Goal: Task Accomplishment & Management: Use online tool/utility

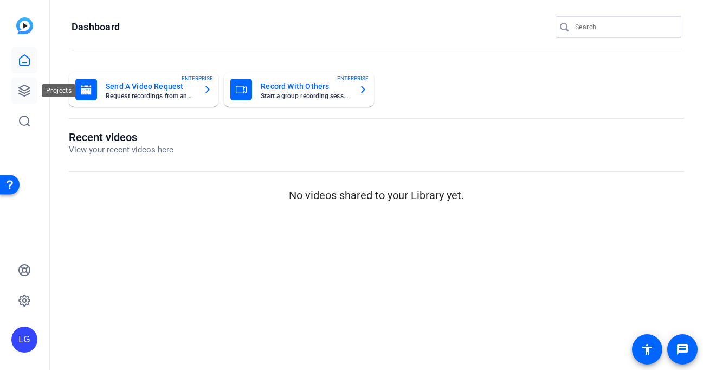
click at [30, 88] on icon at bounding box center [24, 90] width 13 height 13
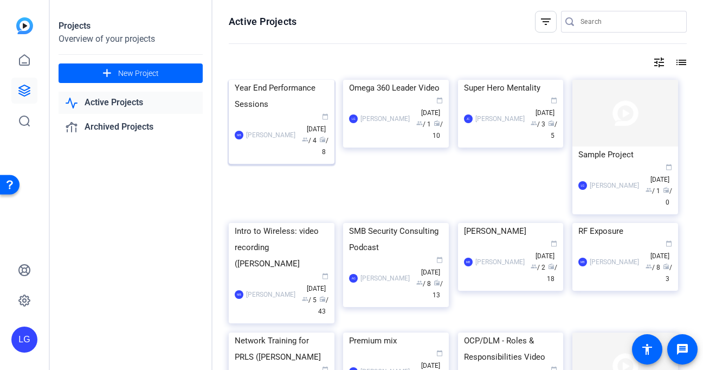
click at [275, 108] on div "Year End Performance Sessions" at bounding box center [282, 96] width 94 height 33
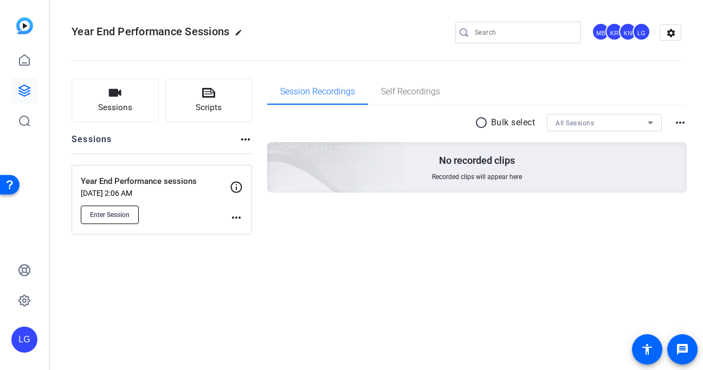
click at [119, 214] on span "Enter Session" at bounding box center [110, 214] width 40 height 9
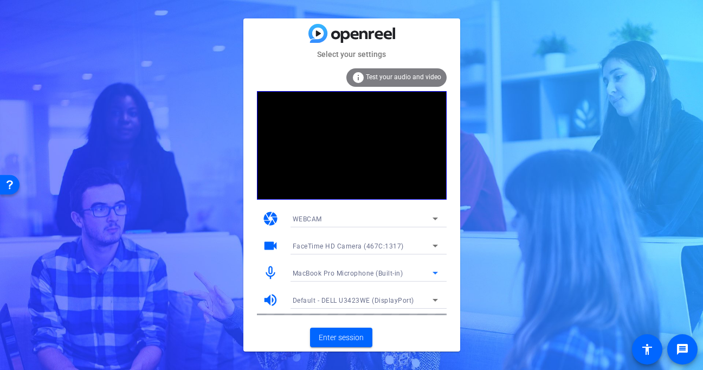
click at [396, 275] on span "MacBook Pro Microphone (Built-in)" at bounding box center [348, 273] width 111 height 8
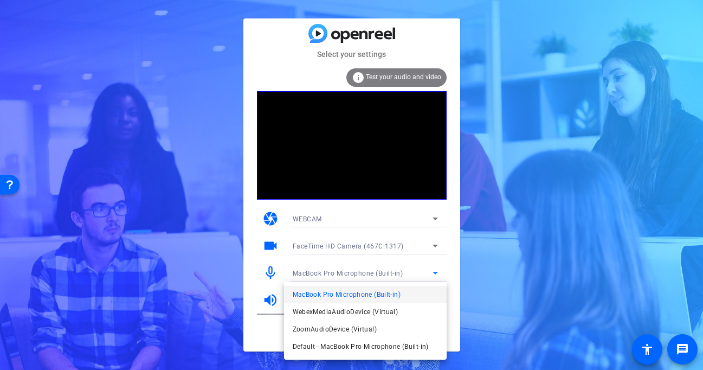
click at [447, 270] on div at bounding box center [351, 185] width 703 height 370
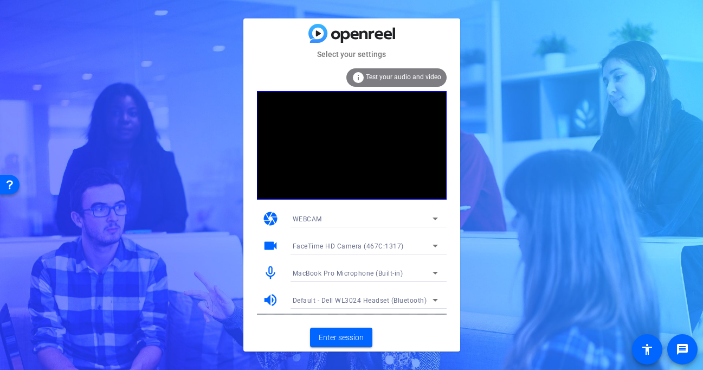
click at [423, 279] on div "MacBook Pro Microphone (Built-in)" at bounding box center [365, 272] width 145 height 17
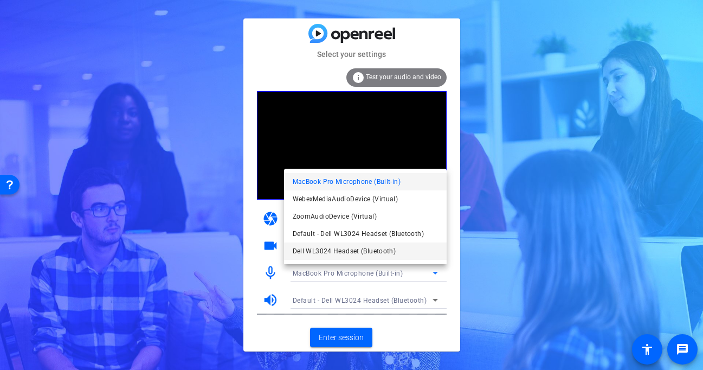
click at [402, 248] on mat-option "Dell WL3024 Headset (Bluetooth)" at bounding box center [365, 250] width 163 height 17
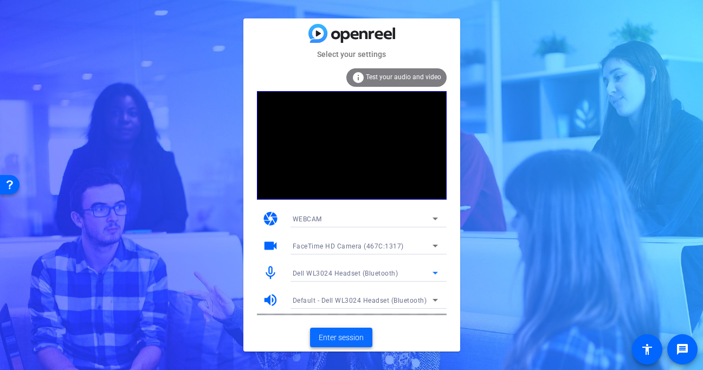
click at [360, 337] on span "Enter session" at bounding box center [341, 337] width 45 height 11
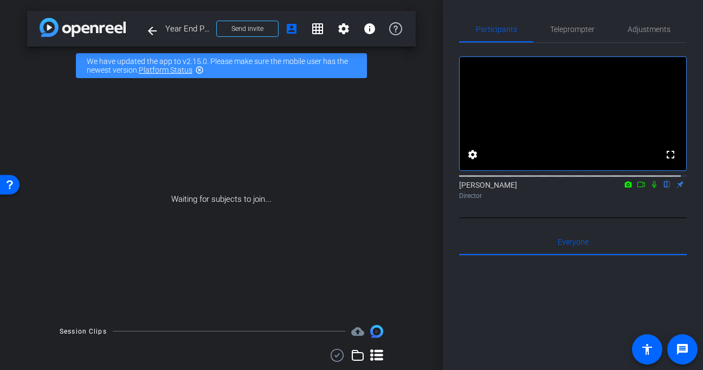
click at [637, 188] on icon at bounding box center [641, 185] width 9 height 8
click at [663, 188] on icon at bounding box center [667, 185] width 9 height 8
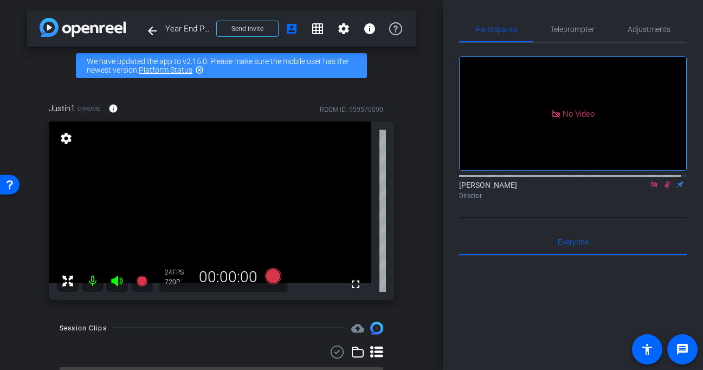
click at [665, 188] on icon at bounding box center [668, 184] width 6 height 7
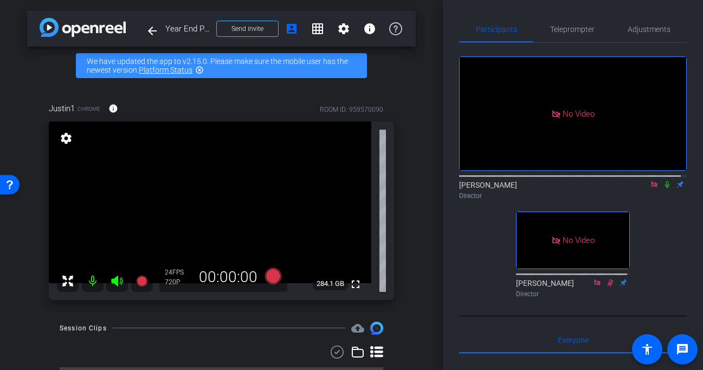
click at [663, 188] on icon at bounding box center [667, 185] width 9 height 8
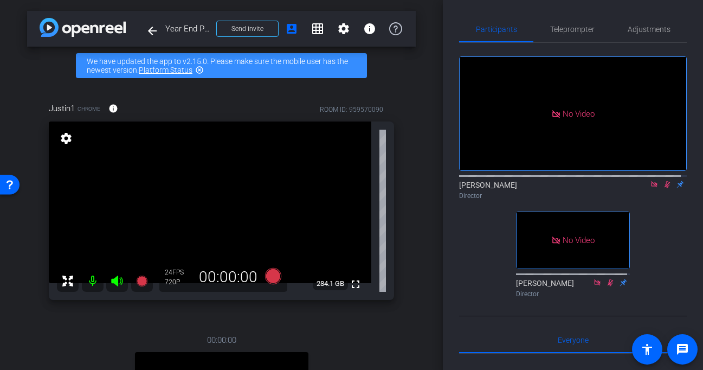
click at [663, 188] on icon at bounding box center [667, 185] width 9 height 8
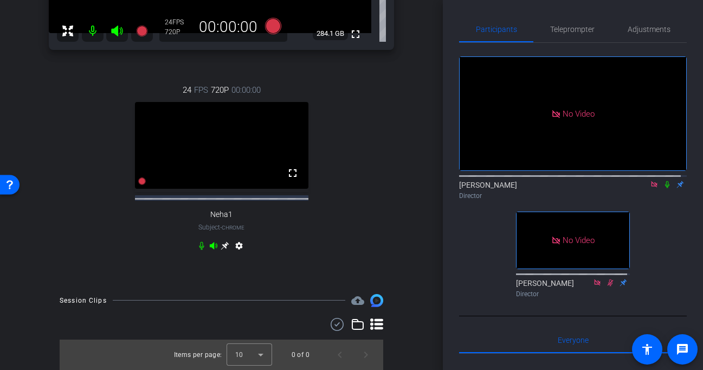
scroll to position [259, 0]
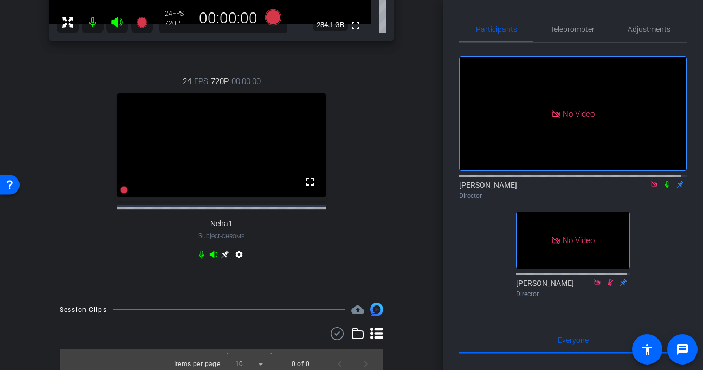
click at [222, 259] on icon at bounding box center [225, 254] width 8 height 8
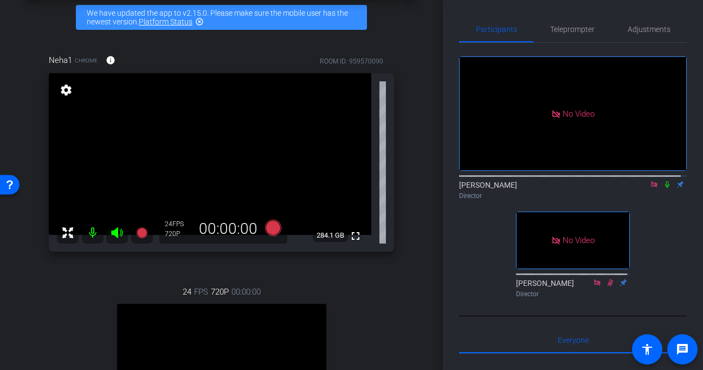
scroll to position [31, 0]
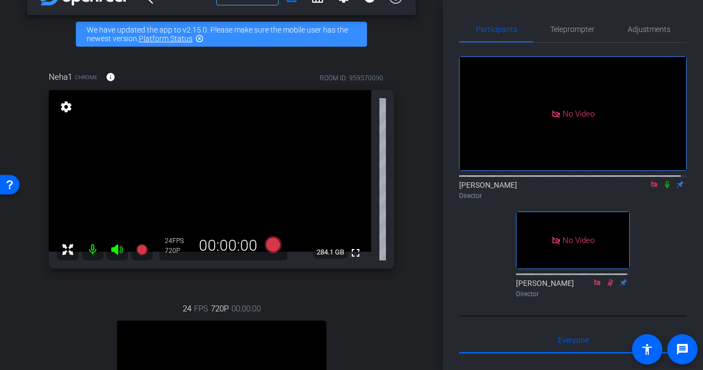
click at [67, 107] on mat-icon "settings" at bounding box center [66, 106] width 15 height 13
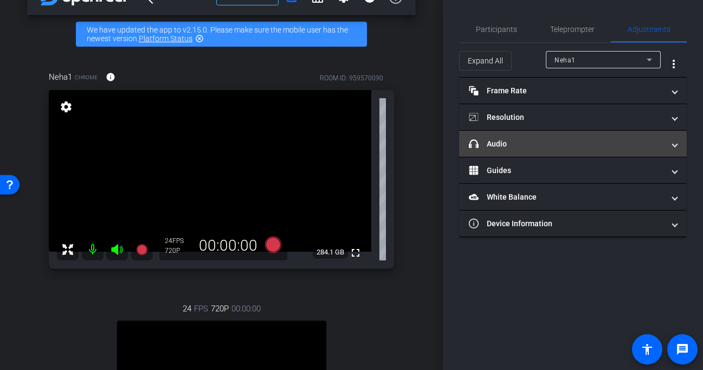
click at [544, 141] on mat-panel-title "headphone icon Audio" at bounding box center [566, 143] width 195 height 11
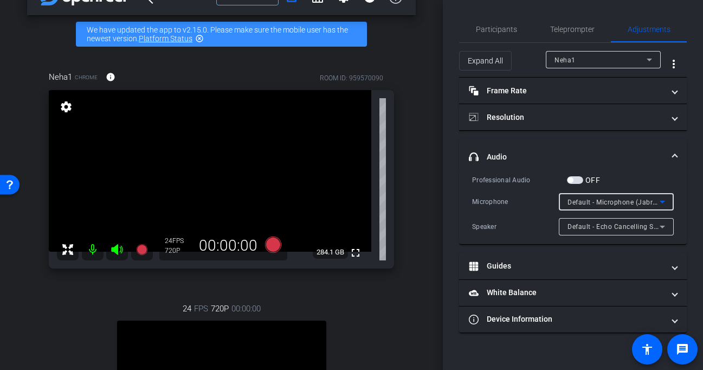
click at [633, 204] on span "Default - Microphone (Jabra Link 380)" at bounding box center [628, 201] width 121 height 9
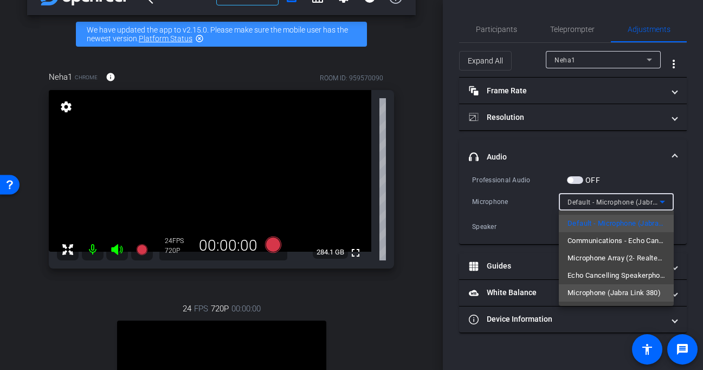
click at [607, 291] on span "Microphone (Jabra Link 380)" at bounding box center [614, 292] width 93 height 13
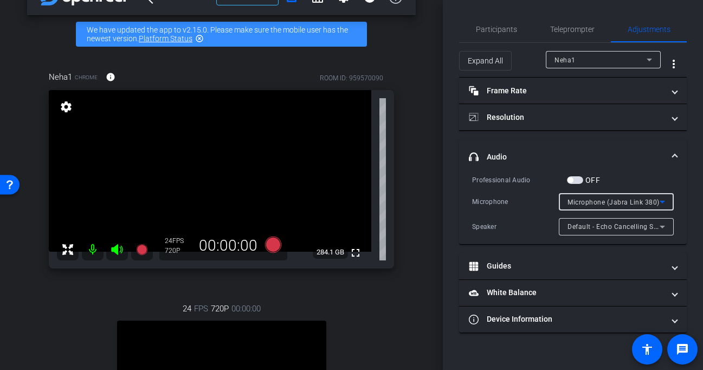
click at [633, 233] on div "Default - Echo Cancelling Speakerphone (DELL P2724DEB USB)" at bounding box center [617, 226] width 98 height 17
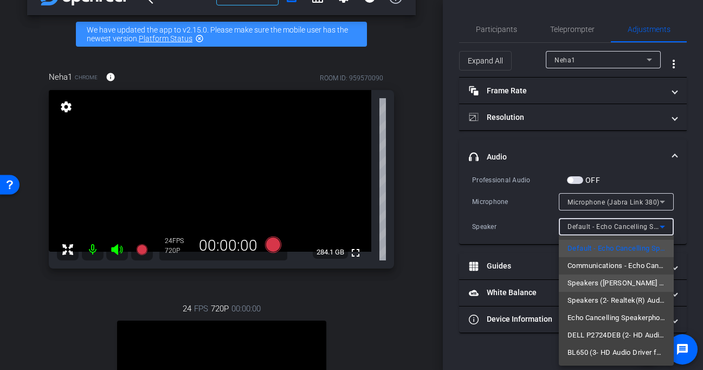
click at [648, 285] on span "Speakers ([PERSON_NAME] 380)" at bounding box center [617, 282] width 98 height 13
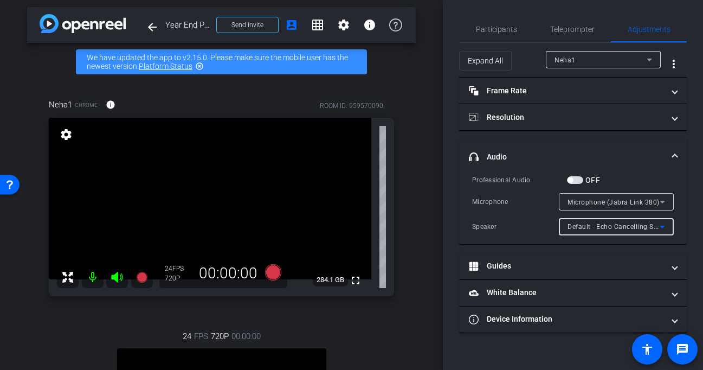
scroll to position [0, 0]
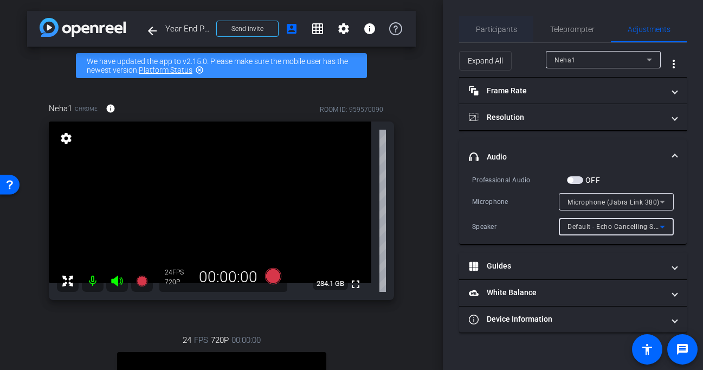
click at [505, 32] on span "Participants" at bounding box center [496, 29] width 41 height 8
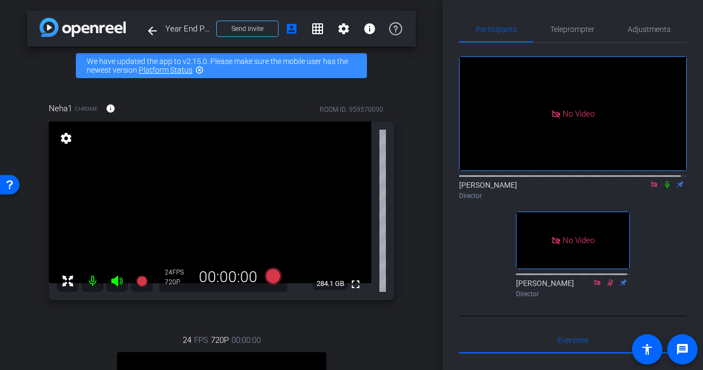
click at [665, 181] on icon at bounding box center [667, 184] width 4 height 7
click at [570, 33] on span "Teleprompter" at bounding box center [572, 29] width 44 height 8
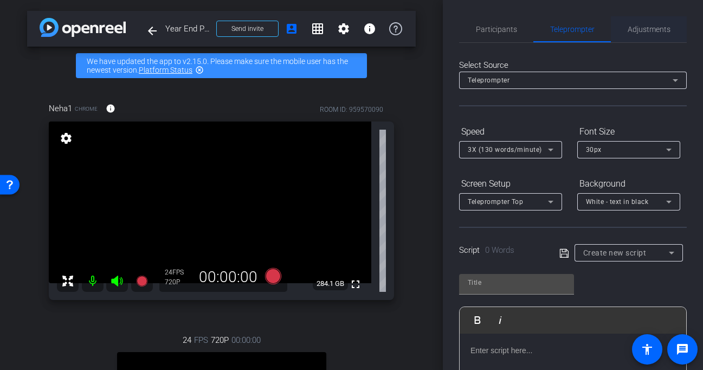
click at [636, 31] on span "Adjustments" at bounding box center [649, 29] width 43 height 8
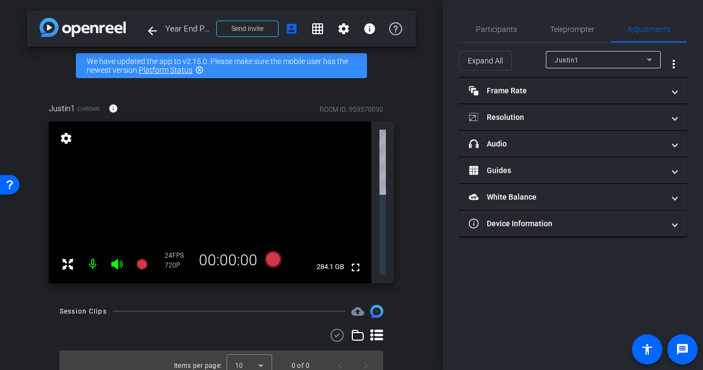
click at [600, 65] on div "Justin1" at bounding box center [601, 60] width 92 height 14
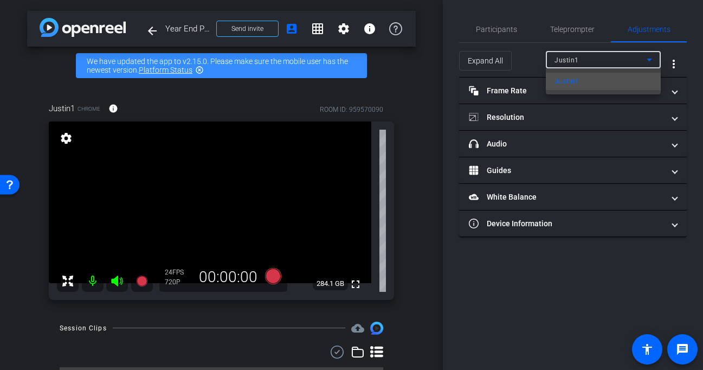
click at [529, 67] on div at bounding box center [351, 185] width 703 height 370
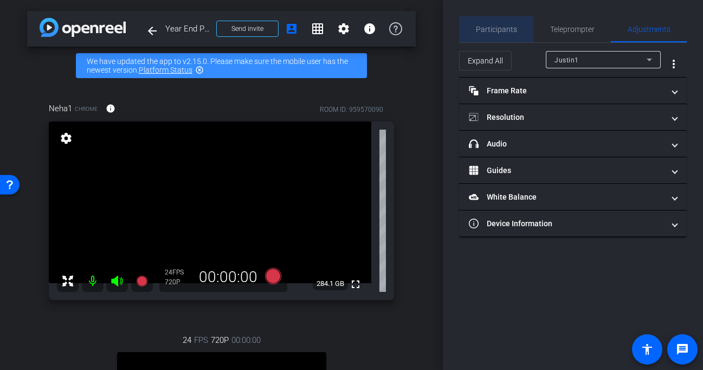
click at [487, 35] on span "Participants" at bounding box center [496, 29] width 41 height 26
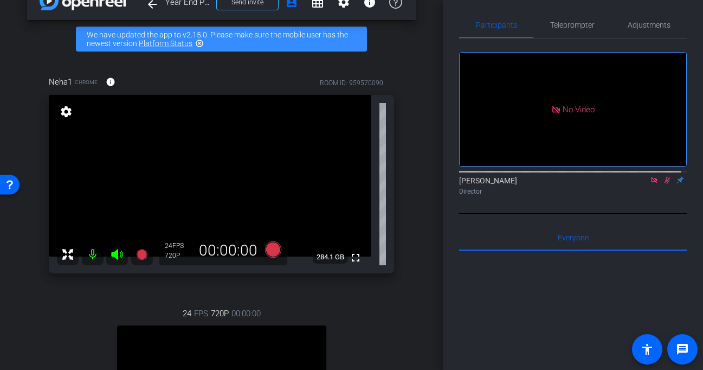
scroll to position [96, 0]
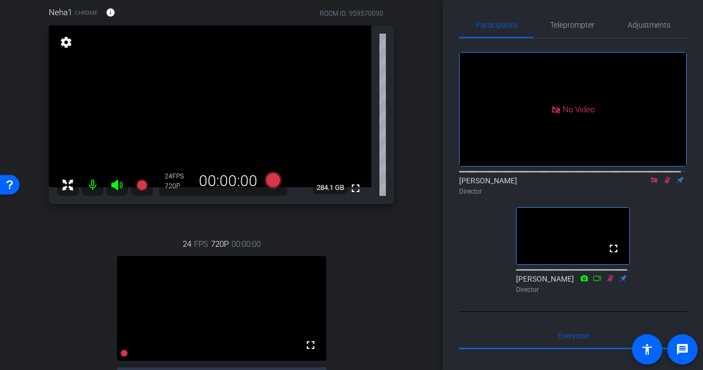
click at [663, 176] on icon at bounding box center [667, 180] width 9 height 8
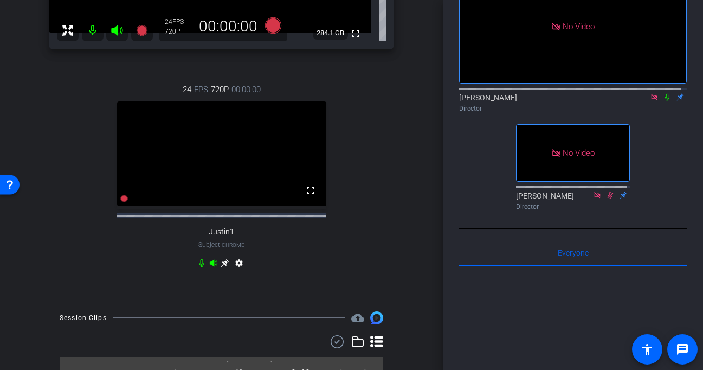
scroll to position [249, 0]
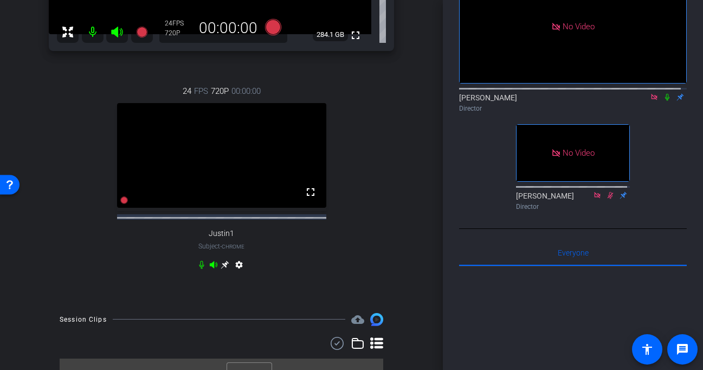
click at [199, 269] on icon at bounding box center [201, 264] width 9 height 9
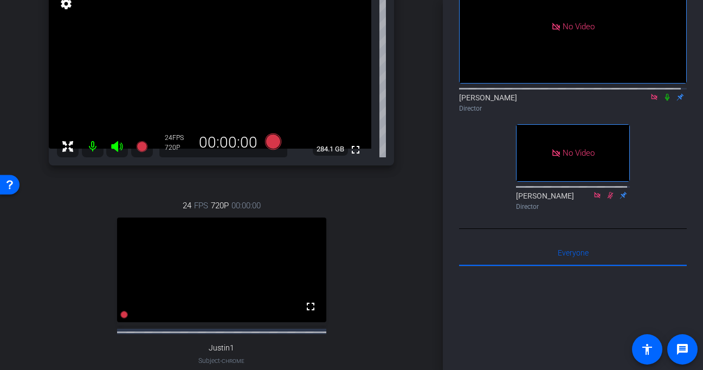
scroll to position [7, 0]
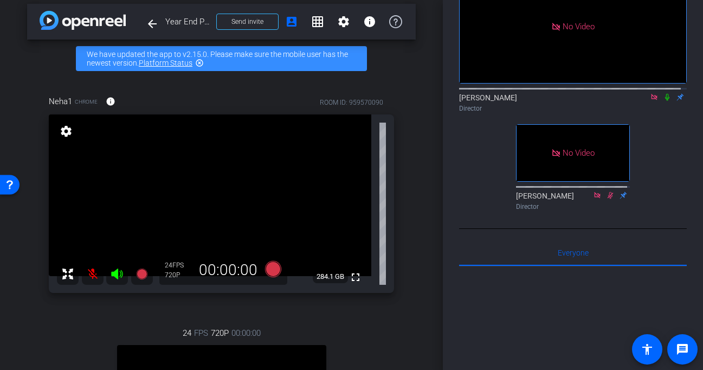
click at [100, 271] on mat-icon at bounding box center [93, 274] width 22 height 22
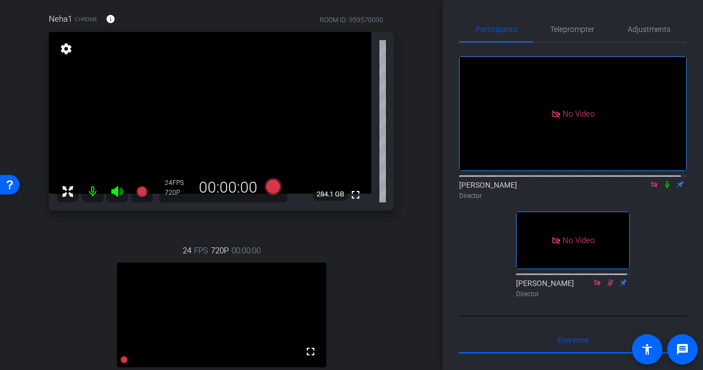
scroll to position [0, 0]
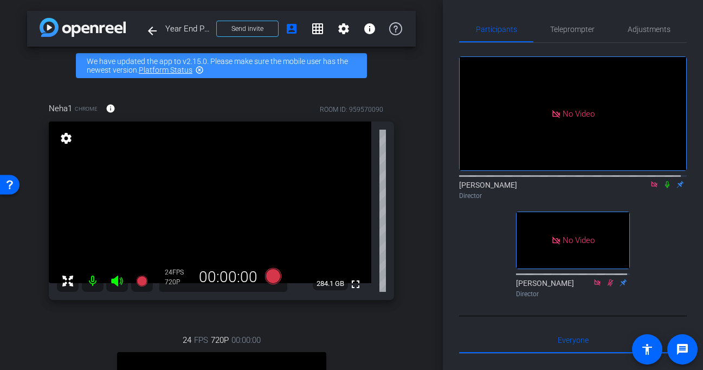
click at [182, 216] on video at bounding box center [210, 202] width 323 height 162
click at [394, 331] on div "Neha1 Chrome info ROOM ID: 959570090 fullscreen settings 284.1 GB 24 FPS 720P 0…" at bounding box center [221, 318] width 389 height 466
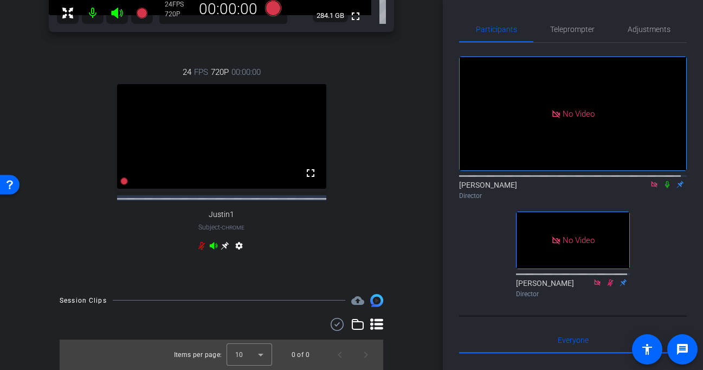
scroll to position [255, 0]
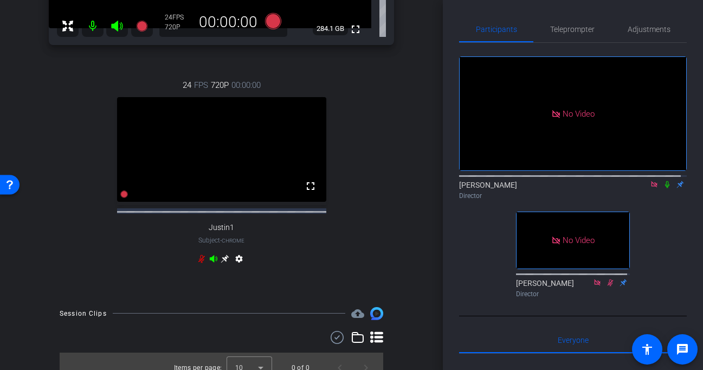
click at [199, 263] on icon at bounding box center [201, 258] width 9 height 9
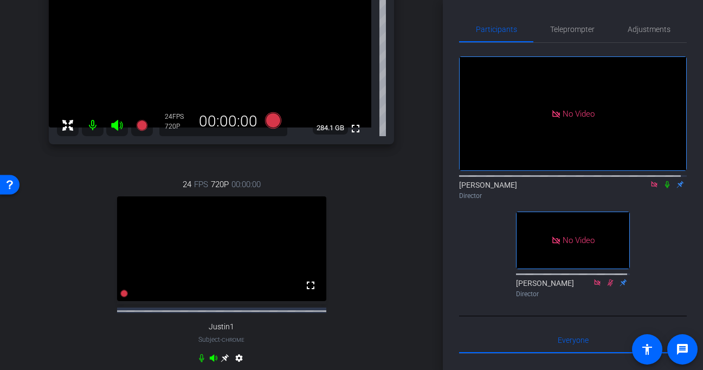
scroll to position [189, 0]
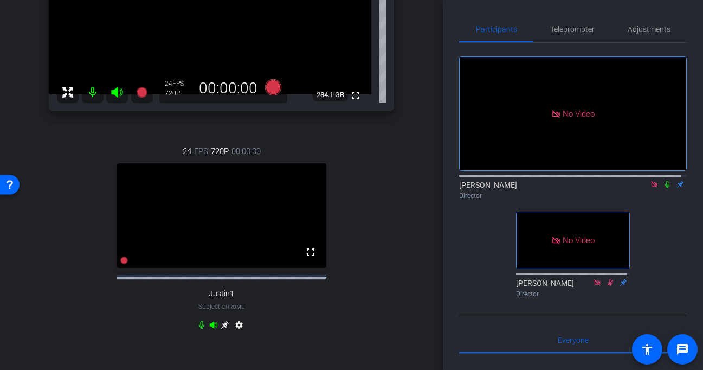
click at [663, 181] on icon at bounding box center [667, 185] width 9 height 8
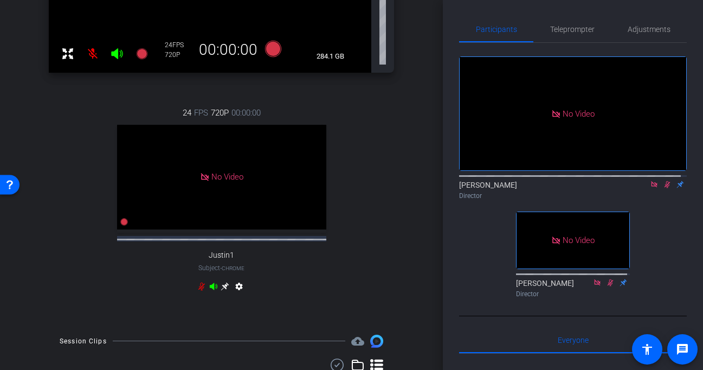
scroll to position [227, 0]
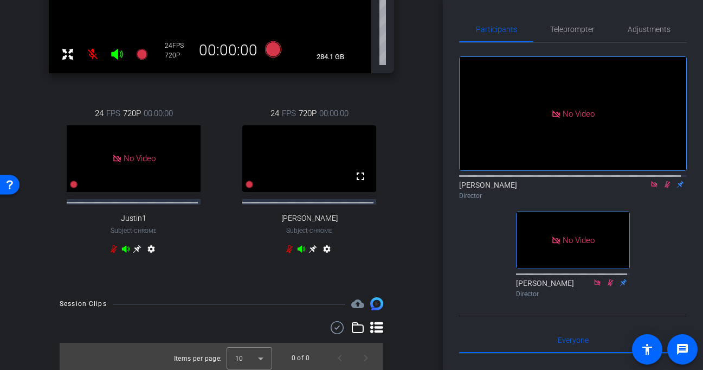
click at [286, 253] on icon at bounding box center [289, 249] width 7 height 8
click at [663, 181] on icon at bounding box center [667, 185] width 9 height 8
click at [308, 253] on icon at bounding box center [312, 248] width 9 height 9
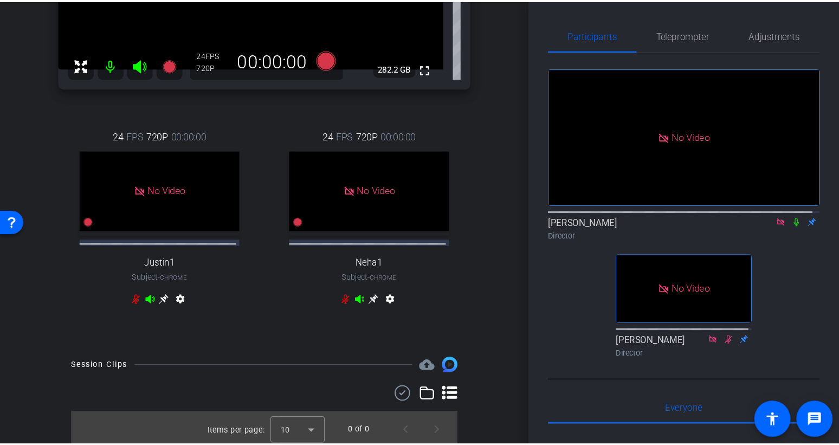
scroll to position [0, 0]
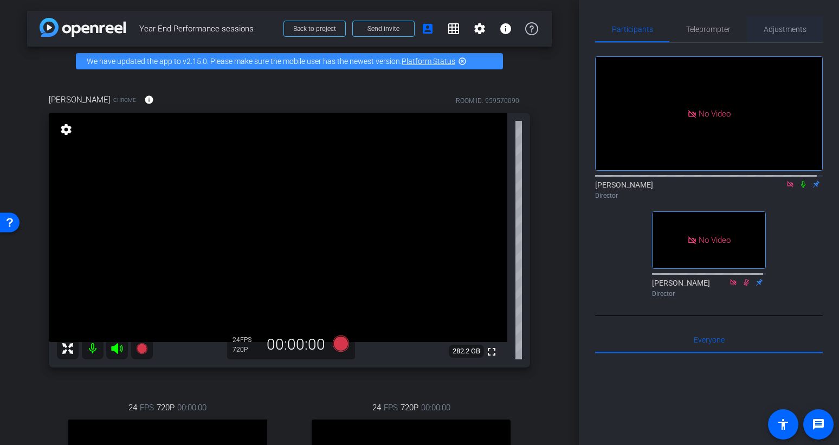
click at [703, 34] on span "Adjustments" at bounding box center [785, 29] width 43 height 26
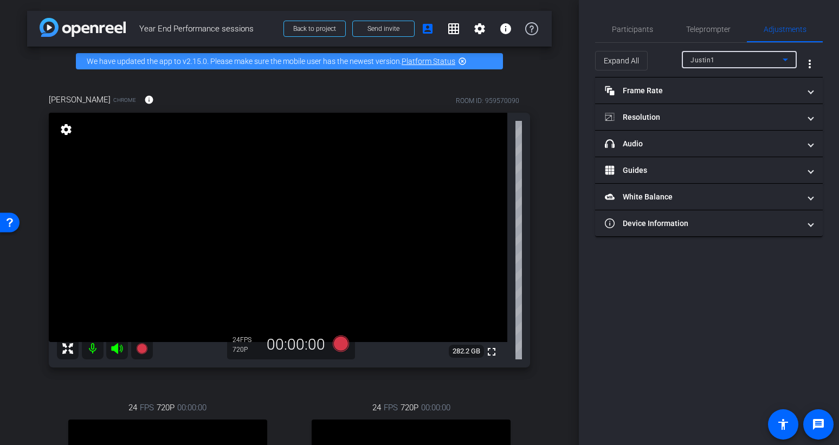
click at [703, 55] on div "Justin1" at bounding box center [737, 60] width 92 height 14
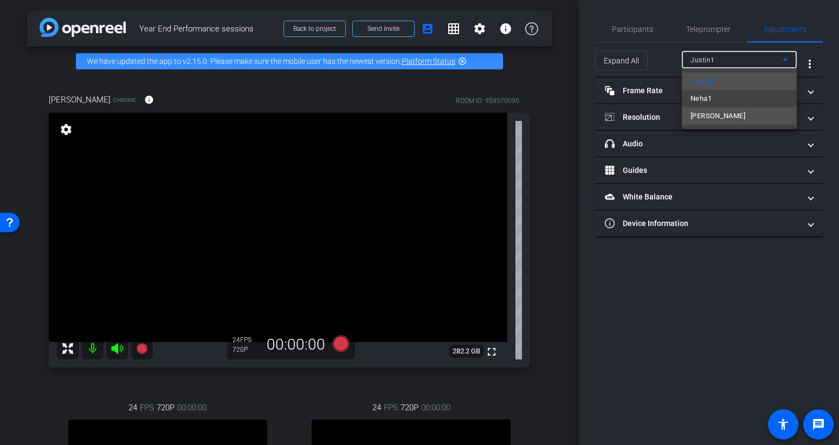
click at [703, 118] on mat-option "[PERSON_NAME]" at bounding box center [739, 115] width 115 height 17
type input "11000"
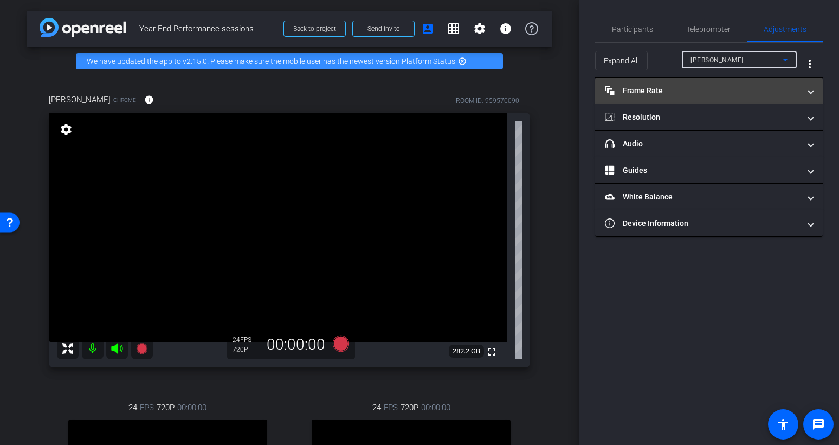
click at [691, 87] on mat-panel-title "Frame Rate Frame Rate" at bounding box center [702, 90] width 195 height 11
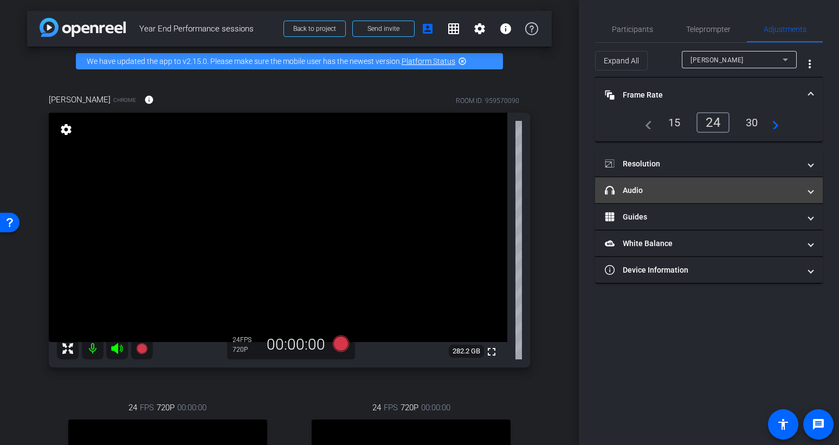
click at [700, 192] on mat-panel-title "headphone icon Audio" at bounding box center [702, 190] width 195 height 11
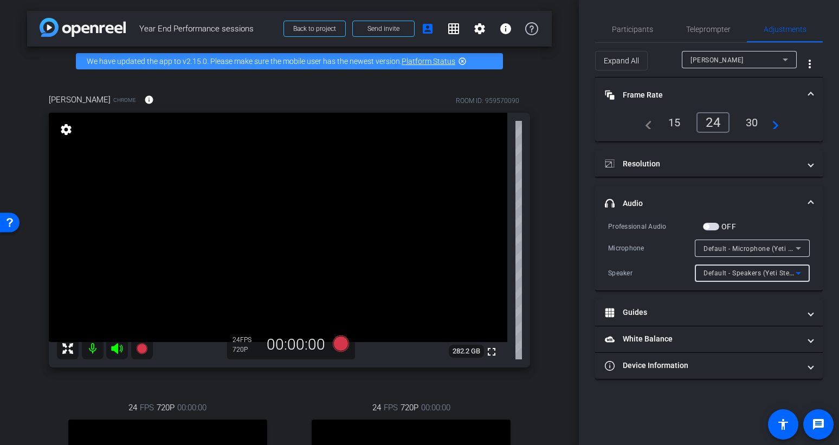
click at [703, 276] on icon at bounding box center [798, 273] width 13 height 13
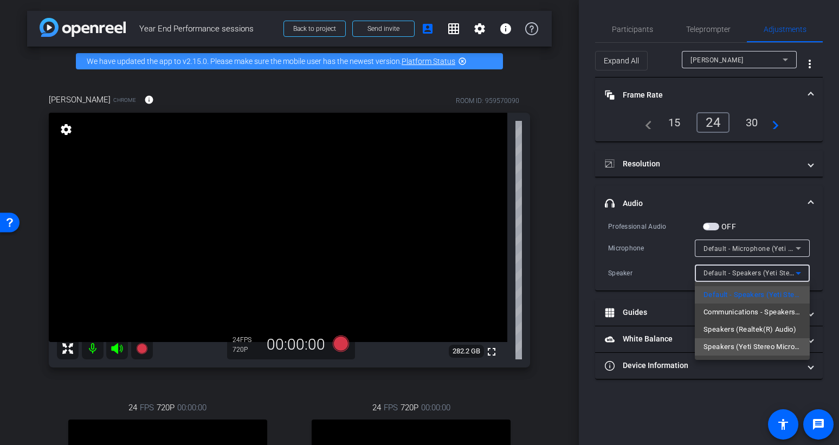
click at [703, 350] on span "Speakers (Yeti Stereo Microphone)" at bounding box center [753, 346] width 98 height 13
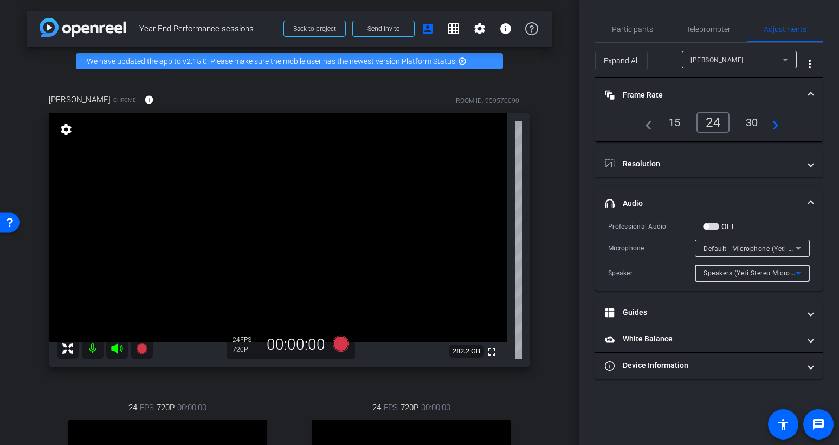
click at [703, 252] on icon at bounding box center [798, 248] width 13 height 13
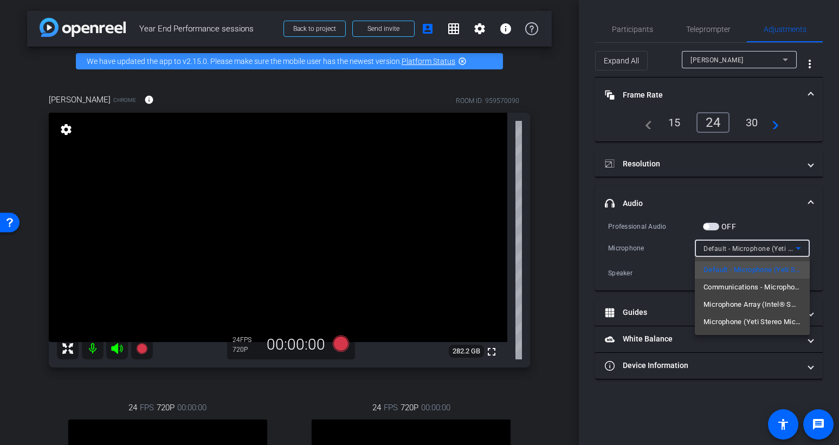
click at [656, 369] on div at bounding box center [419, 222] width 839 height 445
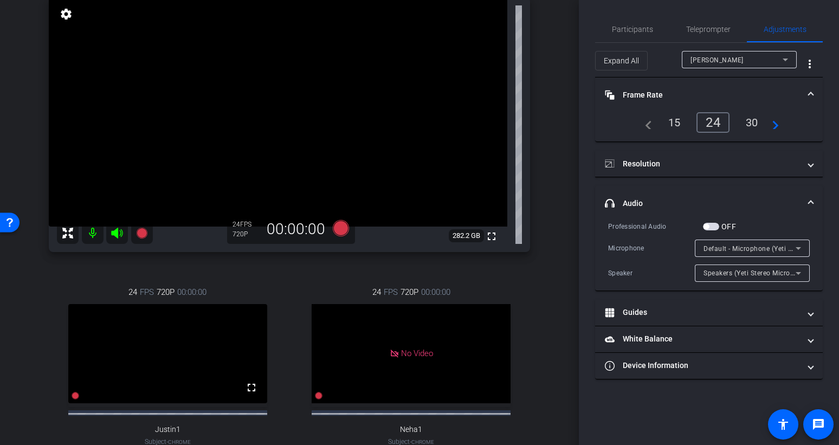
scroll to position [100, 0]
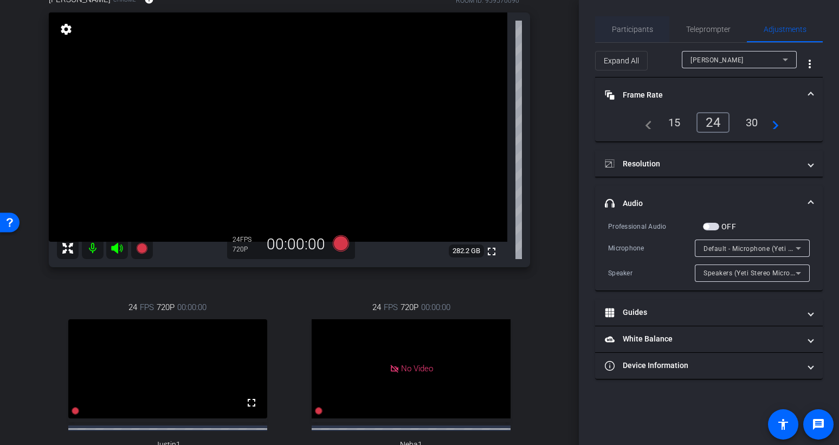
click at [624, 27] on span "Participants" at bounding box center [632, 29] width 41 height 8
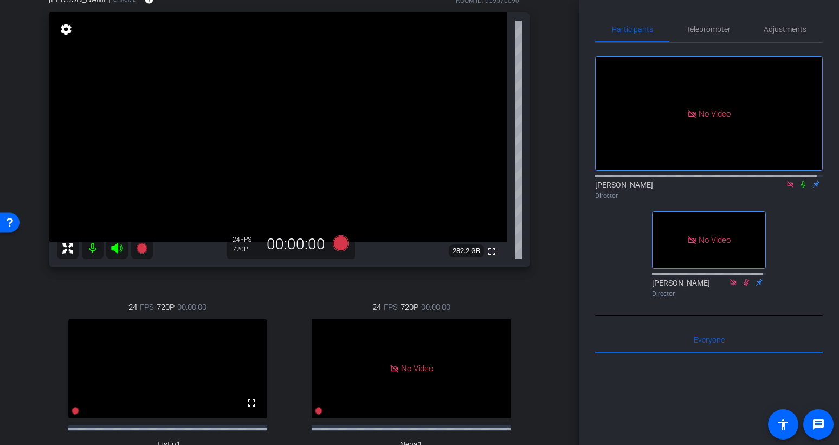
click at [703, 181] on icon at bounding box center [803, 184] width 4 height 7
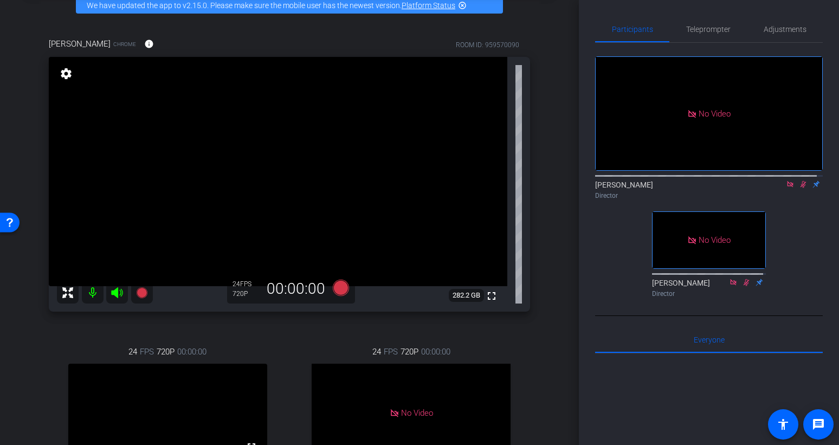
scroll to position [2, 0]
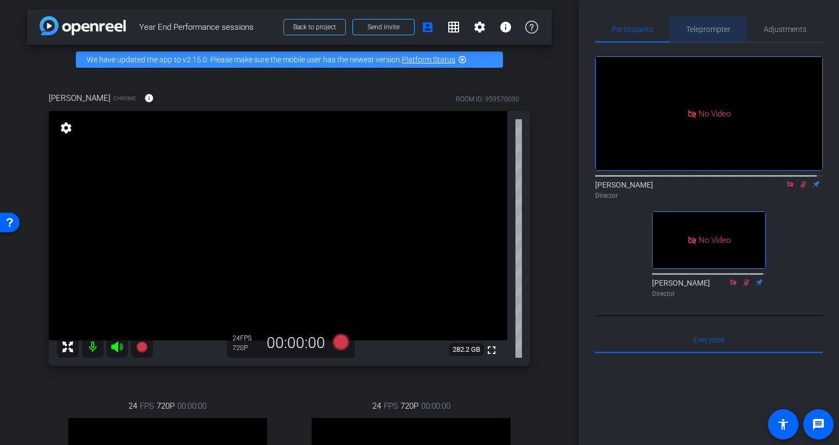
click at [703, 35] on span "Teleprompter" at bounding box center [708, 29] width 44 height 26
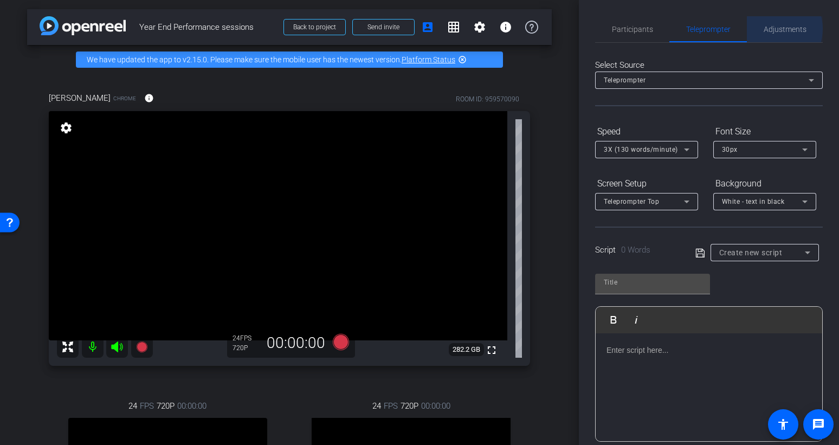
click at [703, 29] on span "Adjustments" at bounding box center [785, 29] width 43 height 8
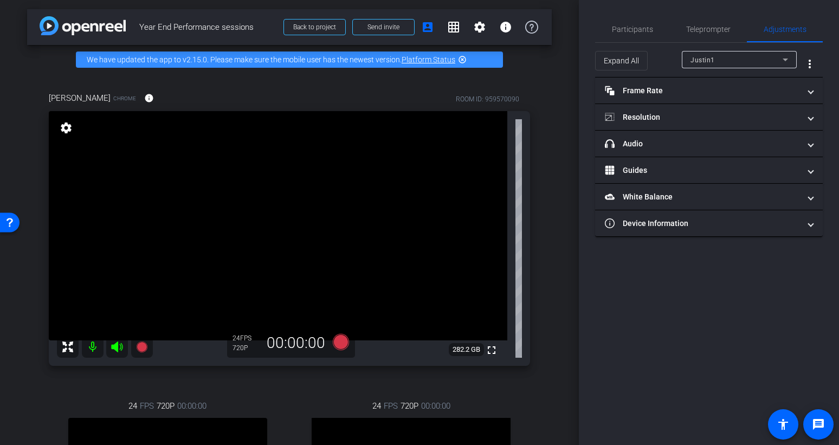
drag, startPoint x: 717, startPoint y: 69, endPoint x: 717, endPoint y: 59, distance: 10.8
click at [703, 69] on div at bounding box center [739, 74] width 115 height 12
click at [703, 57] on div "Justin1" at bounding box center [737, 60] width 92 height 14
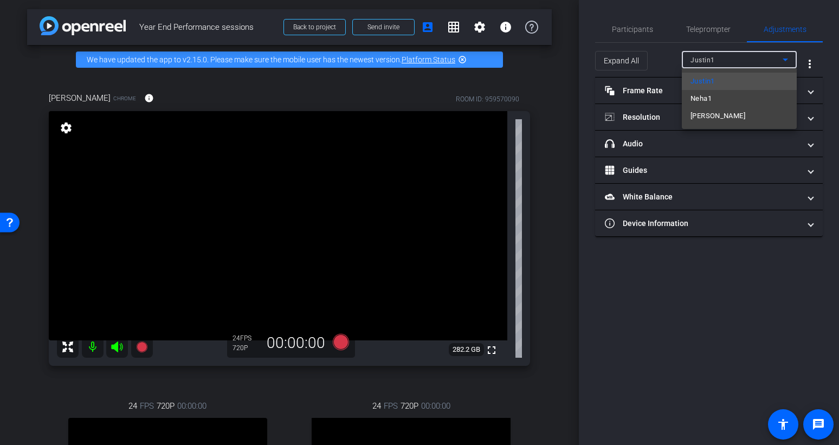
drag, startPoint x: 730, startPoint y: 107, endPoint x: 725, endPoint y: 114, distance: 7.8
click at [703, 118] on span "[PERSON_NAME]" at bounding box center [718, 115] width 55 height 13
type input "11000"
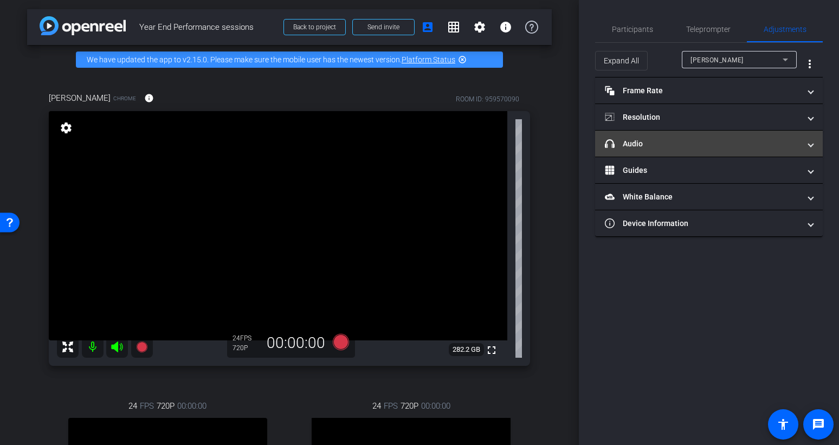
click at [668, 149] on mat-panel-title "headphone icon Audio" at bounding box center [702, 143] width 195 height 11
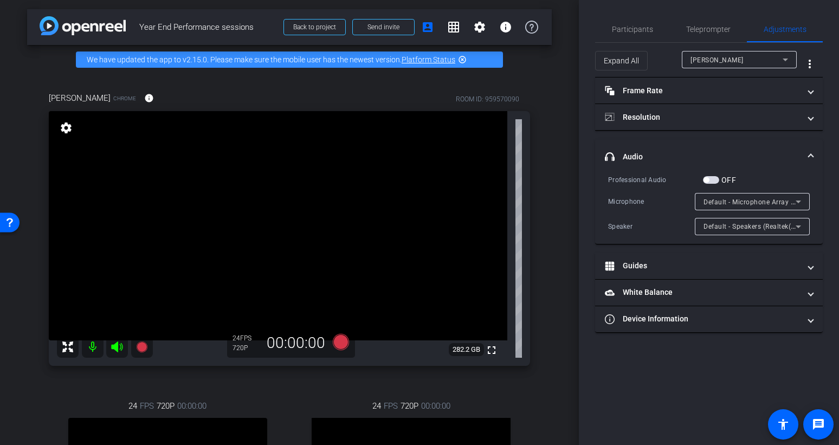
click at [703, 200] on icon at bounding box center [798, 201] width 13 height 13
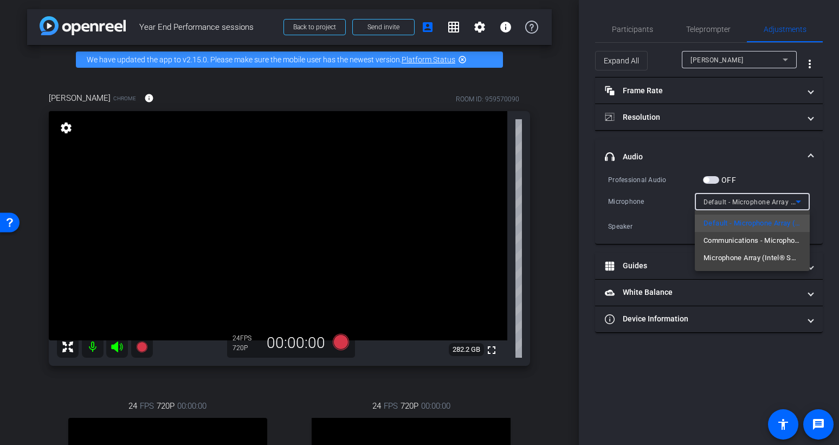
click at [609, 364] on div at bounding box center [419, 222] width 839 height 445
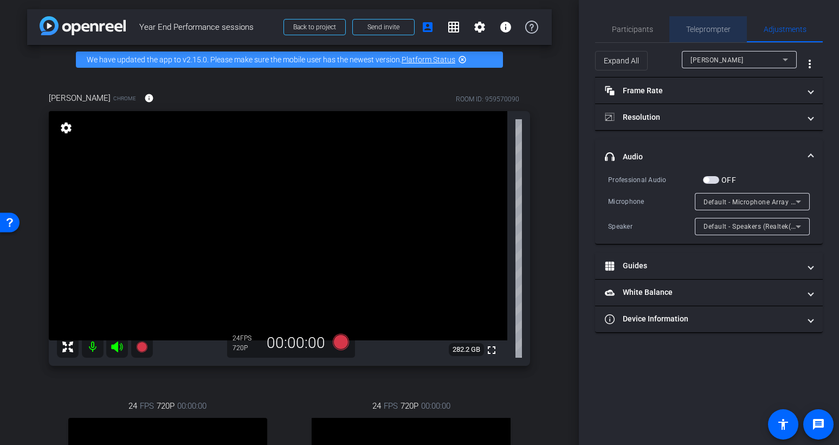
click at [687, 38] on span "Teleprompter" at bounding box center [708, 29] width 44 height 26
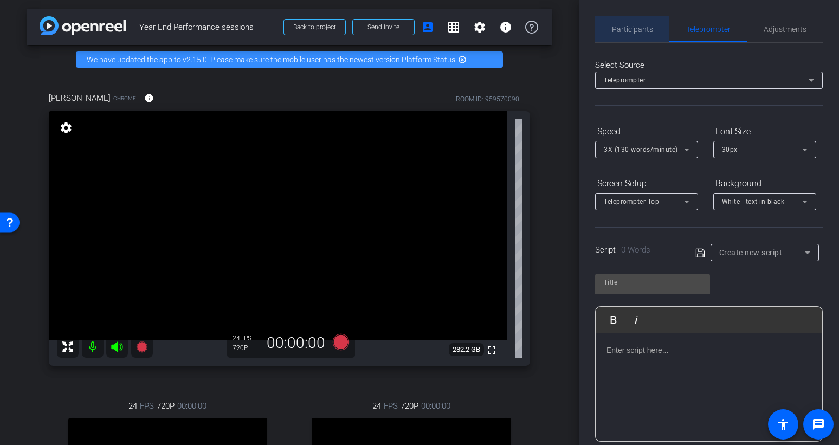
click at [633, 23] on span "Participants" at bounding box center [632, 29] width 41 height 26
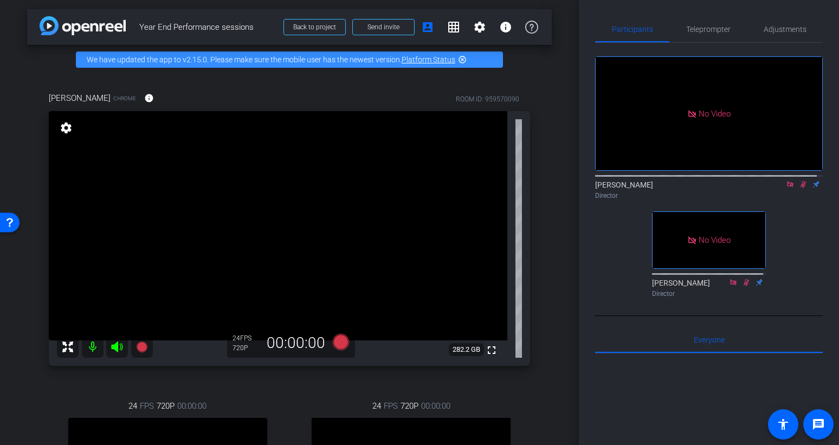
click at [703, 181] on icon at bounding box center [803, 185] width 9 height 8
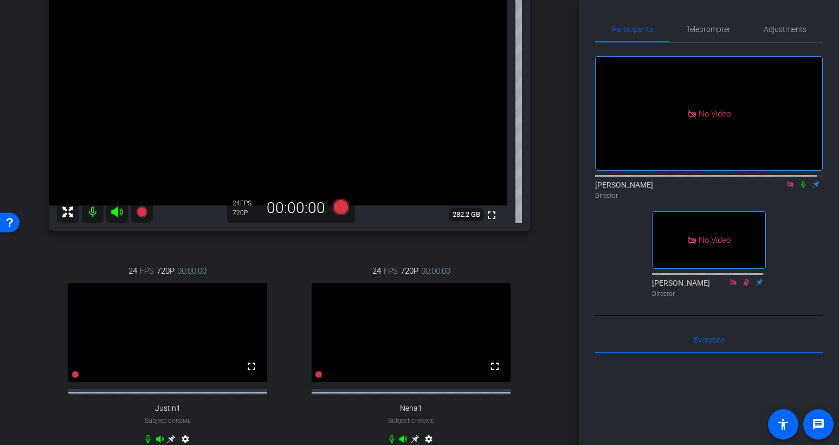
scroll to position [0, 0]
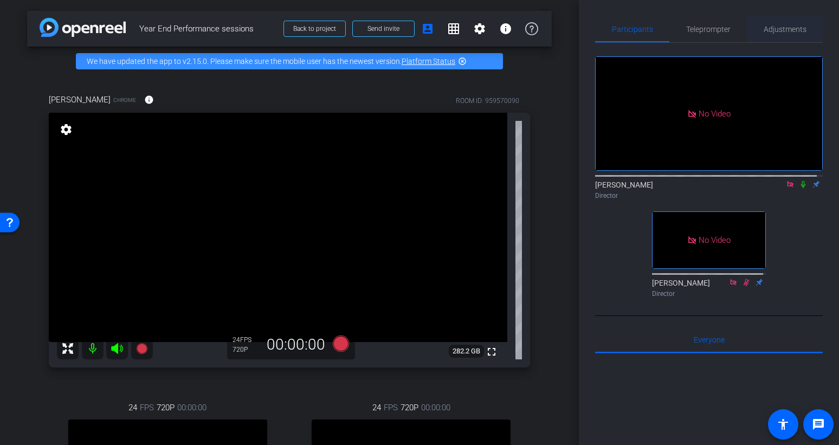
click at [703, 36] on span "Adjustments" at bounding box center [785, 29] width 43 height 26
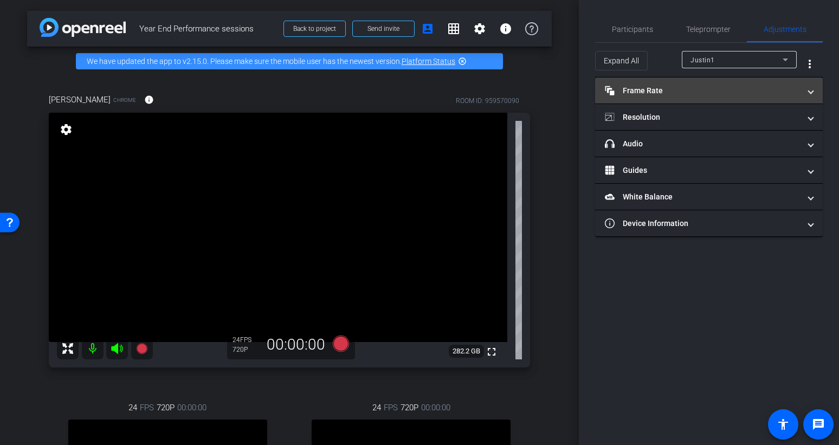
click at [703, 89] on mat-panel-title "Frame Rate Frame Rate" at bounding box center [702, 90] width 195 height 11
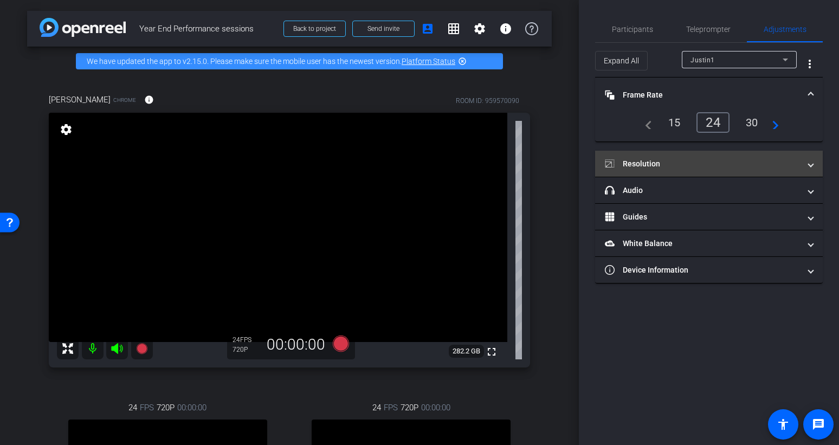
click at [703, 158] on mat-panel-title "Resolution" at bounding box center [702, 163] width 195 height 11
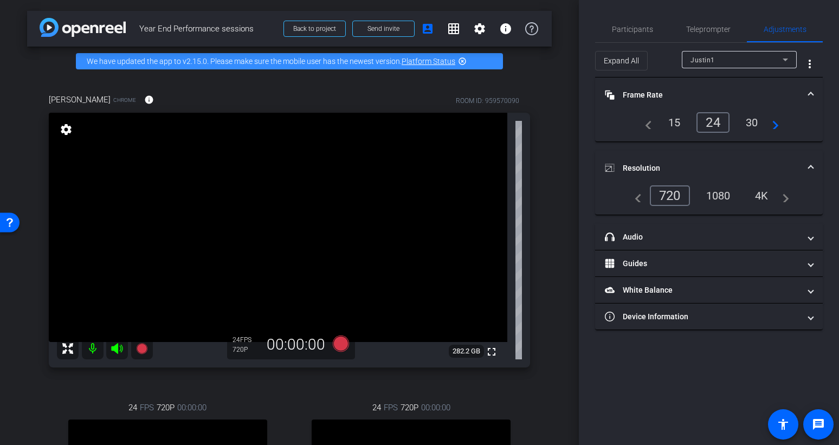
click at [703, 196] on div "1080" at bounding box center [718, 195] width 41 height 18
click at [613, 28] on span "Participants" at bounding box center [632, 29] width 41 height 8
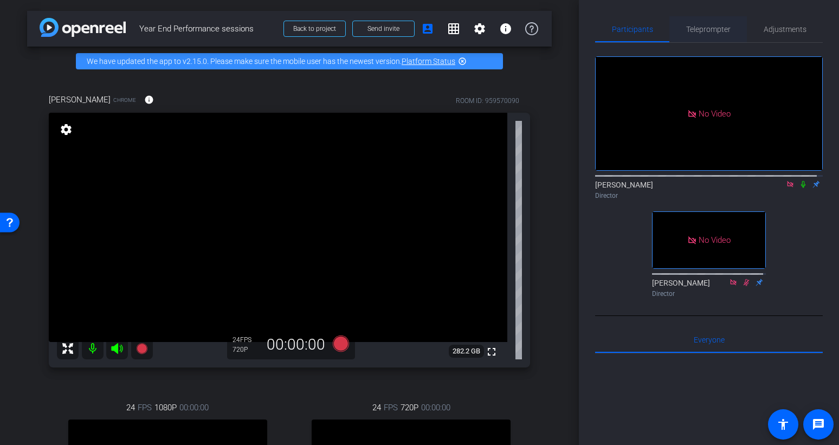
click at [703, 35] on span "Teleprompter" at bounding box center [708, 29] width 44 height 26
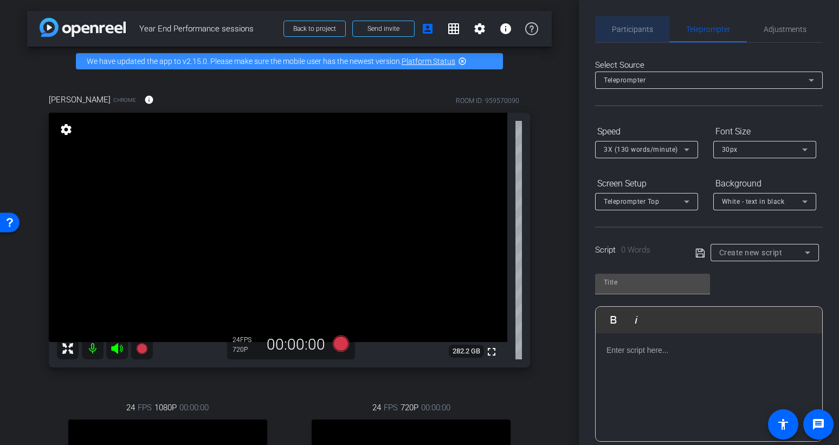
click at [643, 36] on span "Participants" at bounding box center [632, 29] width 41 height 26
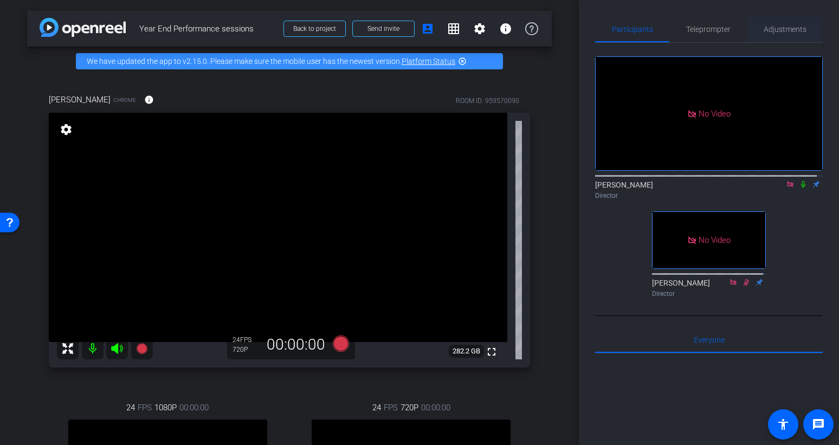
click at [703, 33] on span "Adjustments" at bounding box center [785, 29] width 43 height 8
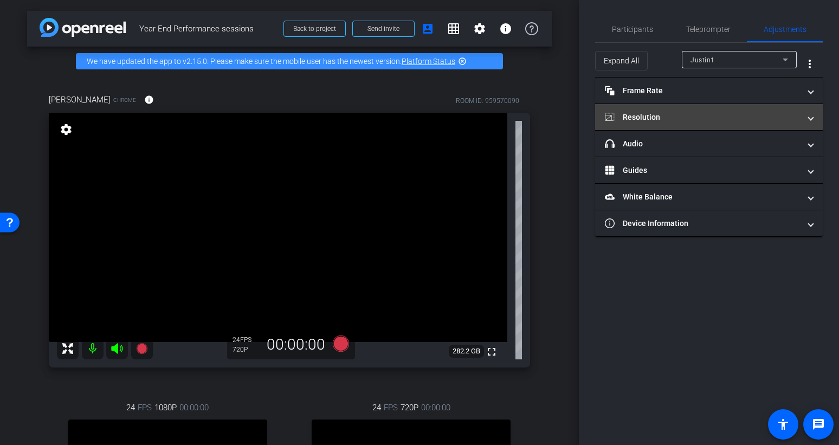
click at [699, 117] on mat-panel-title "Resolution" at bounding box center [702, 117] width 195 height 11
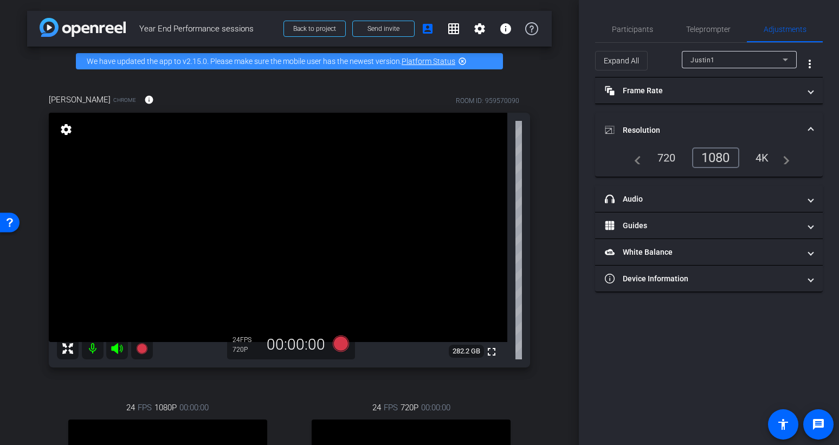
click at [703, 67] on div "Justin1" at bounding box center [740, 59] width 98 height 17
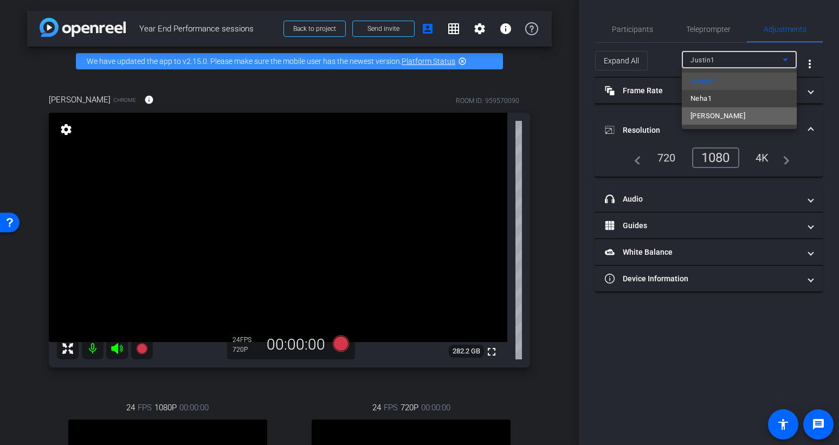
click at [703, 115] on span "[PERSON_NAME]" at bounding box center [718, 115] width 55 height 13
type input "11000"
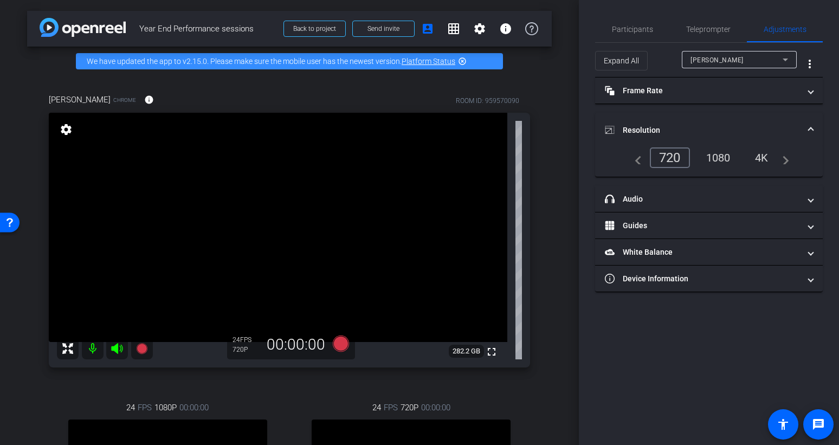
click at [703, 156] on div "1080" at bounding box center [718, 158] width 41 height 18
click at [633, 26] on span "Participants" at bounding box center [632, 29] width 41 height 8
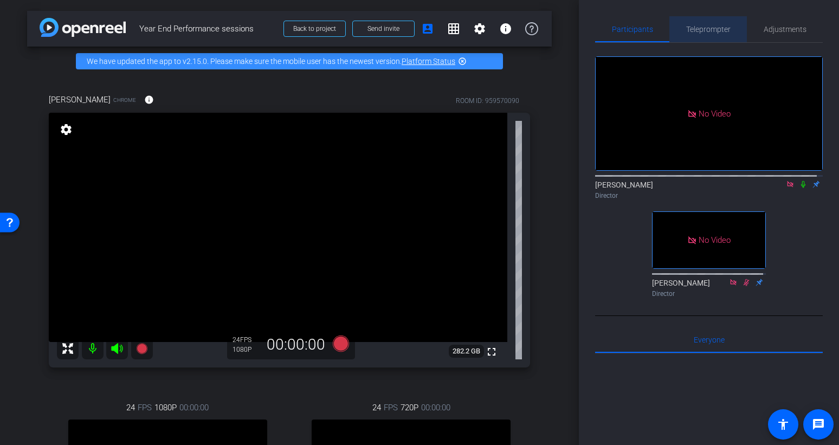
click at [703, 31] on span "Teleprompter" at bounding box center [708, 29] width 44 height 8
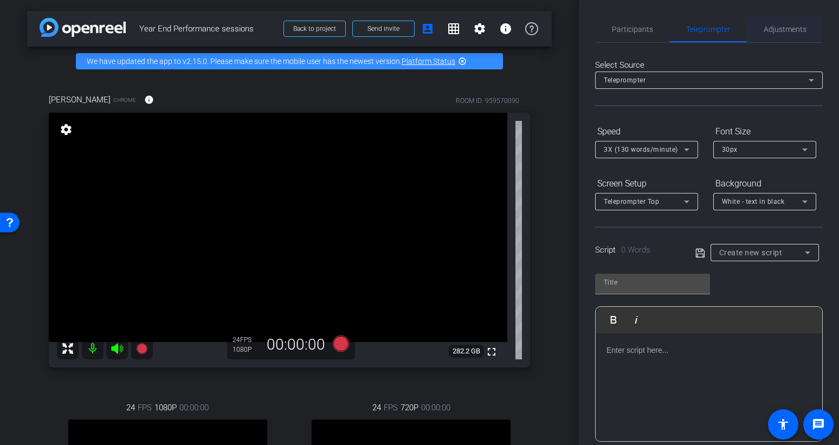
click at [703, 30] on span "Adjustments" at bounding box center [785, 29] width 43 height 8
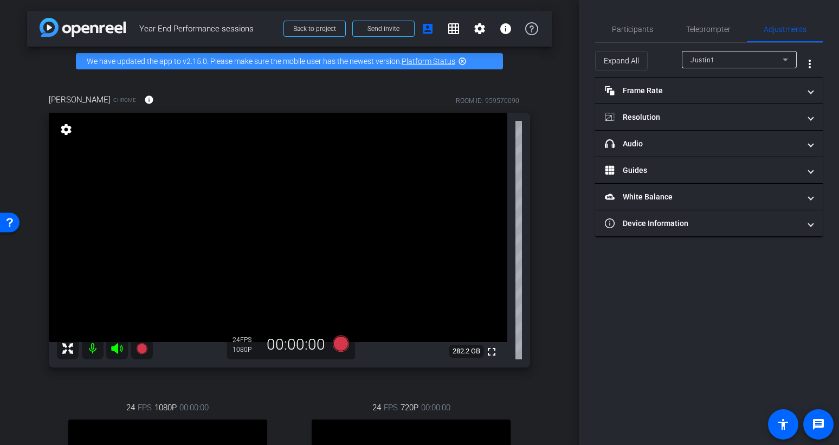
click at [703, 66] on div "Justin1" at bounding box center [740, 59] width 98 height 17
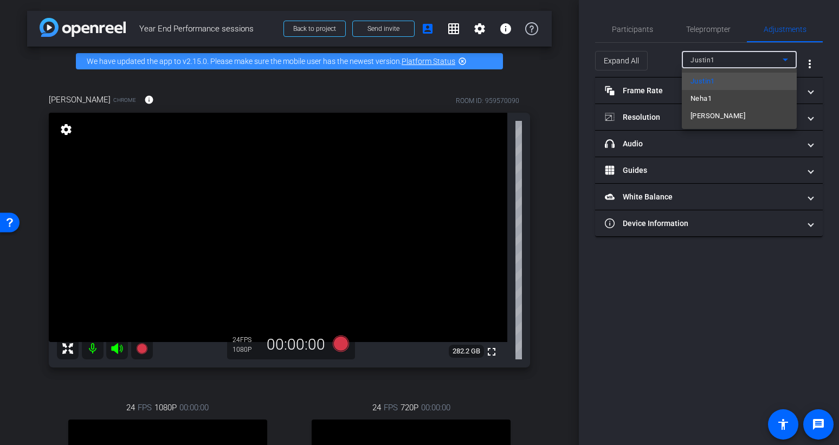
click at [633, 34] on div at bounding box center [419, 222] width 839 height 445
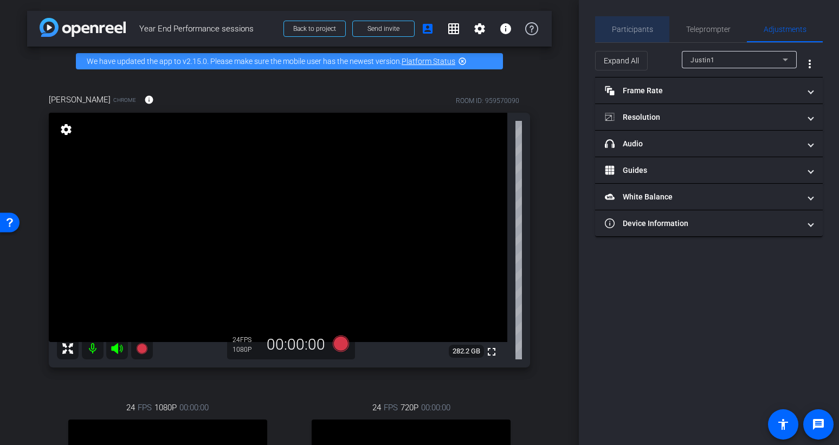
click at [640, 33] on span "Participants" at bounding box center [632, 29] width 41 height 8
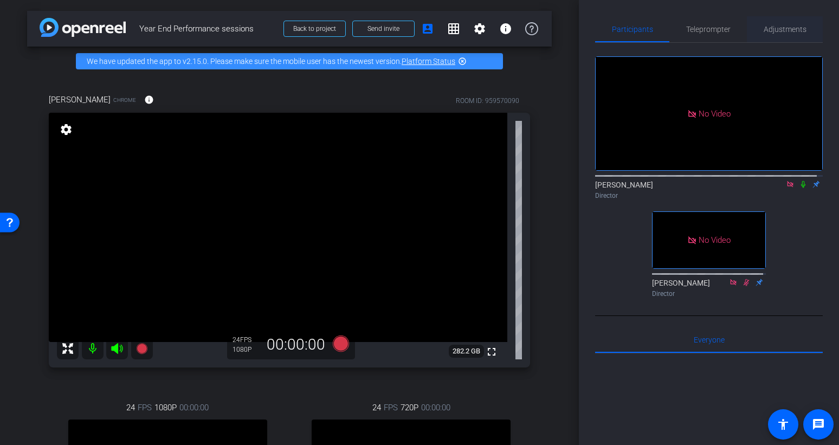
click at [703, 29] on span "Adjustments" at bounding box center [785, 29] width 43 height 8
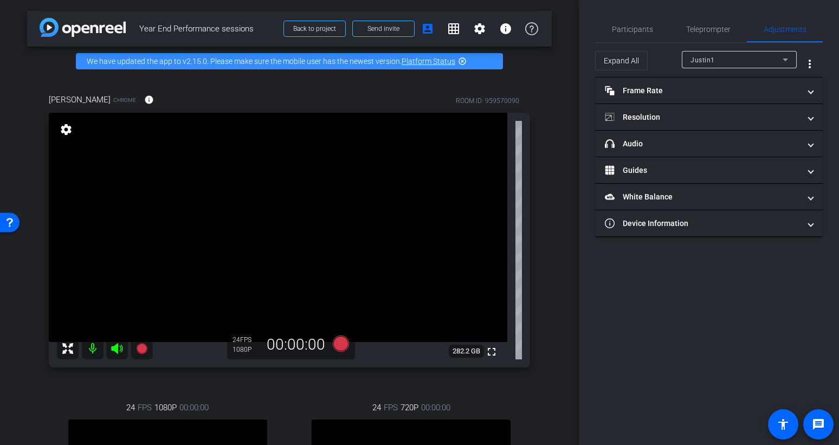
click at [703, 65] on div "Justin1" at bounding box center [737, 60] width 92 height 14
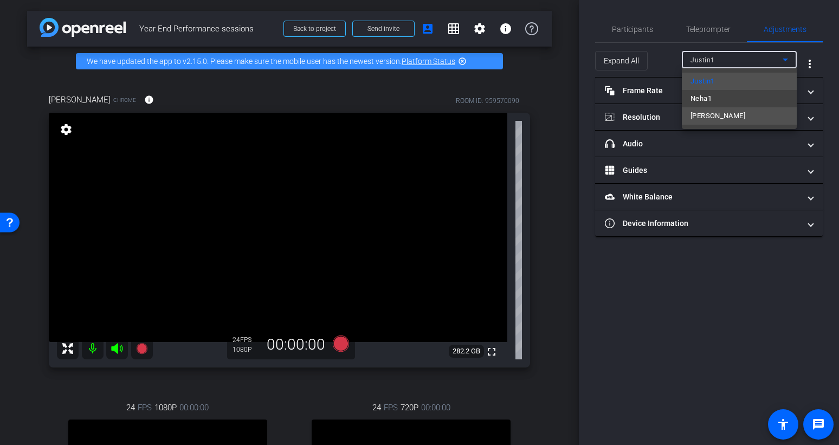
click at [703, 112] on mat-option "[PERSON_NAME]" at bounding box center [739, 115] width 115 height 17
type input "11000"
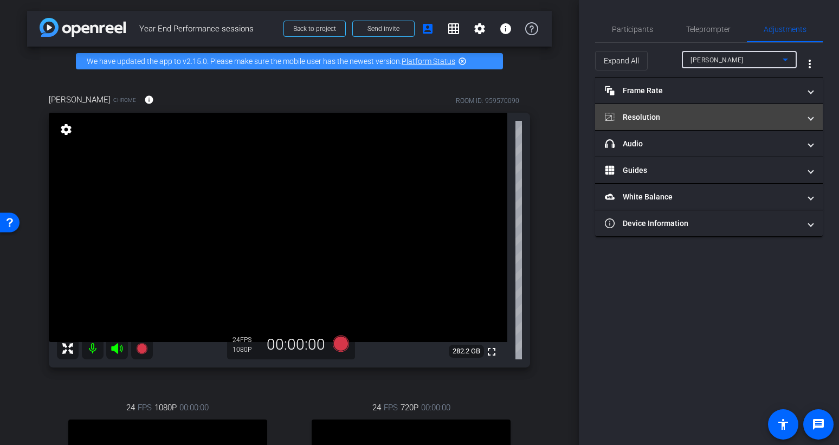
click at [703, 118] on mat-panel-title "Resolution" at bounding box center [702, 117] width 195 height 11
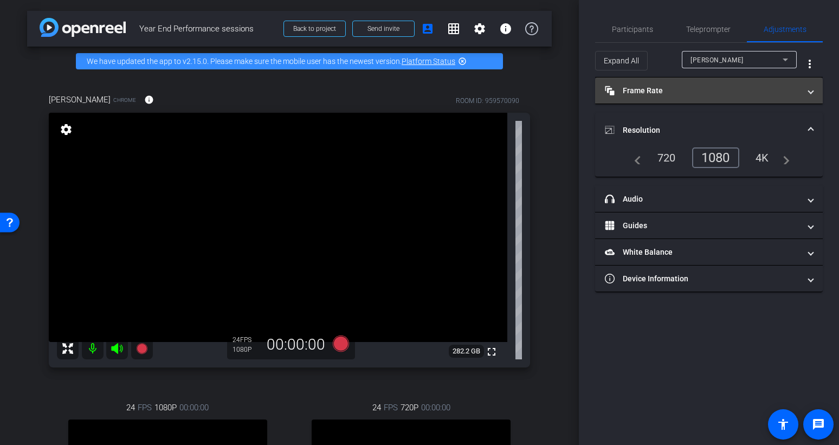
click at [703, 88] on mat-panel-title "Frame Rate Frame Rate" at bounding box center [702, 90] width 195 height 11
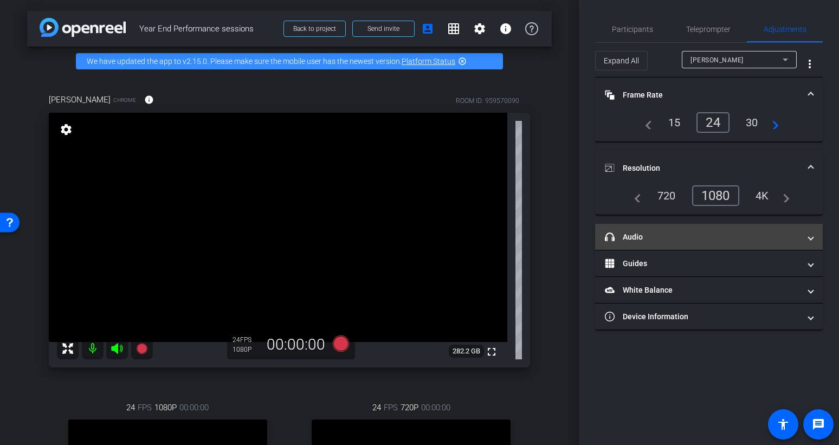
click at [669, 238] on mat-panel-title "headphone icon Audio" at bounding box center [702, 236] width 195 height 11
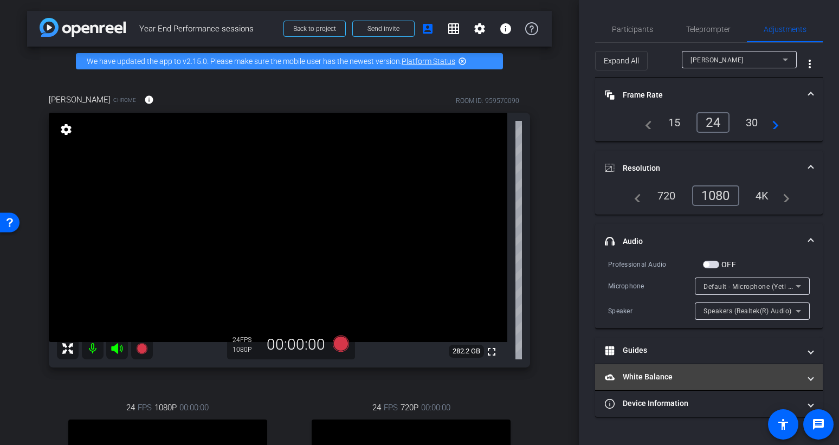
click at [684, 369] on mat-panel-title "White Balance White Balance" at bounding box center [702, 376] width 195 height 11
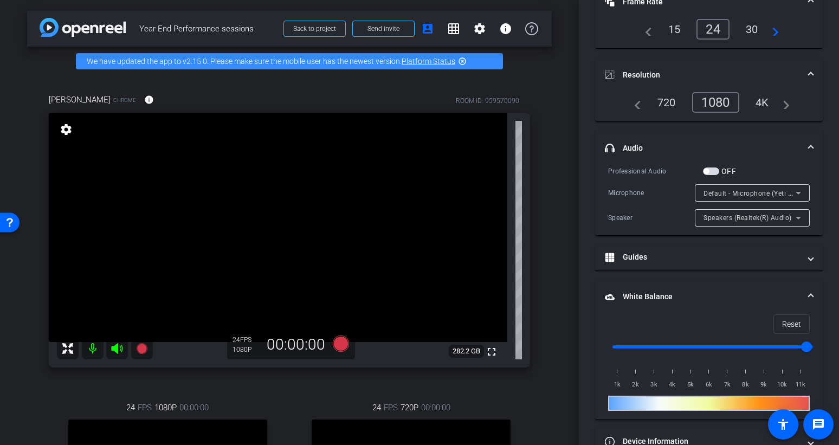
scroll to position [117, 0]
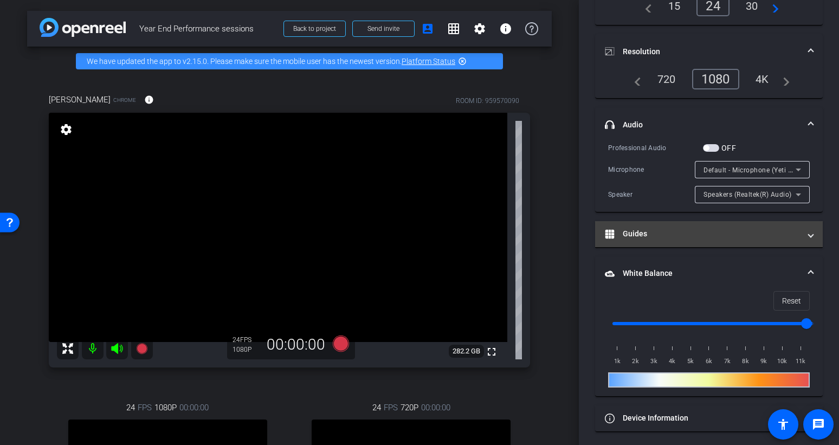
click at [703, 236] on mat-panel-title "Guides" at bounding box center [702, 233] width 195 height 11
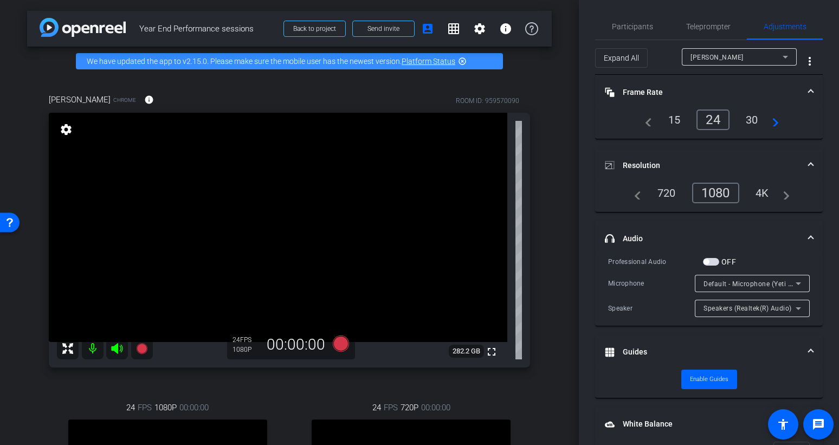
scroll to position [0, 0]
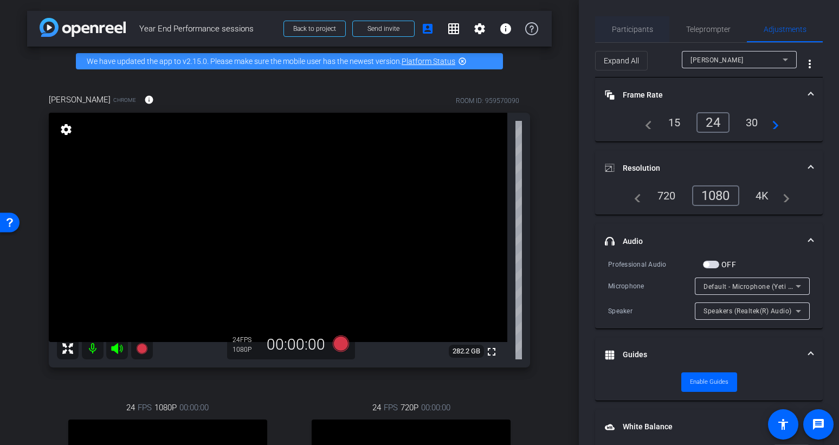
click at [632, 31] on span "Participants" at bounding box center [632, 29] width 41 height 8
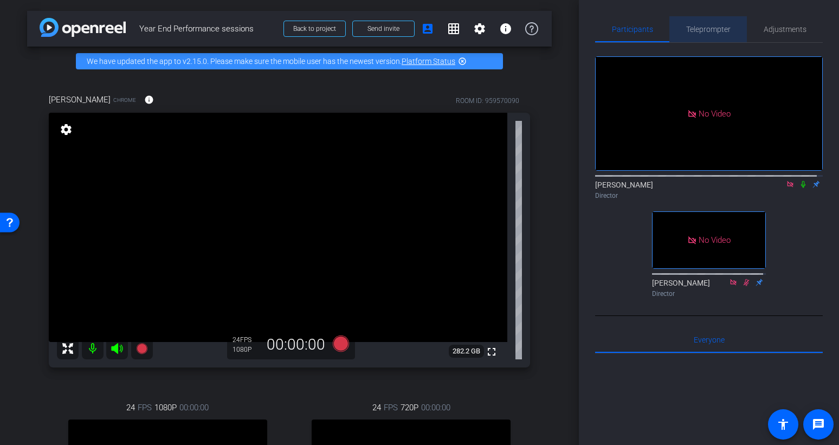
drag, startPoint x: 727, startPoint y: 32, endPoint x: 736, endPoint y: 31, distance: 9.3
click at [703, 32] on div "Teleprompter" at bounding box center [708, 29] width 78 height 26
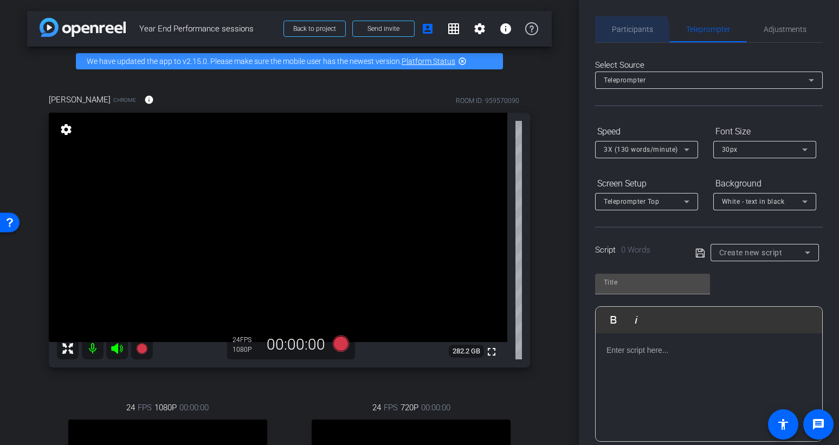
click at [605, 34] on div "Participants" at bounding box center [632, 29] width 74 height 26
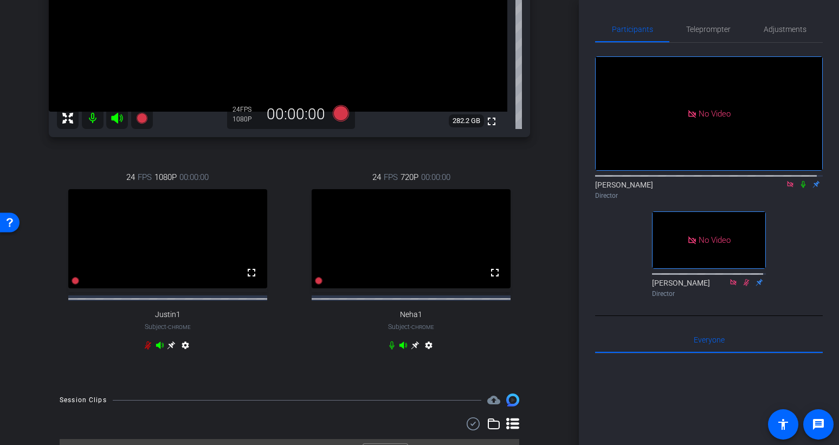
scroll to position [231, 0]
click at [703, 21] on span "Adjustments" at bounding box center [785, 29] width 43 height 26
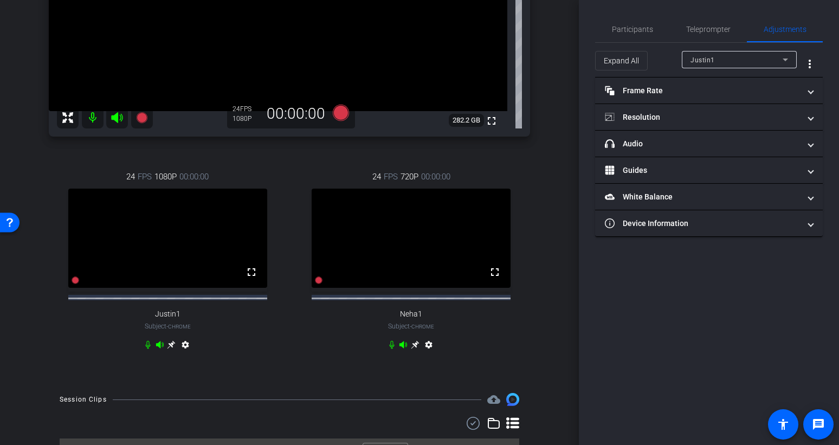
click at [703, 67] on div "Justin1" at bounding box center [740, 59] width 98 height 17
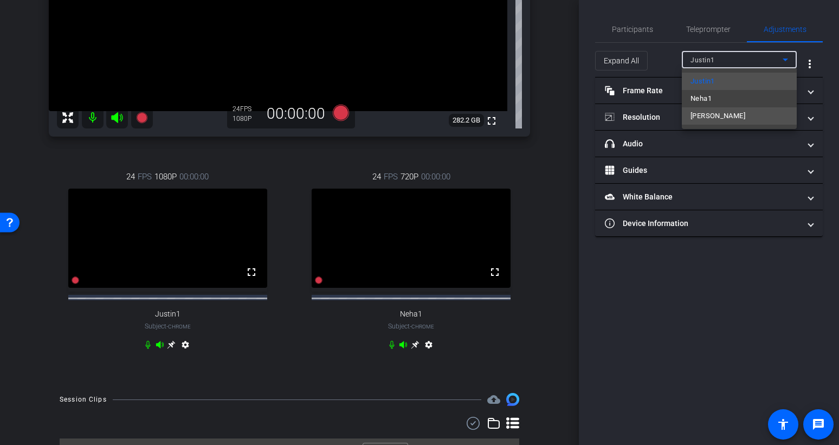
click at [703, 114] on span "[PERSON_NAME]" at bounding box center [718, 115] width 55 height 13
type input "11000"
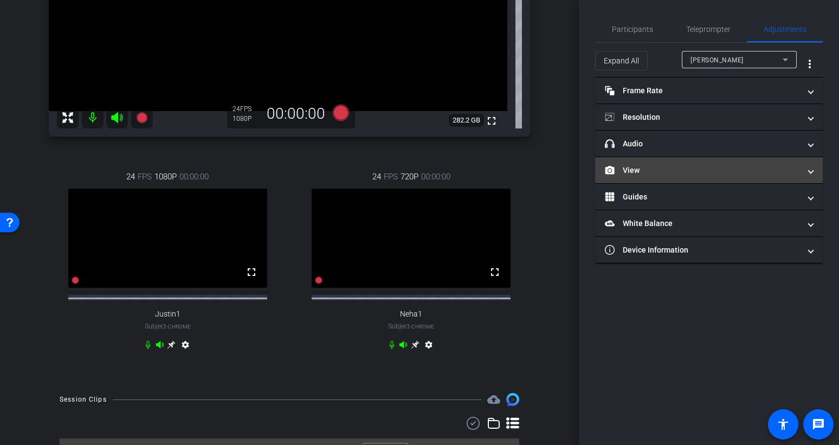
click at [703, 170] on mat-panel-title "View" at bounding box center [702, 170] width 195 height 11
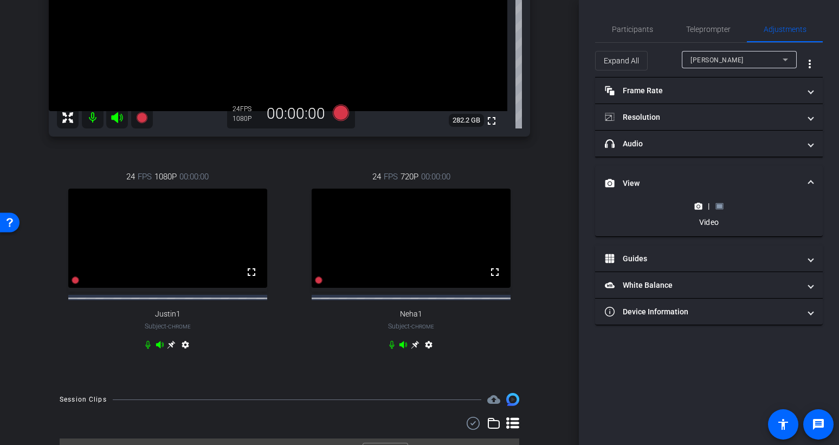
click at [703, 208] on rect at bounding box center [720, 206] width 6 height 4
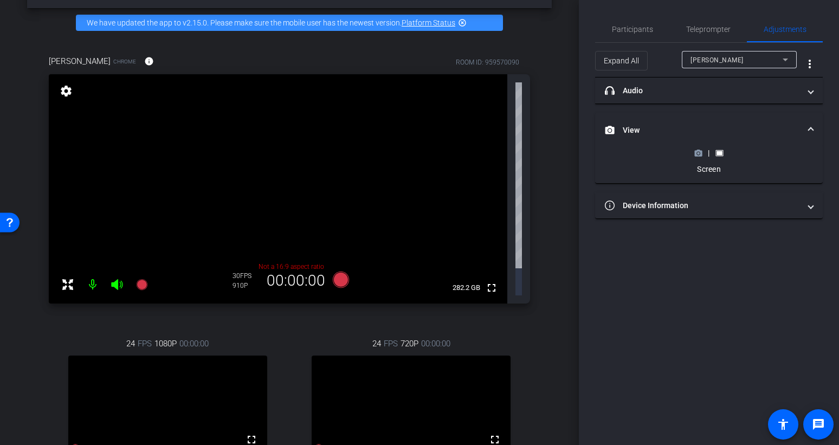
scroll to position [0, 0]
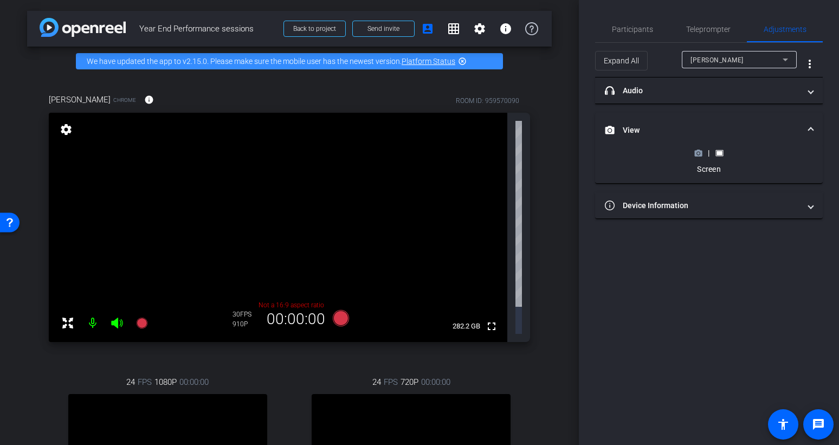
click at [697, 154] on icon at bounding box center [699, 153] width 8 height 6
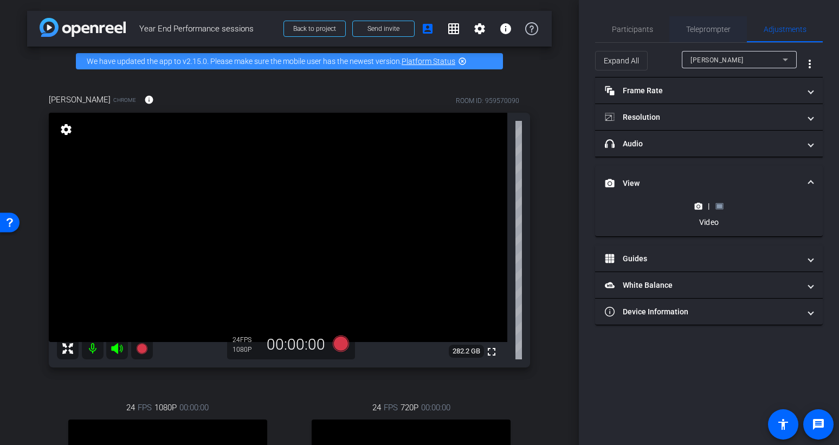
click at [699, 23] on span "Teleprompter" at bounding box center [708, 29] width 44 height 26
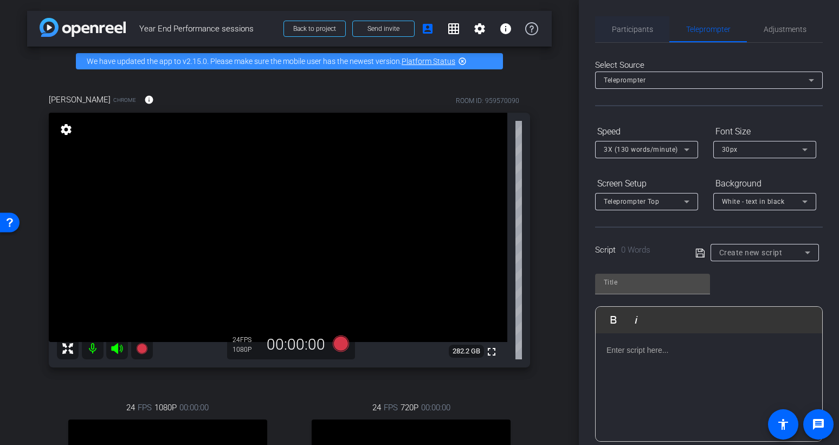
click at [636, 30] on span "Participants" at bounding box center [632, 29] width 41 height 8
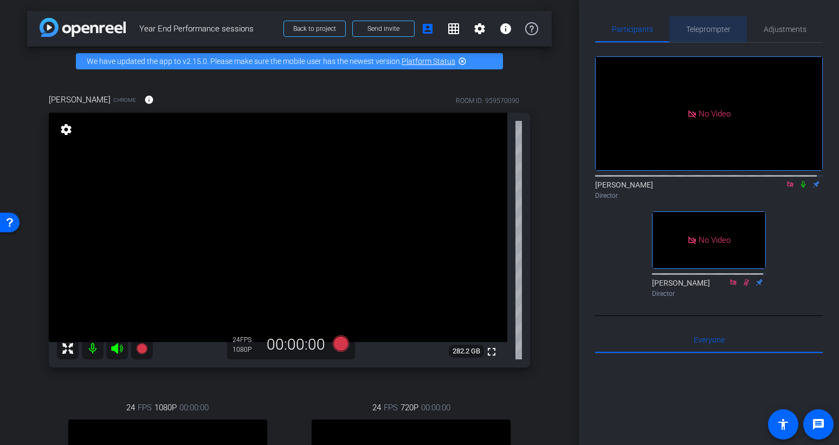
click at [703, 30] on span "Teleprompter" at bounding box center [708, 29] width 44 height 8
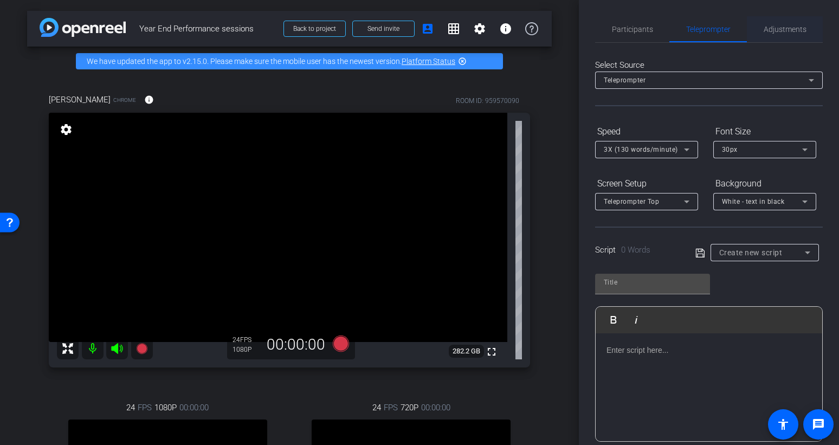
click at [703, 25] on span "Adjustments" at bounding box center [785, 29] width 43 height 8
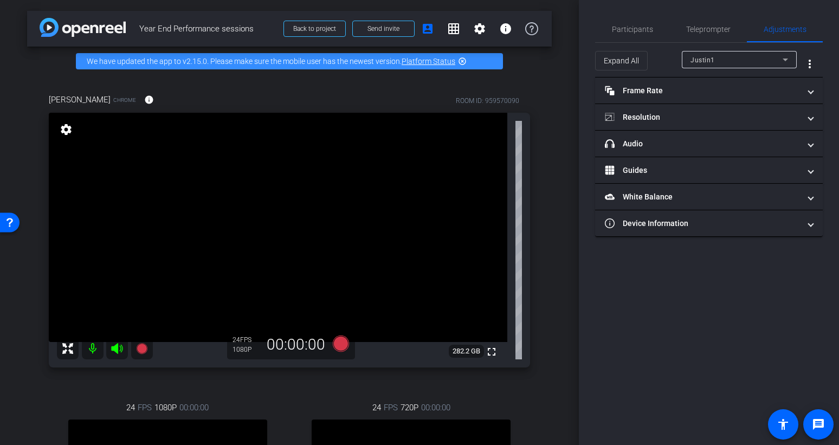
click at [703, 47] on div "Expand All Justin1 more_vert" at bounding box center [709, 60] width 228 height 35
click at [703, 61] on div "Justin1" at bounding box center [737, 60] width 92 height 14
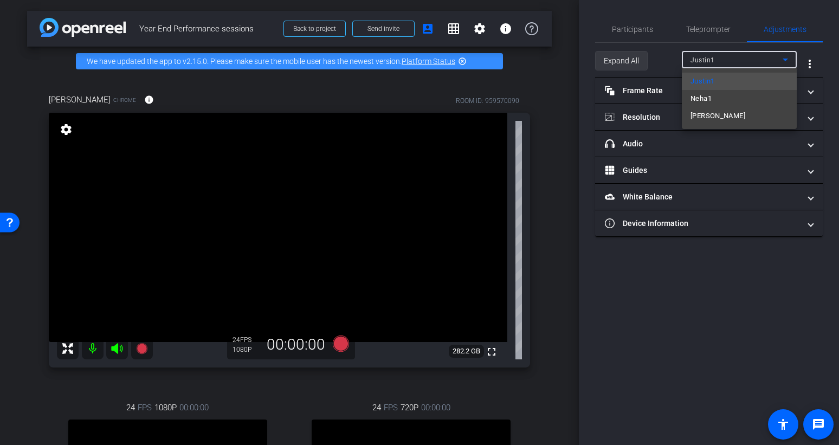
click at [627, 56] on div at bounding box center [419, 222] width 839 height 445
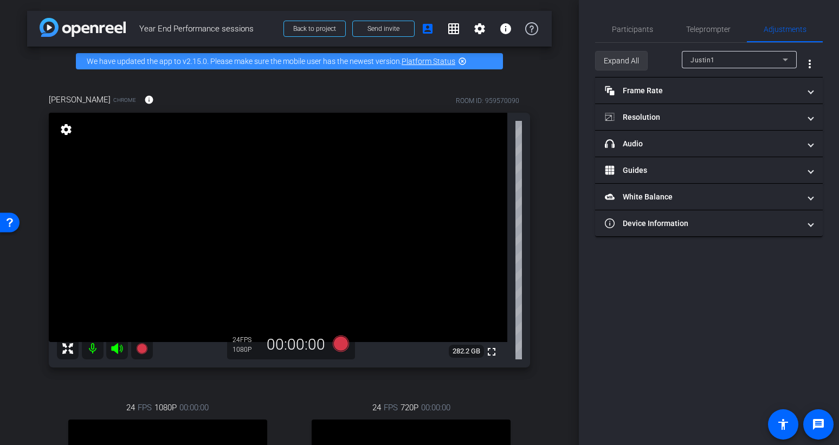
click at [629, 61] on span "Expand All" at bounding box center [621, 60] width 35 height 21
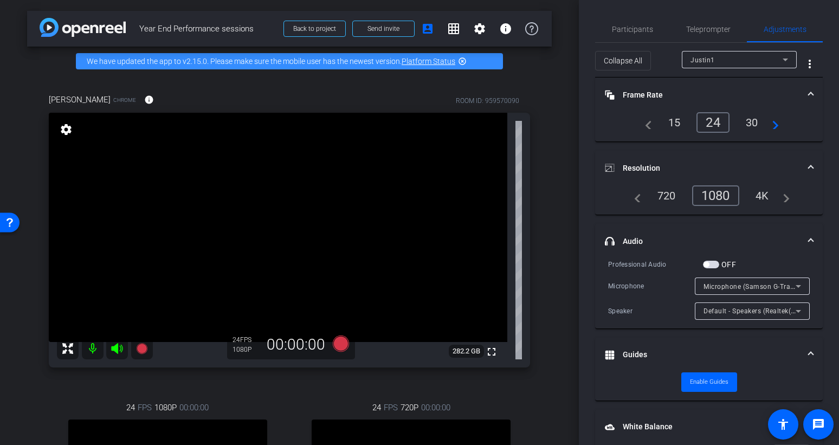
click at [703, 67] on div "Justin1" at bounding box center [740, 59] width 98 height 17
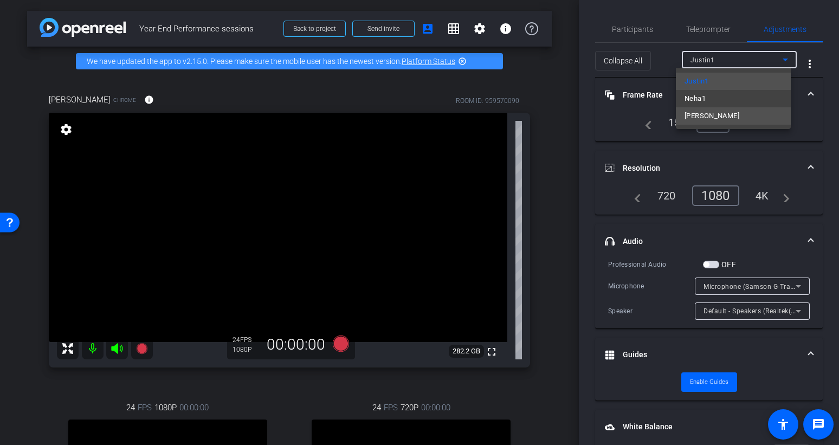
click at [703, 120] on span "[PERSON_NAME]" at bounding box center [712, 115] width 55 height 13
type input "11000"
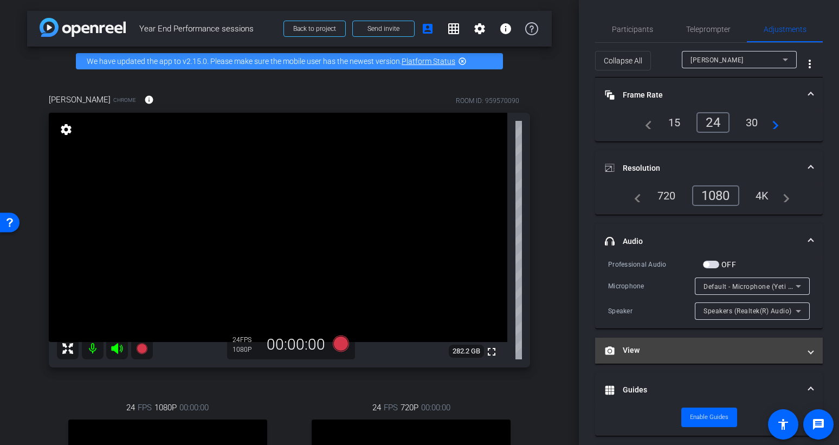
click at [703, 346] on mat-panel-title "View" at bounding box center [702, 350] width 195 height 11
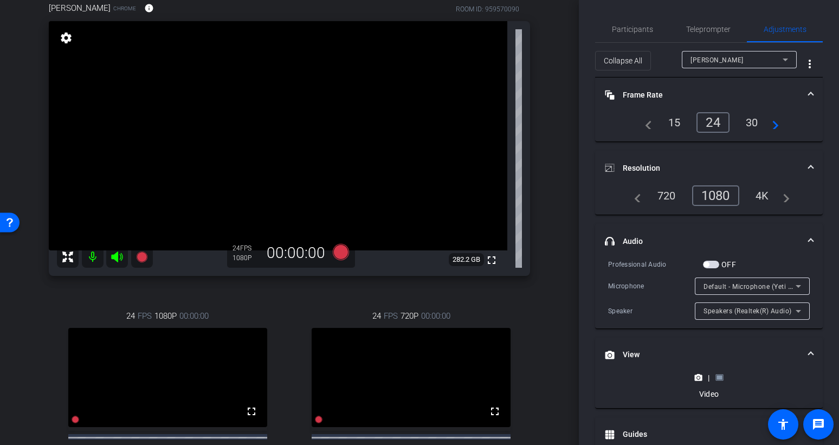
scroll to position [90, 0]
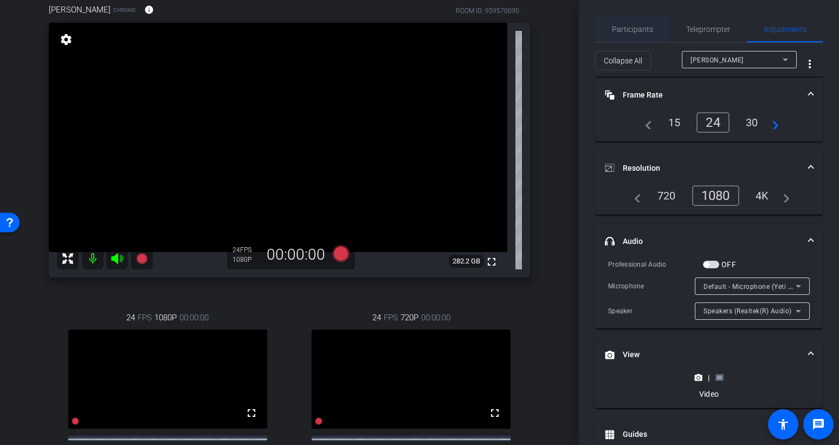
click at [640, 31] on span "Participants" at bounding box center [632, 29] width 41 height 8
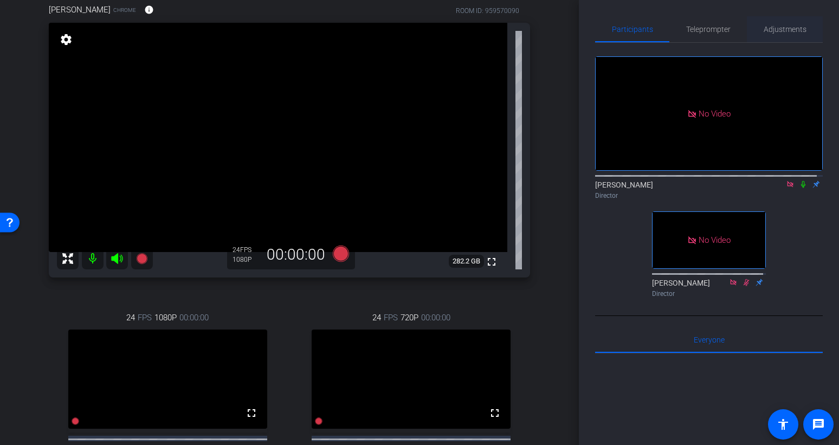
click at [703, 29] on span "Adjustments" at bounding box center [785, 29] width 43 height 8
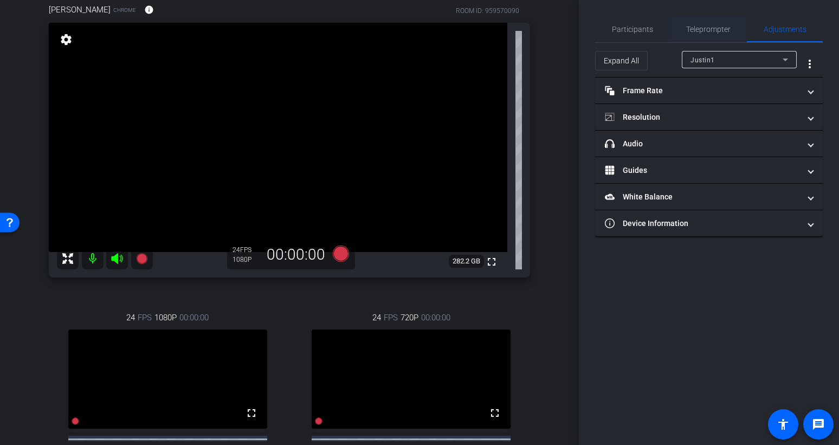
click at [700, 37] on span "Teleprompter" at bounding box center [708, 29] width 44 height 26
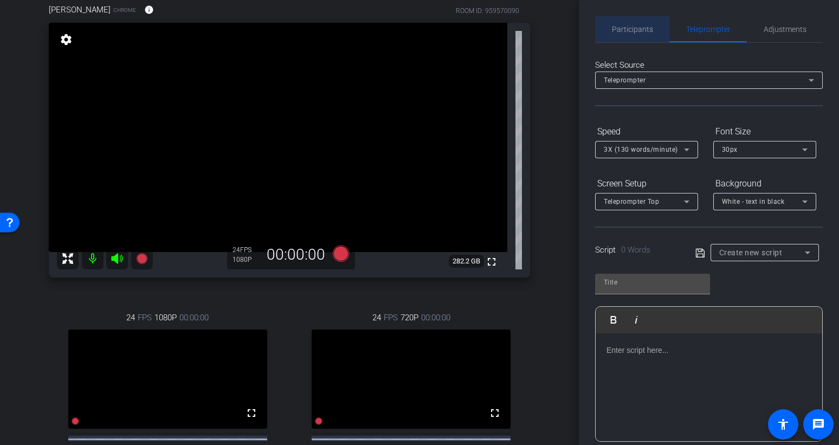
click at [637, 28] on span "Participants" at bounding box center [632, 29] width 41 height 8
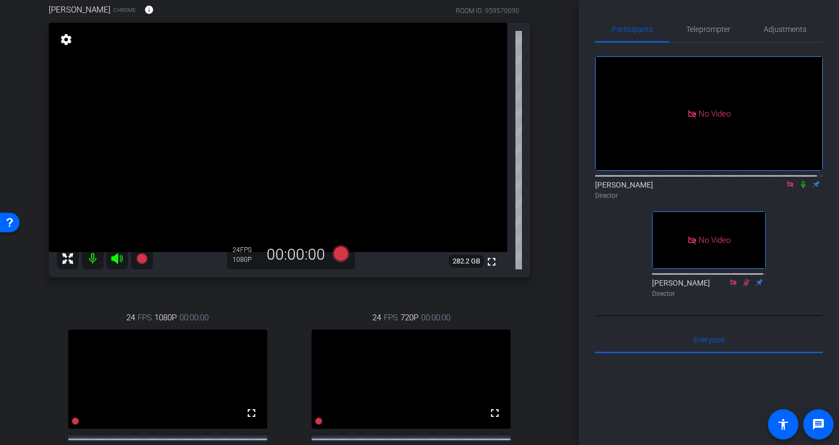
click at [703, 181] on icon at bounding box center [803, 185] width 9 height 8
click at [703, 33] on span "Teleprompter" at bounding box center [708, 29] width 44 height 8
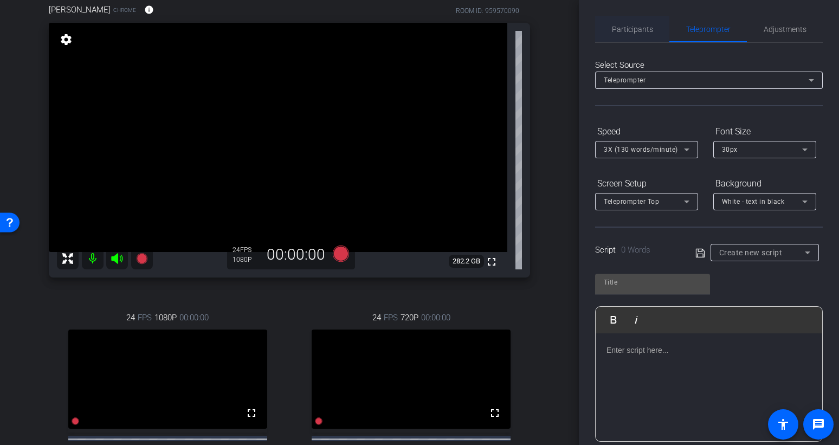
click at [637, 35] on span "Participants" at bounding box center [632, 29] width 41 height 26
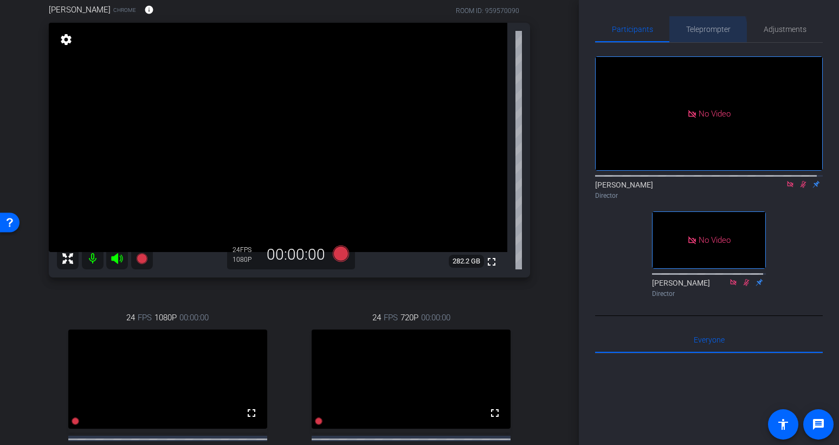
click at [694, 33] on span "Teleprompter" at bounding box center [708, 29] width 44 height 8
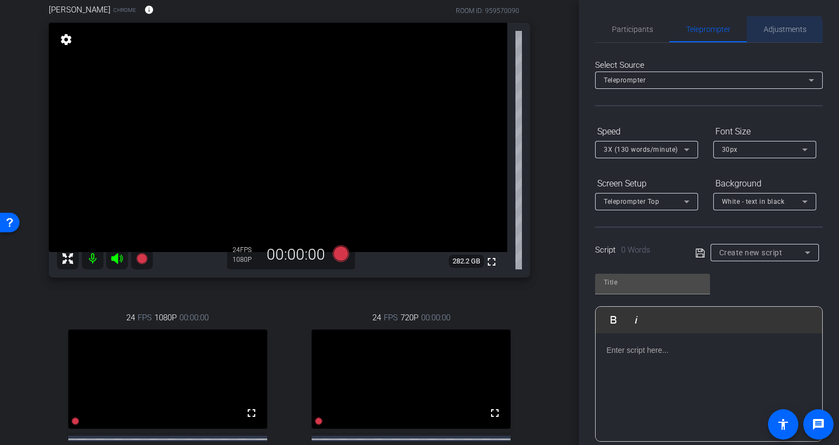
click at [703, 33] on span "Adjustments" at bounding box center [785, 29] width 43 height 8
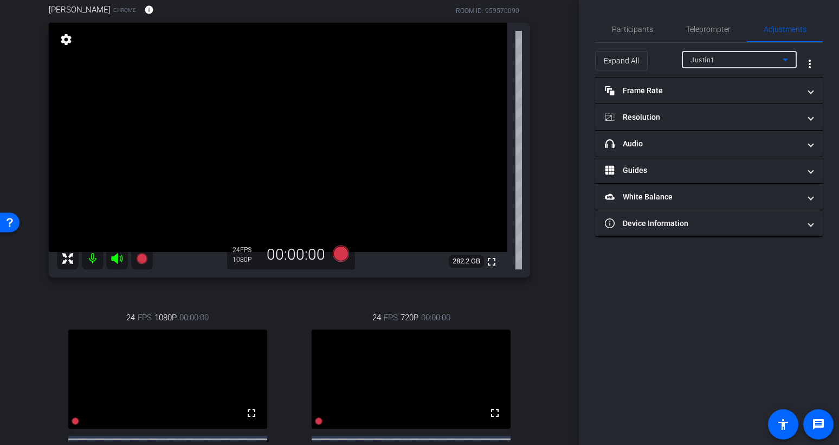
click at [703, 61] on div "Justin1" at bounding box center [737, 60] width 92 height 14
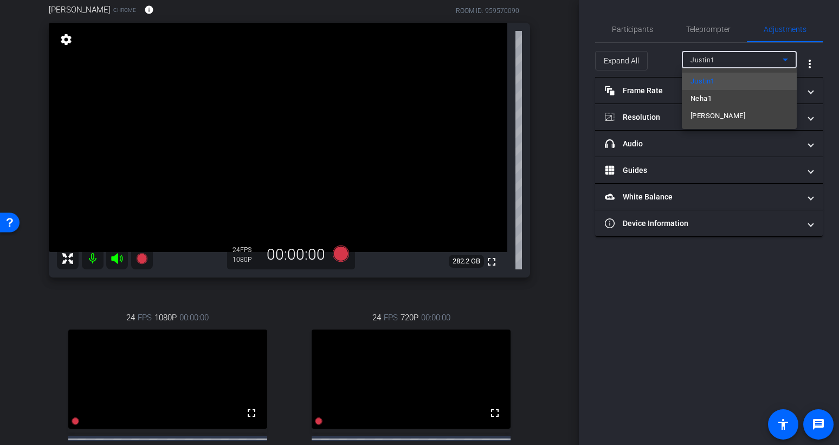
click at [644, 34] on div at bounding box center [419, 222] width 839 height 445
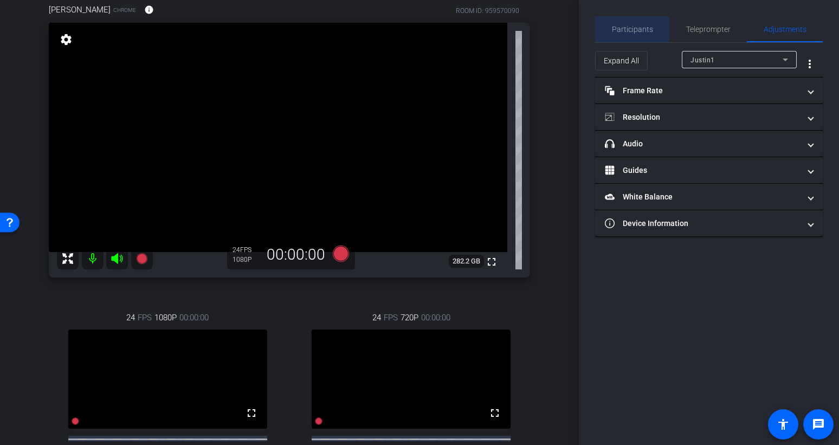
click at [644, 33] on span "Participants" at bounding box center [632, 29] width 41 height 8
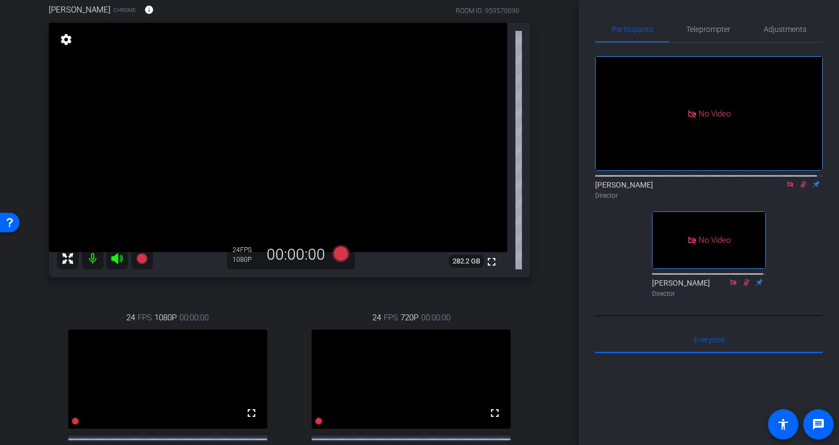
click at [703, 181] on icon at bounding box center [804, 184] width 6 height 7
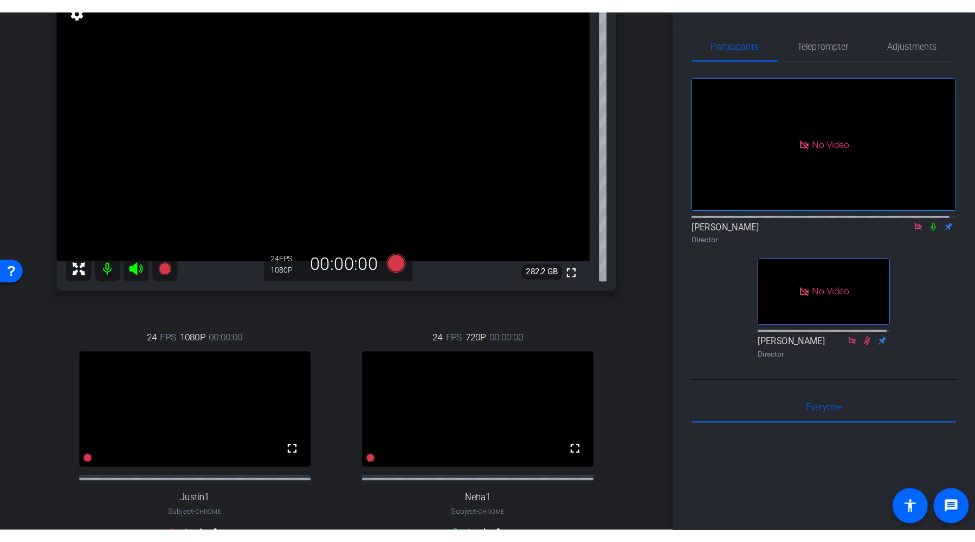
scroll to position [127, 0]
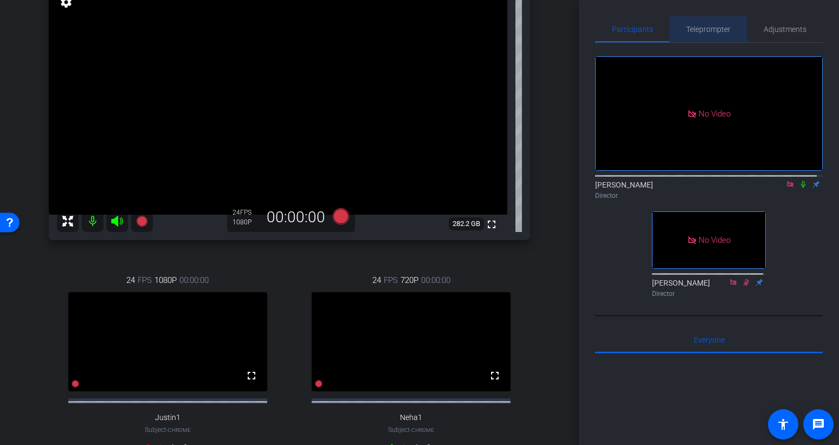
click at [703, 28] on span "Teleprompter" at bounding box center [708, 29] width 44 height 8
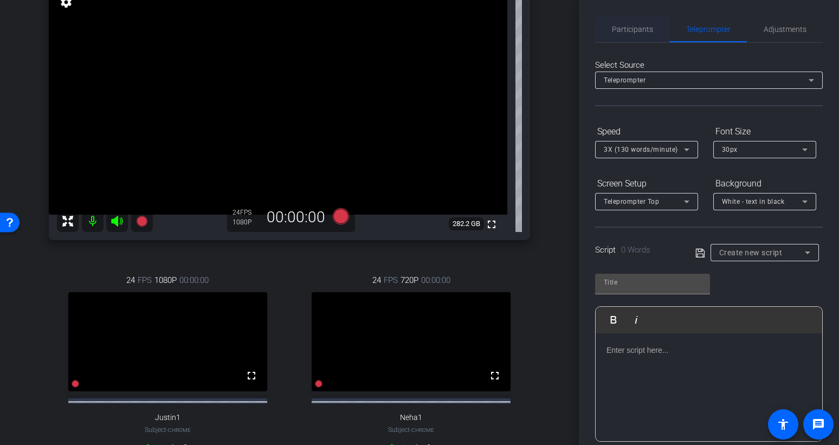
click at [629, 32] on span "Participants" at bounding box center [632, 29] width 41 height 8
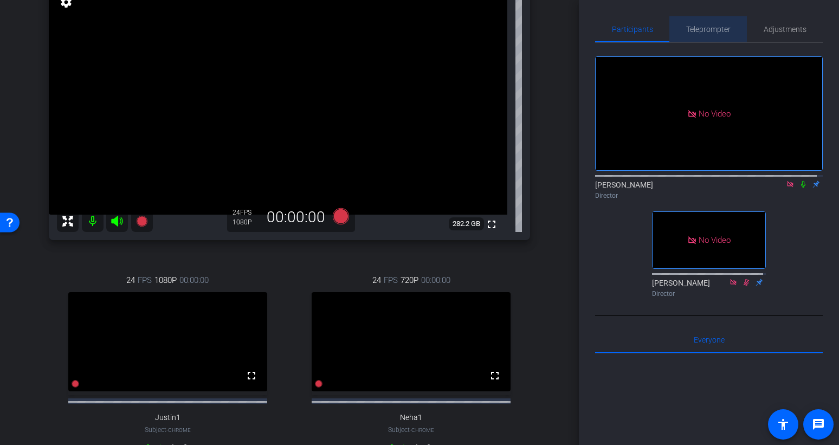
click at [703, 36] on span "Teleprompter" at bounding box center [708, 29] width 44 height 26
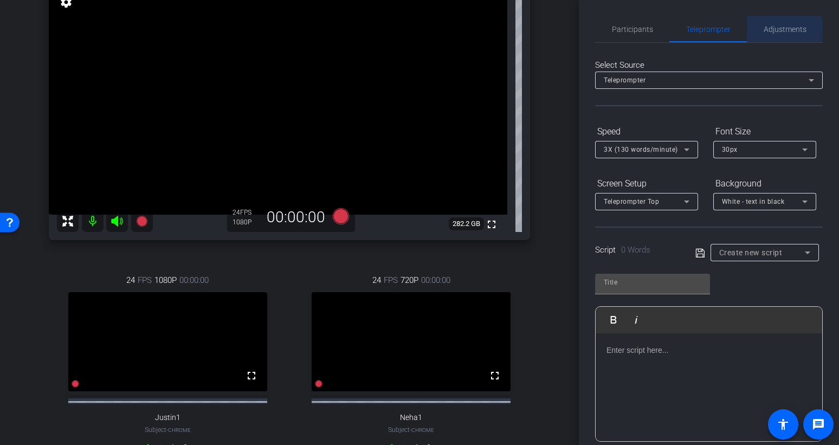
click at [703, 33] on span "Adjustments" at bounding box center [785, 29] width 43 height 8
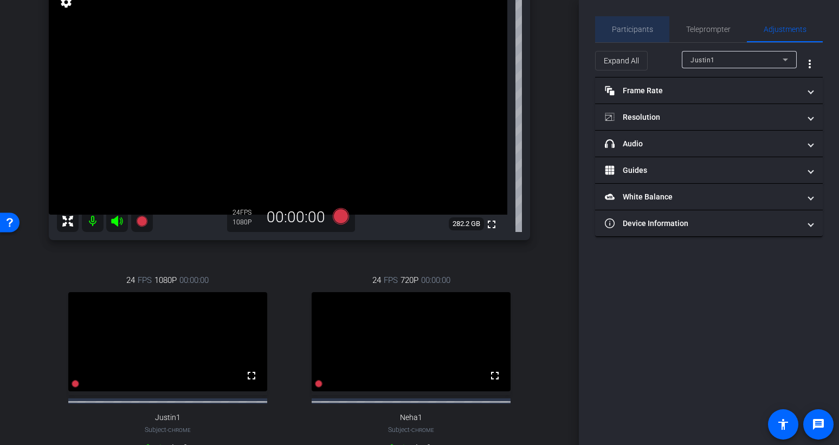
click at [639, 27] on span "Participants" at bounding box center [632, 29] width 41 height 8
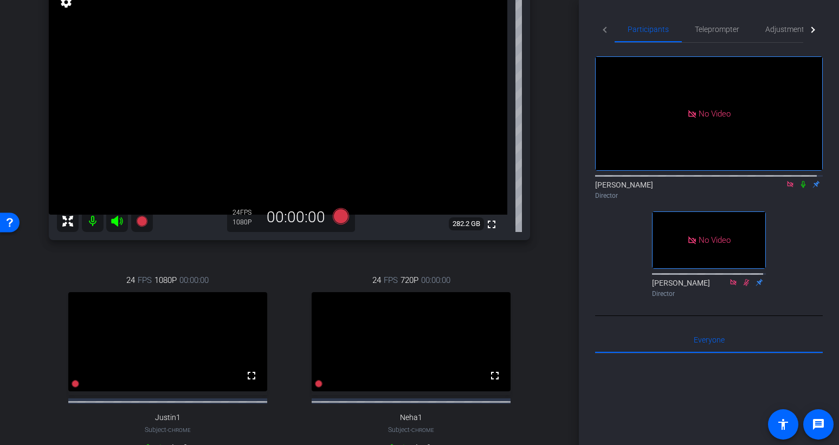
click at [703, 181] on icon at bounding box center [803, 184] width 4 height 7
click at [703, 181] on icon at bounding box center [804, 184] width 6 height 7
click at [703, 25] on span "Adjustments" at bounding box center [786, 29] width 43 height 8
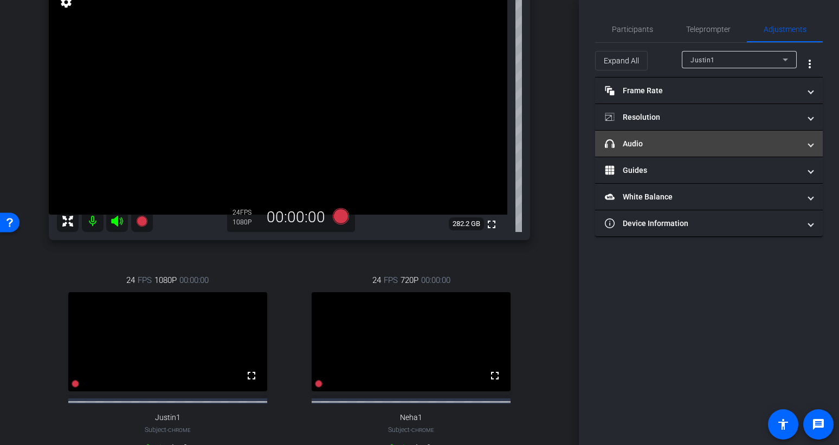
click at [703, 143] on mat-panel-title "headphone icon Audio" at bounding box center [702, 143] width 195 height 11
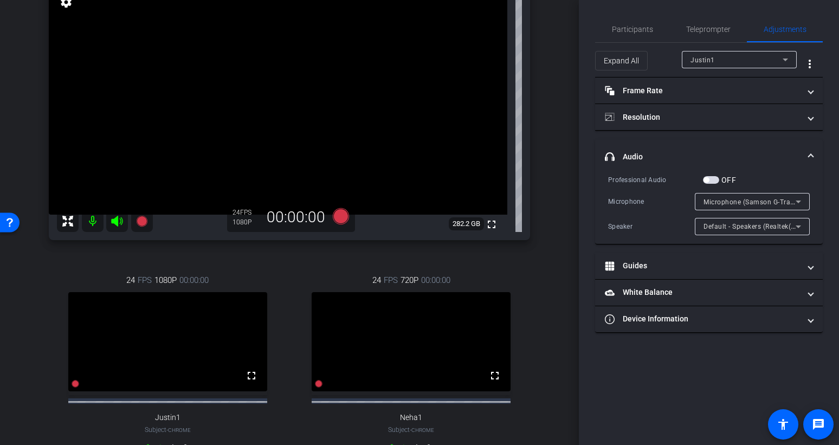
click at [703, 180] on span "button" at bounding box center [711, 180] width 16 height 8
click at [703, 177] on span "button" at bounding box center [713, 179] width 5 height 5
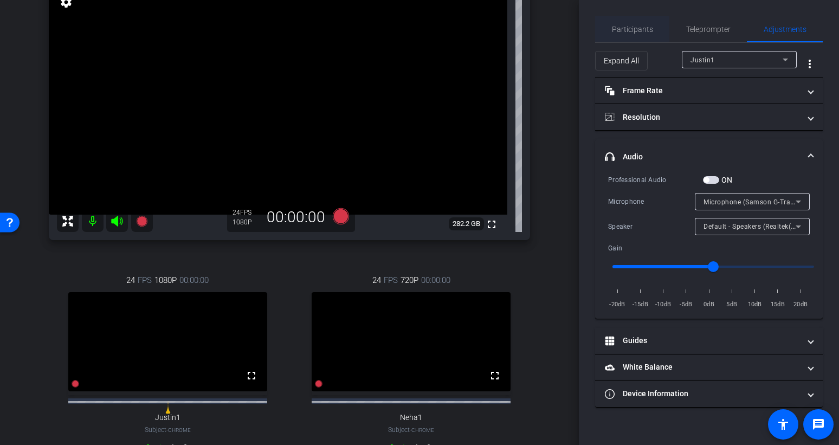
click at [639, 36] on span "Participants" at bounding box center [632, 29] width 41 height 26
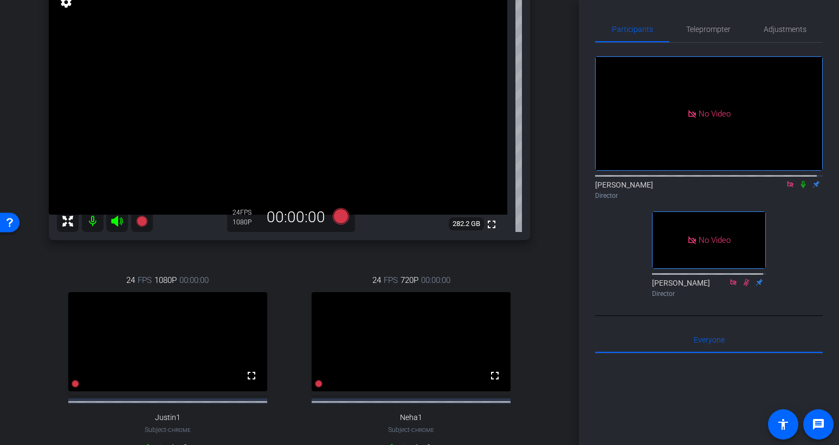
click at [703, 181] on icon at bounding box center [803, 185] width 9 height 8
click at [703, 181] on icon at bounding box center [804, 184] width 6 height 7
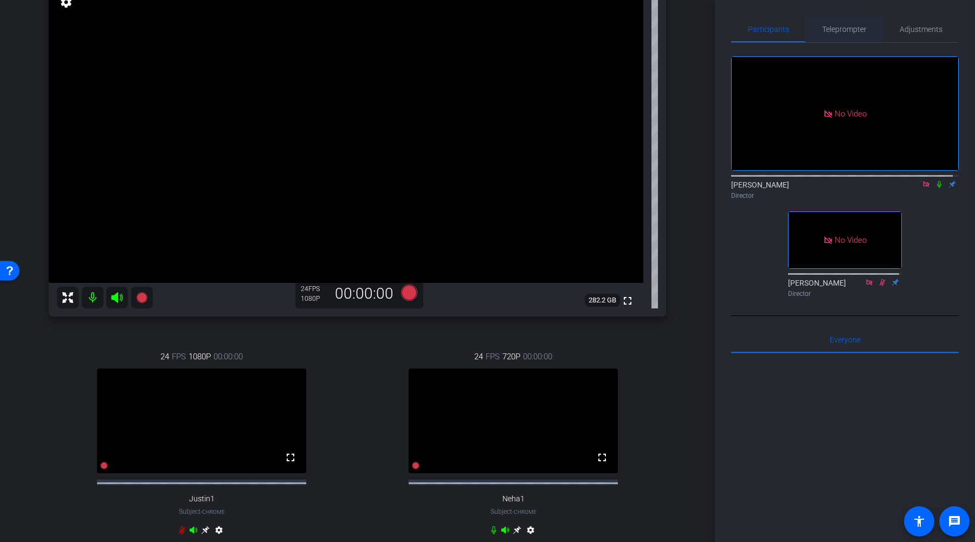
click at [703, 31] on span "Teleprompter" at bounding box center [844, 29] width 44 height 8
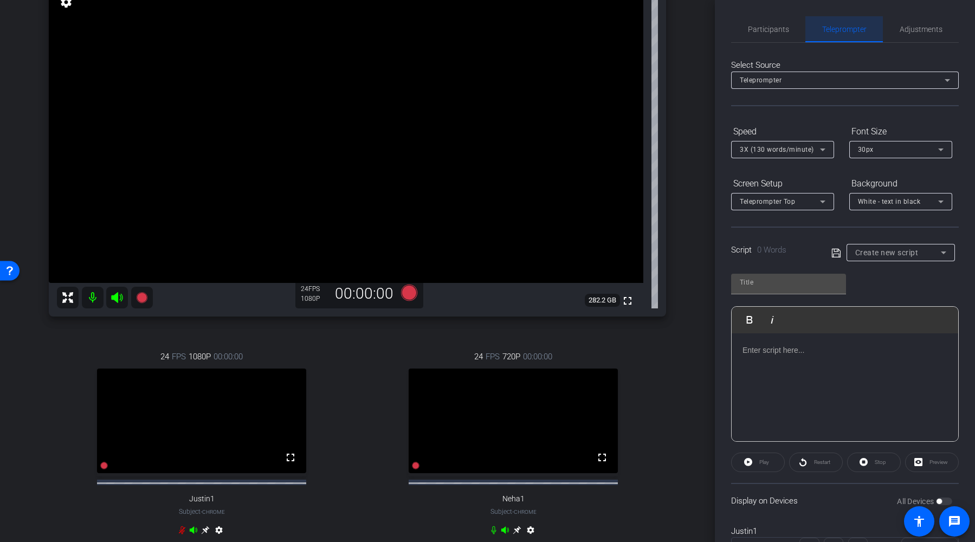
click at [703, 32] on span "Teleprompter" at bounding box center [844, 29] width 44 height 8
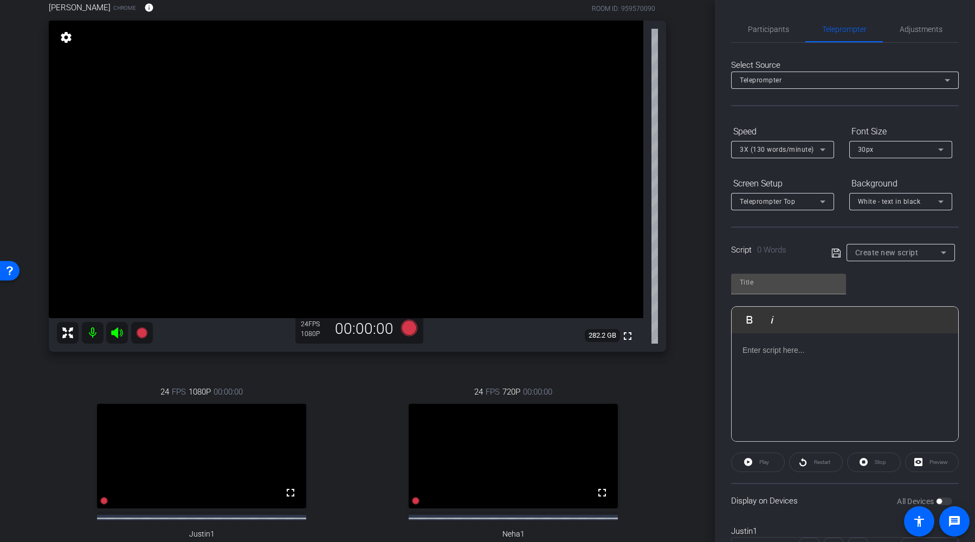
scroll to position [27, 0]
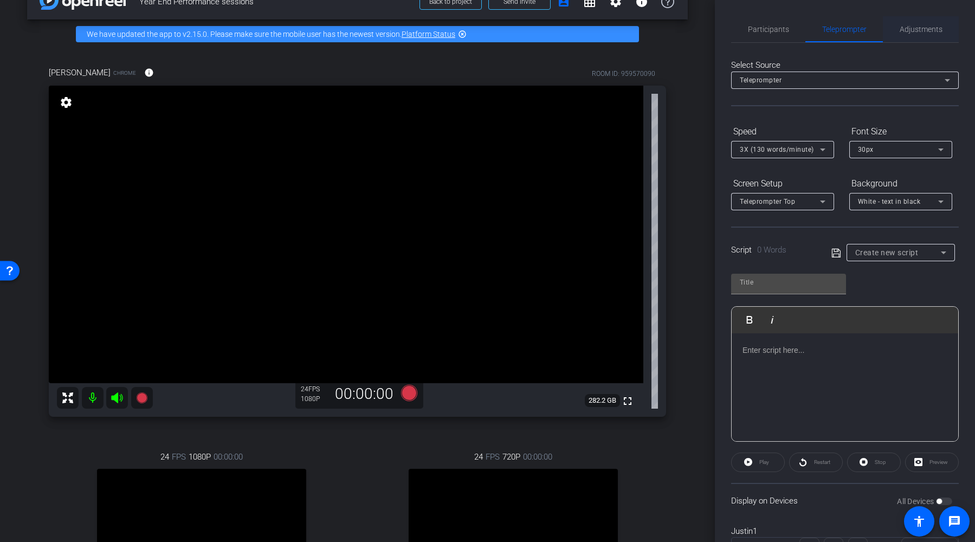
click at [703, 27] on span "Adjustments" at bounding box center [921, 29] width 43 height 8
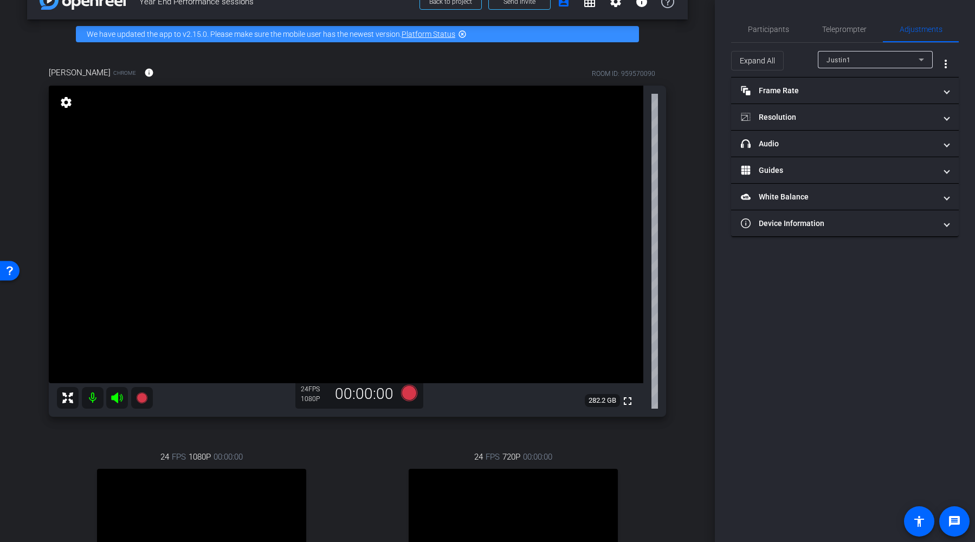
click at [703, 65] on div "Justin1" at bounding box center [873, 60] width 92 height 14
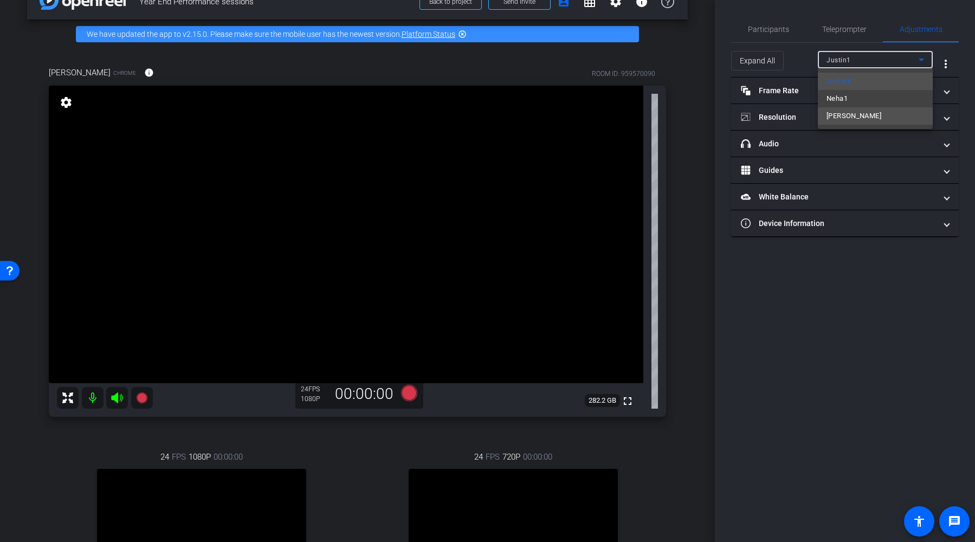
click at [703, 112] on span "[PERSON_NAME]" at bounding box center [854, 115] width 55 height 13
type input "11000"
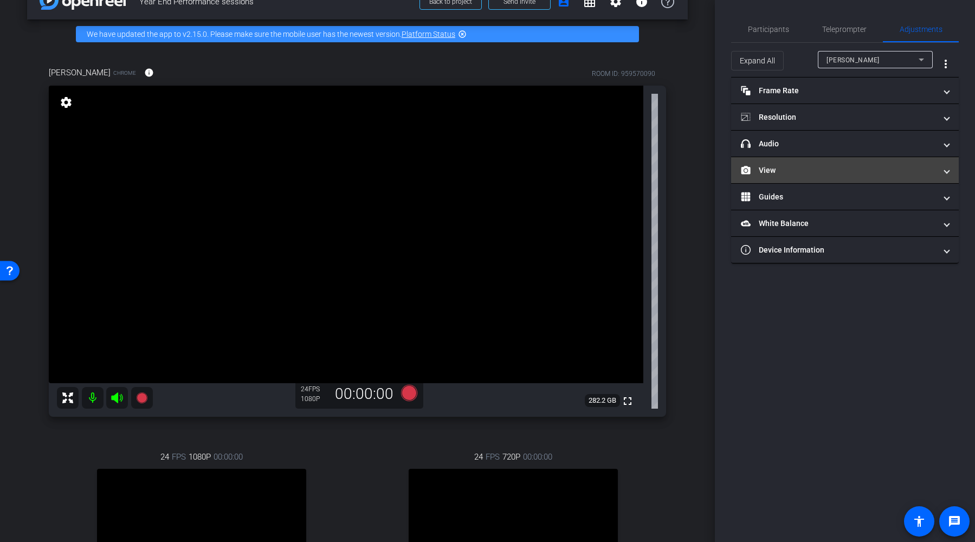
click at [703, 167] on mat-panel-title "View" at bounding box center [838, 170] width 195 height 11
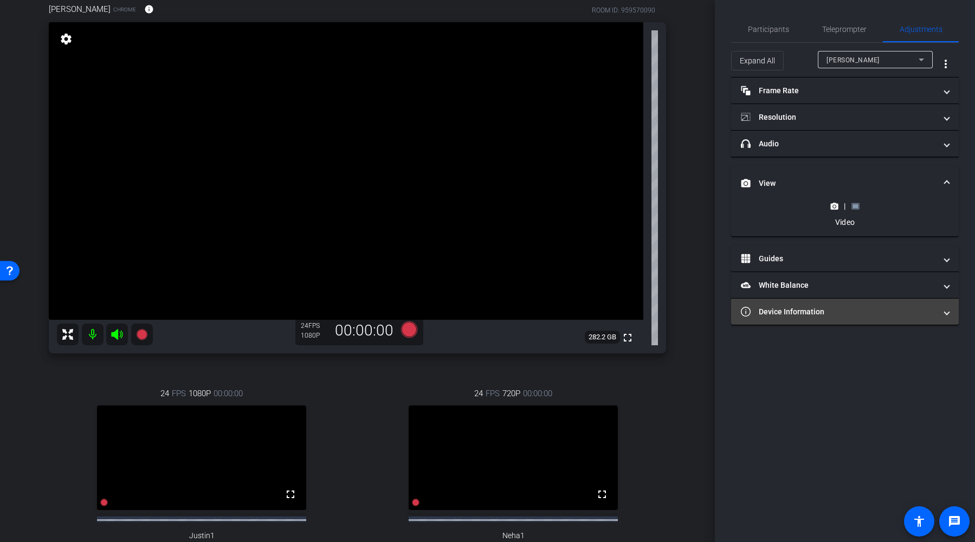
scroll to position [91, 0]
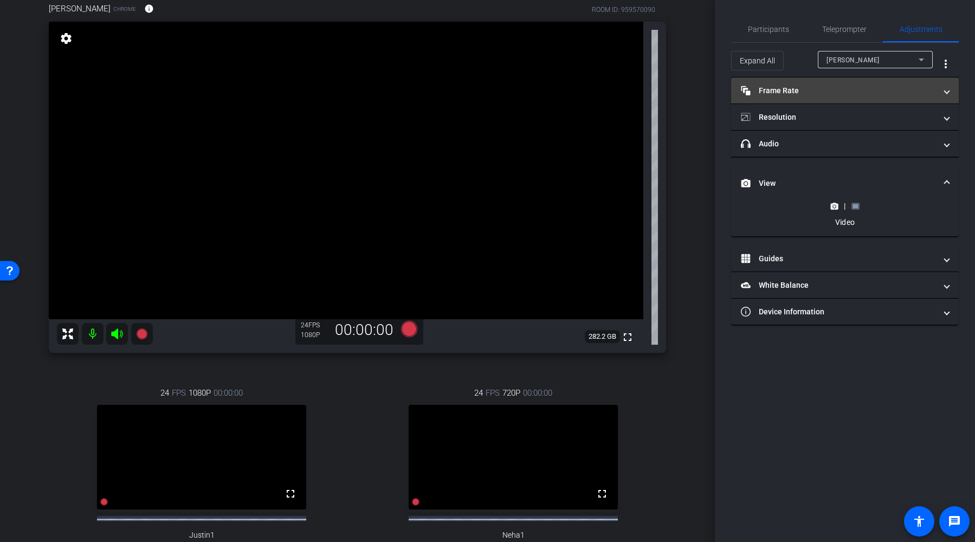
click at [703, 87] on mat-panel-title "Frame Rate Frame Rate" at bounding box center [838, 90] width 195 height 11
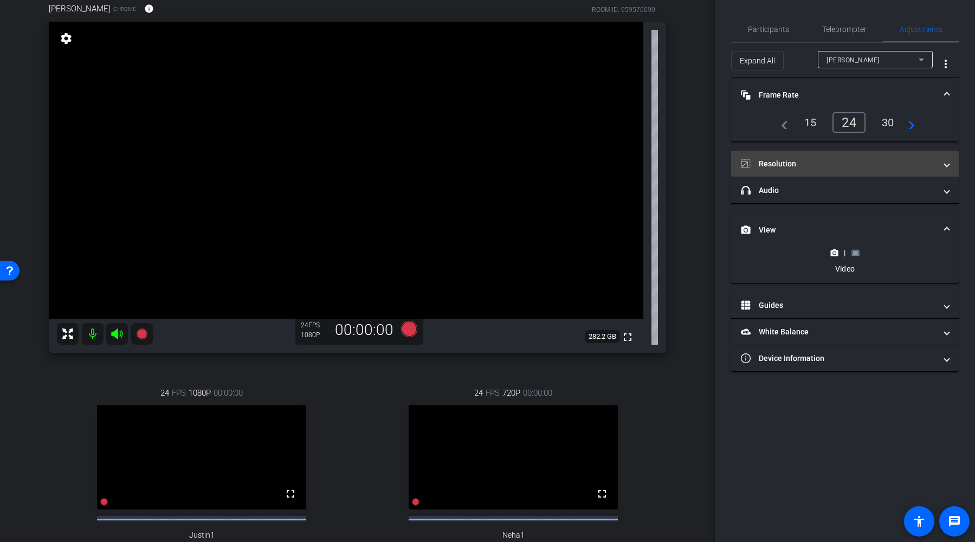
click at [703, 164] on mat-panel-title "Resolution" at bounding box center [838, 163] width 195 height 11
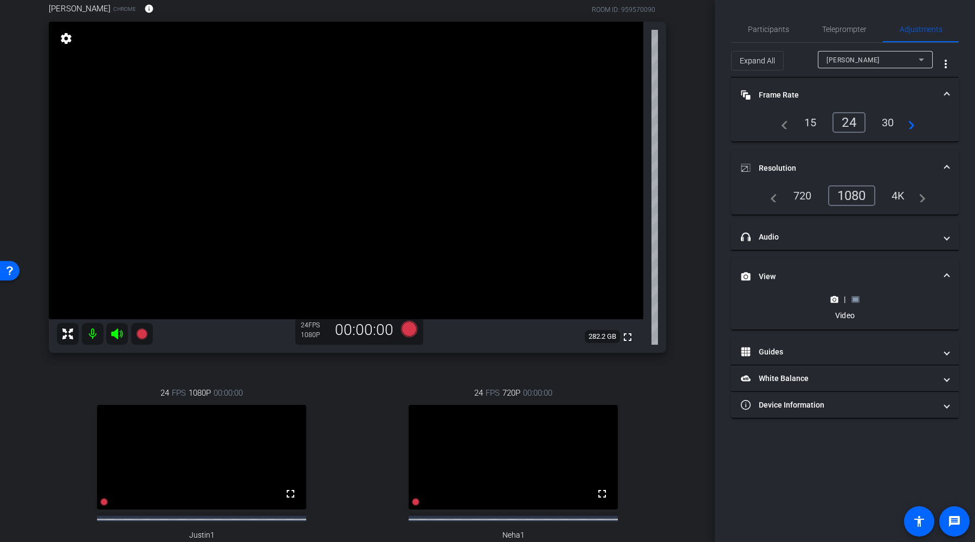
drag, startPoint x: 854, startPoint y: 301, endPoint x: 846, endPoint y: 461, distance: 160.1
click at [703, 369] on div "Participants Teleprompter Adjustments [PERSON_NAME] Director [PERSON_NAME] Dire…" at bounding box center [845, 271] width 260 height 542
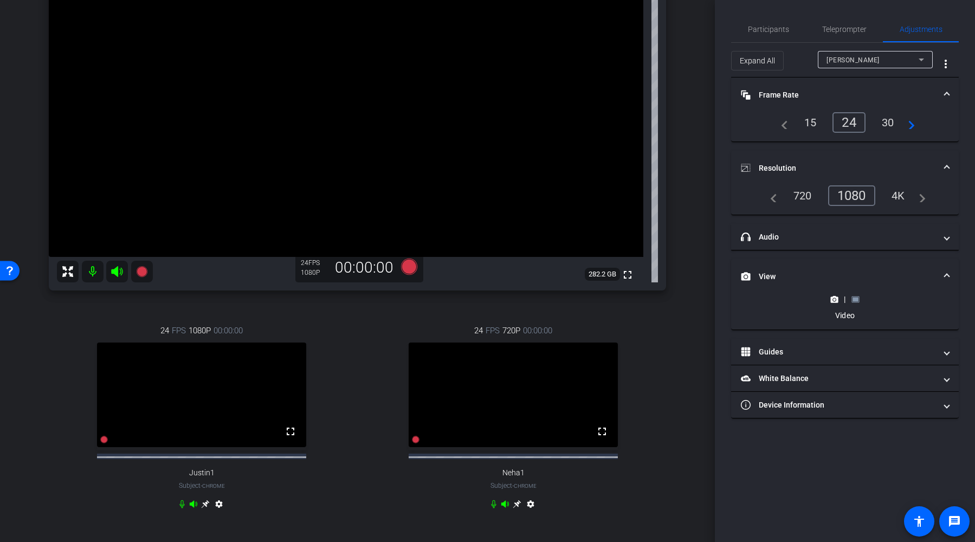
scroll to position [152, 0]
click at [491, 369] on icon at bounding box center [493, 505] width 5 height 8
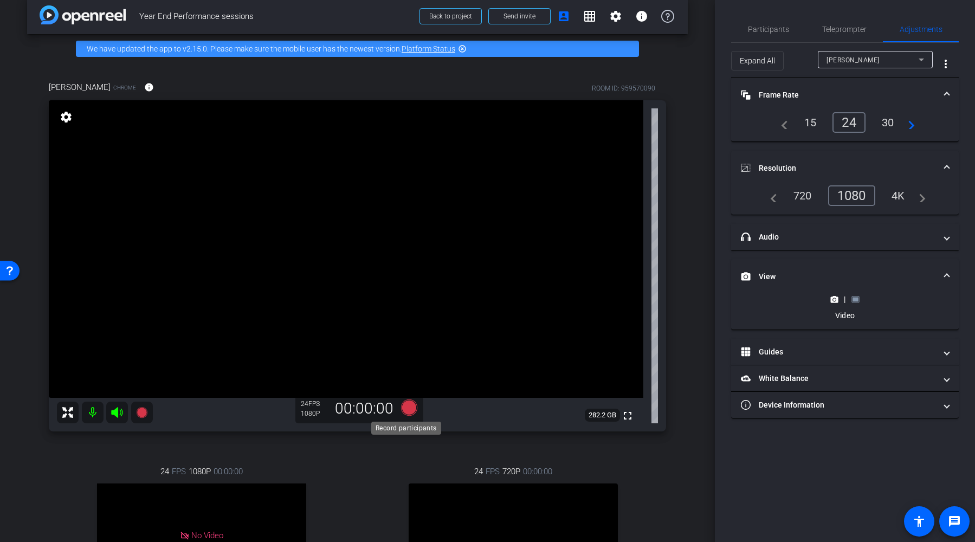
scroll to position [79, 0]
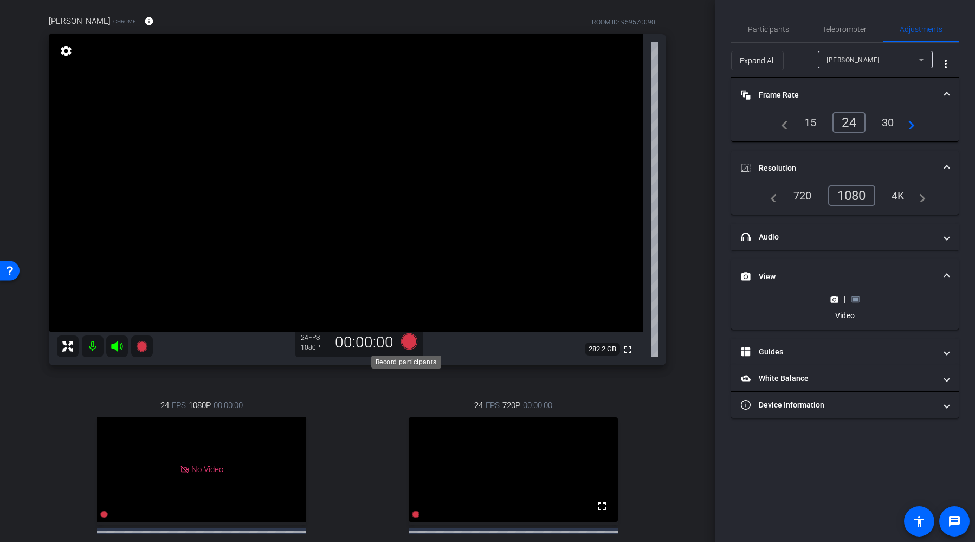
click at [407, 344] on icon at bounding box center [409, 341] width 16 height 16
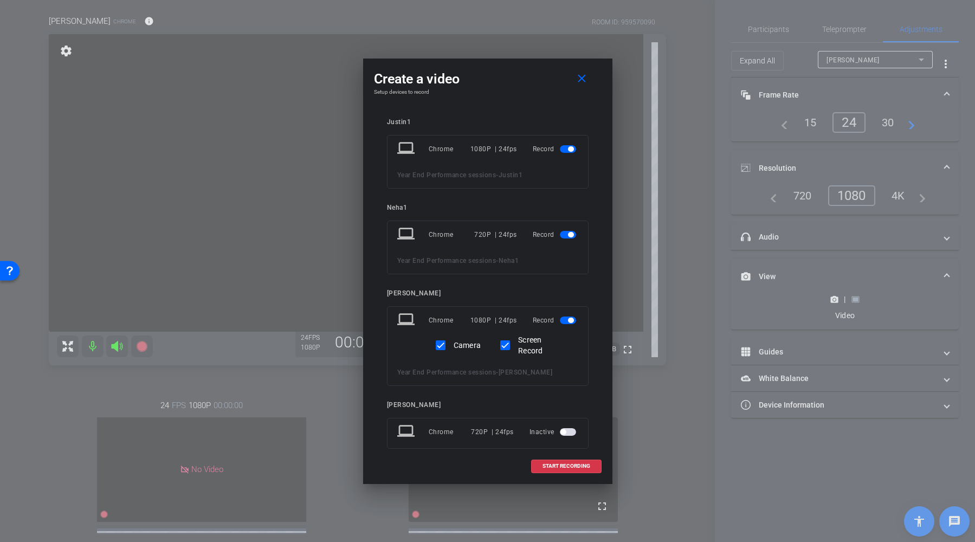
click at [562, 146] on span "button" at bounding box center [568, 149] width 16 height 8
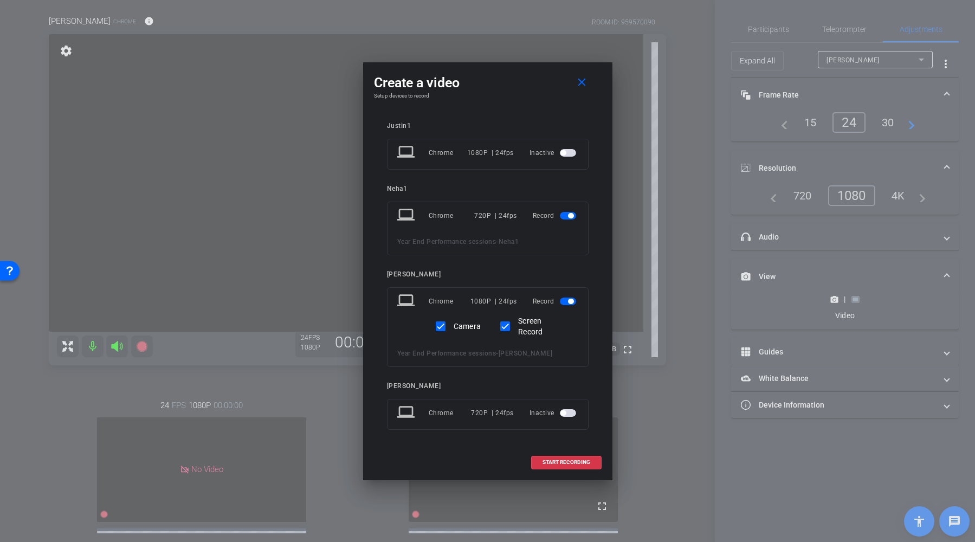
click at [569, 215] on span "button" at bounding box center [570, 215] width 5 height 5
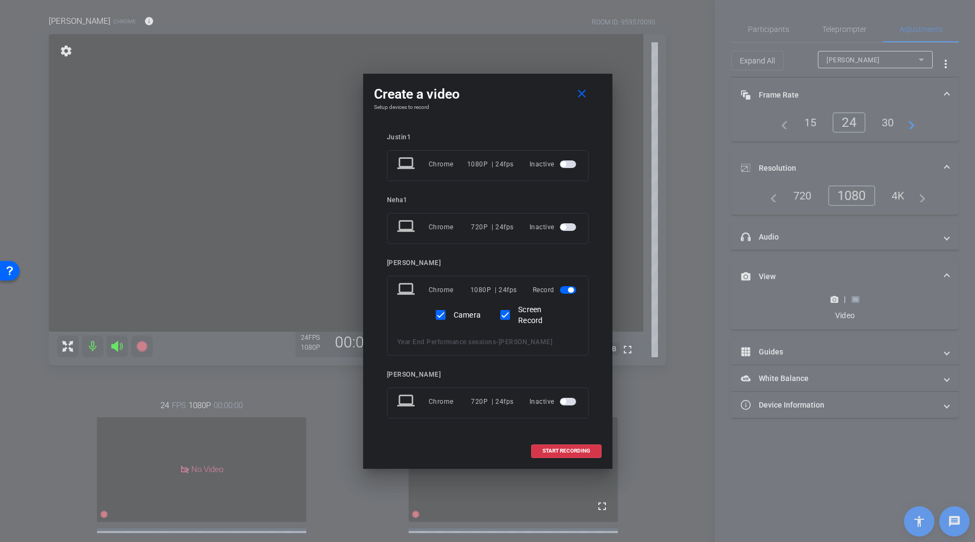
drag, startPoint x: 496, startPoint y: 94, endPoint x: 581, endPoint y: 189, distance: 127.1
click at [597, 78] on div "Create a video close Setup devices to record Justin1 laptop Chrome 1080P | 24fp…" at bounding box center [487, 271] width 249 height 395
click at [572, 369] on span "START RECORDING" at bounding box center [567, 450] width 48 height 5
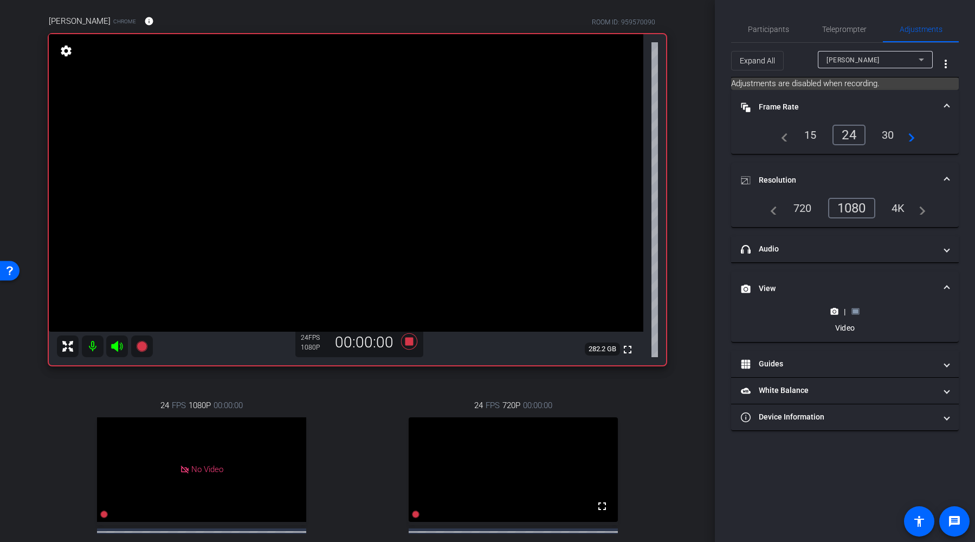
click at [703, 310] on rect at bounding box center [856, 312] width 6 height 4
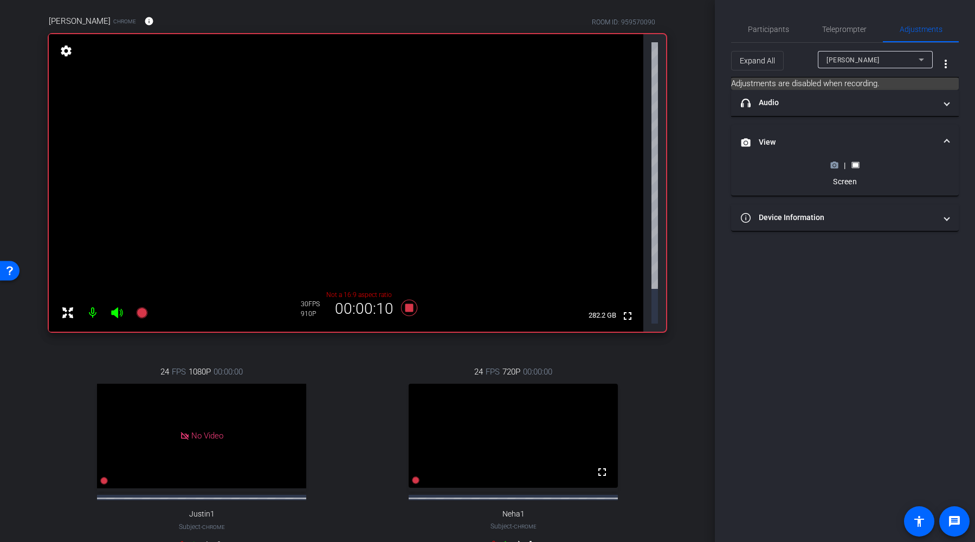
click at [703, 165] on icon at bounding box center [835, 165] width 8 height 6
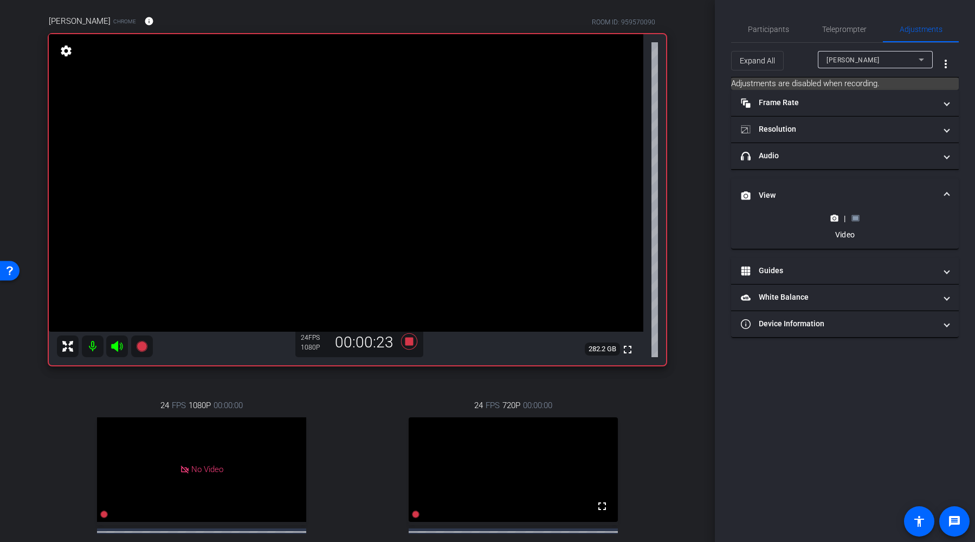
click at [703, 218] on rect at bounding box center [856, 218] width 6 height 4
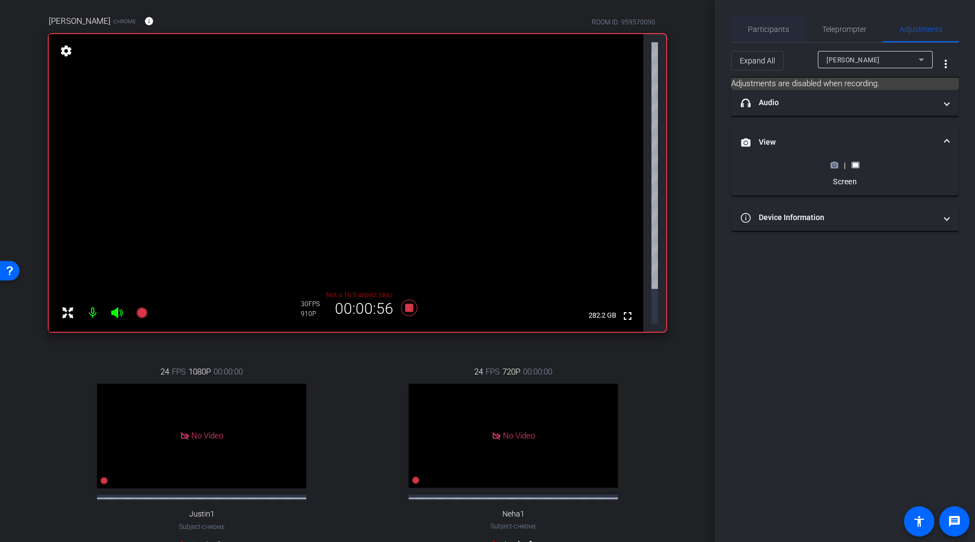
click at [703, 19] on span "Participants" at bounding box center [768, 29] width 41 height 26
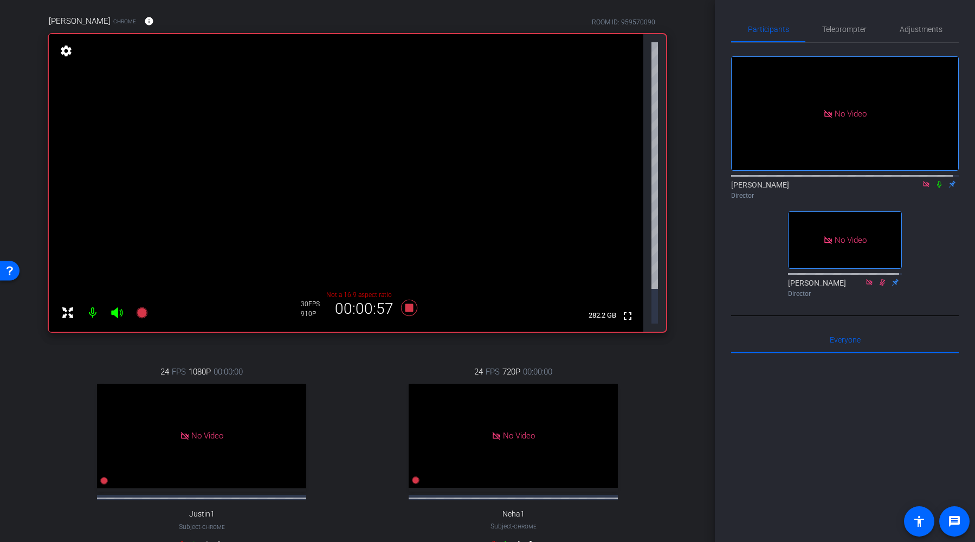
click at [703, 181] on icon at bounding box center [939, 185] width 9 height 8
click at [703, 29] on span "Adjustments" at bounding box center [921, 29] width 43 height 8
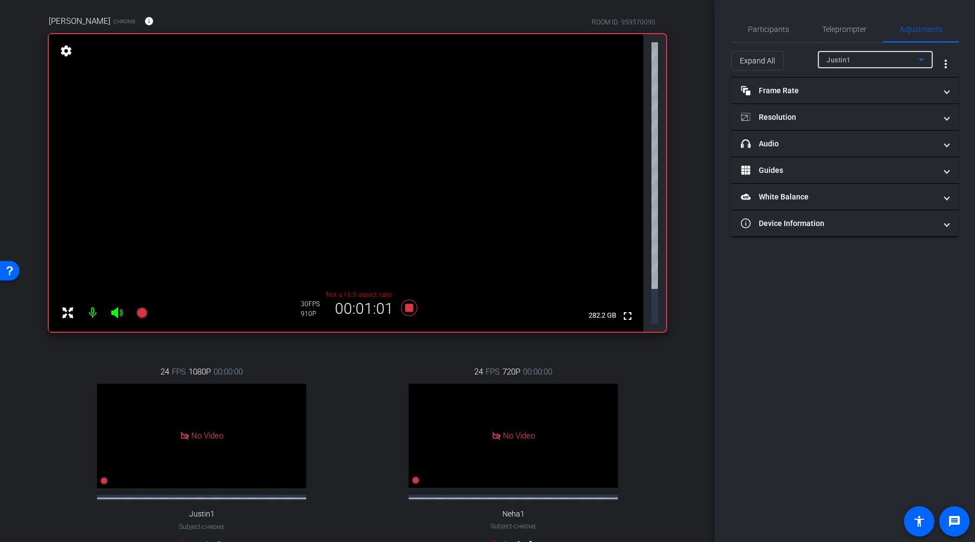
click at [703, 61] on div "Justin1" at bounding box center [873, 60] width 92 height 14
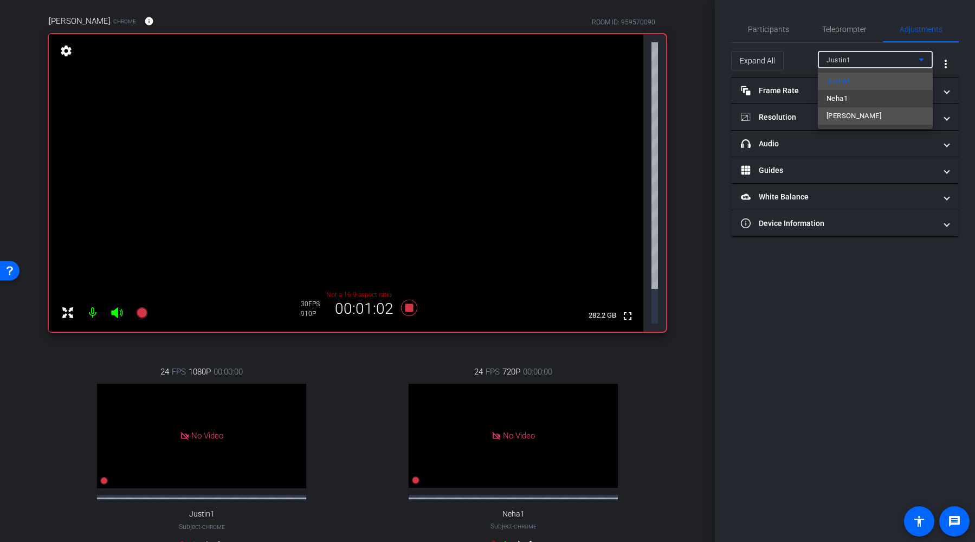
click at [703, 117] on span "[PERSON_NAME]" at bounding box center [854, 115] width 55 height 13
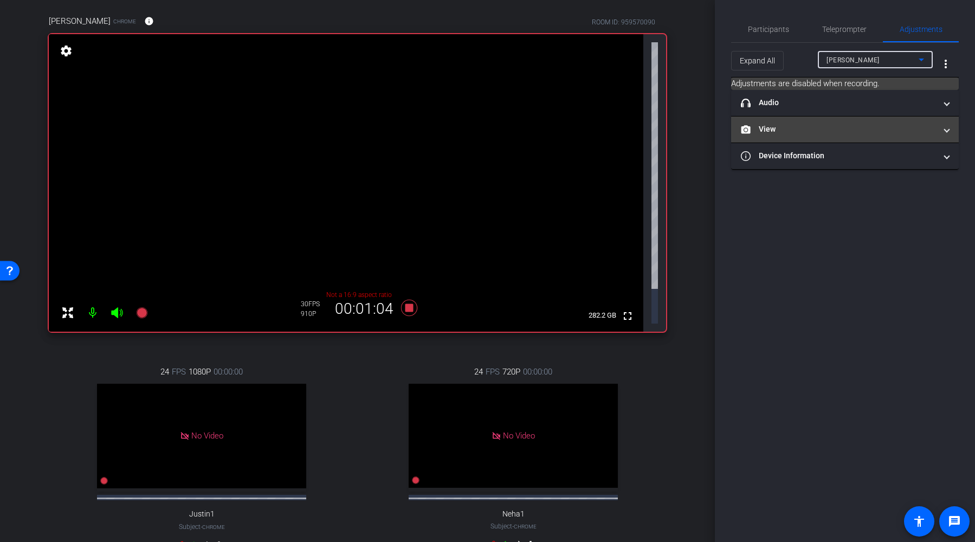
click at [703, 133] on mat-panel-title "View" at bounding box center [838, 129] width 195 height 11
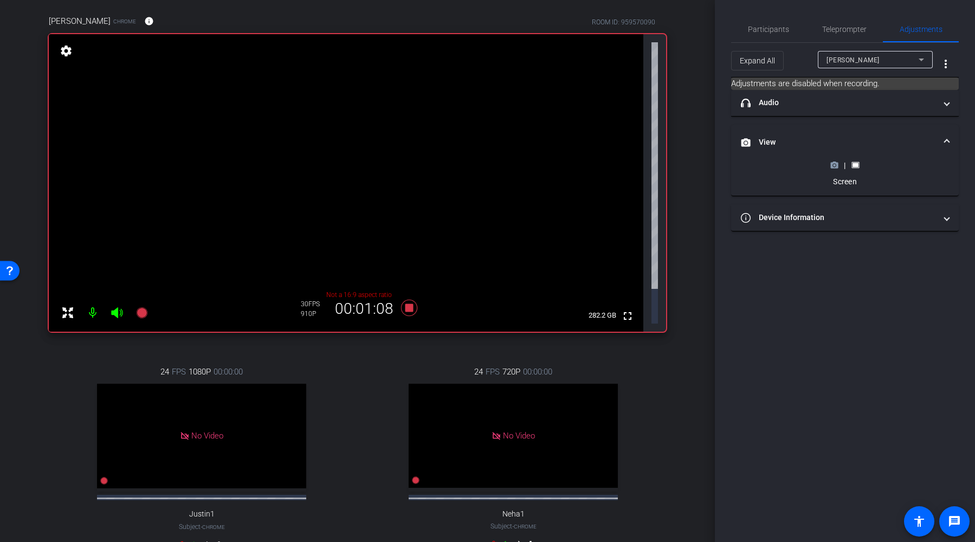
click at [703, 166] on circle at bounding box center [834, 165] width 3 height 3
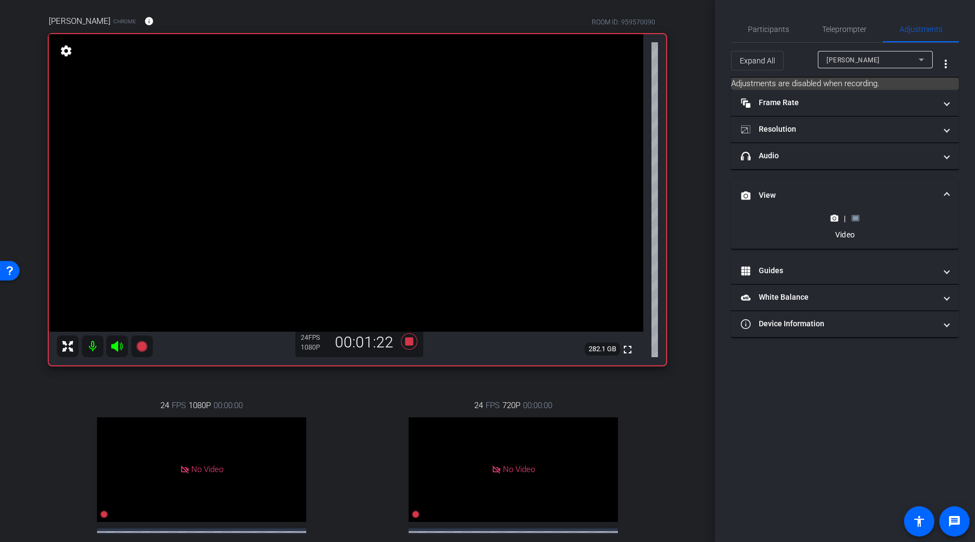
click at [703, 221] on icon at bounding box center [856, 218] width 8 height 8
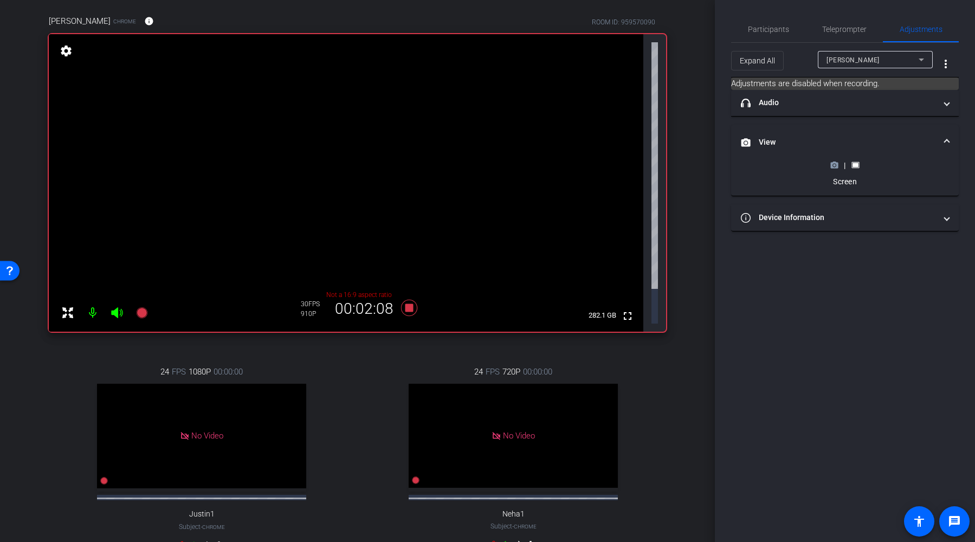
click at [703, 164] on icon at bounding box center [834, 165] width 8 height 8
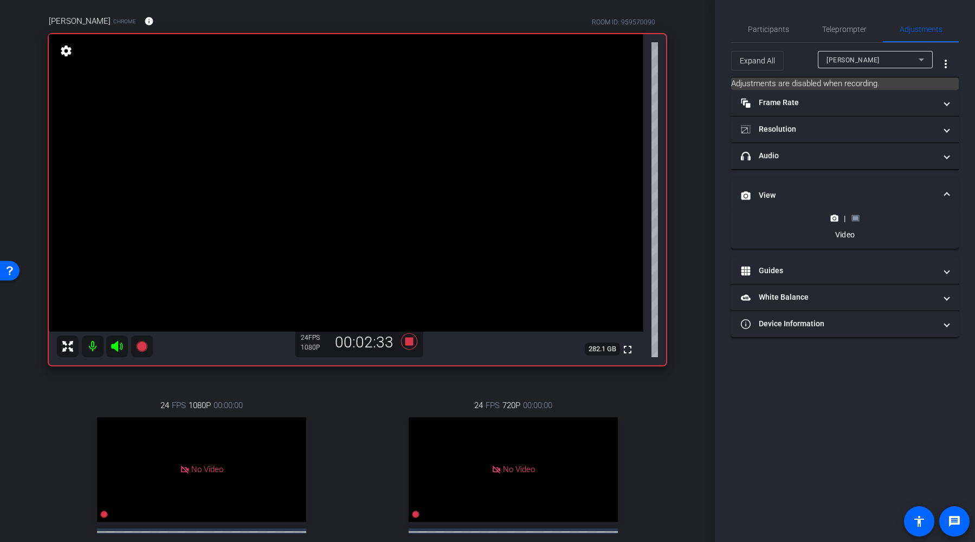
click at [703, 216] on rect at bounding box center [856, 218] width 6 height 4
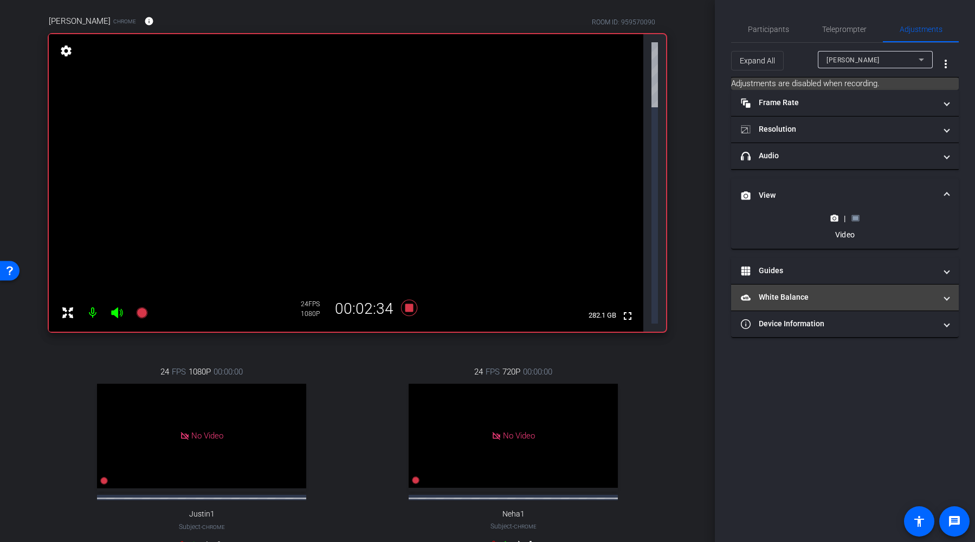
scroll to position [24, 0]
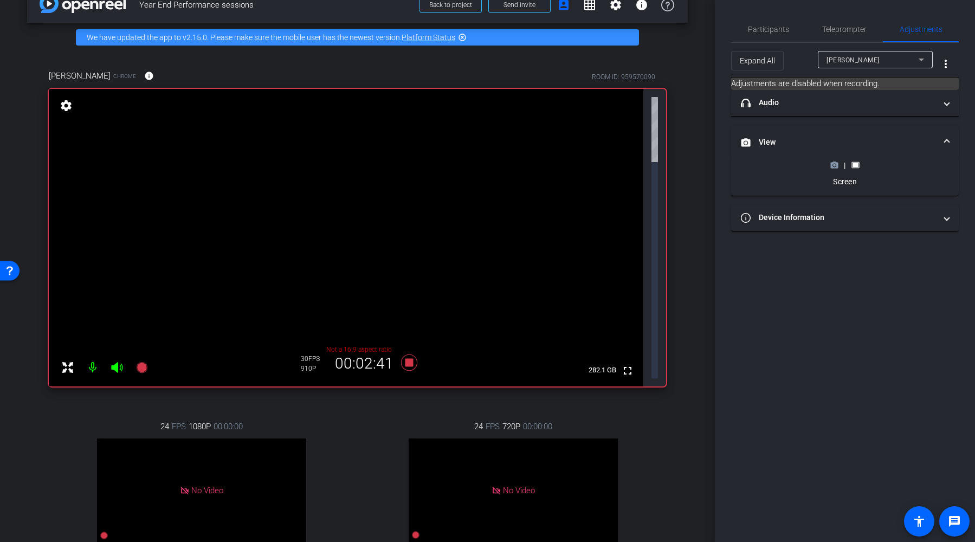
click at [635, 116] on video at bounding box center [346, 238] width 595 height 298
click at [703, 166] on icon at bounding box center [834, 165] width 8 height 8
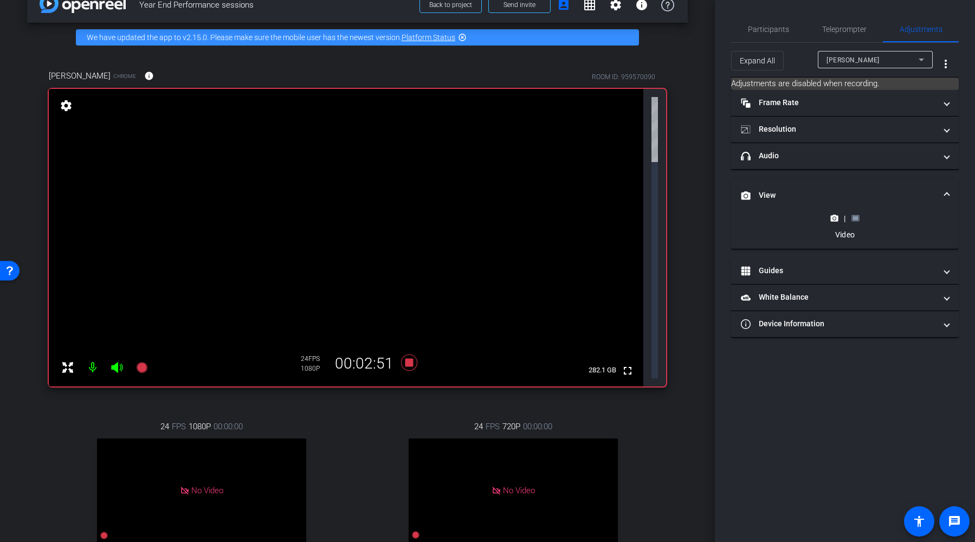
click at [703, 218] on rect at bounding box center [856, 218] width 6 height 4
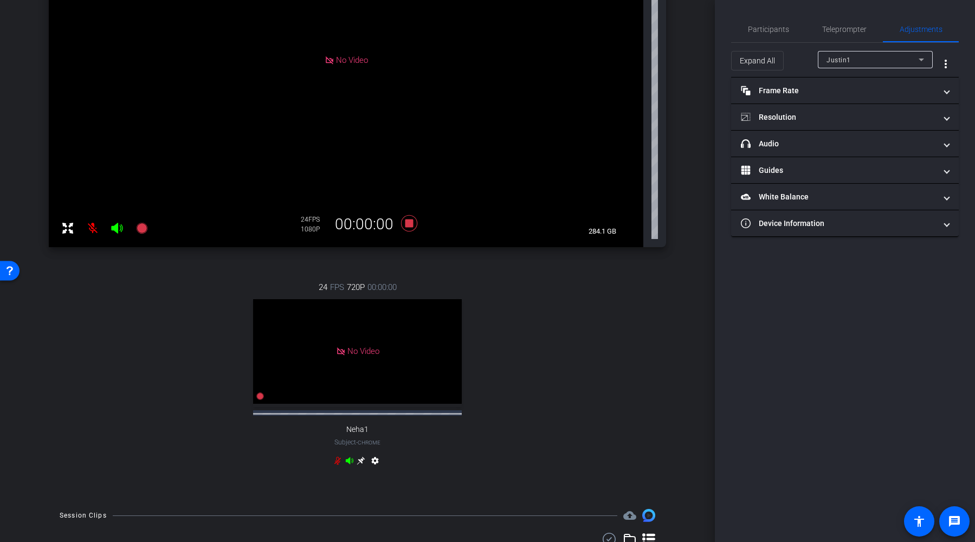
scroll to position [0, 0]
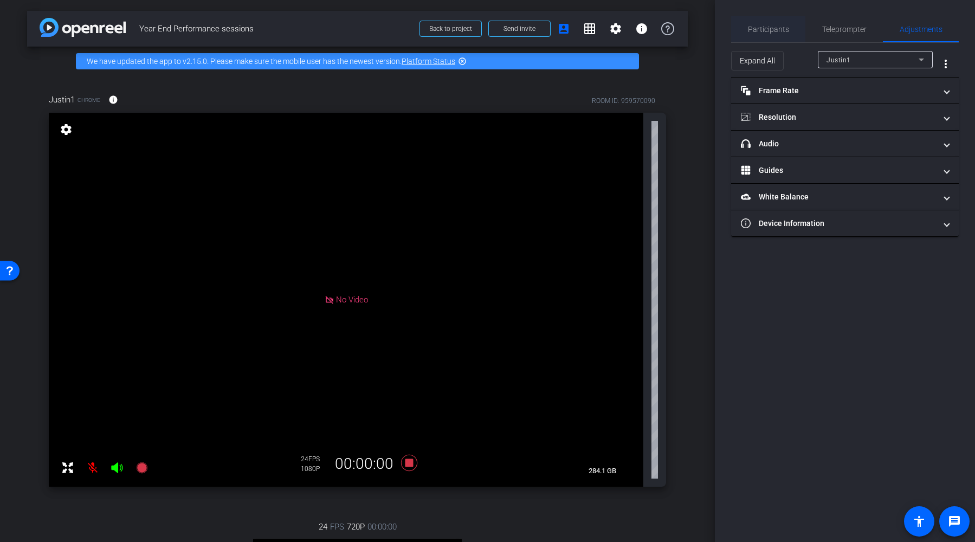
click at [703, 34] on span "Participants" at bounding box center [768, 29] width 41 height 26
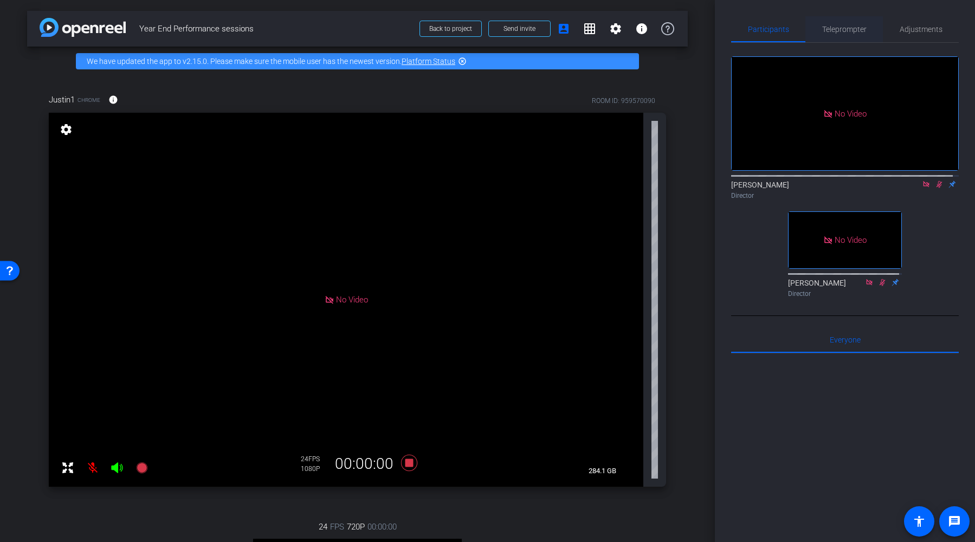
click at [703, 31] on div "Teleprompter" at bounding box center [845, 29] width 78 height 26
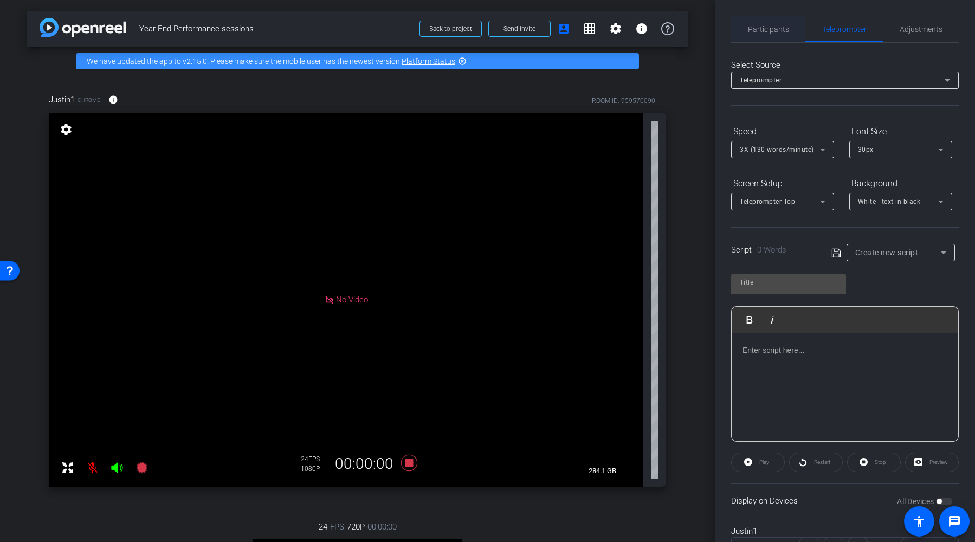
click at [703, 34] on span "Participants" at bounding box center [768, 29] width 41 height 26
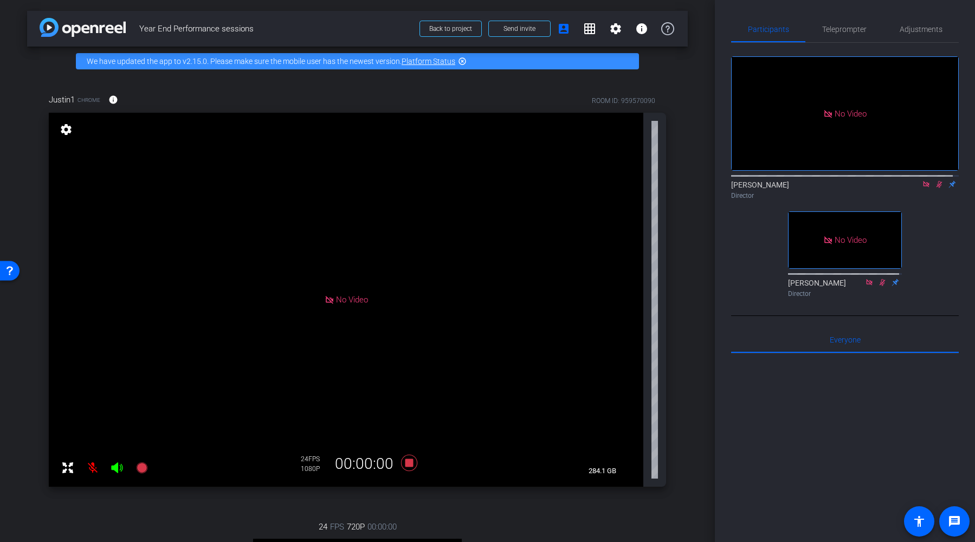
click at [703, 179] on mat-icon at bounding box center [939, 184] width 13 height 10
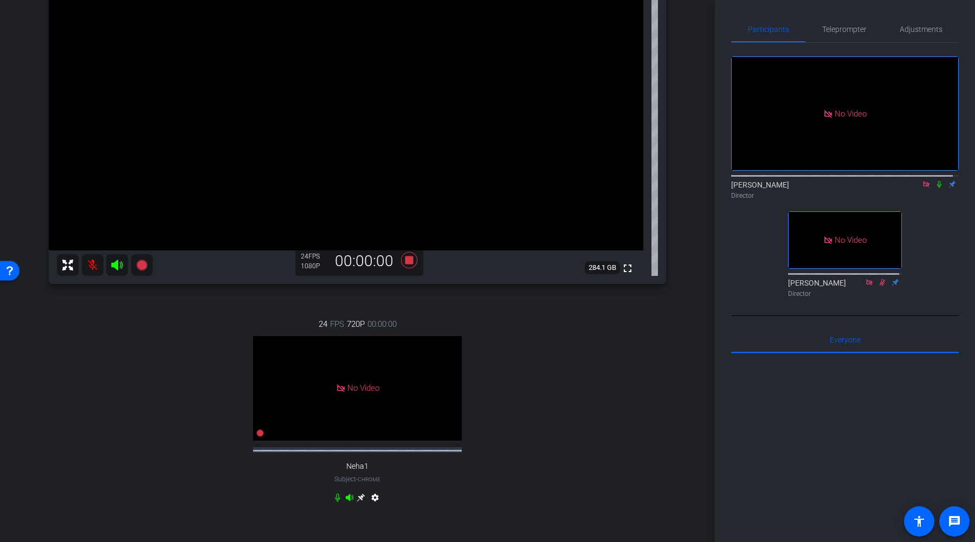
scroll to position [148, 0]
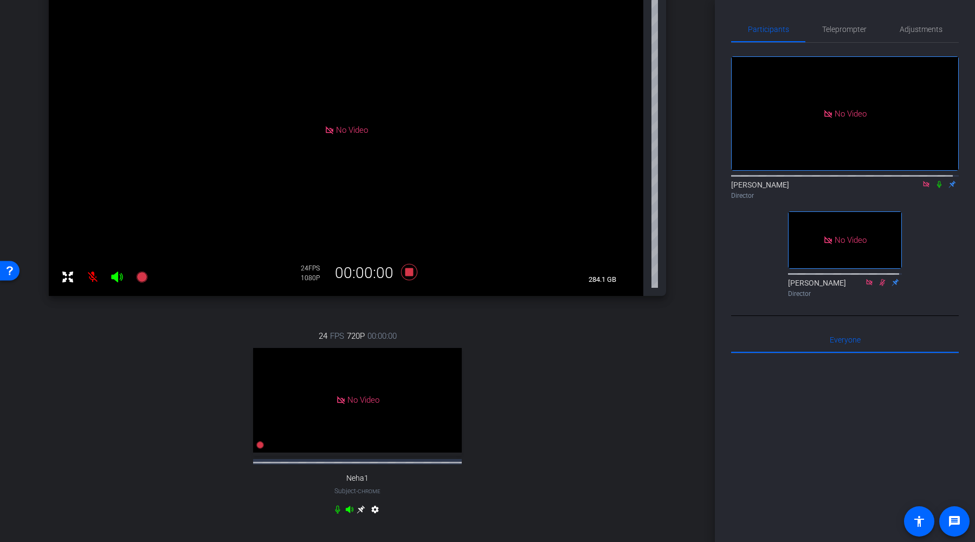
click at [703, 181] on icon at bounding box center [939, 184] width 4 height 7
click at [703, 30] on span "Teleprompter" at bounding box center [844, 29] width 44 height 8
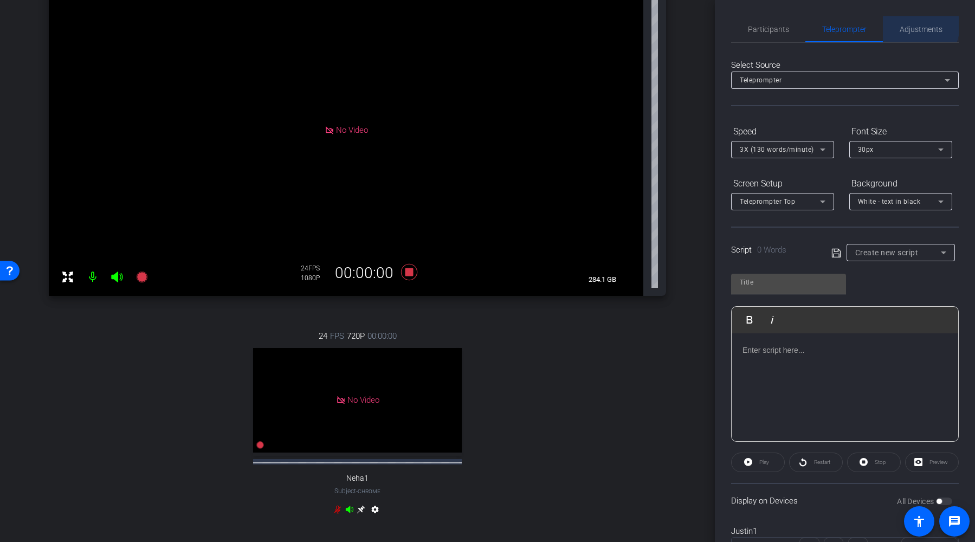
click at [703, 25] on span "Adjustments" at bounding box center [921, 29] width 43 height 8
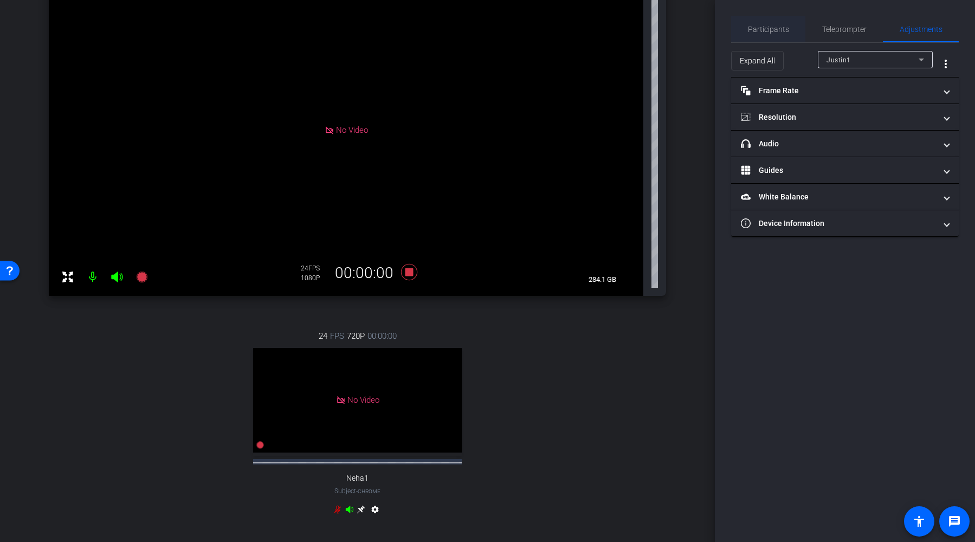
click at [703, 33] on span "Participants" at bounding box center [768, 29] width 41 height 8
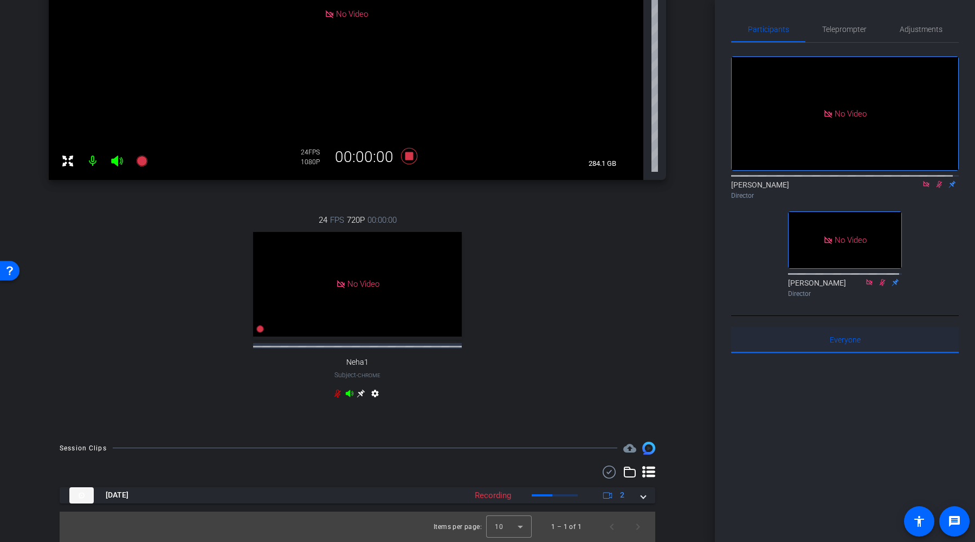
scroll to position [274, 0]
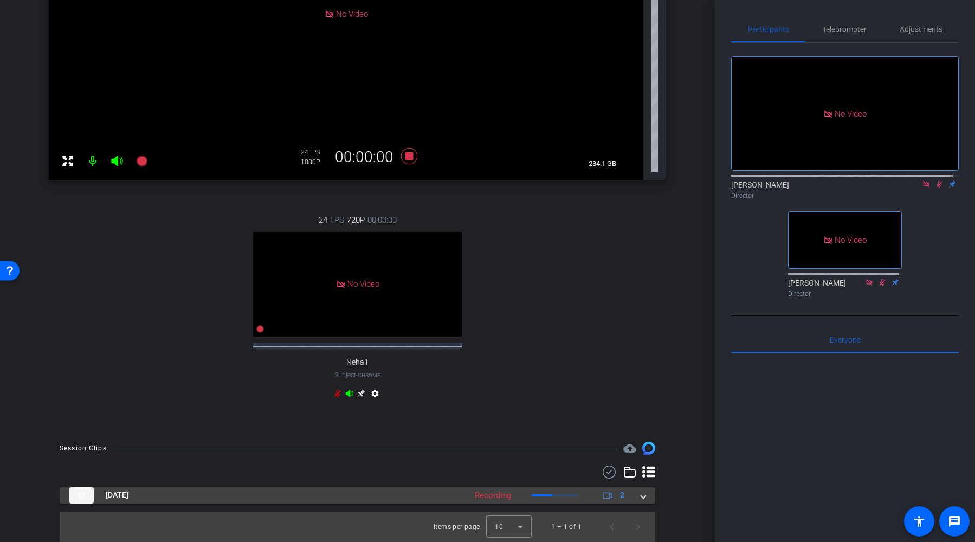
click at [641, 369] on span at bounding box center [643, 494] width 4 height 11
click at [638, 369] on mat-expansion-panel-header "[DATE] Recording 2" at bounding box center [358, 495] width 596 height 16
click at [641, 369] on span at bounding box center [643, 494] width 4 height 11
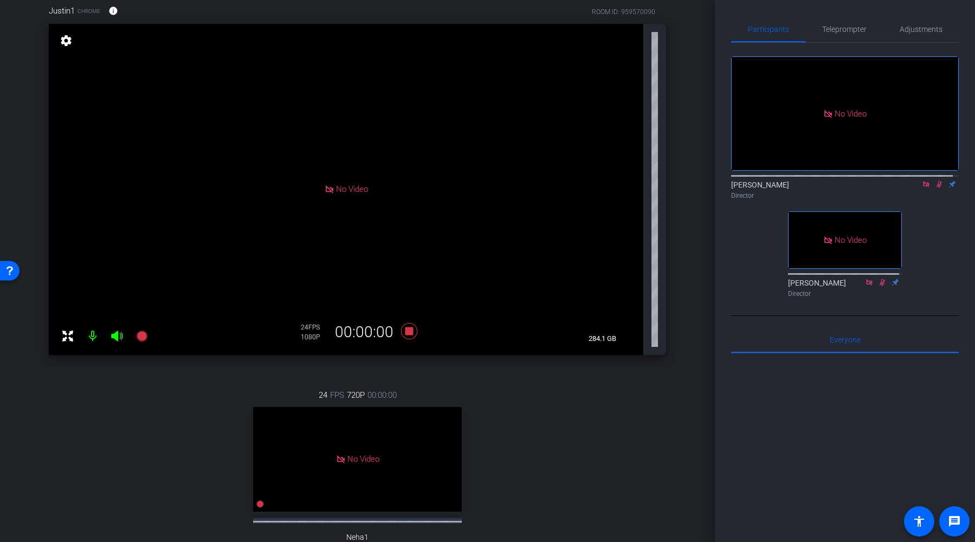
scroll to position [0, 0]
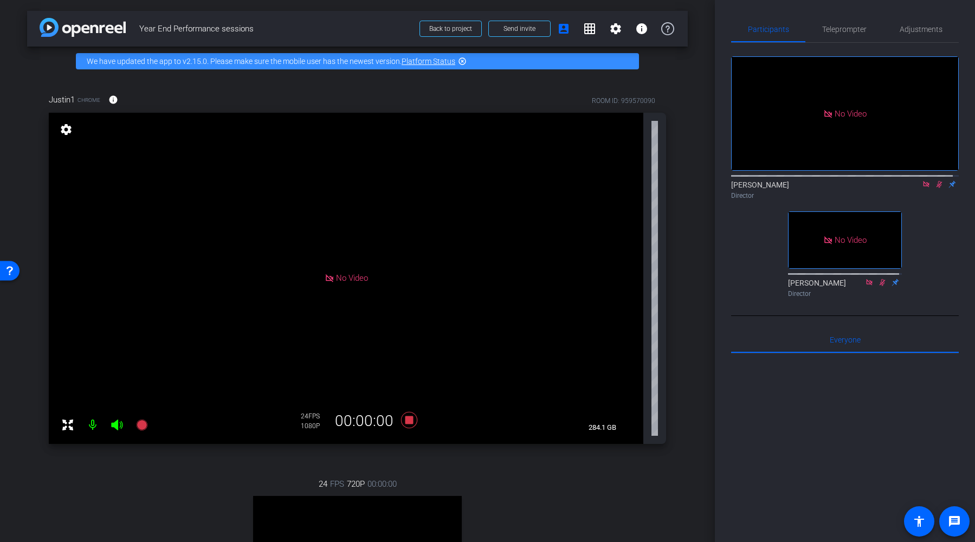
click at [703, 181] on icon at bounding box center [939, 185] width 9 height 8
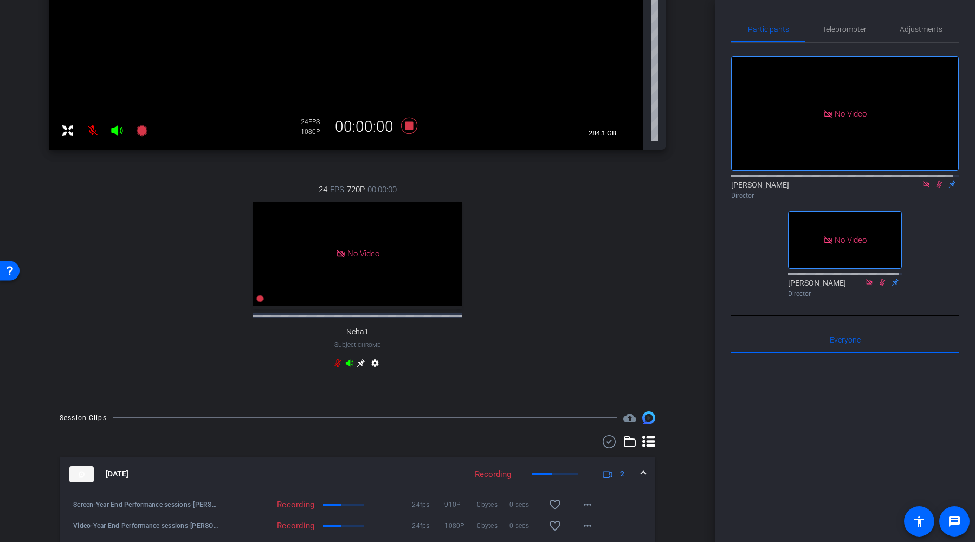
scroll to position [321, 0]
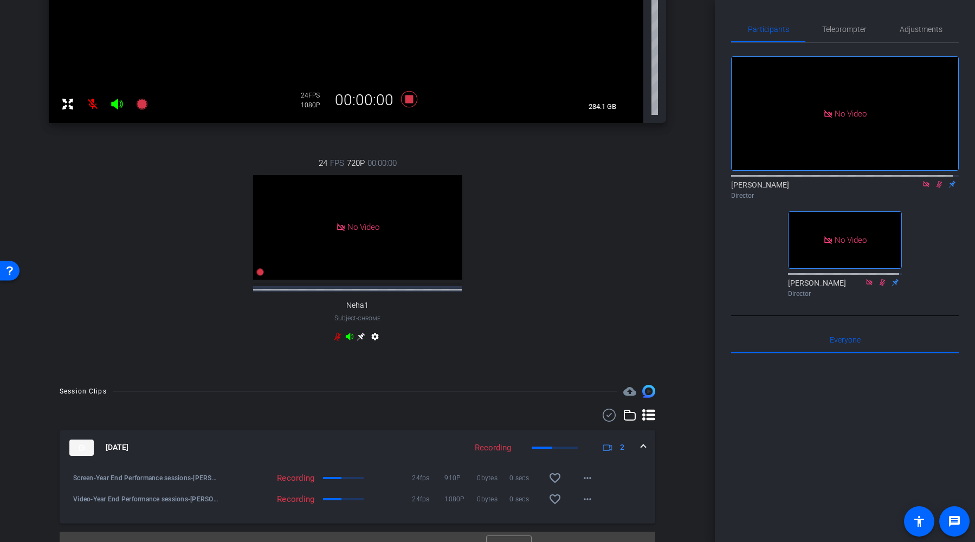
click at [640, 369] on mat-expansion-panel-header "[DATE] Recording 2" at bounding box center [358, 447] width 596 height 35
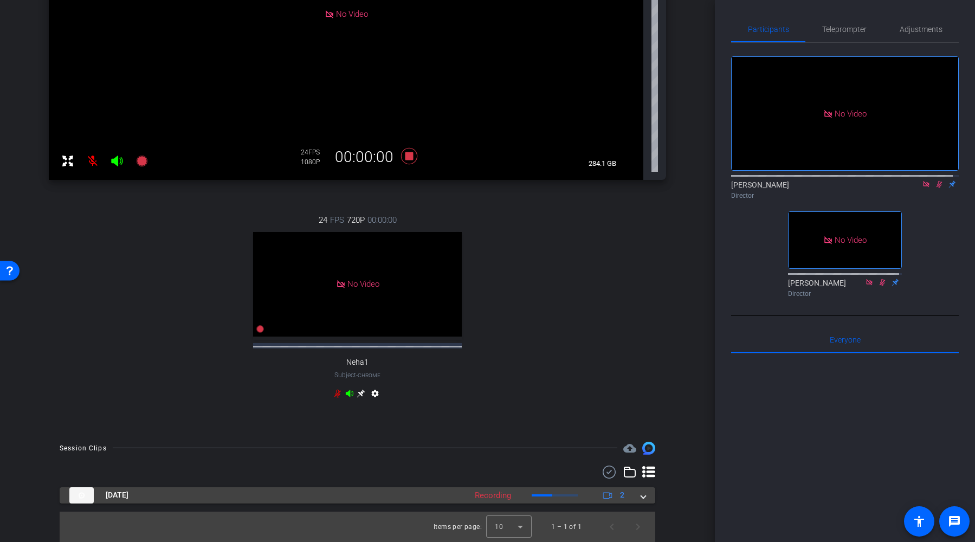
click at [641, 369] on span at bounding box center [643, 494] width 4 height 11
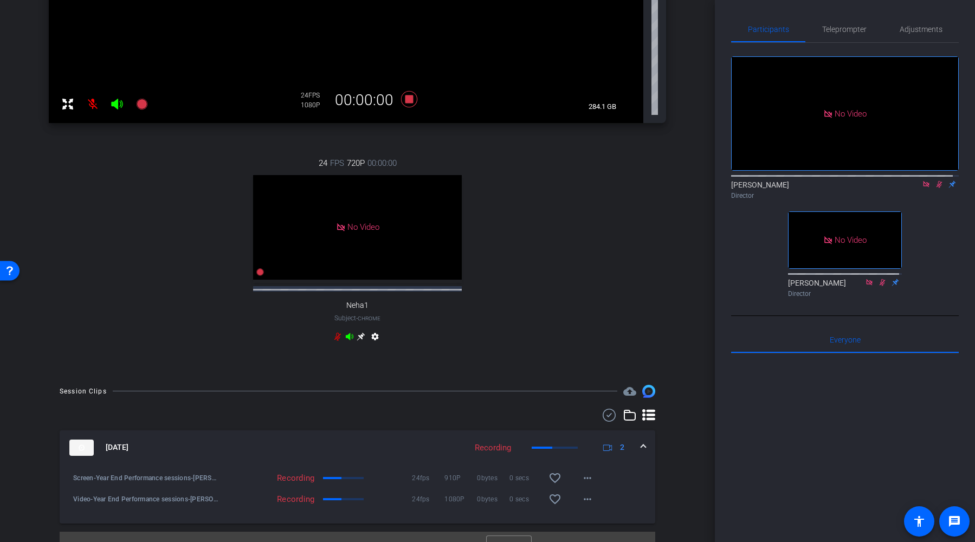
click at [556, 369] on mat-panel-description "Recording 2" at bounding box center [550, 448] width 163 height 16
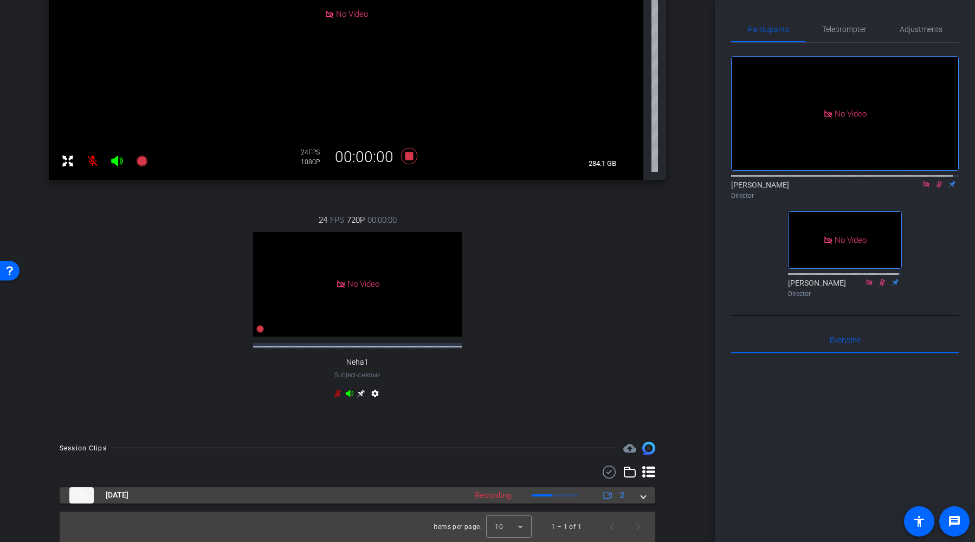
click at [581, 369] on mat-panel-description "Recording 2" at bounding box center [550, 495] width 163 height 16
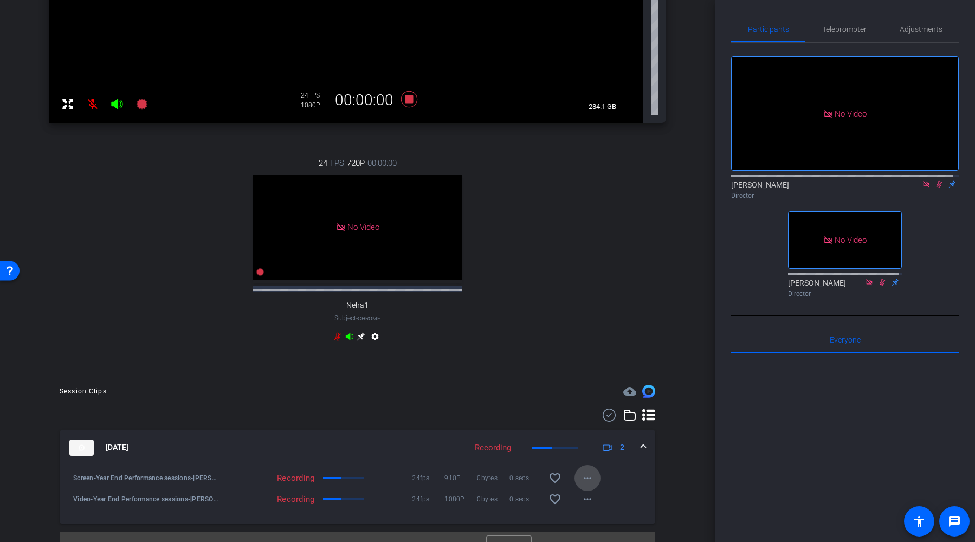
click at [581, 369] on mat-icon "more_horiz" at bounding box center [587, 478] width 13 height 13
click at [602, 369] on span "Pause Upload" at bounding box center [600, 510] width 44 height 13
click at [582, 369] on mat-icon "more_horiz" at bounding box center [587, 499] width 13 height 13
click at [681, 369] on div at bounding box center [487, 271] width 975 height 542
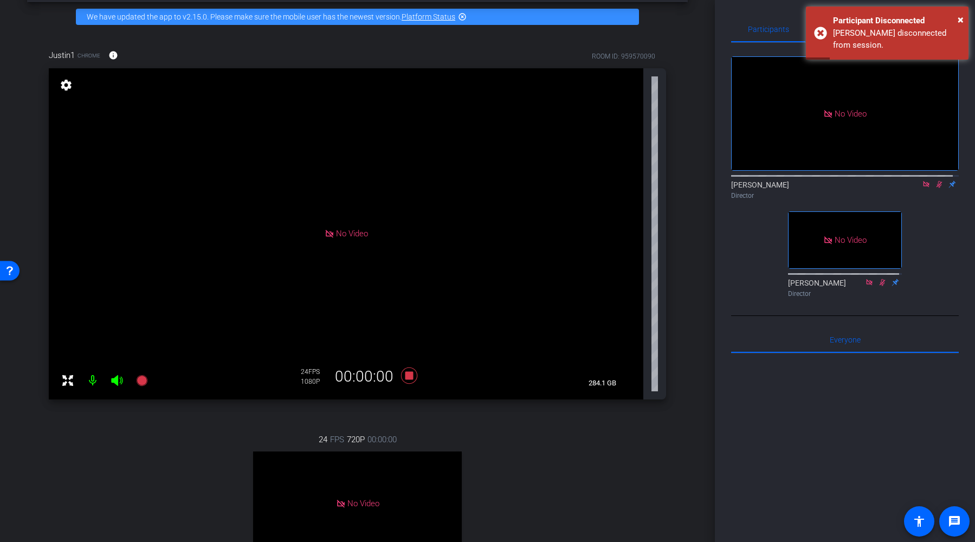
scroll to position [33, 0]
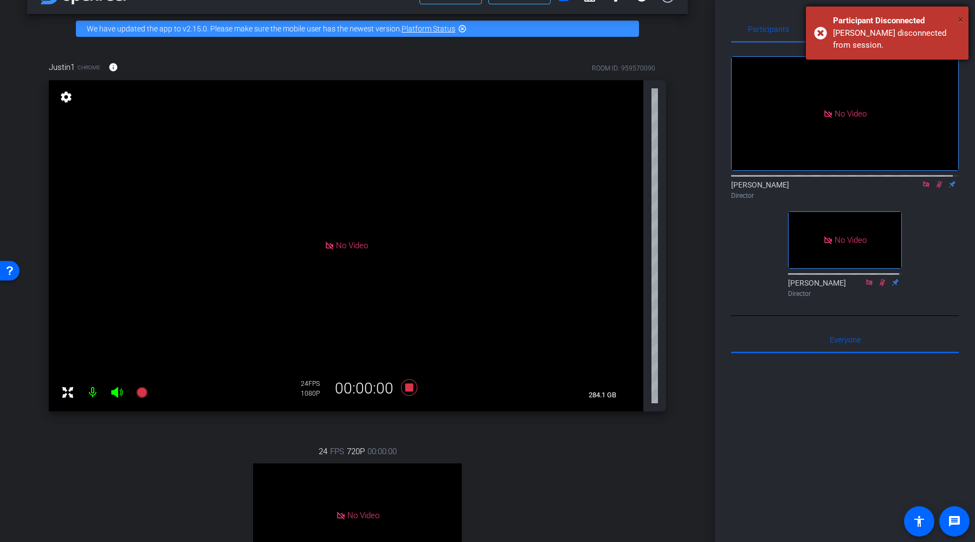
click at [703, 21] on span "×" at bounding box center [961, 19] width 6 height 13
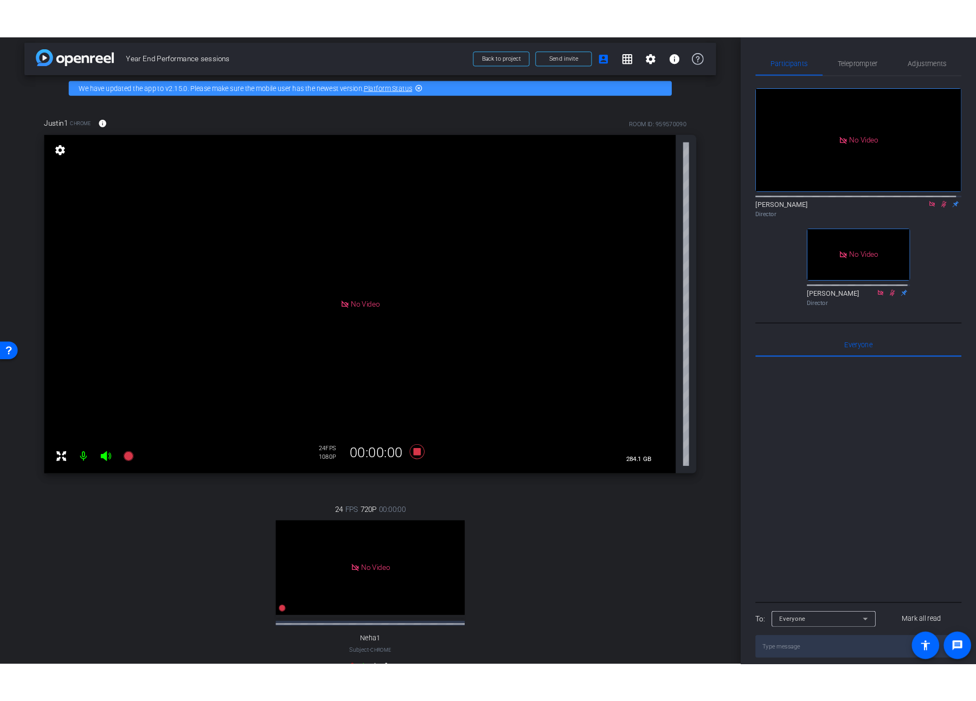
scroll to position [0, 0]
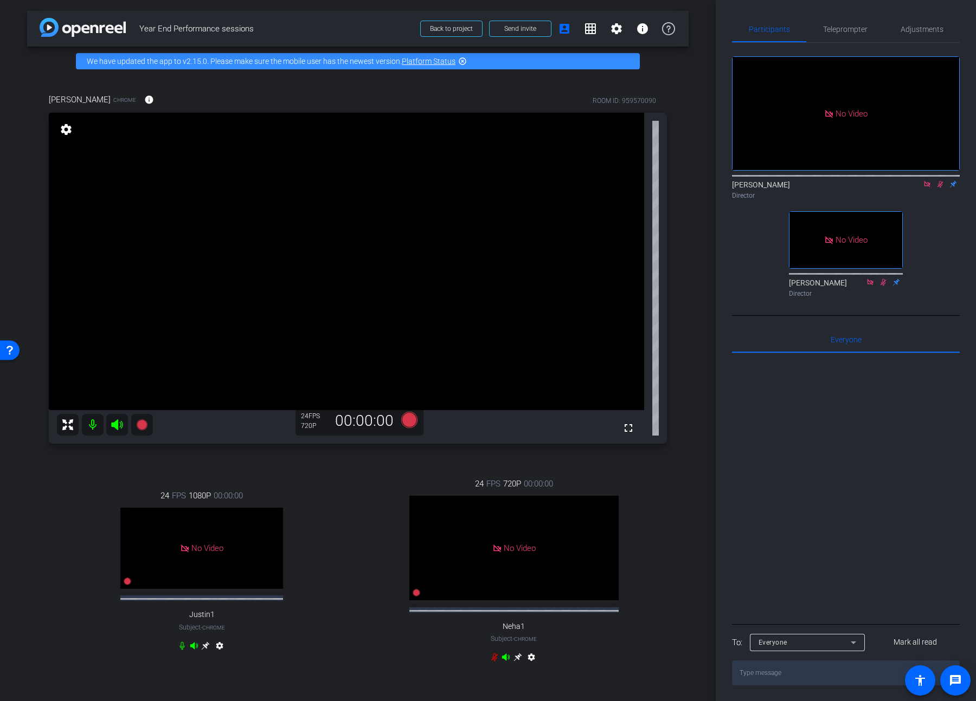
click at [703, 181] on icon at bounding box center [940, 185] width 9 height 8
click at [703, 25] on span "Adjustments" at bounding box center [921, 29] width 43 height 8
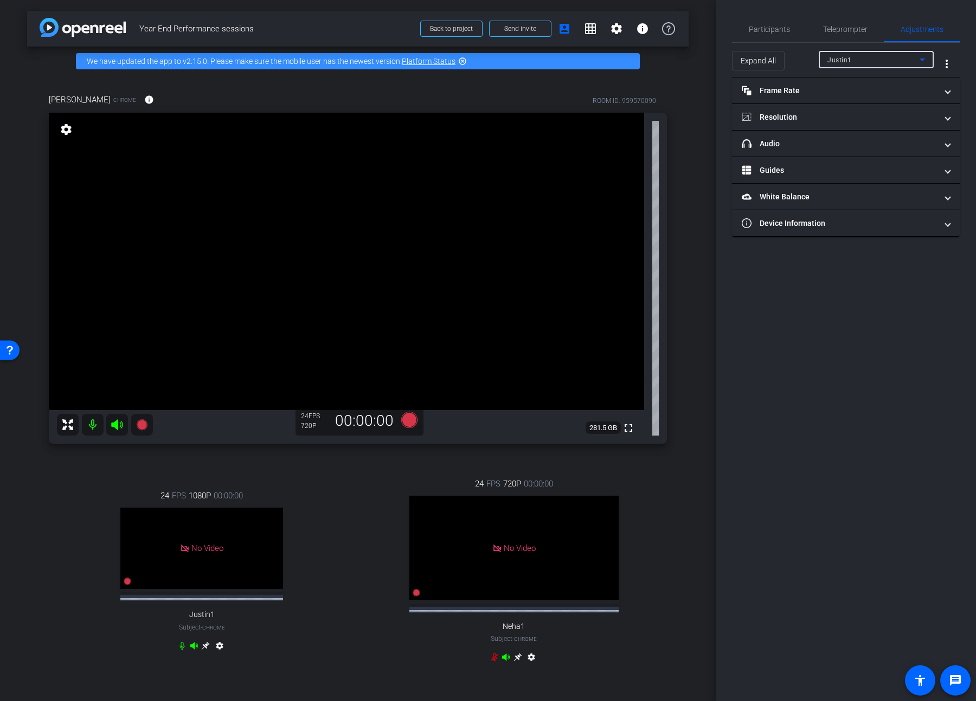
click at [703, 58] on div "Justin1" at bounding box center [873, 60] width 92 height 14
click at [703, 113] on mat-option "[PERSON_NAME]" at bounding box center [876, 115] width 115 height 17
type input "11000"
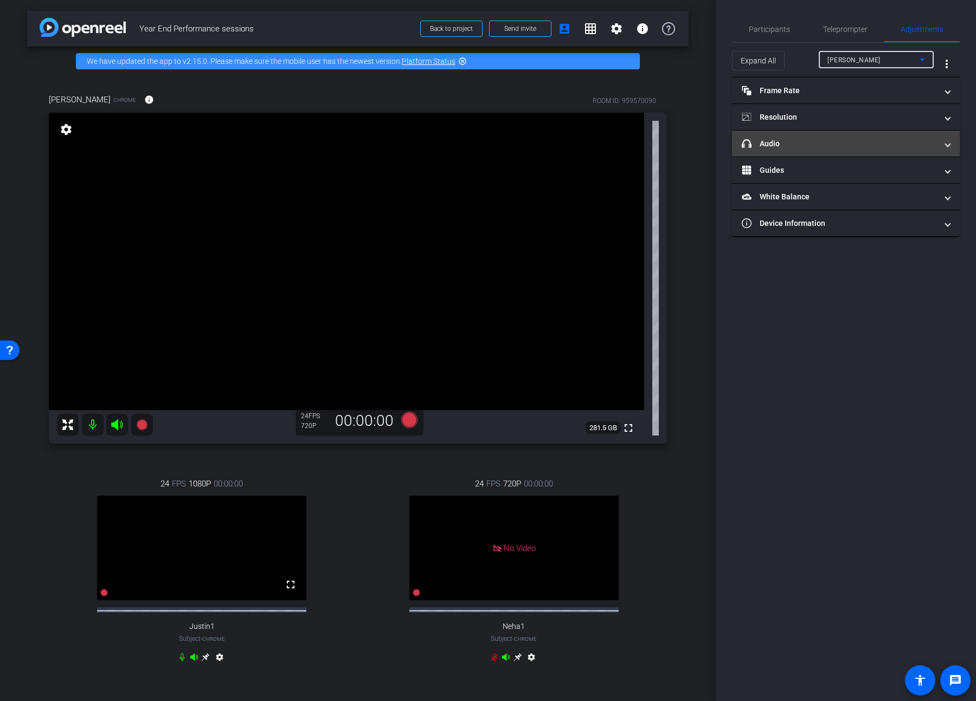
click at [703, 146] on mat-panel-title "headphone icon Audio" at bounding box center [839, 143] width 195 height 11
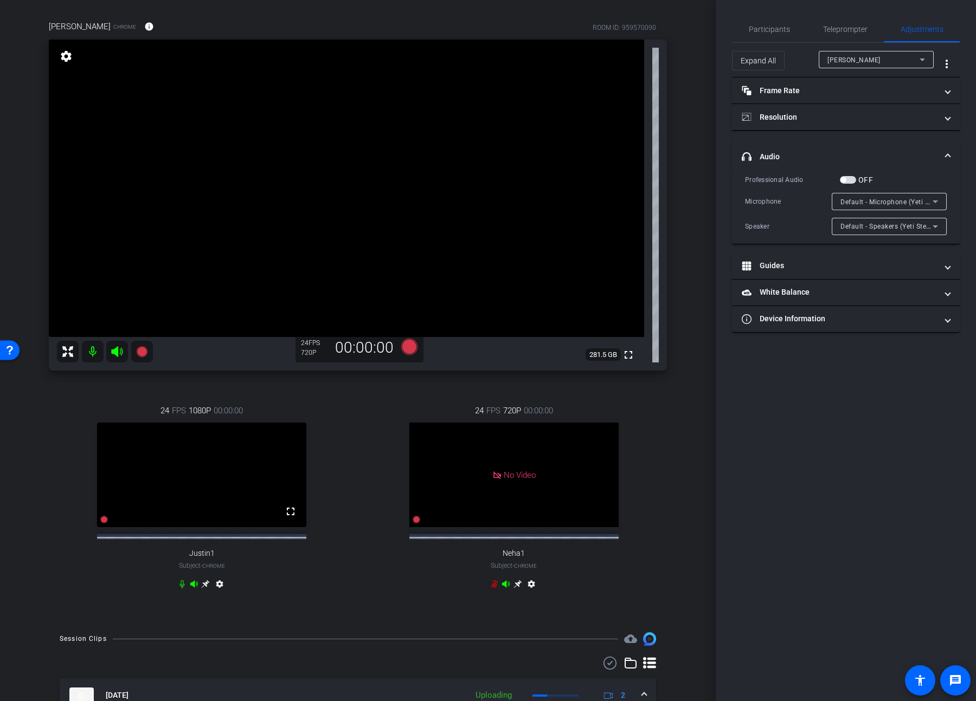
scroll to position [191, 0]
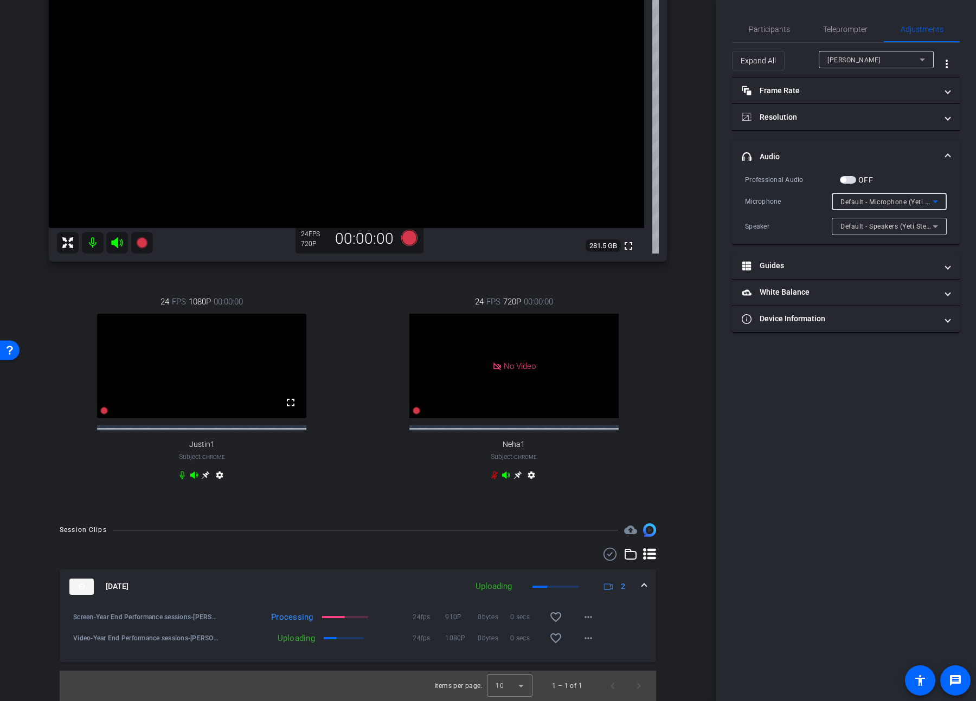
click at [703, 205] on span "Default - Microphone (Yeti Stereo Microphone)" at bounding box center [913, 201] width 146 height 9
click at [703, 369] on div at bounding box center [488, 350] width 976 height 701
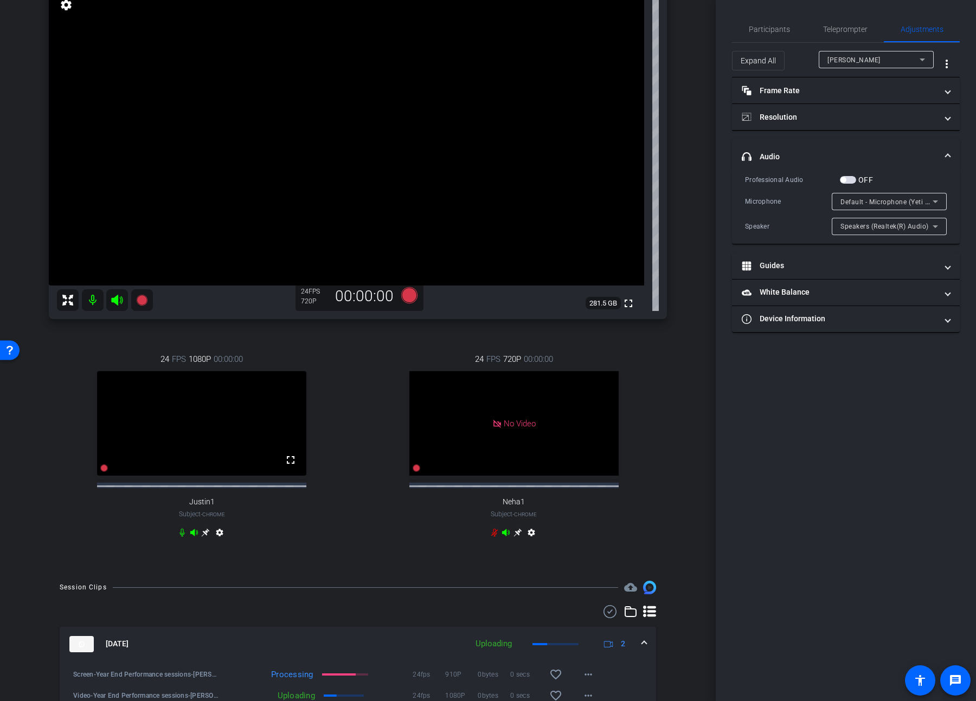
scroll to position [0, 0]
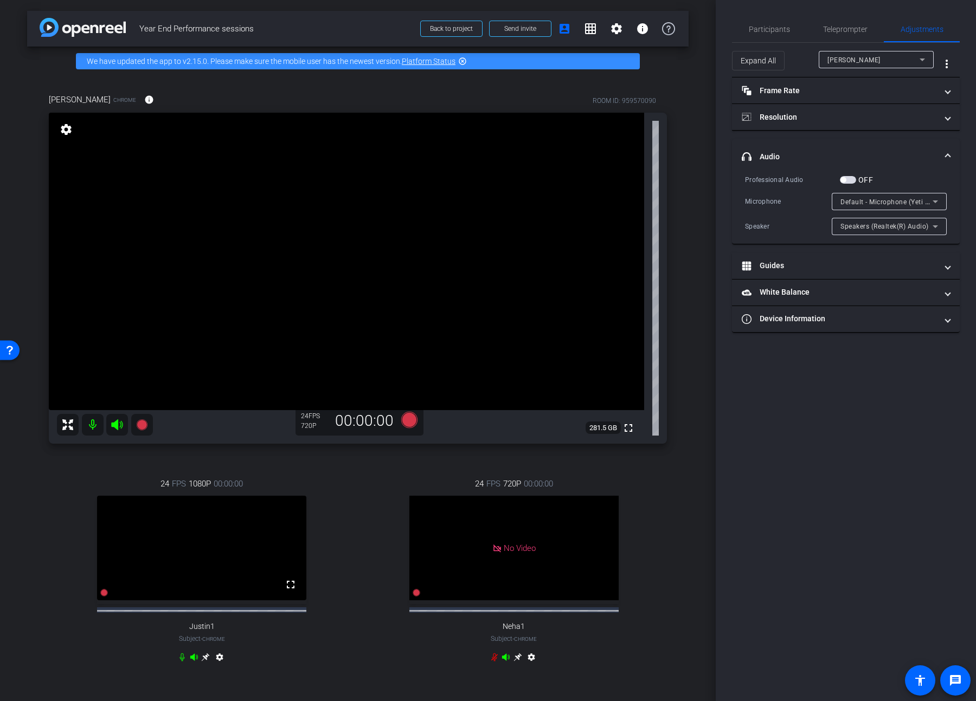
click at [703, 199] on icon at bounding box center [935, 201] width 13 height 13
click at [703, 369] on div at bounding box center [488, 350] width 976 height 701
click at [703, 204] on span "Default - Microphone (Yeti Stereo Microphone)" at bounding box center [913, 201] width 146 height 9
click at [703, 369] on div at bounding box center [488, 350] width 976 height 701
click at [703, 182] on span "button" at bounding box center [848, 180] width 16 height 8
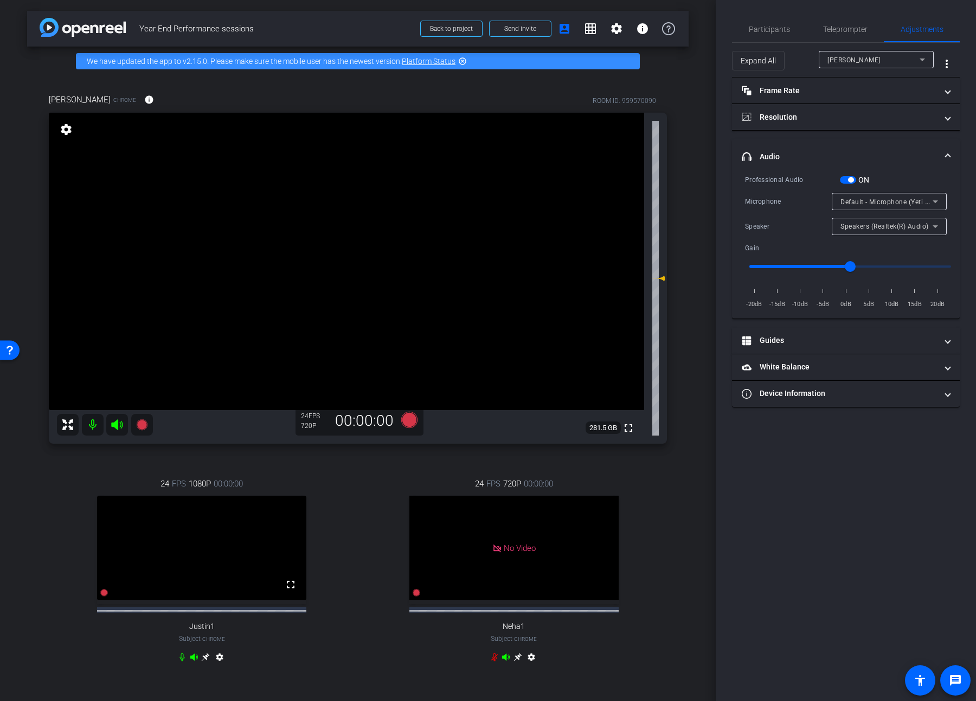
click at [703, 181] on span "button" at bounding box center [850, 179] width 5 height 5
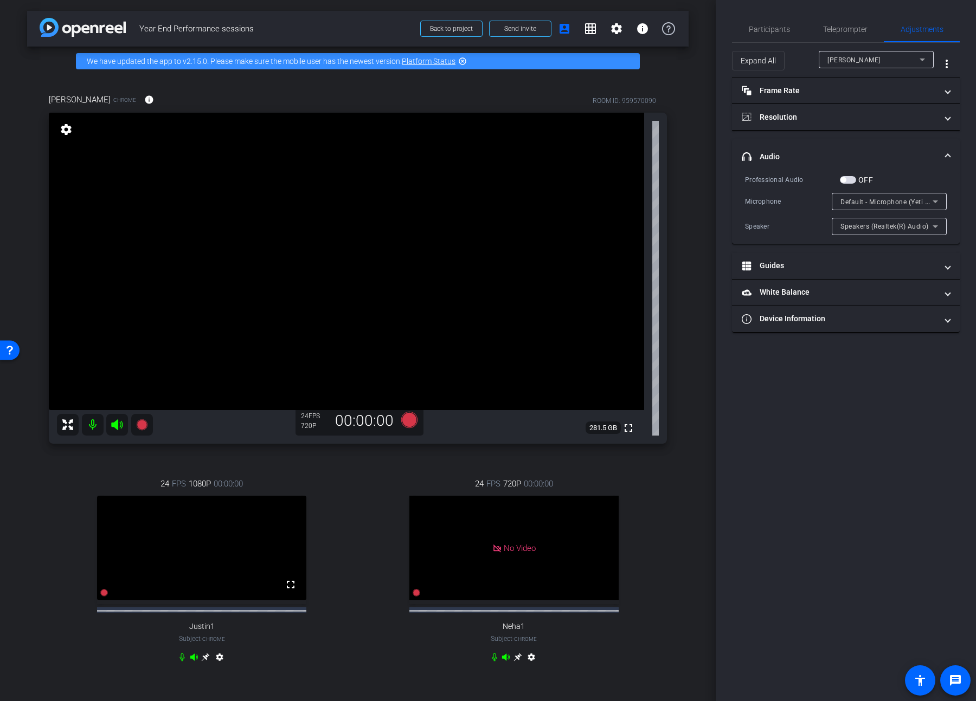
click at [703, 205] on span "Default - Microphone (Yeti Stereo Microphone)" at bounding box center [913, 201] width 146 height 9
click at [703, 369] on div at bounding box center [488, 350] width 976 height 701
click at [703, 31] on span "Participants" at bounding box center [769, 29] width 41 height 8
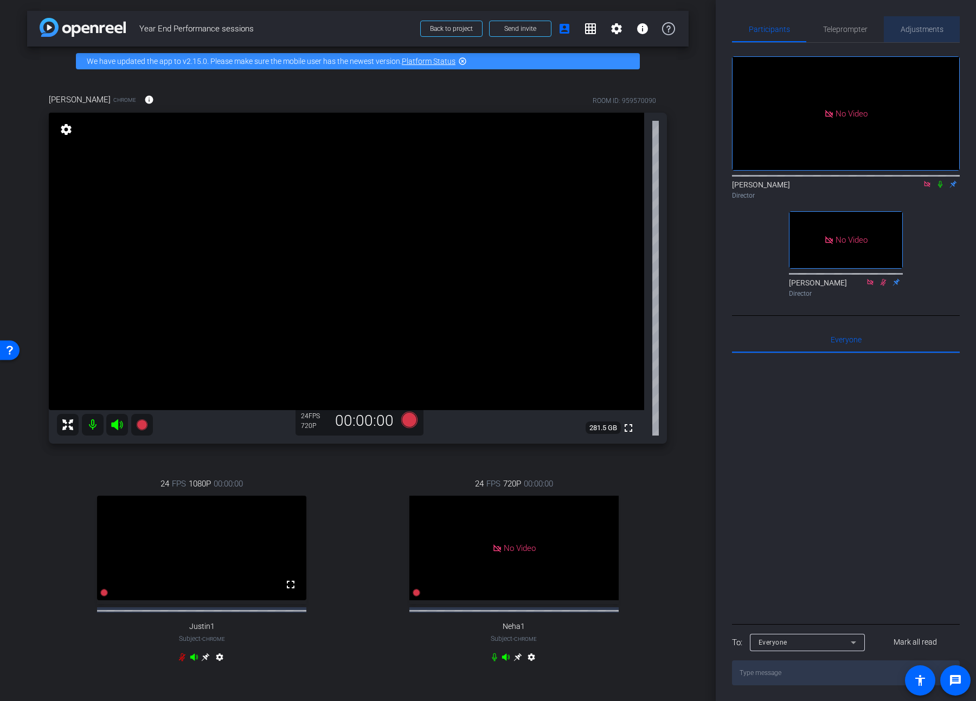
click at [703, 35] on span "Adjustments" at bounding box center [921, 29] width 43 height 26
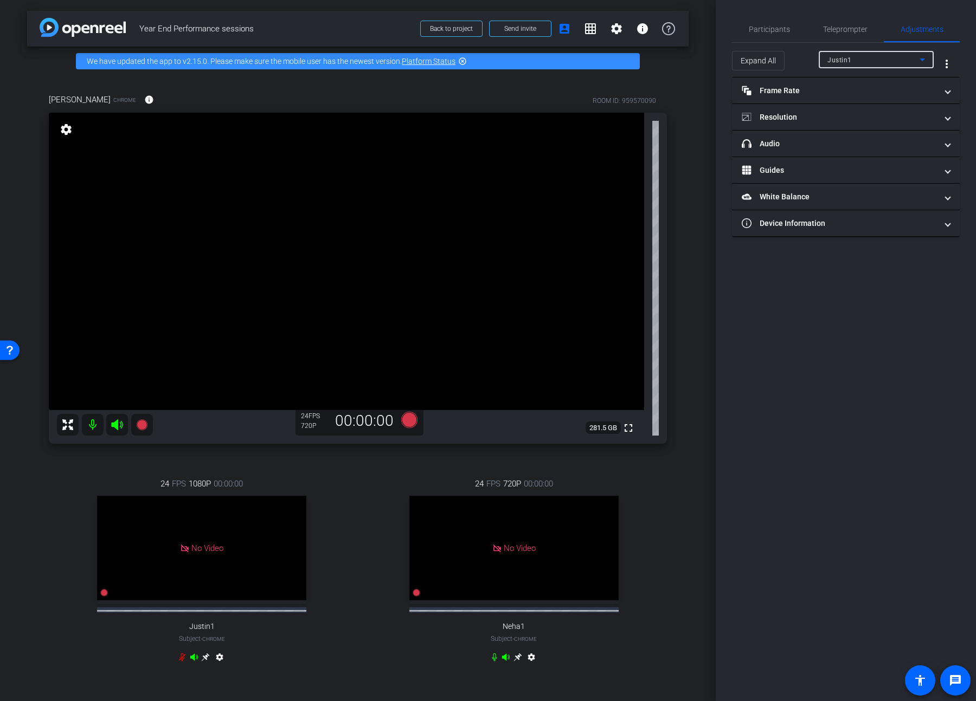
click at [703, 65] on div "Justin1" at bounding box center [873, 60] width 92 height 14
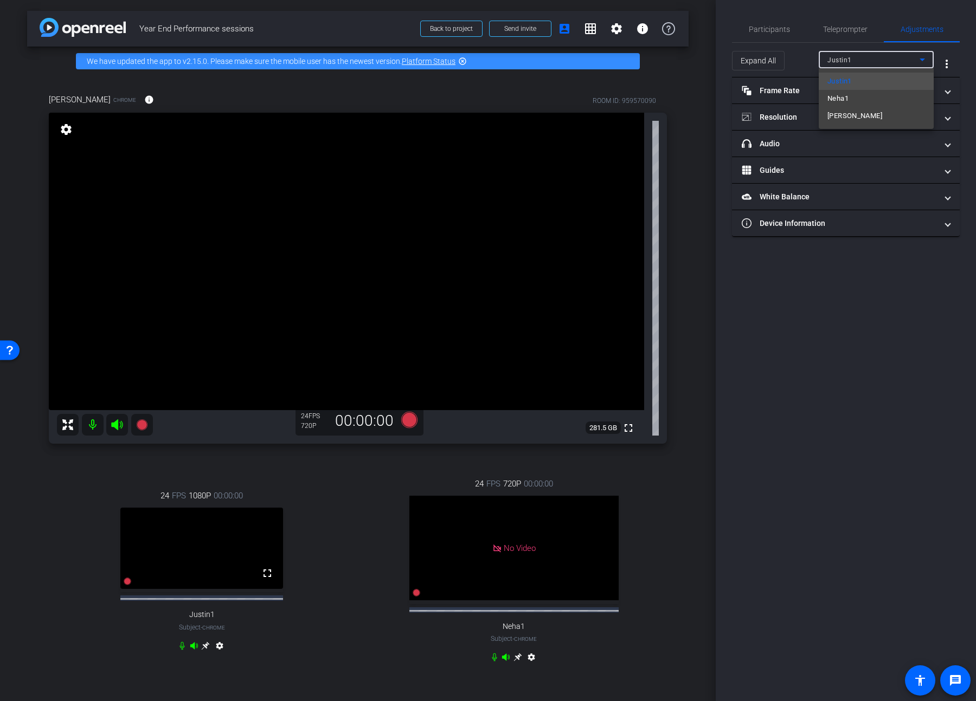
drag, startPoint x: 866, startPoint y: 132, endPoint x: 872, endPoint y: 120, distance: 13.3
click at [703, 120] on div "Justin1 Neha1 [PERSON_NAME]" at bounding box center [488, 350] width 976 height 701
click at [703, 120] on span "[PERSON_NAME]" at bounding box center [854, 115] width 55 height 13
type input "11000"
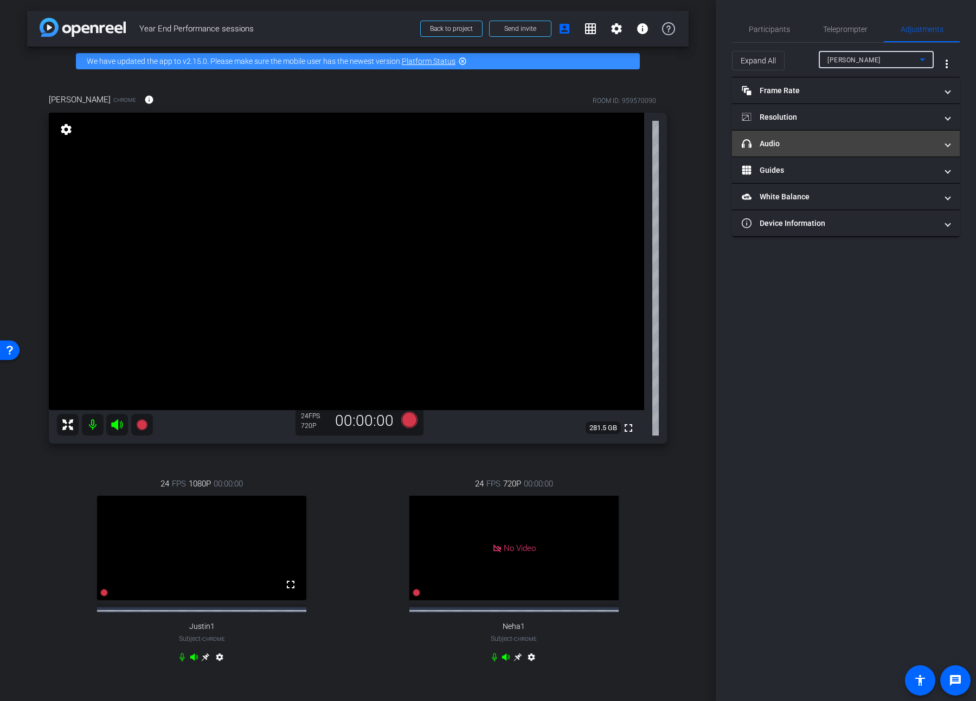
click at [703, 146] on mat-panel-title "headphone icon Audio" at bounding box center [839, 143] width 195 height 11
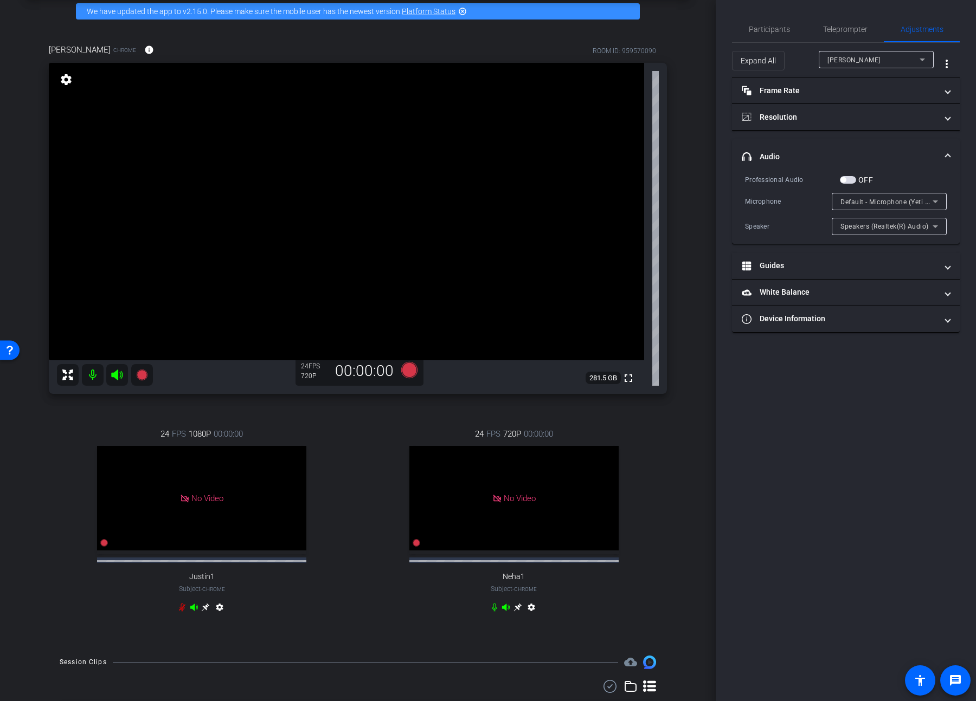
scroll to position [48, 0]
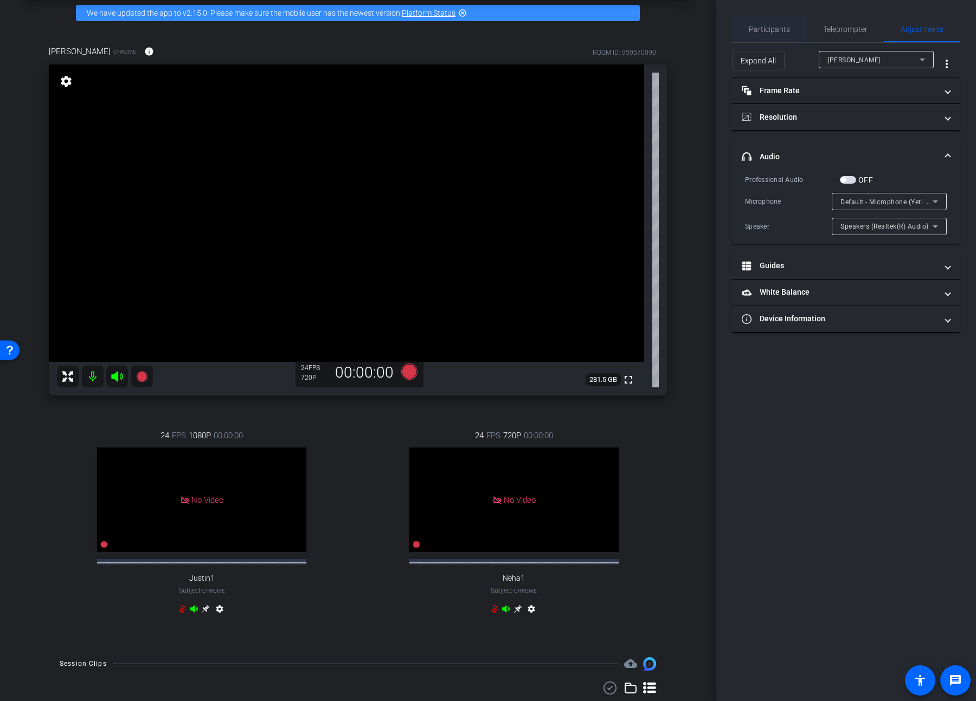
click at [703, 30] on span "Participants" at bounding box center [769, 29] width 41 height 8
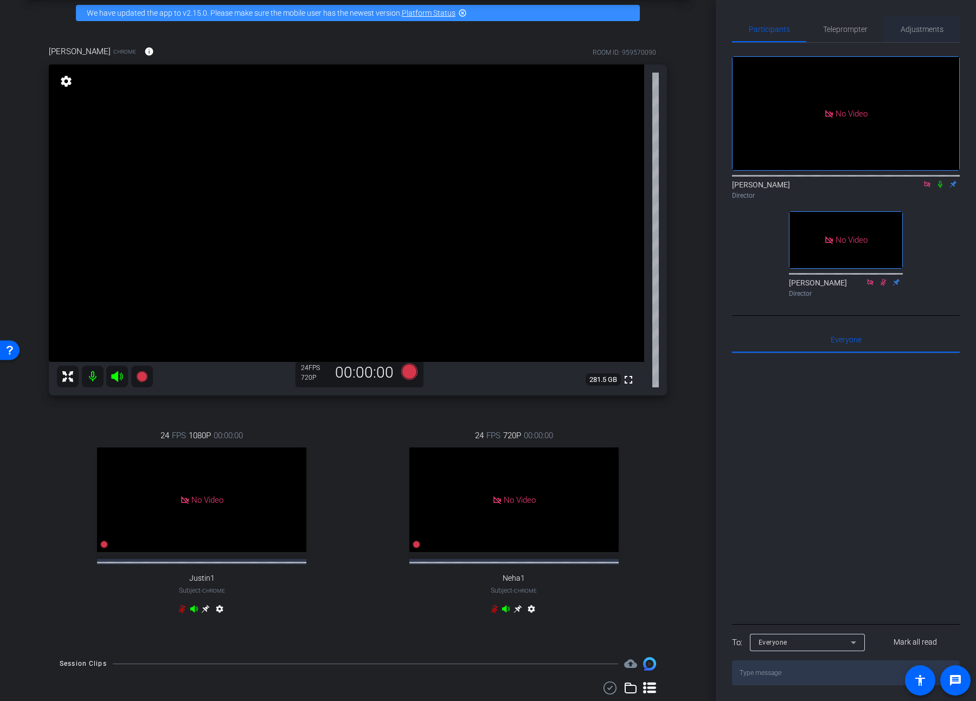
click at [703, 24] on span "Adjustments" at bounding box center [921, 29] width 43 height 26
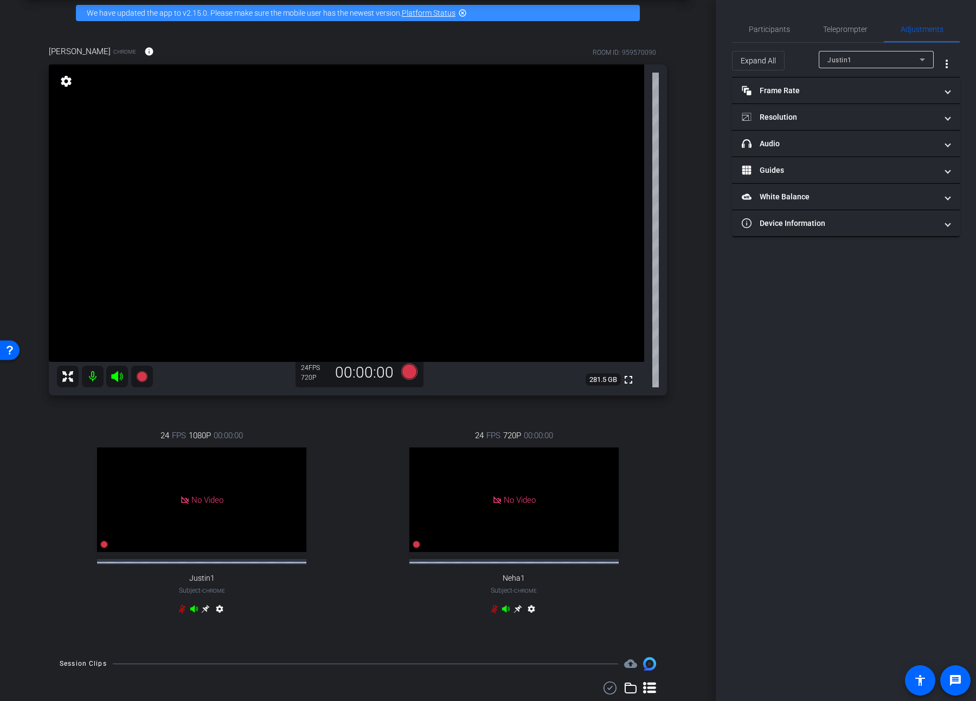
click at [703, 66] on div "Justin1" at bounding box center [873, 60] width 92 height 14
click at [703, 114] on span "[PERSON_NAME]" at bounding box center [854, 115] width 55 height 13
type input "11000"
click at [703, 89] on mat-panel-title "Frame Rate Frame Rate" at bounding box center [839, 90] width 195 height 11
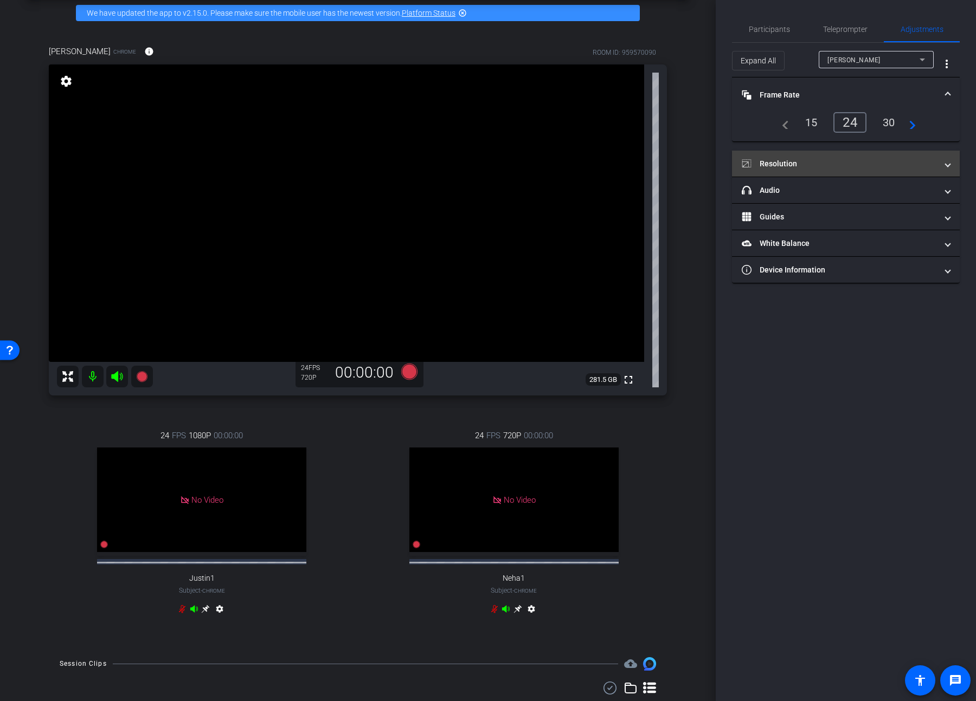
click at [703, 164] on mat-panel-title "Resolution" at bounding box center [839, 163] width 195 height 11
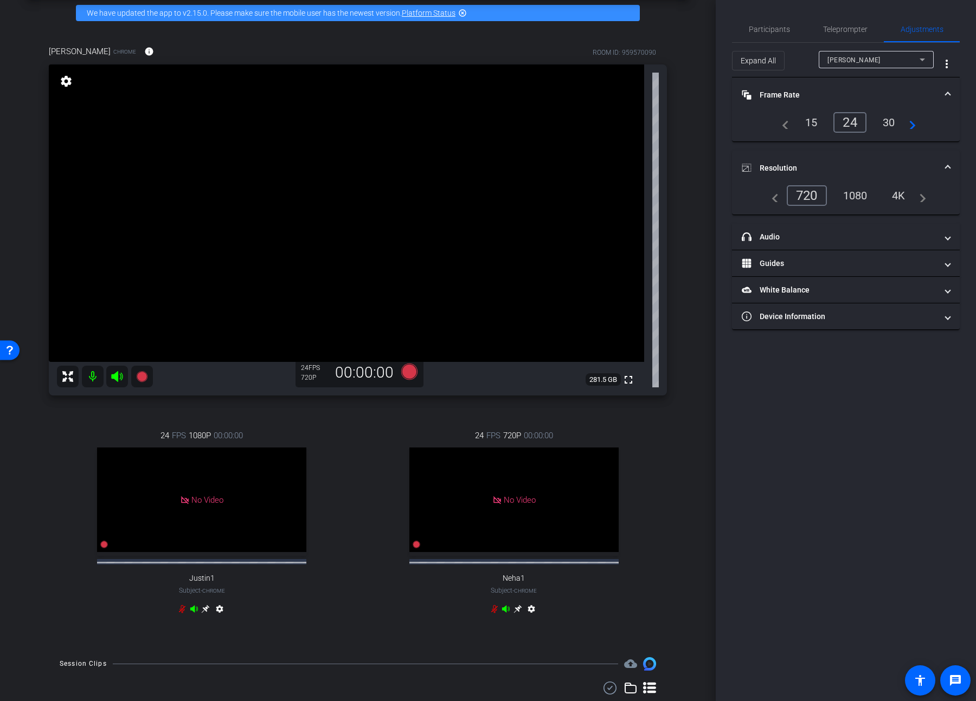
click at [703, 197] on div "1080" at bounding box center [855, 195] width 41 height 18
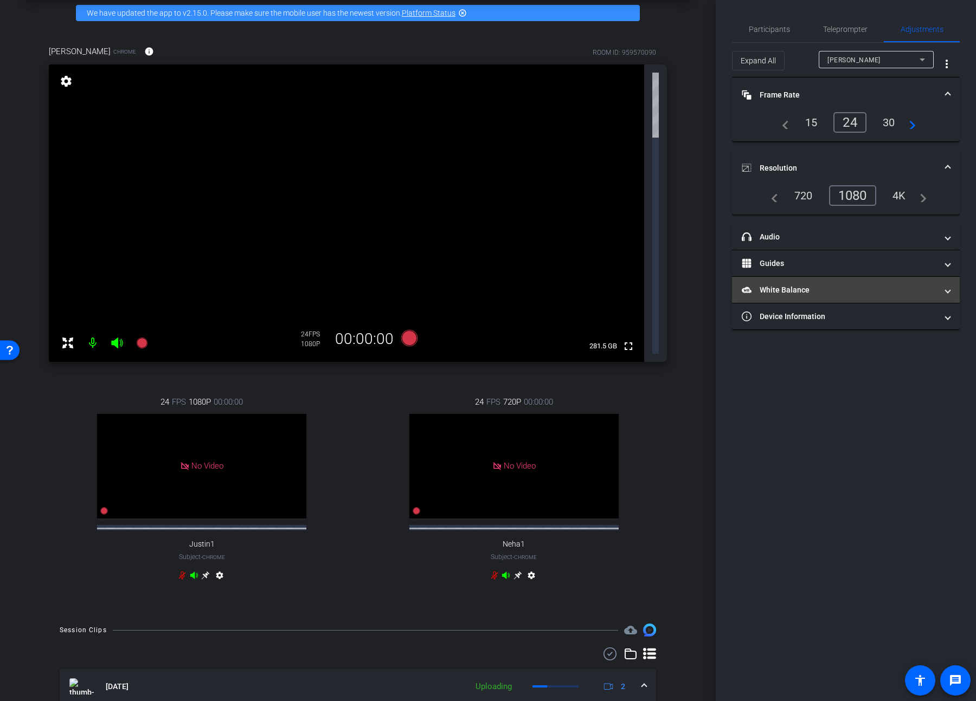
scroll to position [0, 0]
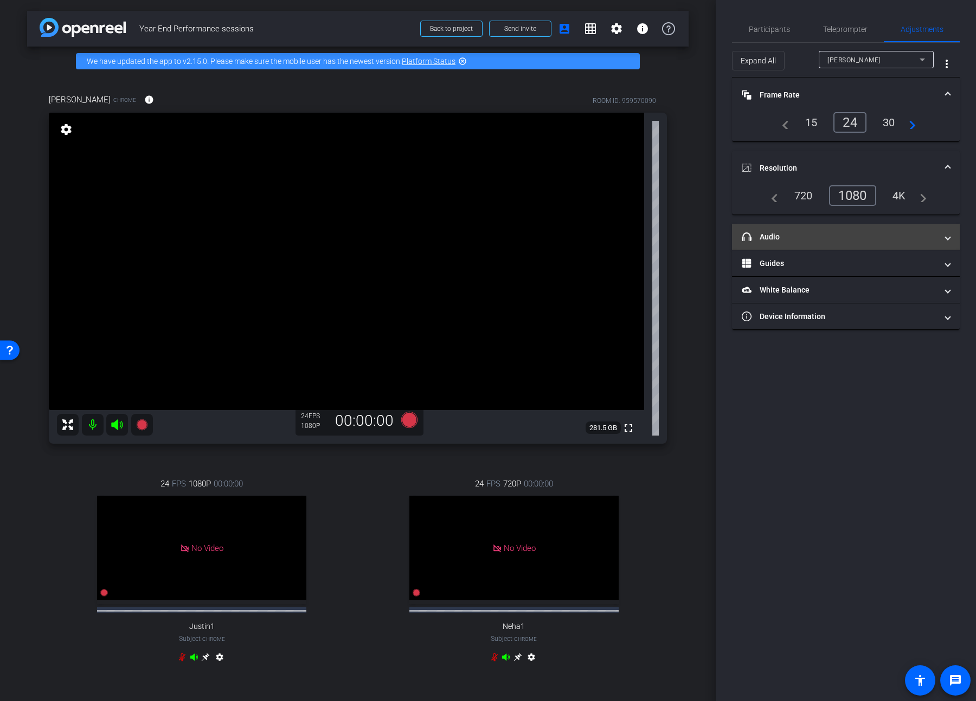
click at [703, 241] on mat-panel-title "headphone icon Audio" at bounding box center [839, 236] width 195 height 11
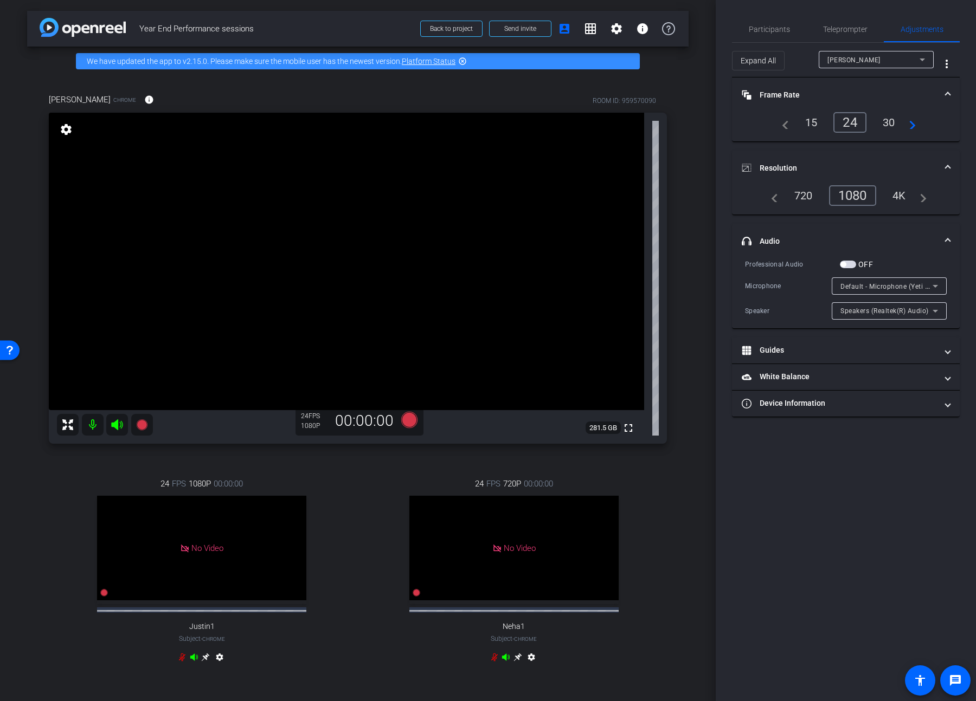
click at [703, 242] on mat-panel-title "headphone icon Audio" at bounding box center [839, 241] width 195 height 11
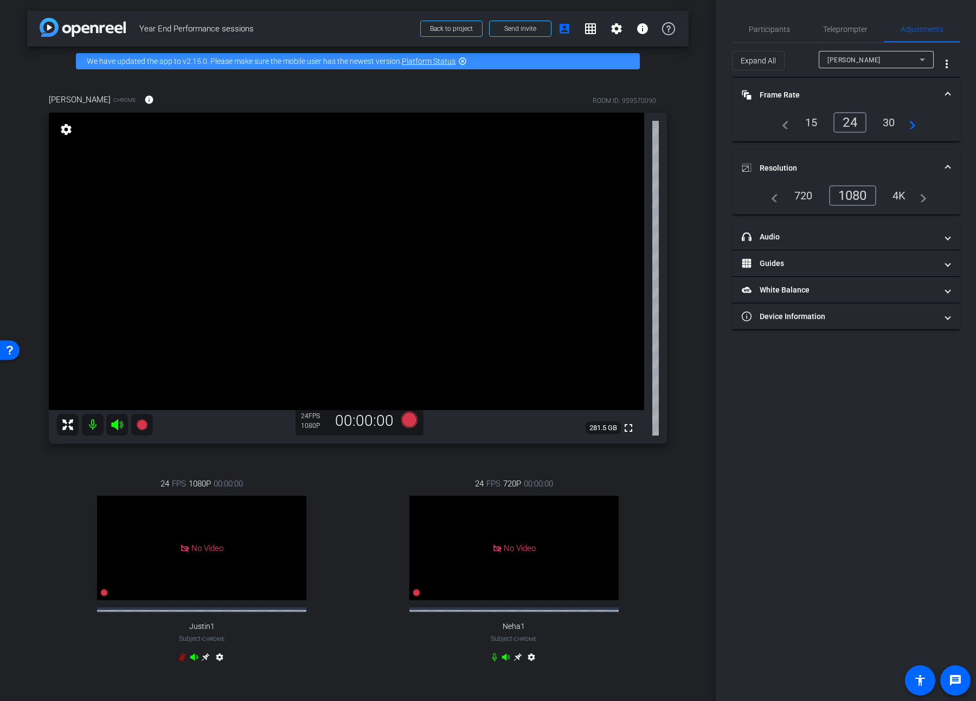
click at [703, 369] on div "Participants Teleprompter Adjustments [PERSON_NAME] Director [PERSON_NAME] Dire…" at bounding box center [846, 350] width 260 height 701
click at [703, 31] on span "Participants" at bounding box center [769, 29] width 41 height 8
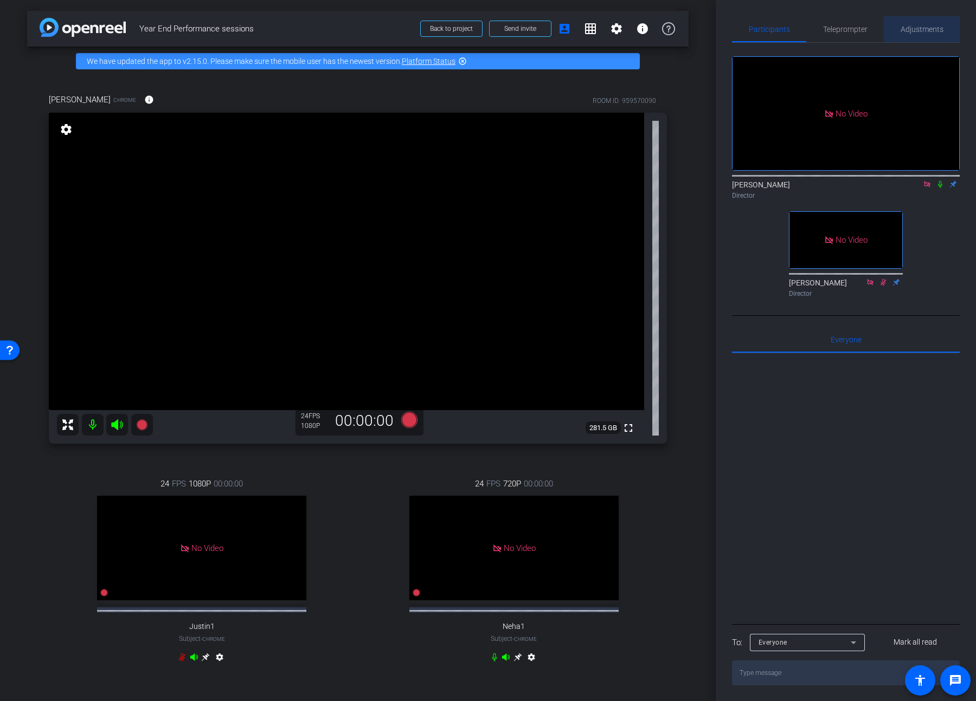
click at [703, 38] on span "Adjustments" at bounding box center [921, 29] width 43 height 26
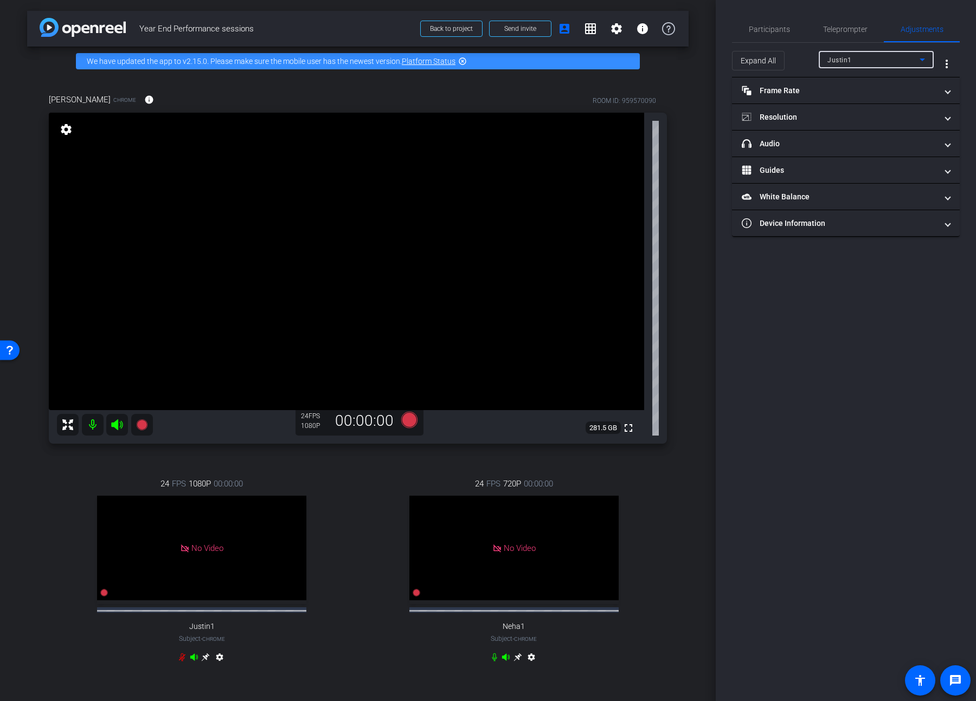
click at [703, 56] on icon at bounding box center [922, 59] width 13 height 13
click at [703, 112] on mat-option "[PERSON_NAME]" at bounding box center [876, 115] width 115 height 17
type input "11000"
click at [703, 302] on div "Participants Teleprompter Adjustments [PERSON_NAME] Director [PERSON_NAME] Dire…" at bounding box center [846, 350] width 260 height 701
click at [703, 32] on span "Participants" at bounding box center [769, 29] width 41 height 8
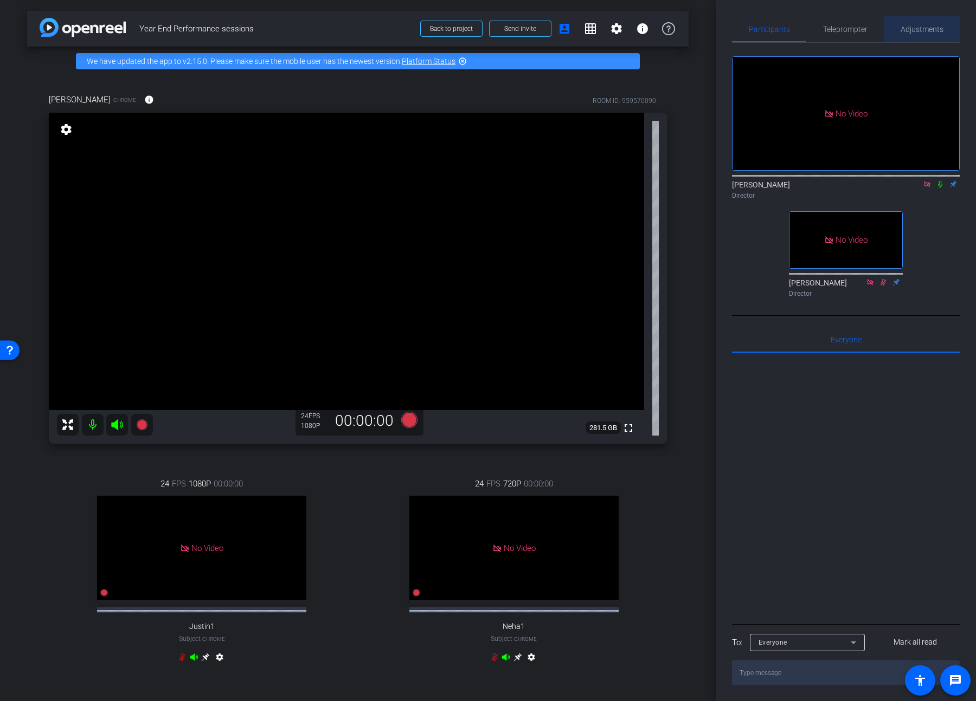
click at [703, 33] on span "Adjustments" at bounding box center [921, 29] width 43 height 8
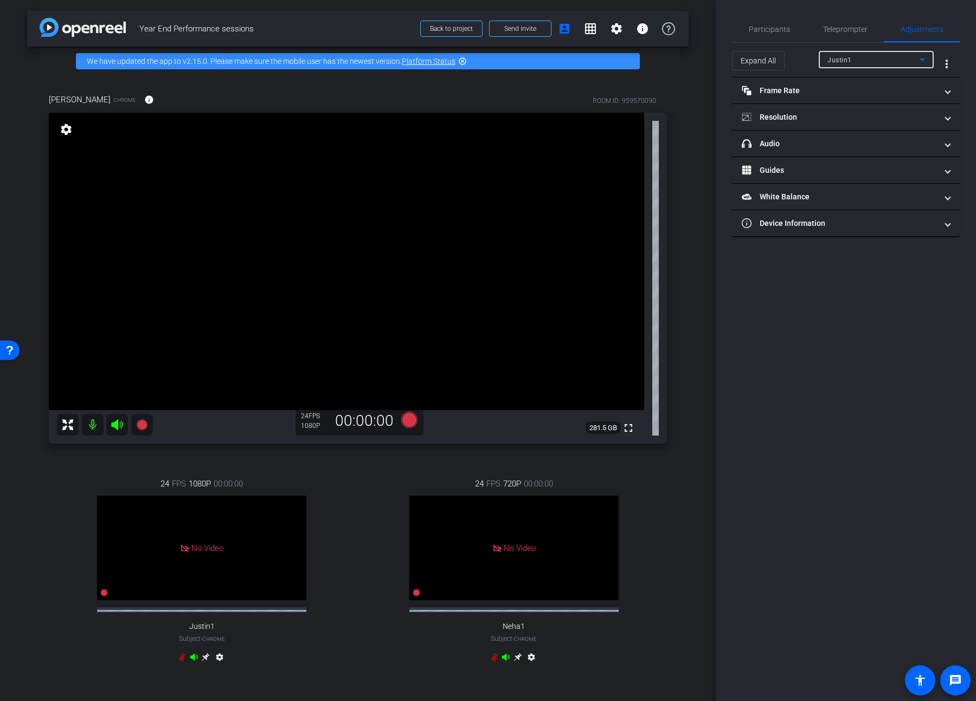
click at [703, 63] on div "Justin1" at bounding box center [873, 60] width 92 height 14
click at [703, 115] on mat-option "[PERSON_NAME]" at bounding box center [876, 115] width 115 height 17
type input "11000"
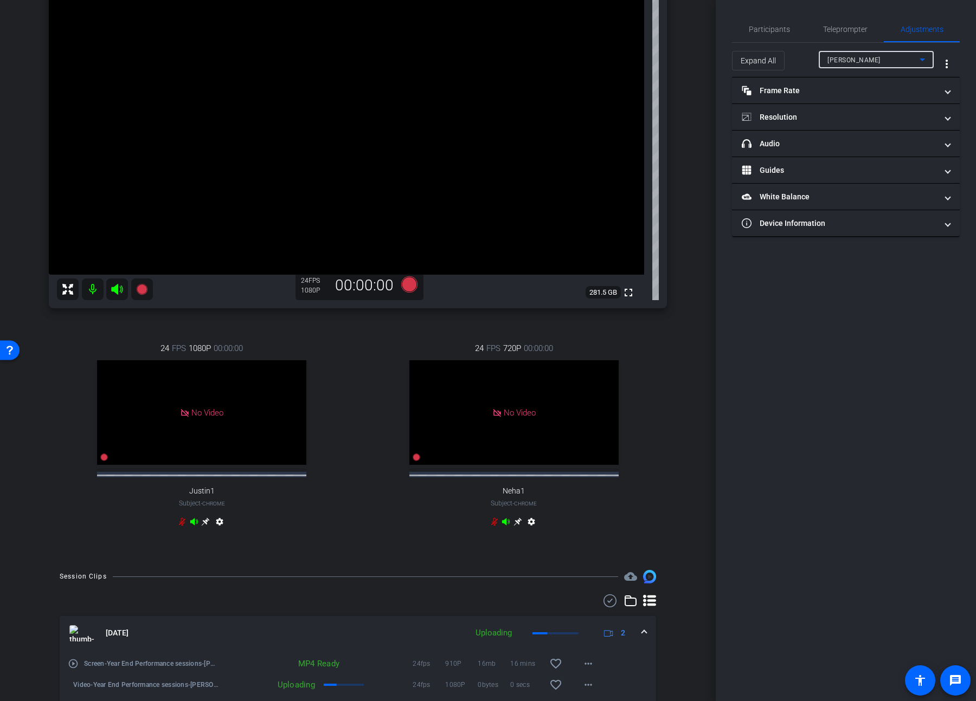
scroll to position [115, 0]
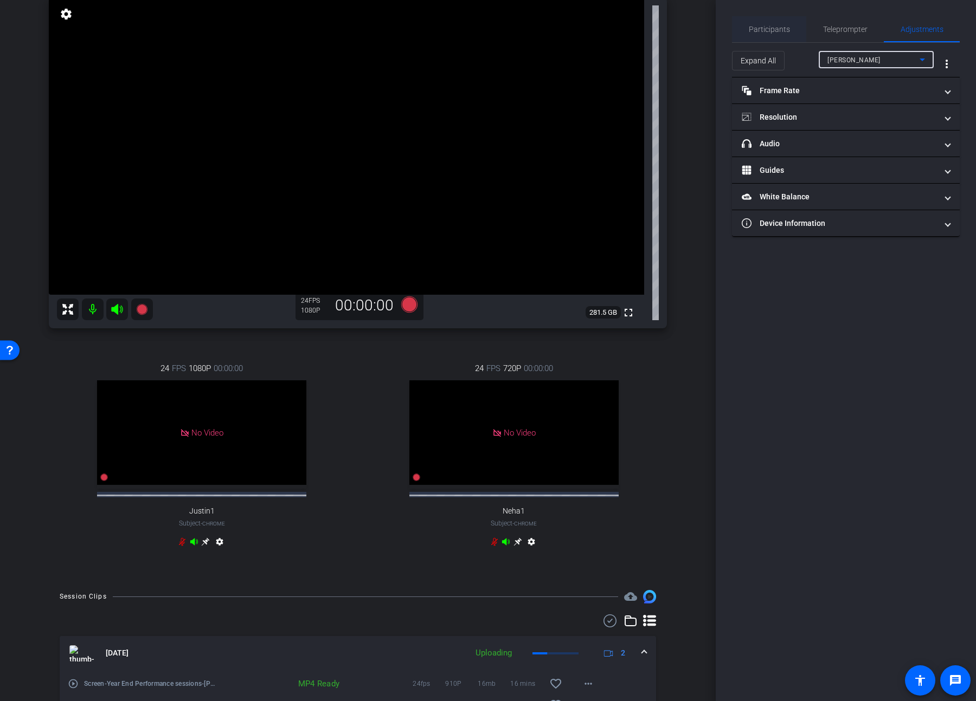
click at [703, 30] on span "Participants" at bounding box center [769, 29] width 41 height 8
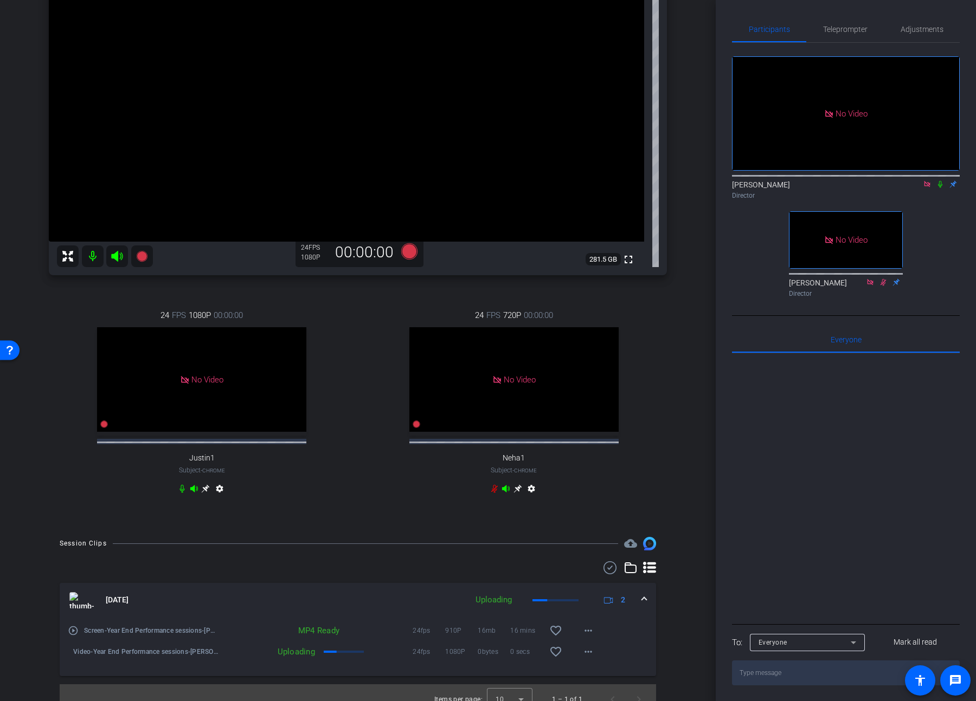
scroll to position [0, 0]
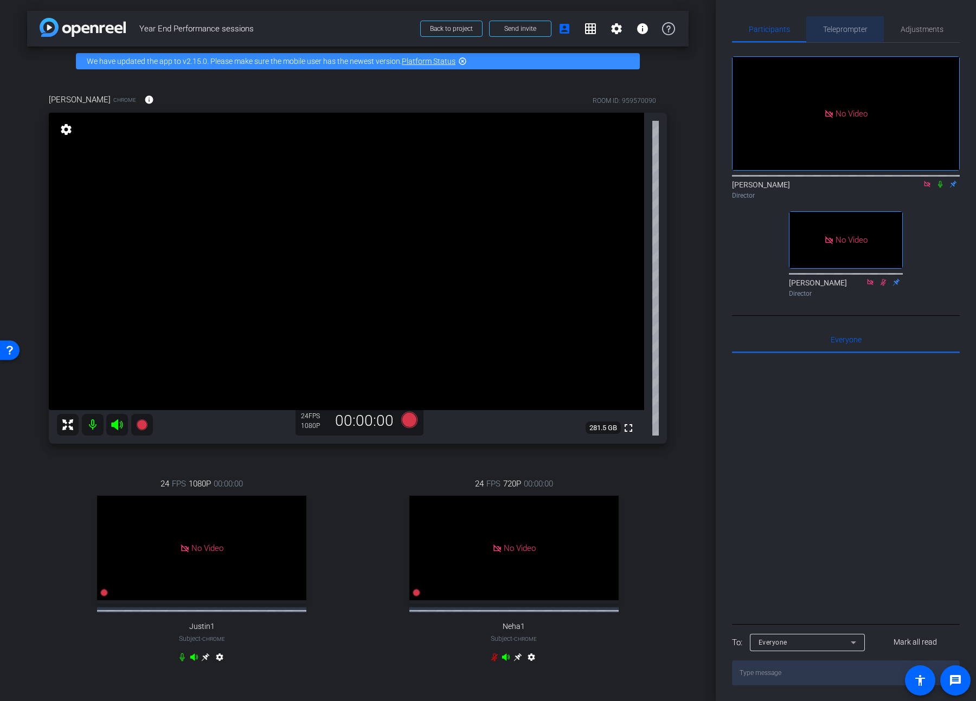
click at [703, 27] on span "Teleprompter" at bounding box center [845, 29] width 44 height 8
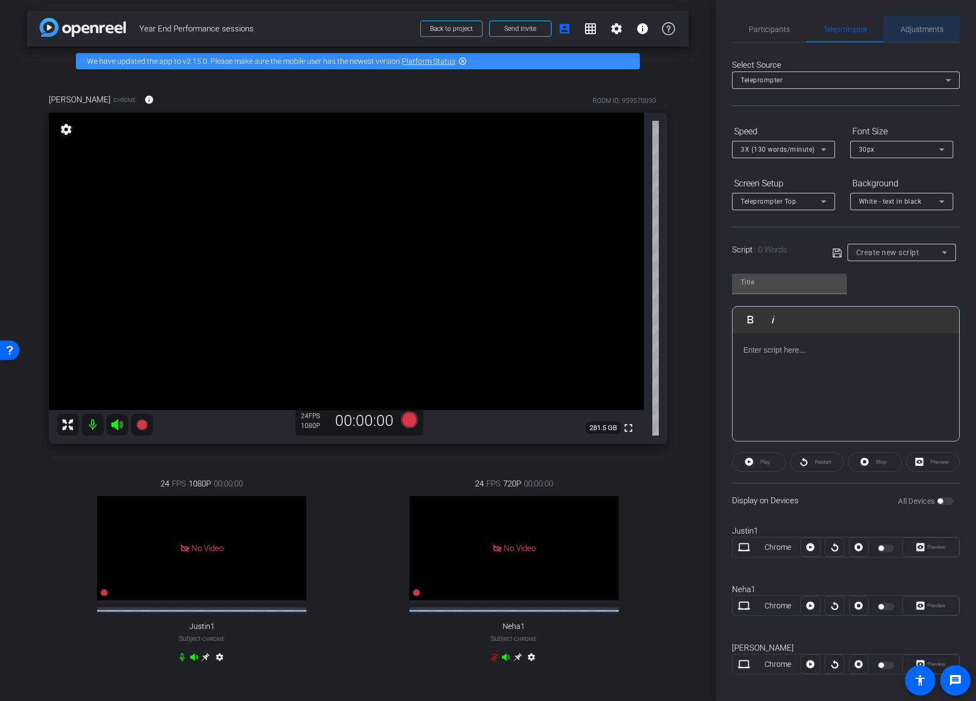
click at [703, 27] on span "Adjustments" at bounding box center [921, 29] width 43 height 8
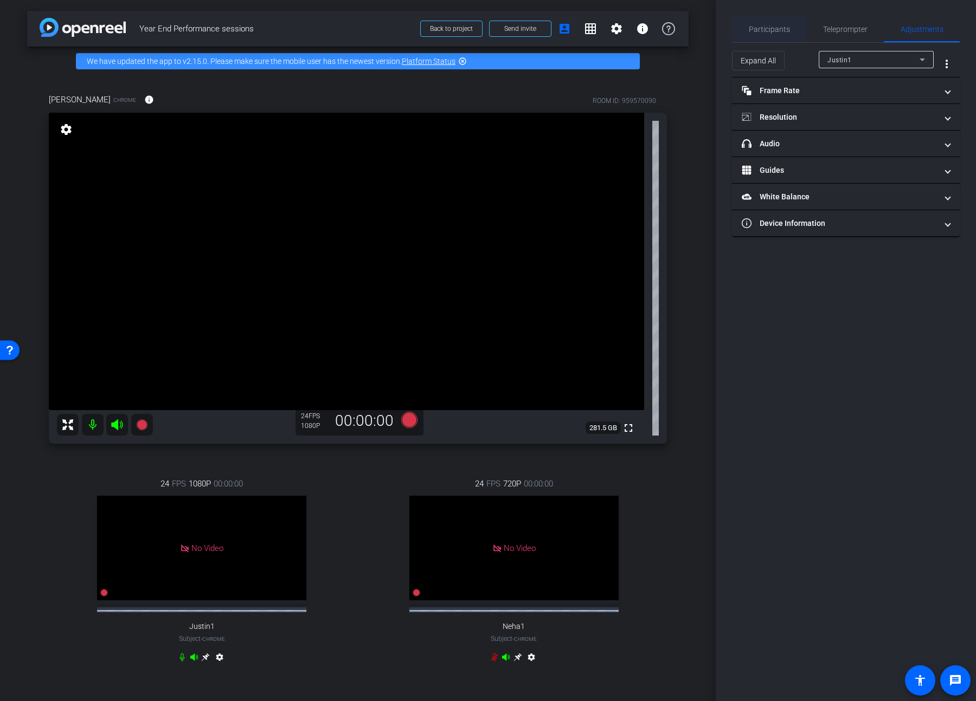
click at [703, 36] on span "Participants" at bounding box center [769, 29] width 41 height 26
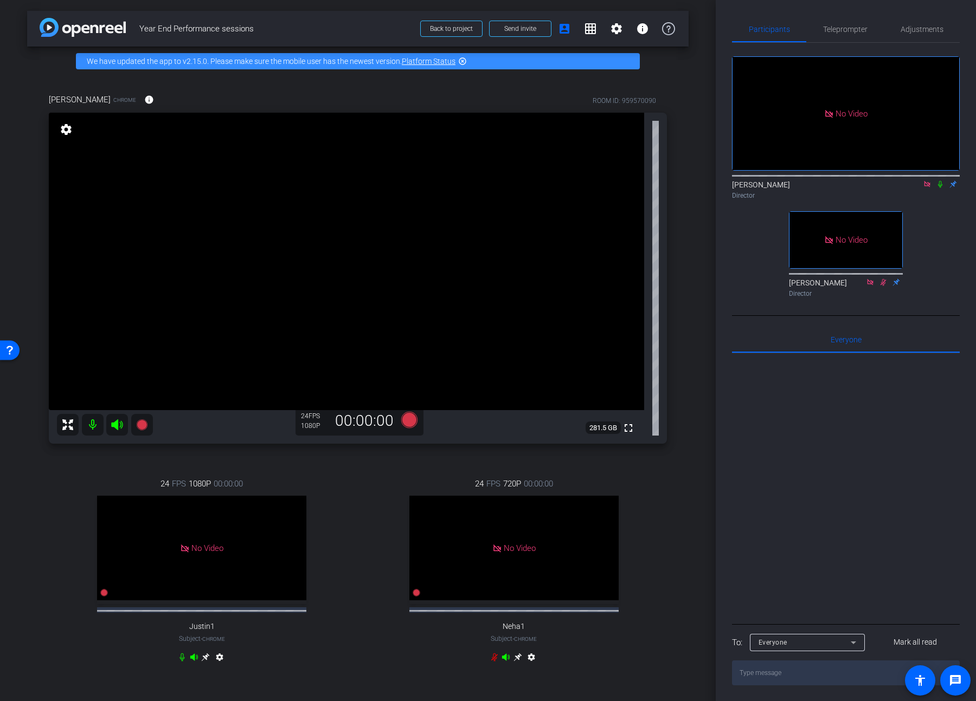
click at [703, 181] on icon at bounding box center [940, 185] width 9 height 8
click at [703, 35] on span "Adjustments" at bounding box center [921, 29] width 43 height 26
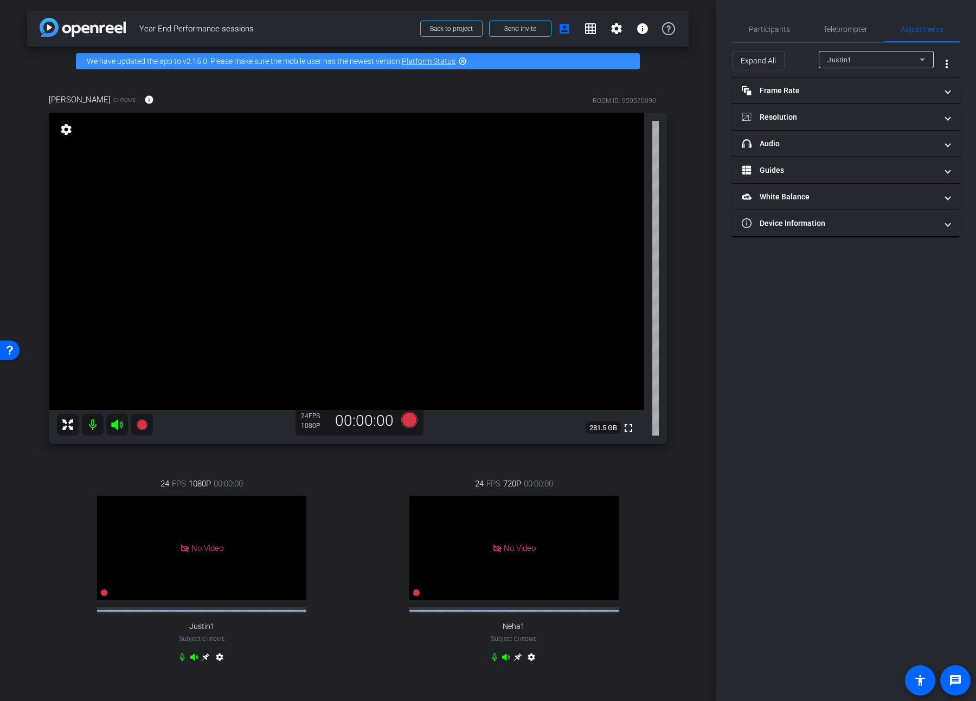
click at [703, 66] on div "Justin1" at bounding box center [876, 59] width 98 height 17
click at [703, 118] on span "[PERSON_NAME]" at bounding box center [854, 115] width 55 height 13
type input "11000"
click at [703, 36] on span "Participants" at bounding box center [769, 29] width 41 height 26
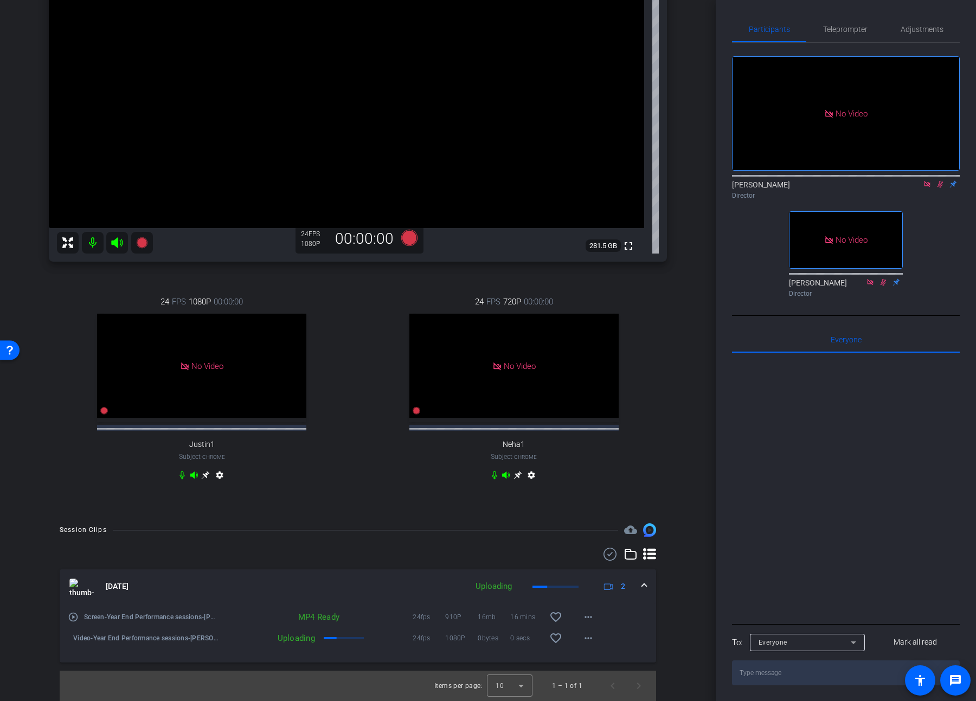
scroll to position [191, 0]
click at [642, 369] on span at bounding box center [644, 586] width 4 height 11
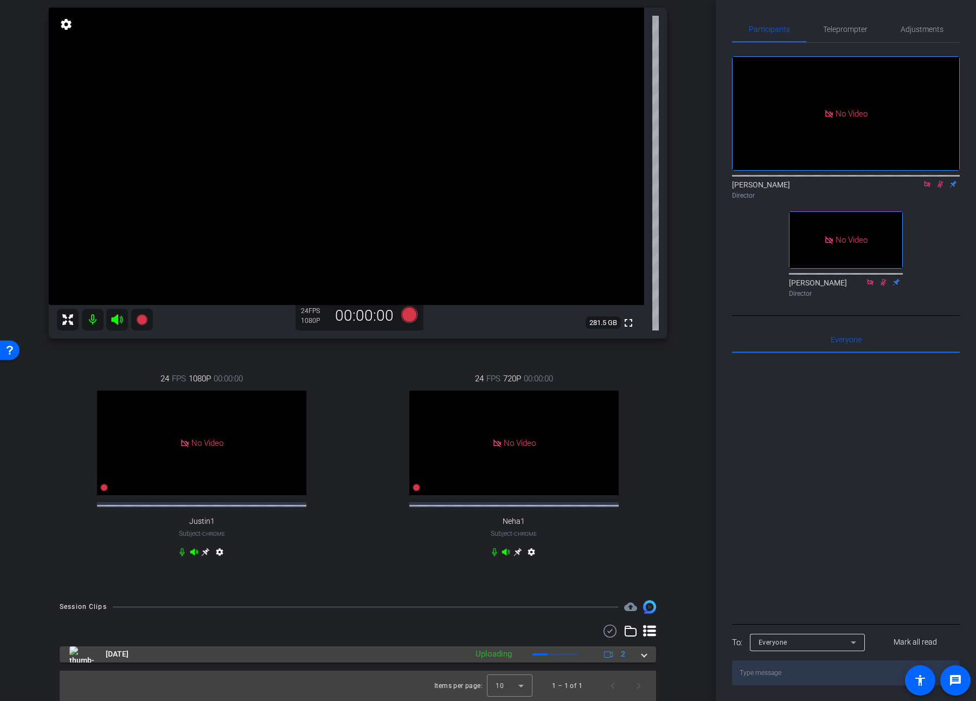
scroll to position [114, 0]
click at [641, 369] on mat-expansion-panel-header "[DATE] Uploading 2" at bounding box center [358, 655] width 596 height 16
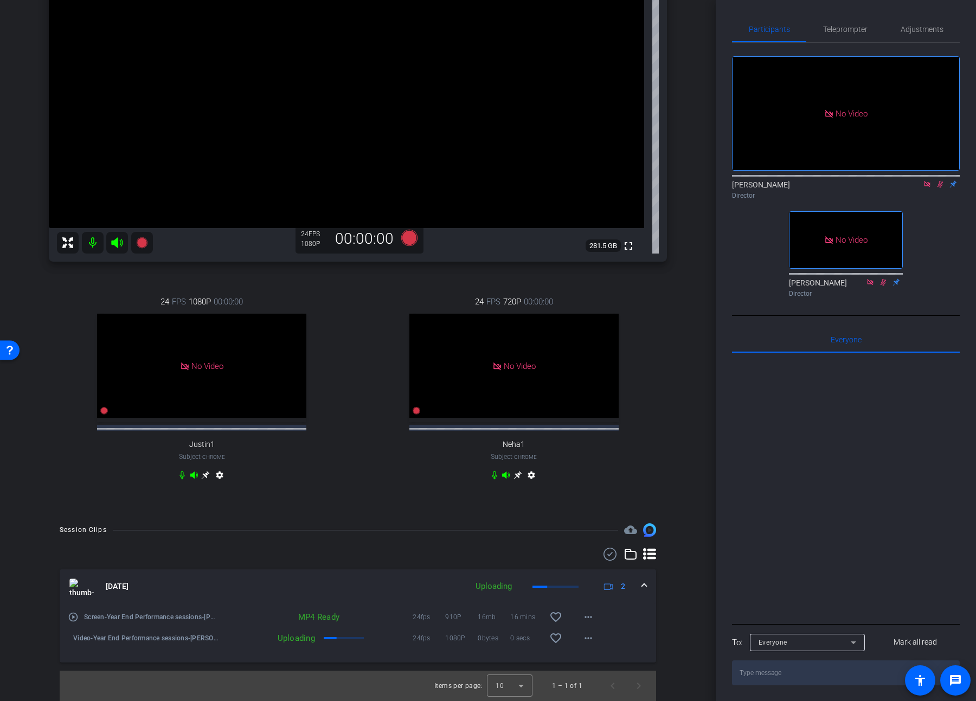
scroll to position [191, 0]
click at [575, 369] on span at bounding box center [588, 639] width 26 height 26
click at [608, 369] on span "Archive clip" at bounding box center [599, 661] width 43 height 13
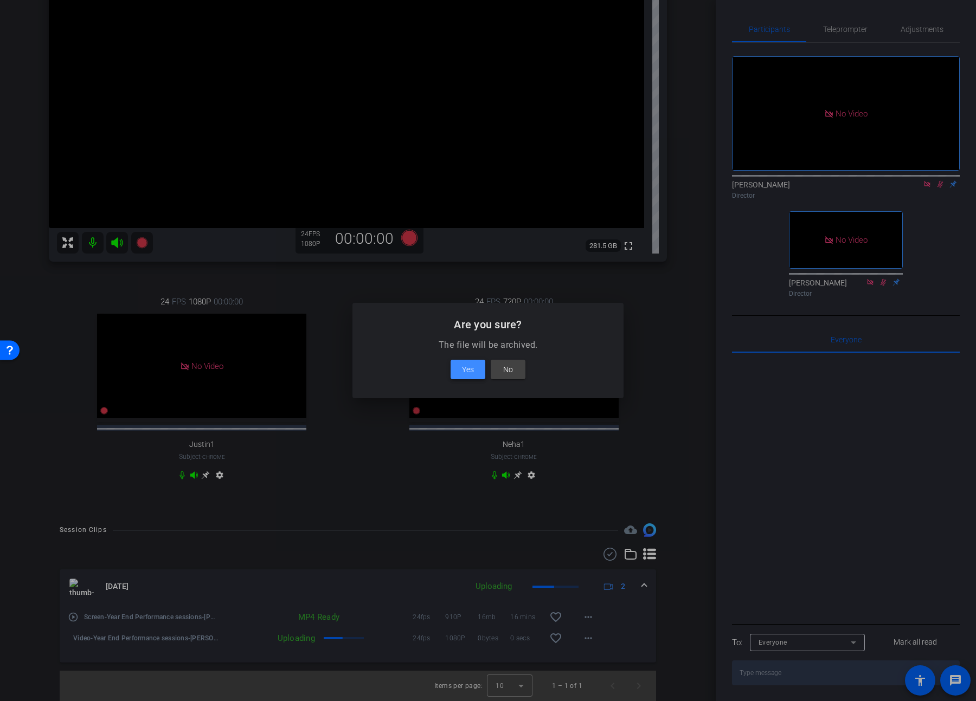
click at [467, 363] on span "Yes" at bounding box center [468, 369] width 12 height 13
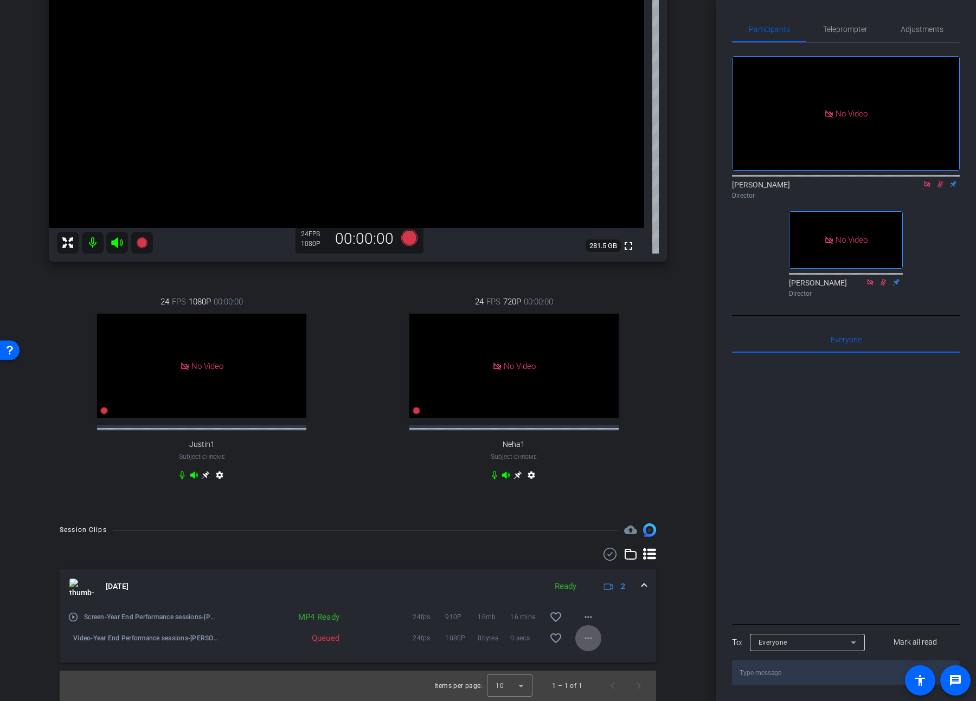
scroll to position [170, 0]
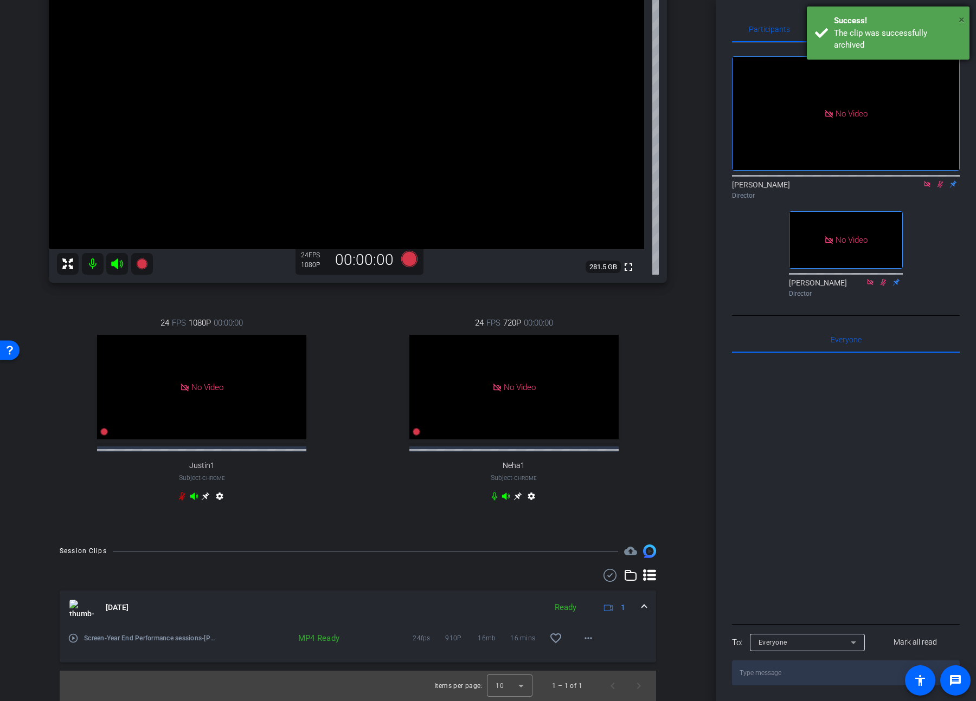
click at [703, 21] on span "×" at bounding box center [961, 19] width 6 height 13
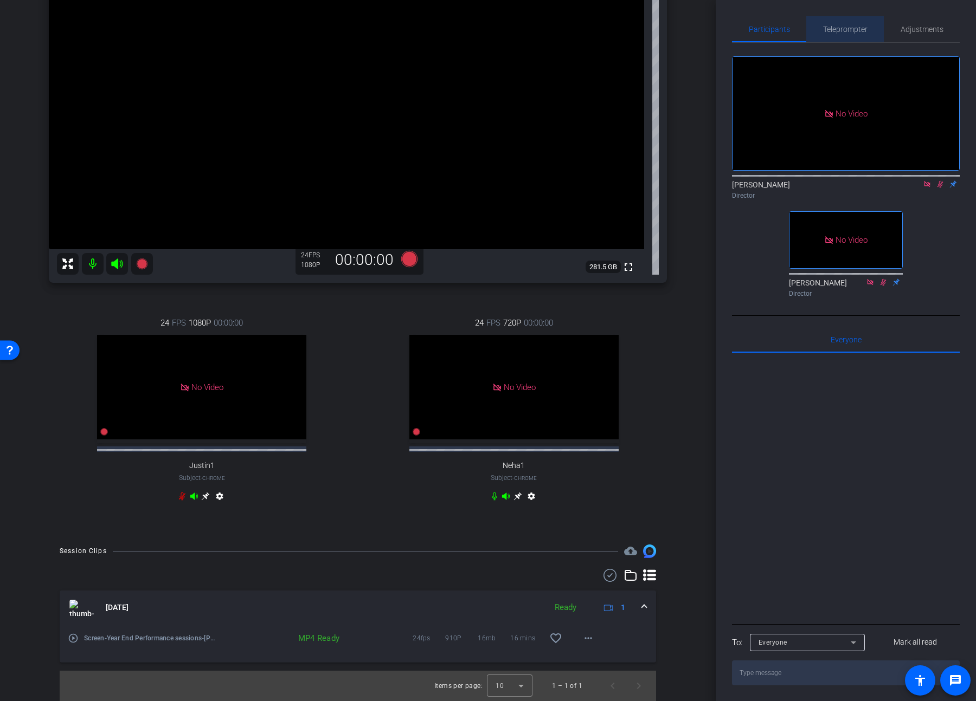
click at [703, 30] on div "Teleprompter" at bounding box center [845, 29] width 78 height 26
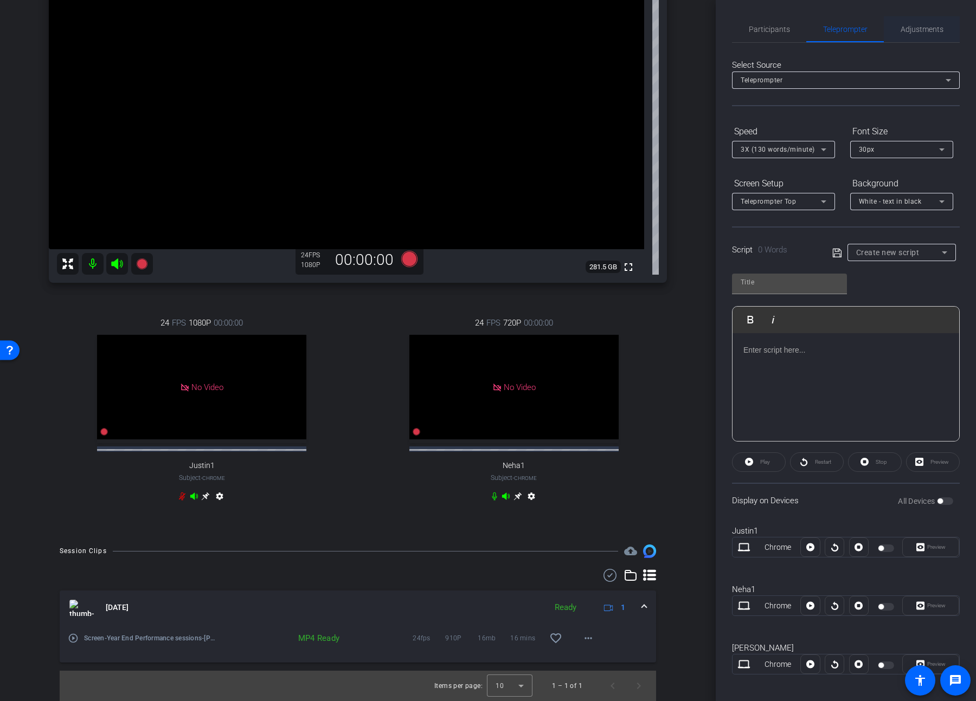
click at [703, 36] on span "Adjustments" at bounding box center [921, 29] width 43 height 26
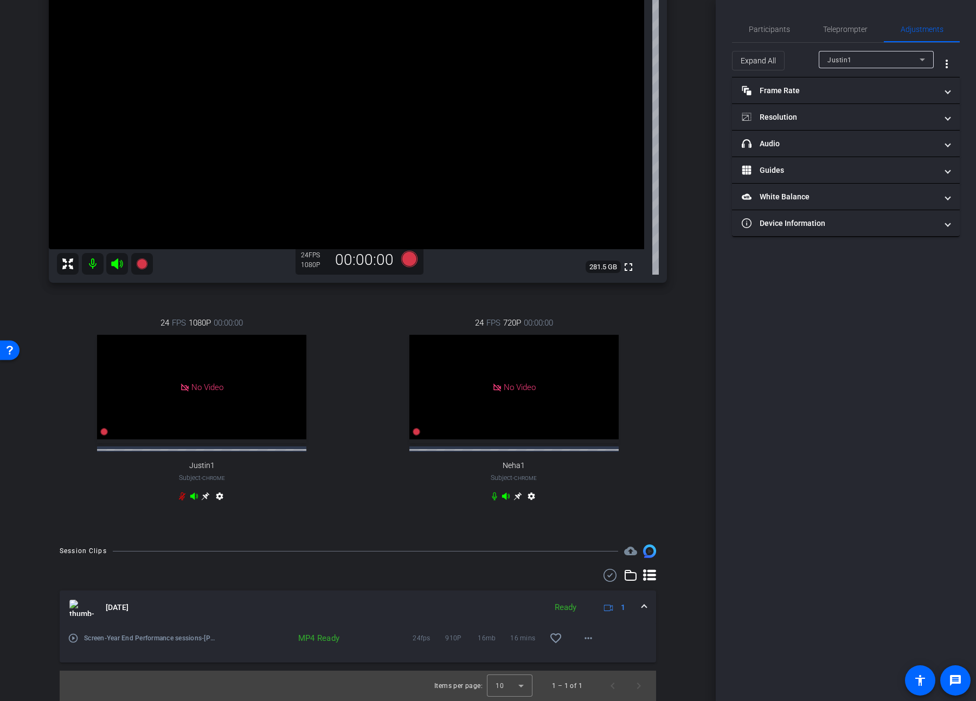
click at [703, 63] on div "Justin1" at bounding box center [873, 60] width 92 height 14
click at [703, 109] on mat-option "[PERSON_NAME]" at bounding box center [876, 115] width 115 height 17
type input "11000"
click at [703, 99] on mat-expansion-panel-header "Frame Rate Frame Rate" at bounding box center [846, 91] width 228 height 26
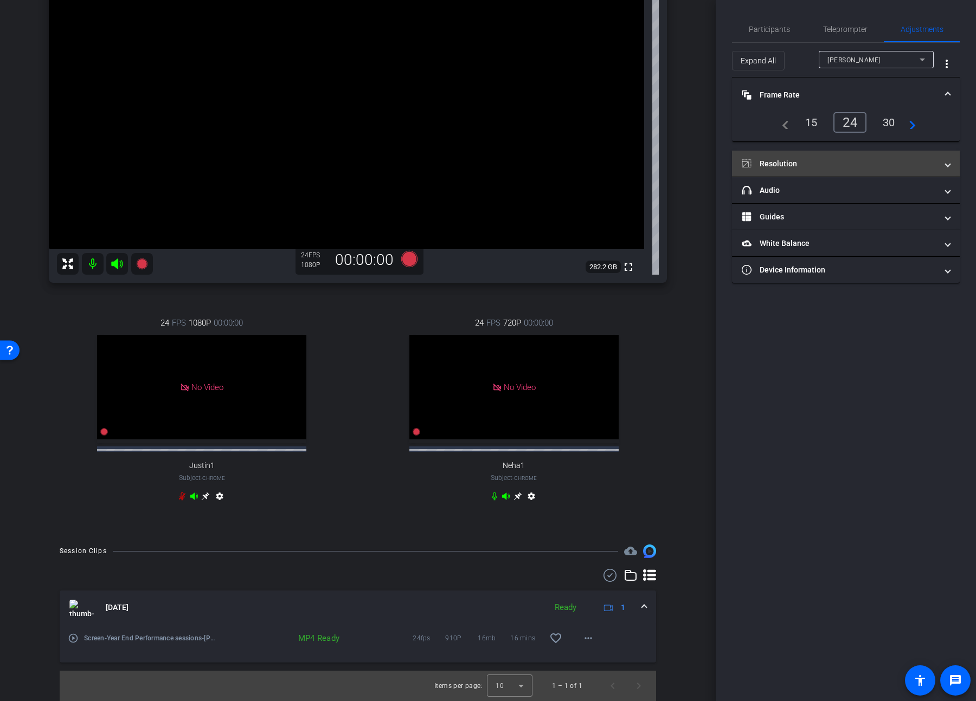
click at [703, 165] on mat-panel-title "Resolution" at bounding box center [839, 163] width 195 height 11
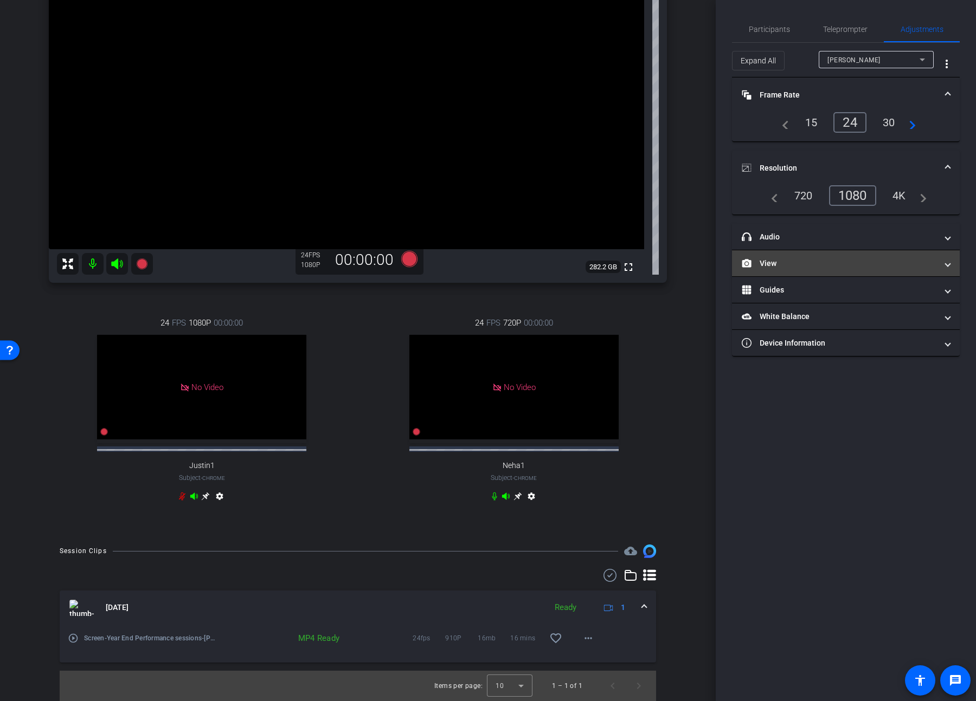
click at [703, 263] on mat-panel-title "View" at bounding box center [839, 263] width 195 height 11
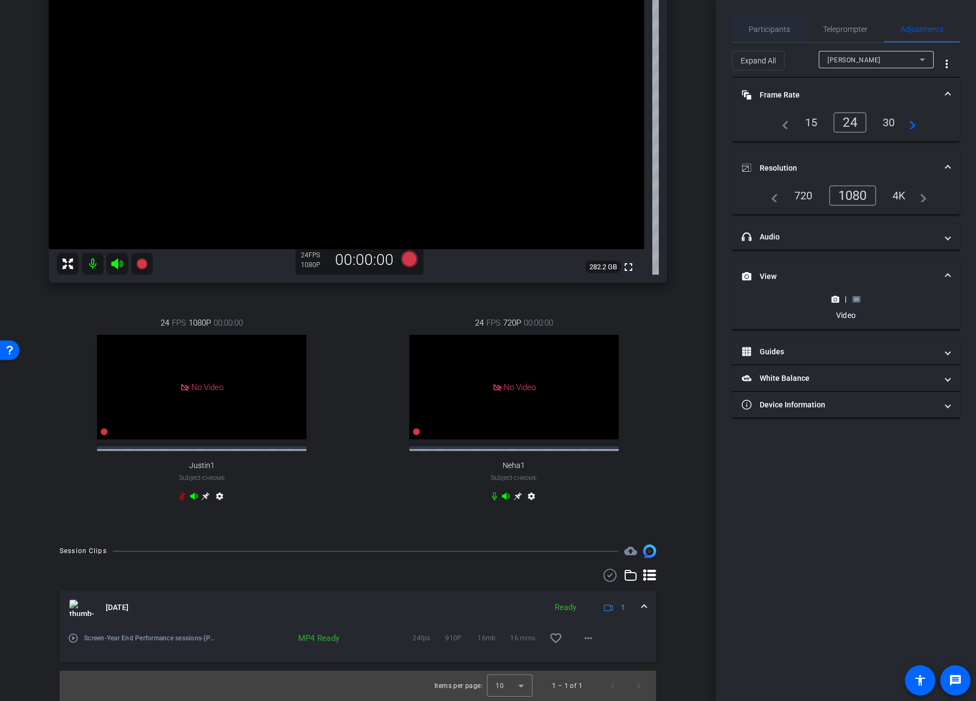
click at [703, 35] on span "Participants" at bounding box center [769, 29] width 41 height 26
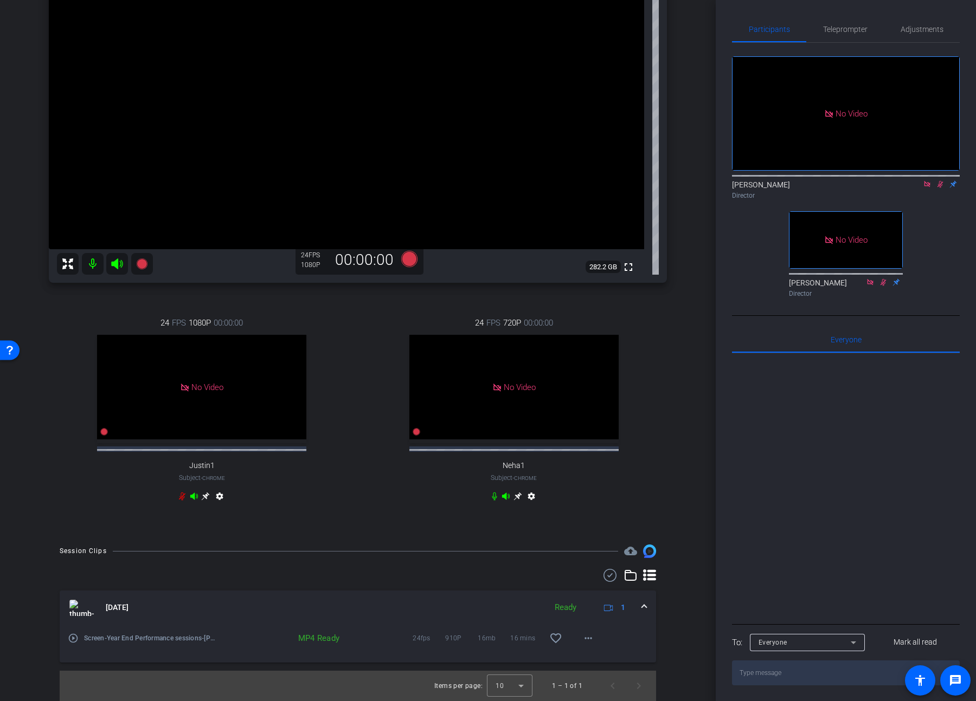
click at [703, 191] on div "Director" at bounding box center [846, 196] width 228 height 10
click at [703, 181] on icon at bounding box center [940, 184] width 6 height 7
click at [703, 41] on span "Adjustments" at bounding box center [921, 29] width 43 height 26
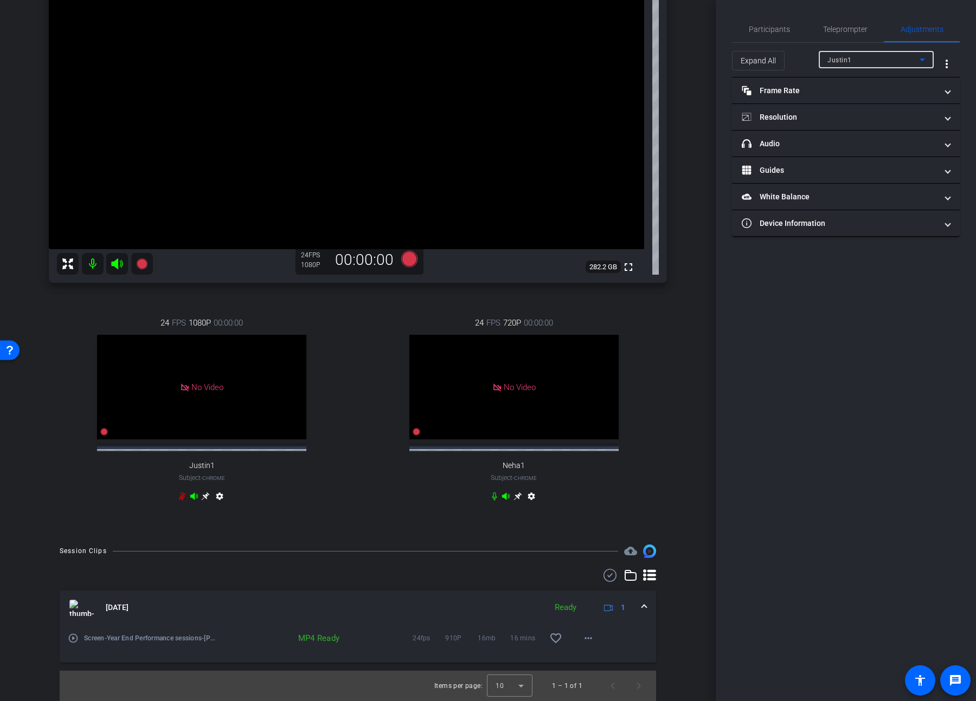
click at [703, 66] on div "Justin1" at bounding box center [873, 60] width 92 height 14
click at [703, 118] on span "[PERSON_NAME]" at bounding box center [854, 115] width 55 height 13
type input "11000"
click at [703, 172] on mat-panel-title "View" at bounding box center [839, 170] width 195 height 11
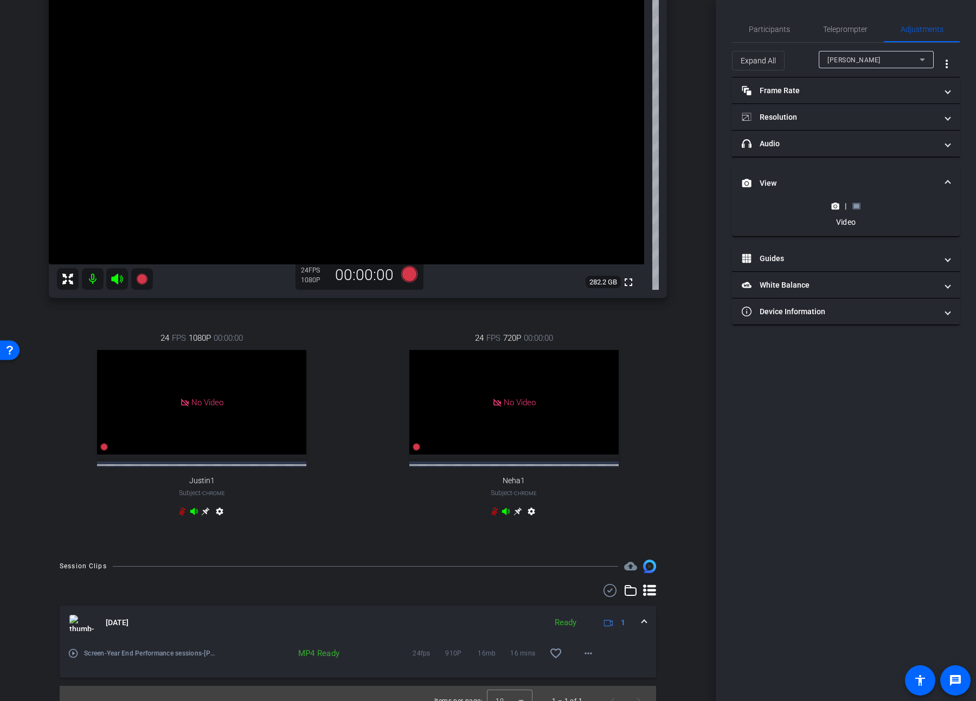
scroll to position [128, 0]
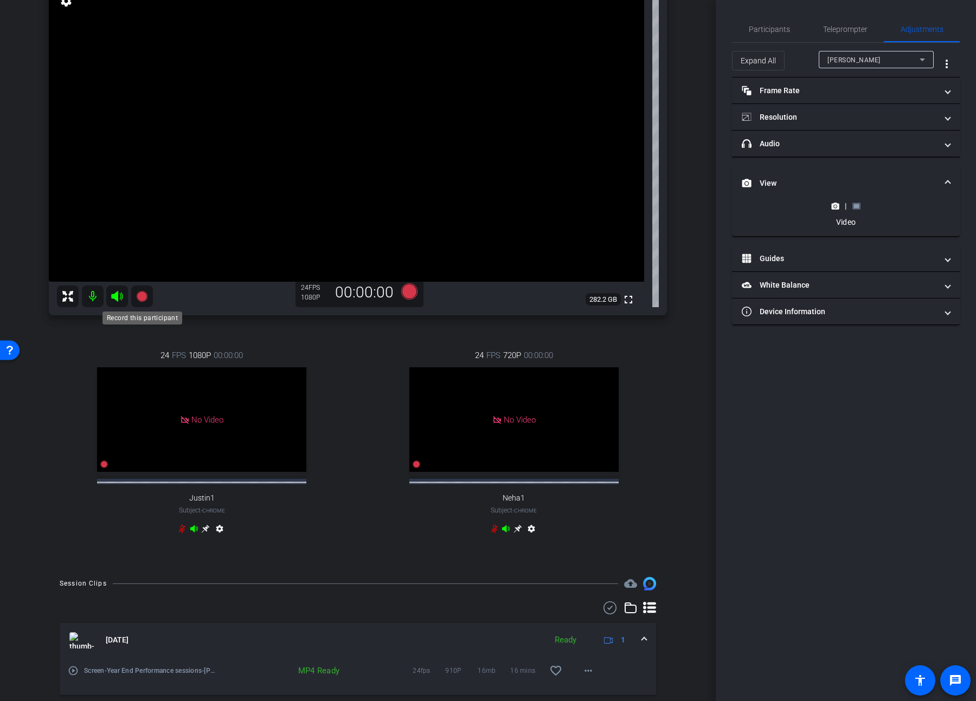
click at [143, 294] on icon at bounding box center [141, 296] width 11 height 11
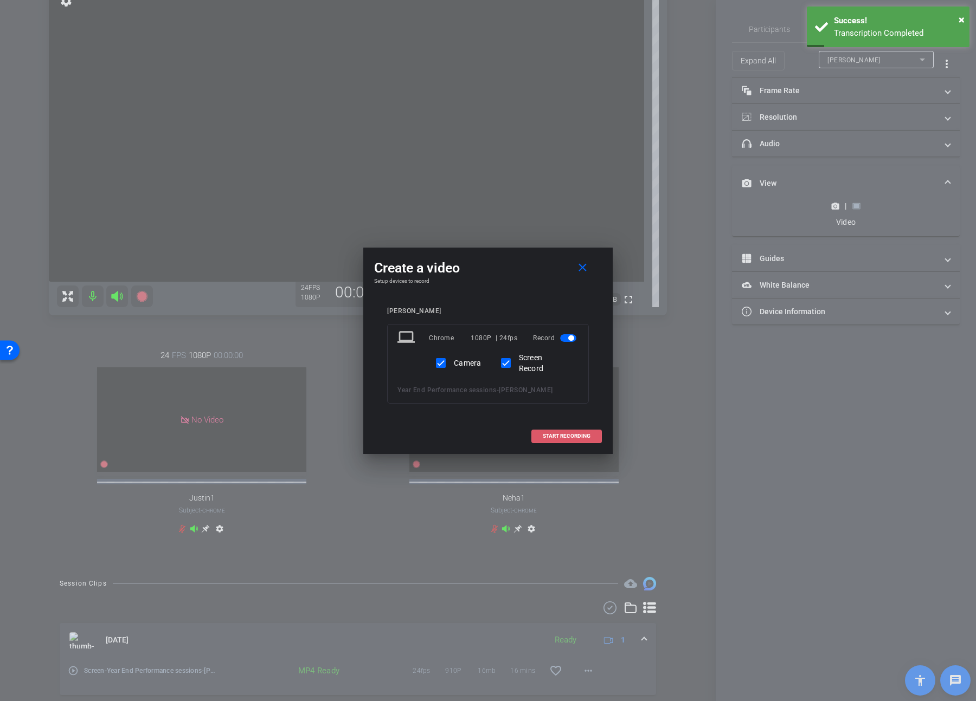
click at [561, 369] on span "START RECORDING" at bounding box center [567, 436] width 48 height 5
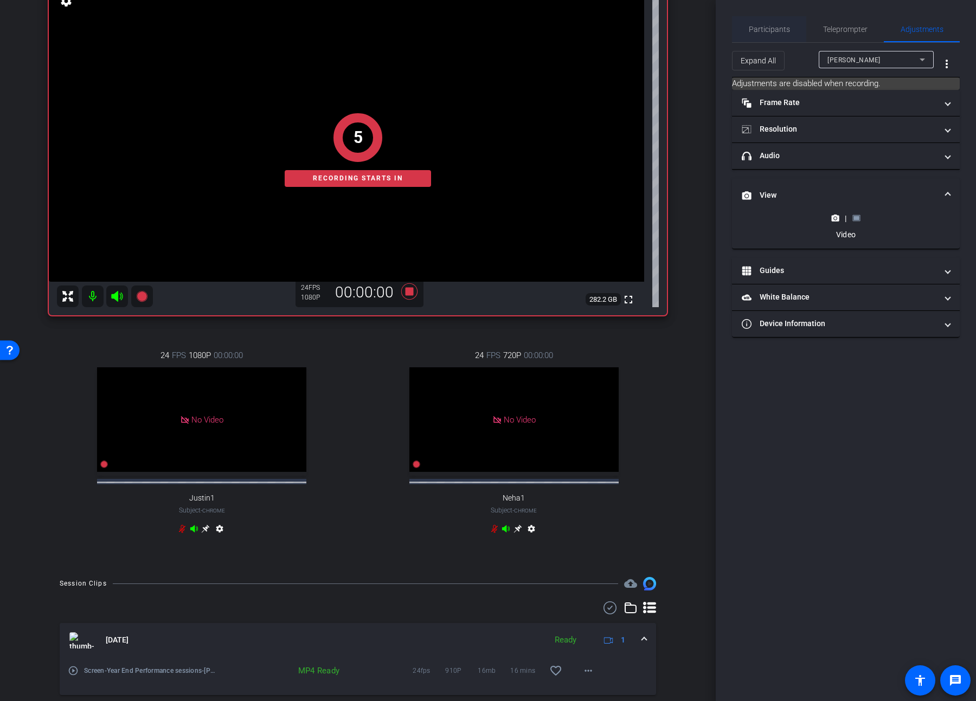
click at [703, 27] on span "Participants" at bounding box center [769, 29] width 41 height 8
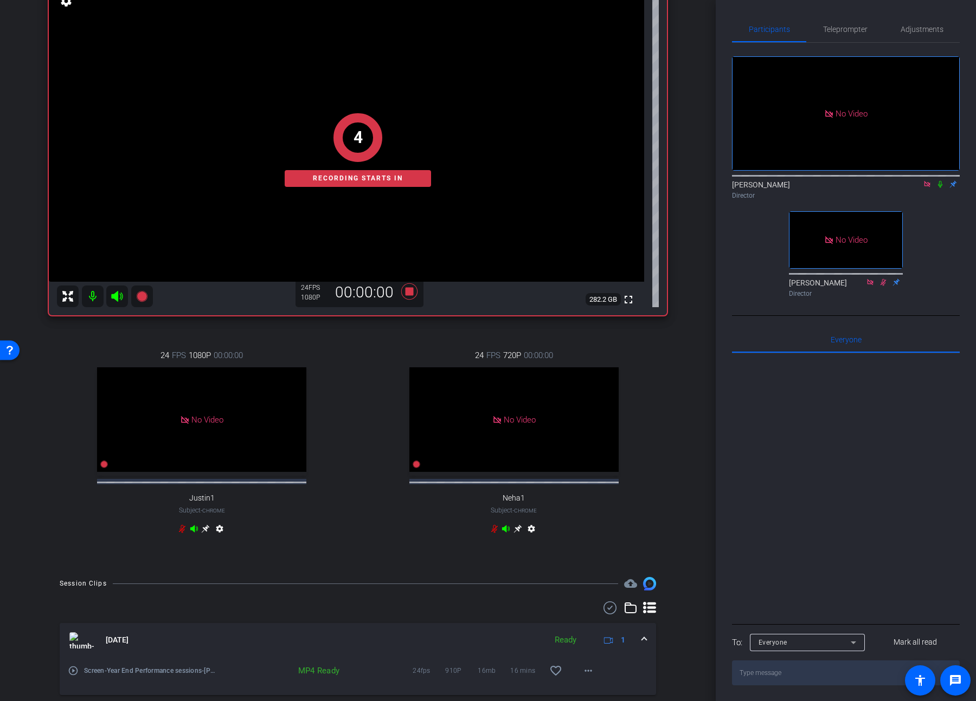
click at [703, 181] on icon at bounding box center [940, 185] width 9 height 8
click at [703, 32] on span "Adjustments" at bounding box center [921, 29] width 43 height 8
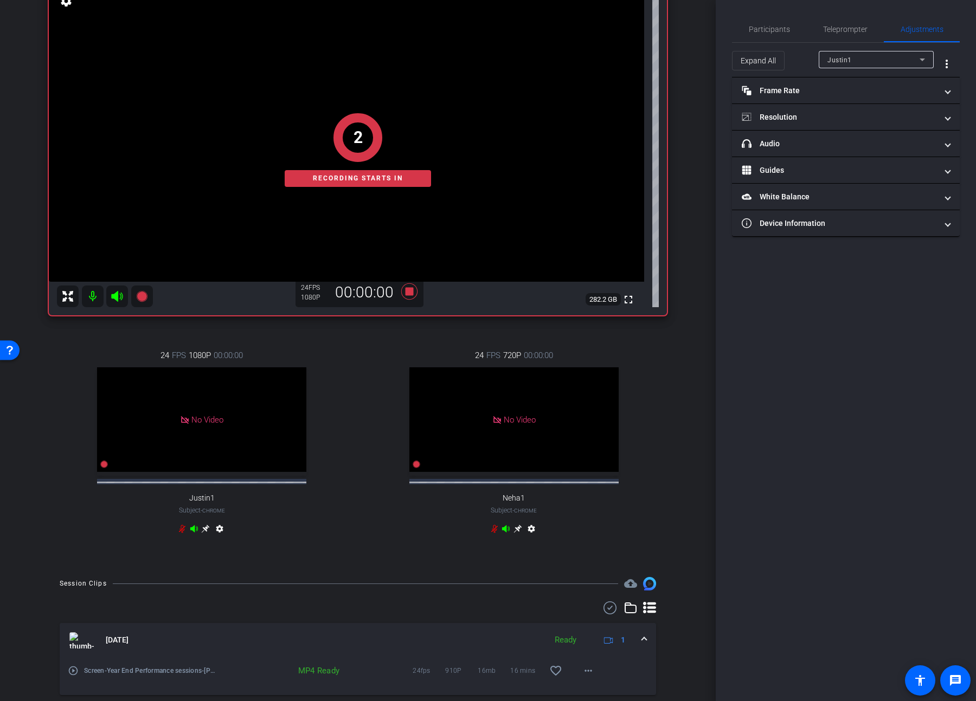
click at [703, 60] on div "Justin1" at bounding box center [873, 60] width 92 height 14
click at [703, 117] on span "[PERSON_NAME]" at bounding box center [854, 115] width 55 height 13
type input "11000"
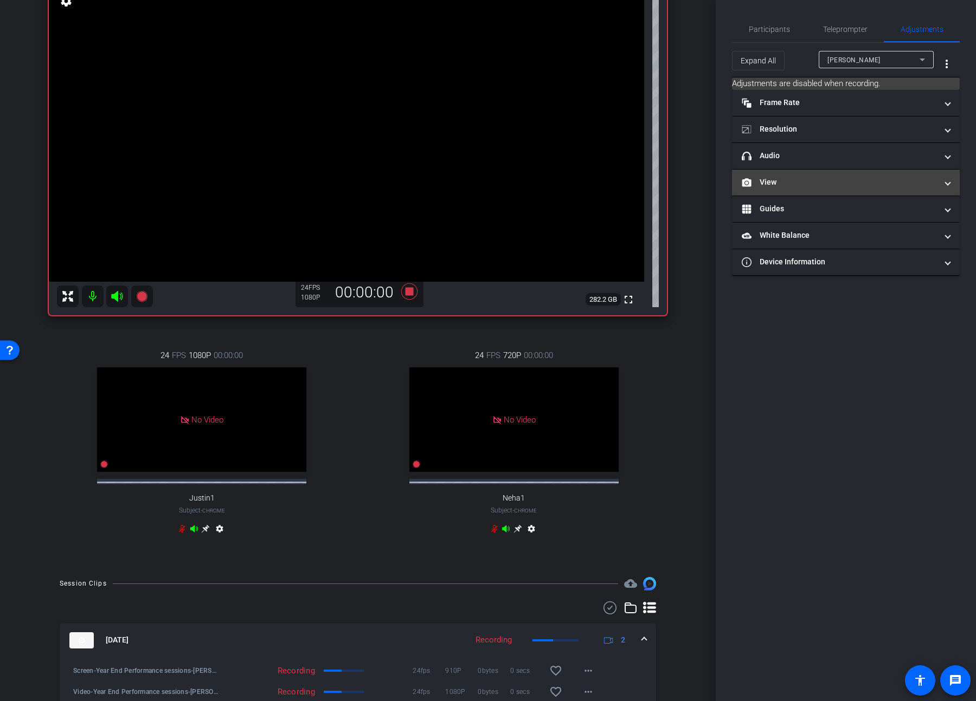
click at [703, 184] on mat-panel-title "View" at bounding box center [839, 182] width 195 height 11
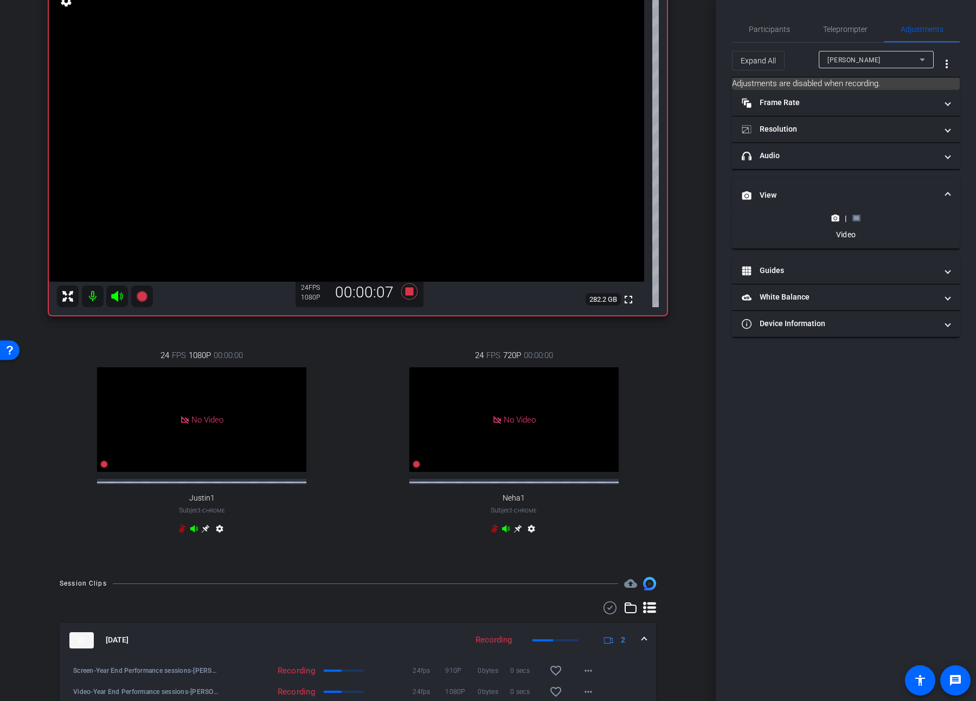
click at [703, 221] on icon at bounding box center [856, 218] width 8 height 8
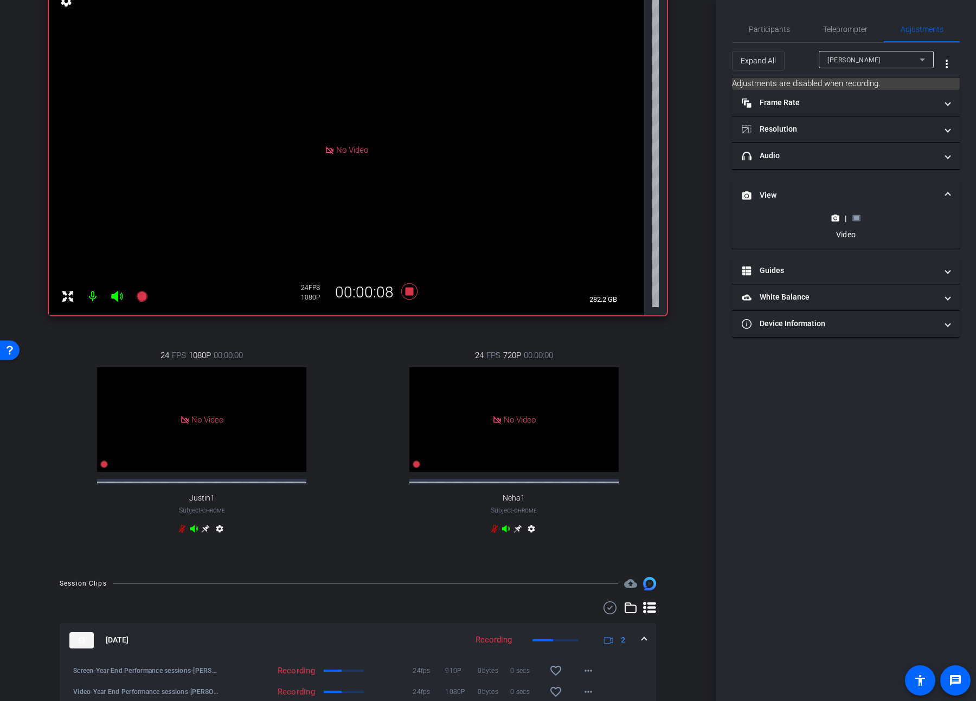
scroll to position [0, 0]
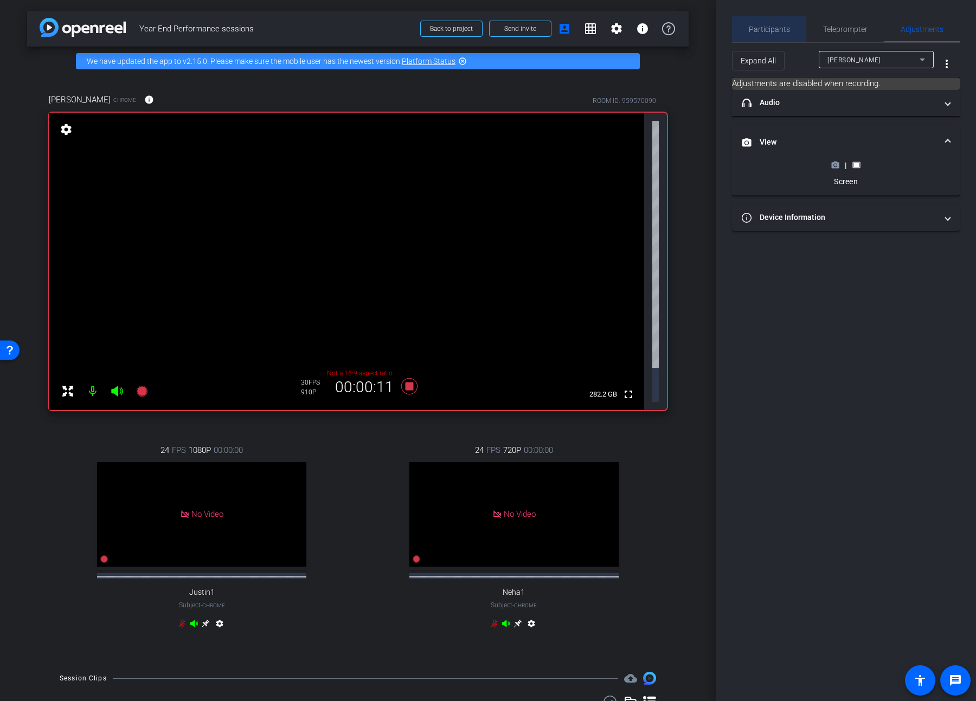
click at [703, 37] on span "Participants" at bounding box center [769, 29] width 41 height 26
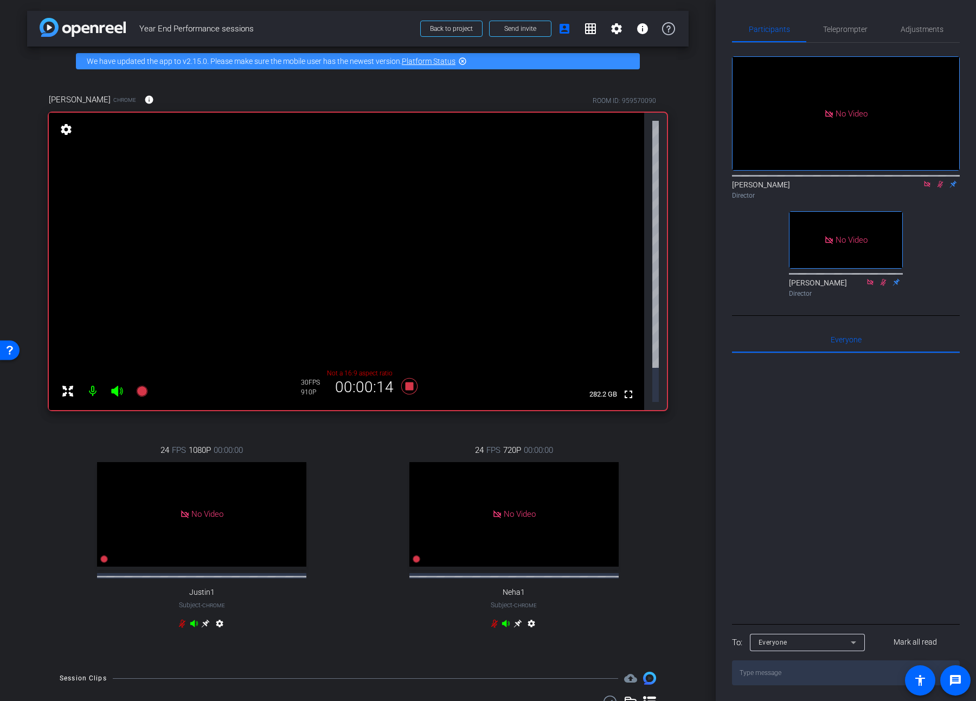
click at [703, 181] on icon at bounding box center [940, 185] width 9 height 8
click at [406, 369] on icon at bounding box center [409, 386] width 16 height 16
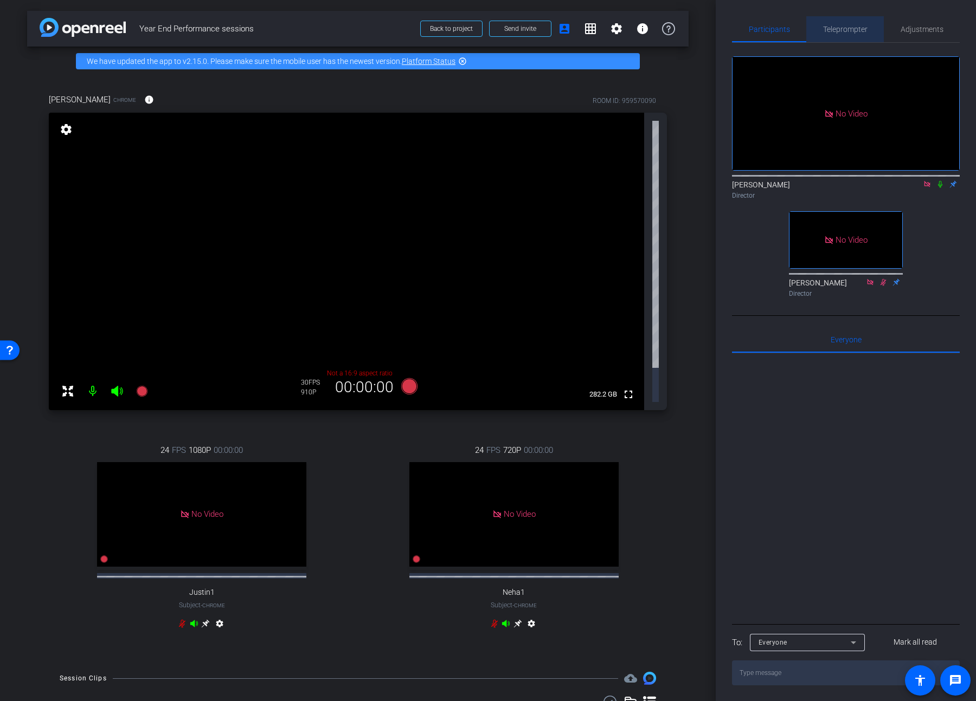
click at [703, 31] on span "Teleprompter" at bounding box center [845, 29] width 44 height 8
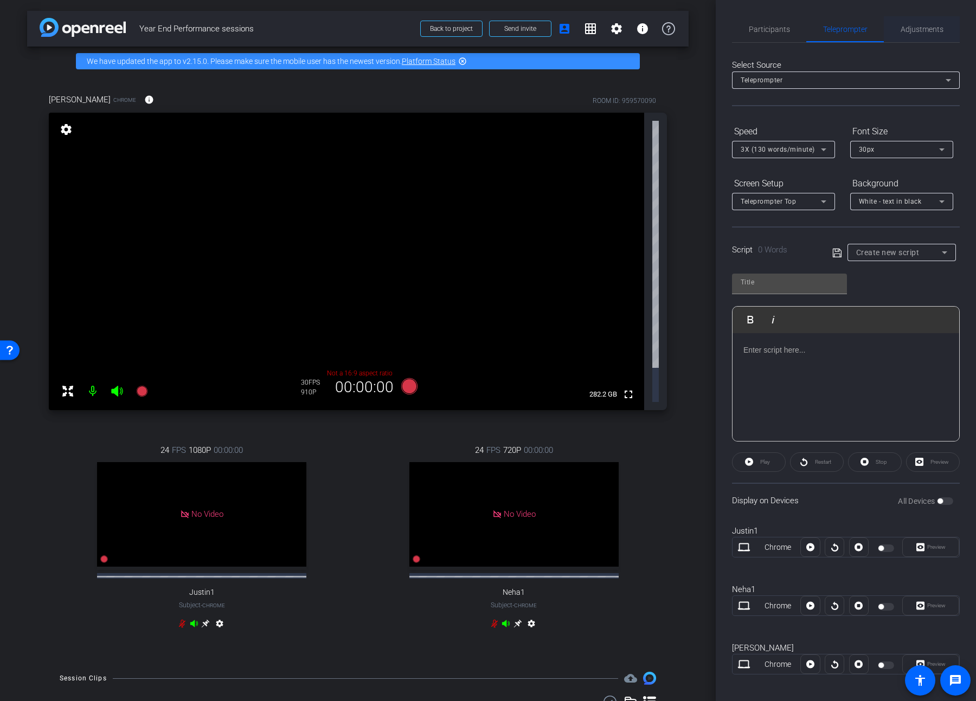
click at [703, 31] on span "Adjustments" at bounding box center [921, 29] width 43 height 8
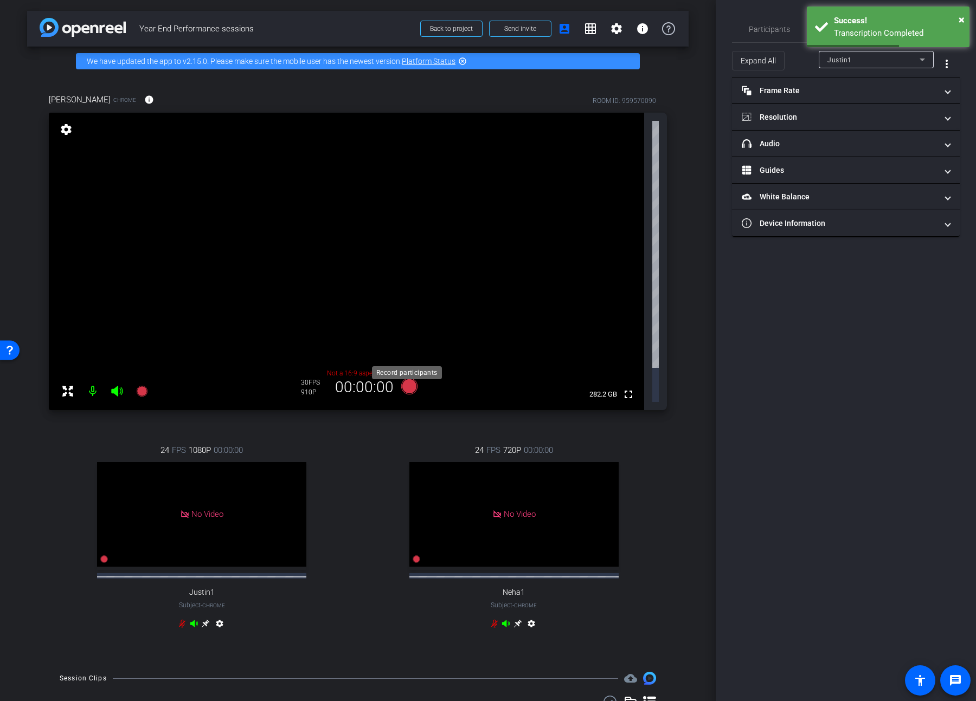
click at [404, 369] on icon at bounding box center [409, 386] width 16 height 16
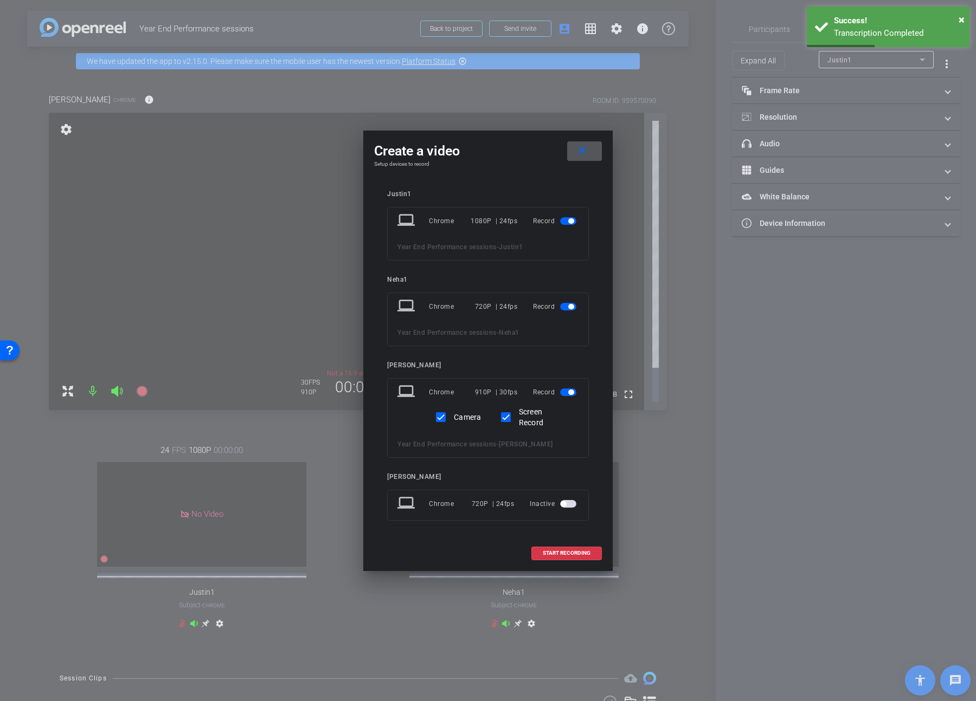
click at [570, 313] on div "Record" at bounding box center [556, 307] width 46 height 20
click at [570, 311] on span "button" at bounding box center [568, 307] width 16 height 8
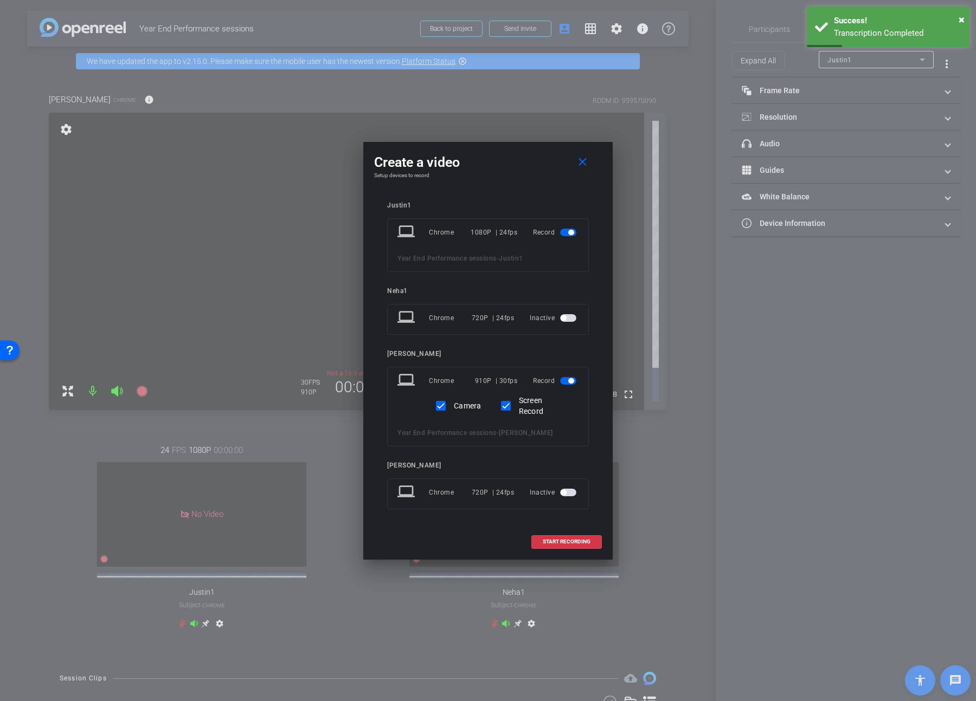
click at [569, 235] on span "button" at bounding box center [570, 232] width 5 height 5
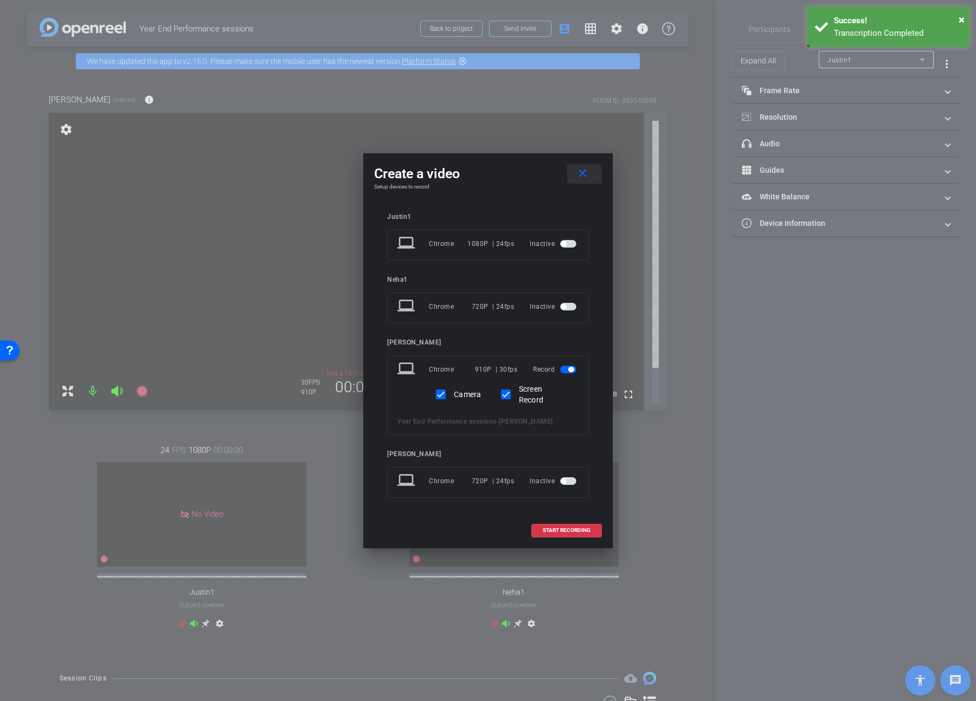
click at [574, 169] on span at bounding box center [584, 174] width 35 height 26
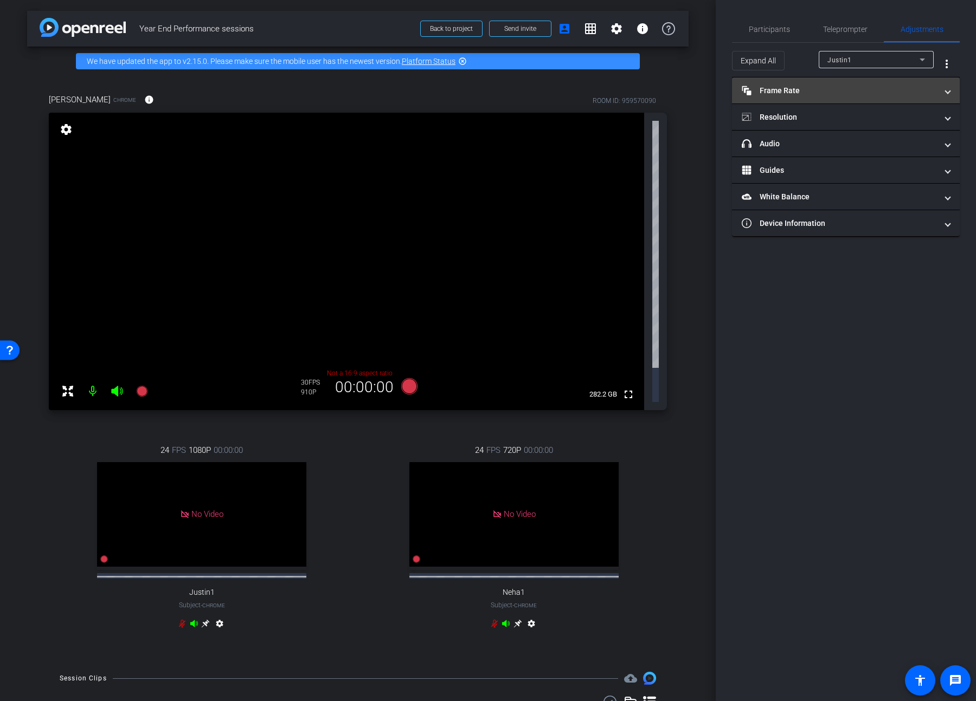
click at [703, 96] on mat-expansion-panel-header "Frame Rate Frame Rate" at bounding box center [846, 91] width 228 height 26
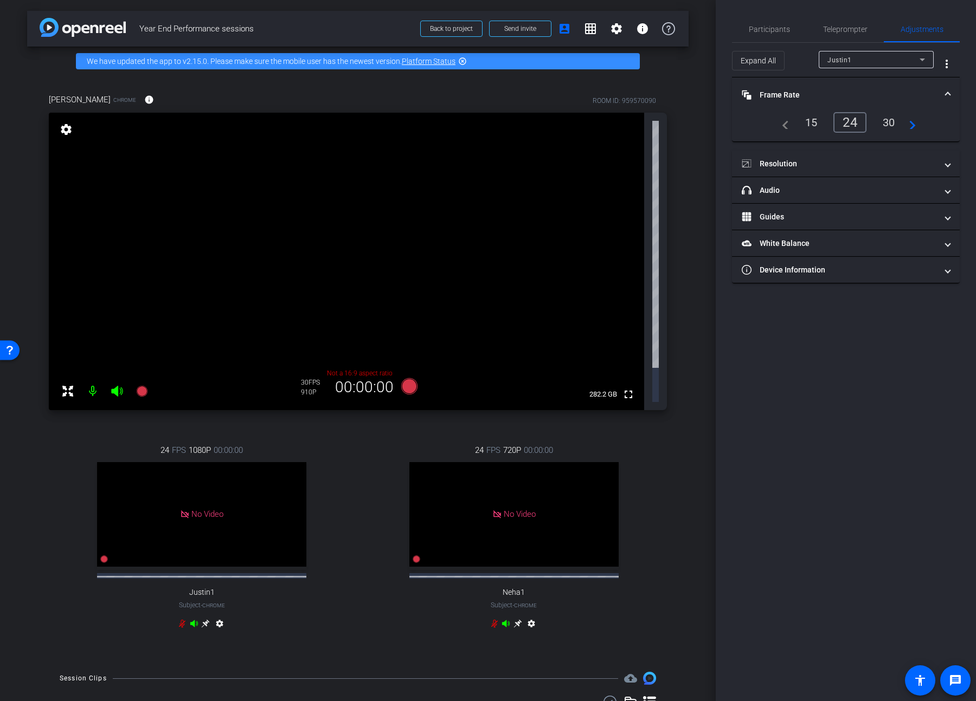
click at [703, 61] on div "Justin1" at bounding box center [873, 60] width 92 height 14
click at [703, 113] on span "[PERSON_NAME]" at bounding box center [854, 115] width 55 height 13
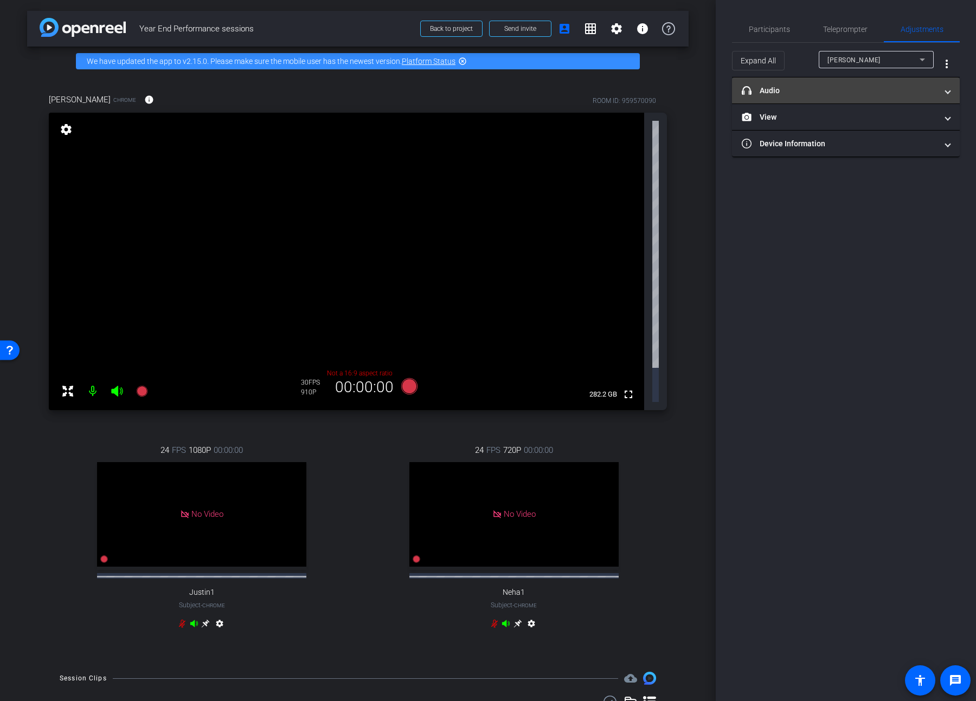
click at [703, 93] on mat-panel-title "headphone icon Audio" at bounding box center [839, 90] width 195 height 11
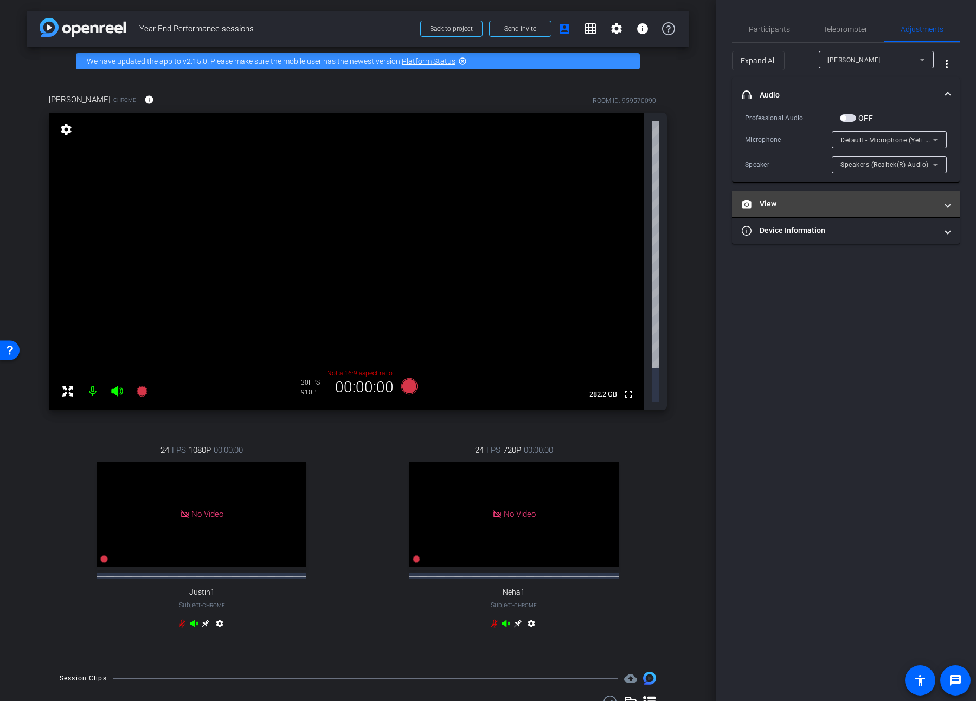
click at [703, 203] on mat-panel-title "View" at bounding box center [839, 203] width 195 height 11
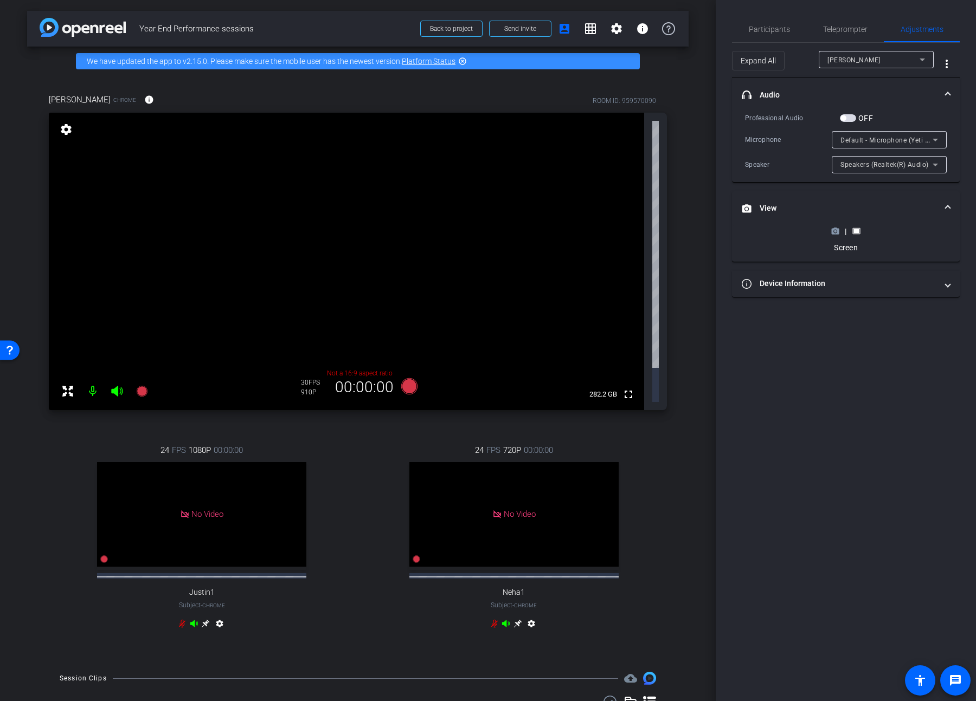
click at [703, 227] on icon at bounding box center [835, 231] width 8 height 8
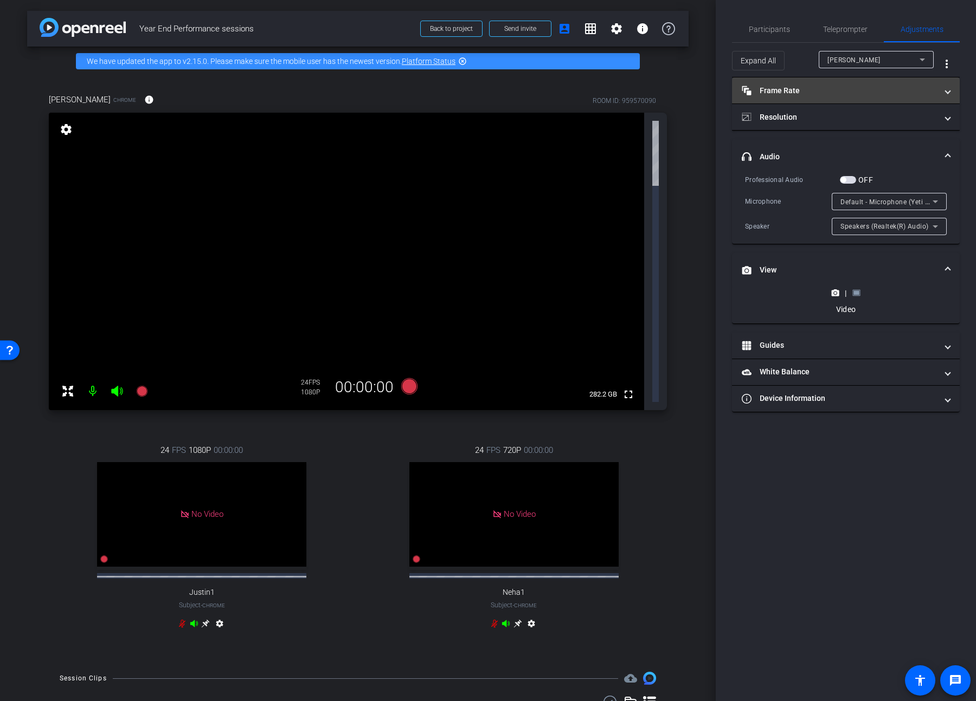
click at [703, 88] on mat-panel-title "Frame Rate Frame Rate" at bounding box center [839, 90] width 195 height 11
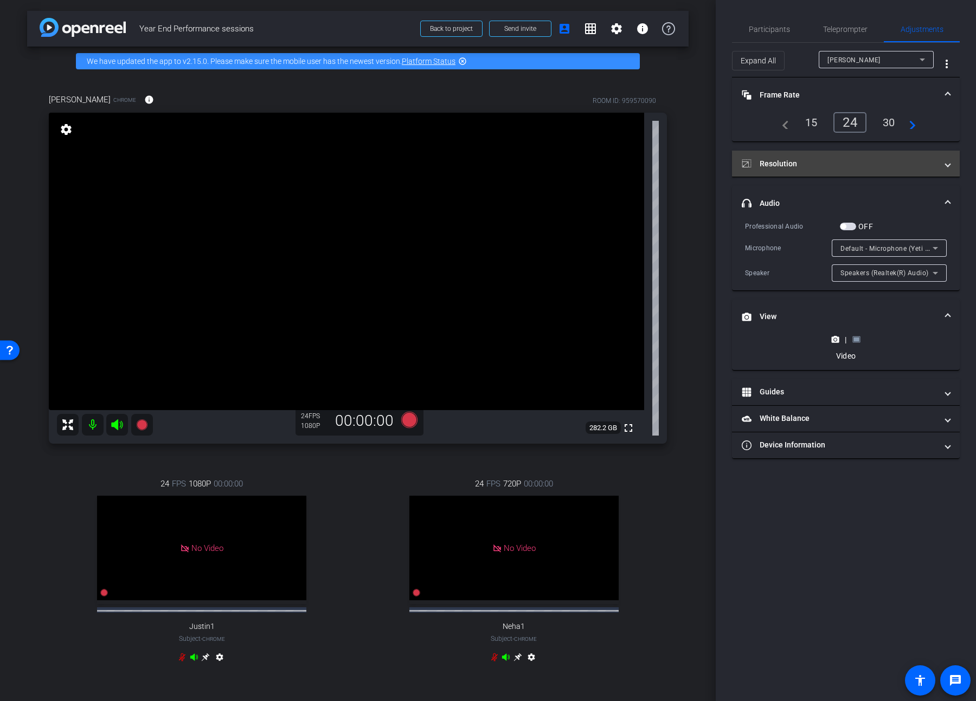
click at [703, 162] on mat-panel-title "Resolution" at bounding box center [839, 163] width 195 height 11
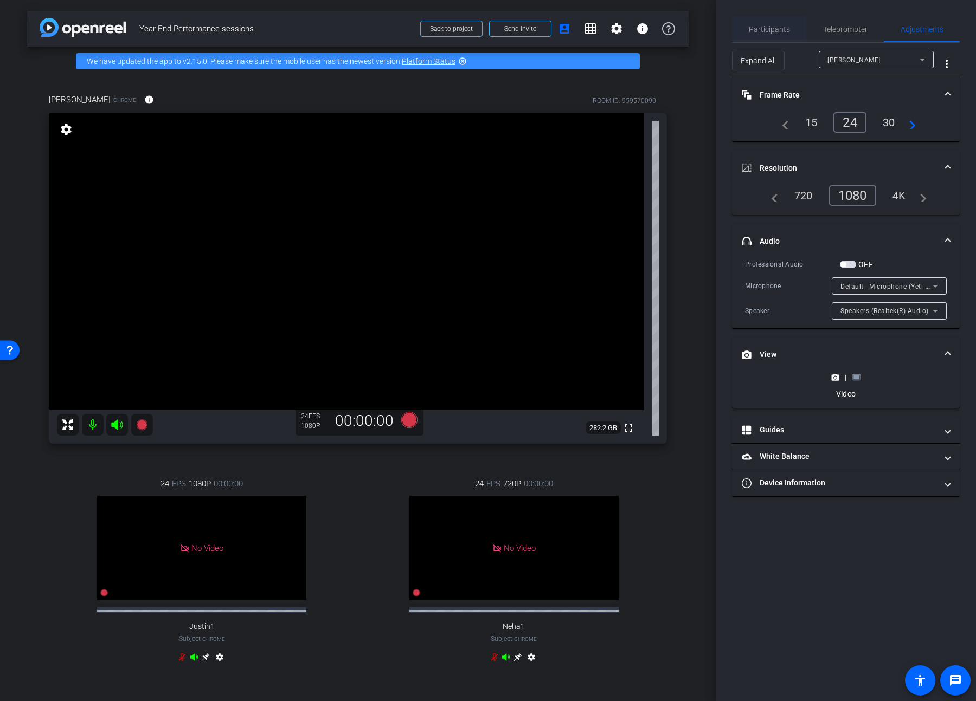
click at [703, 29] on div "Participants" at bounding box center [769, 29] width 74 height 26
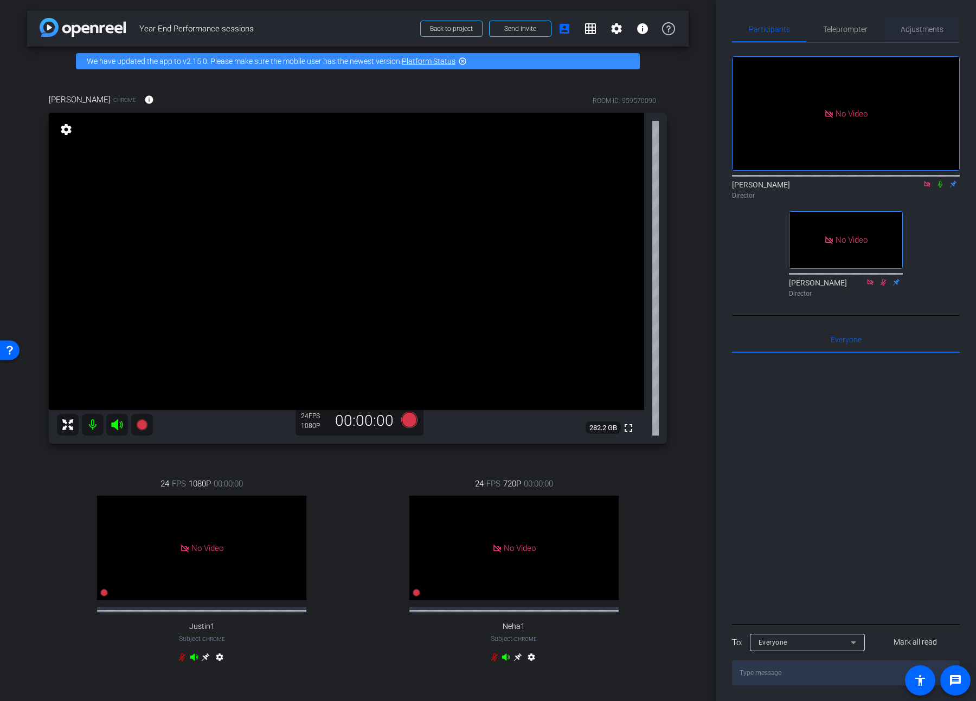
click at [703, 31] on span "Adjustments" at bounding box center [921, 29] width 43 height 8
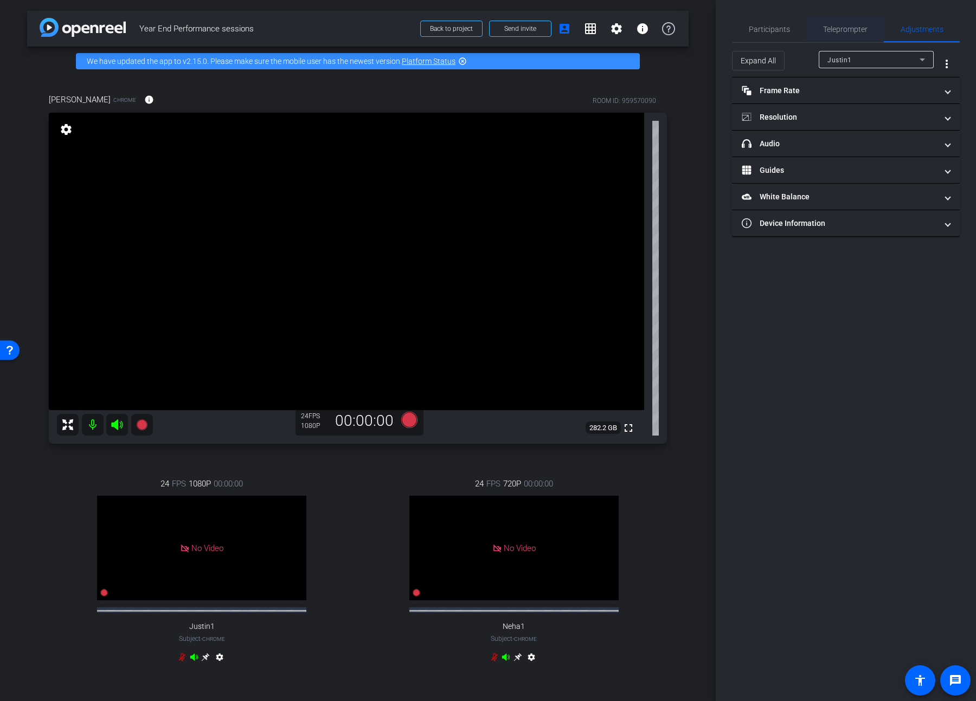
click at [703, 33] on span "Teleprompter" at bounding box center [845, 29] width 44 height 8
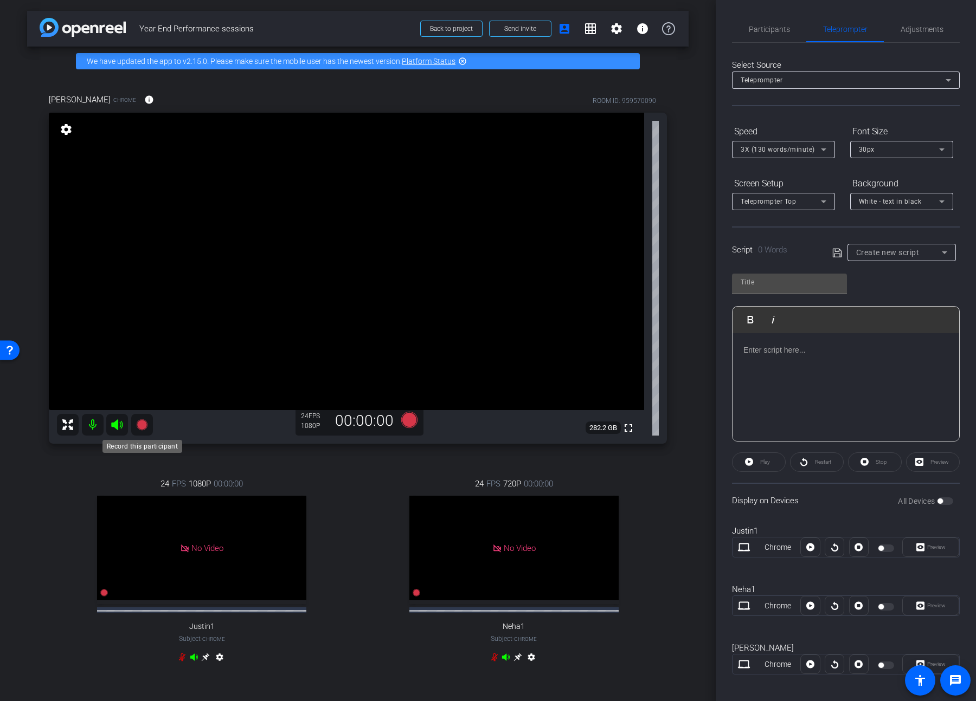
click at [140, 369] on icon at bounding box center [142, 424] width 13 height 13
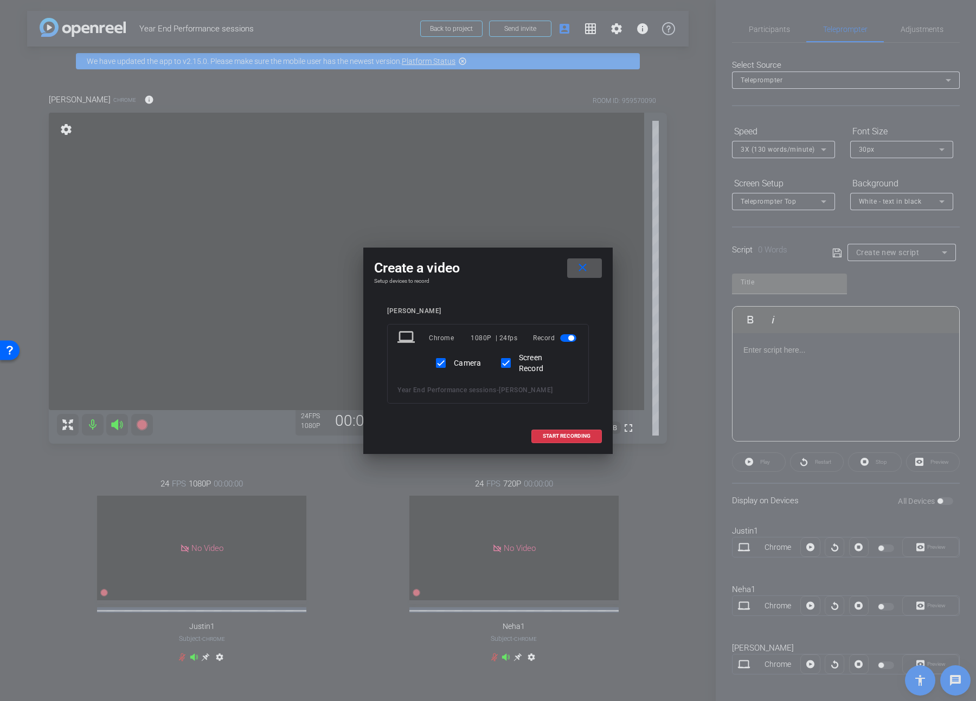
click at [703, 77] on div at bounding box center [488, 350] width 976 height 701
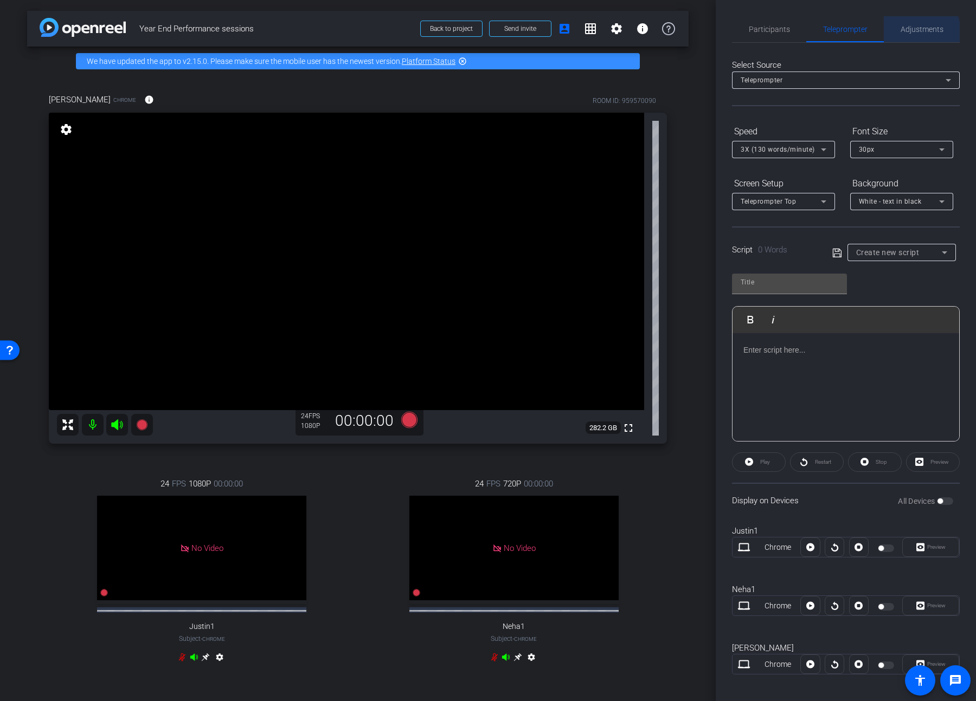
click at [703, 35] on span "Adjustments" at bounding box center [921, 29] width 43 height 26
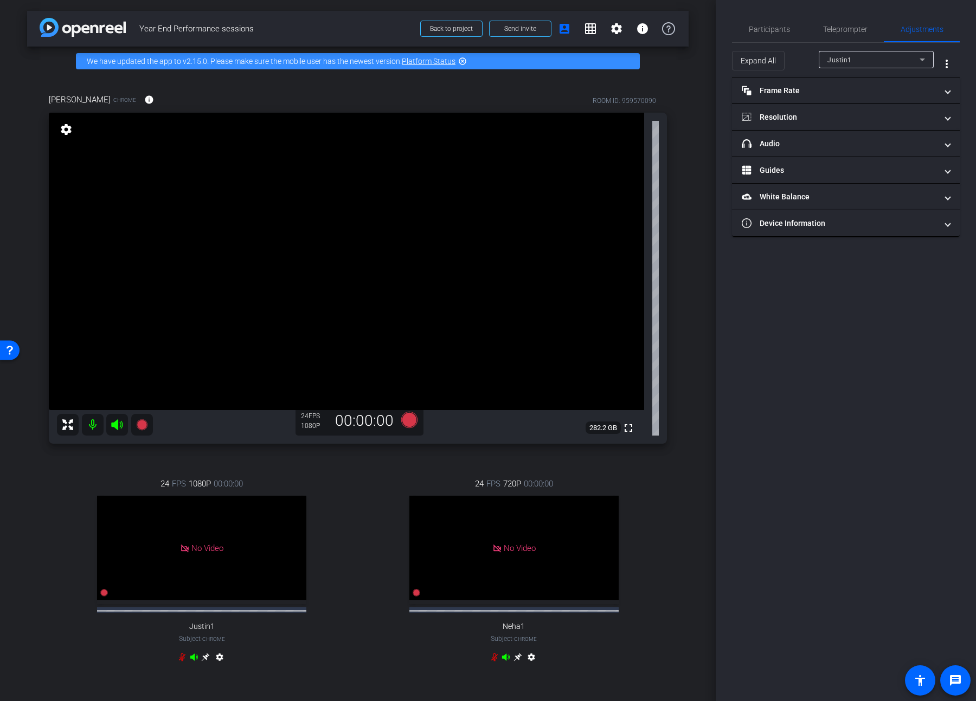
click at [703, 54] on div "Justin1" at bounding box center [873, 60] width 92 height 14
click at [703, 112] on span "[PERSON_NAME]" at bounding box center [854, 115] width 55 height 13
type input "11000"
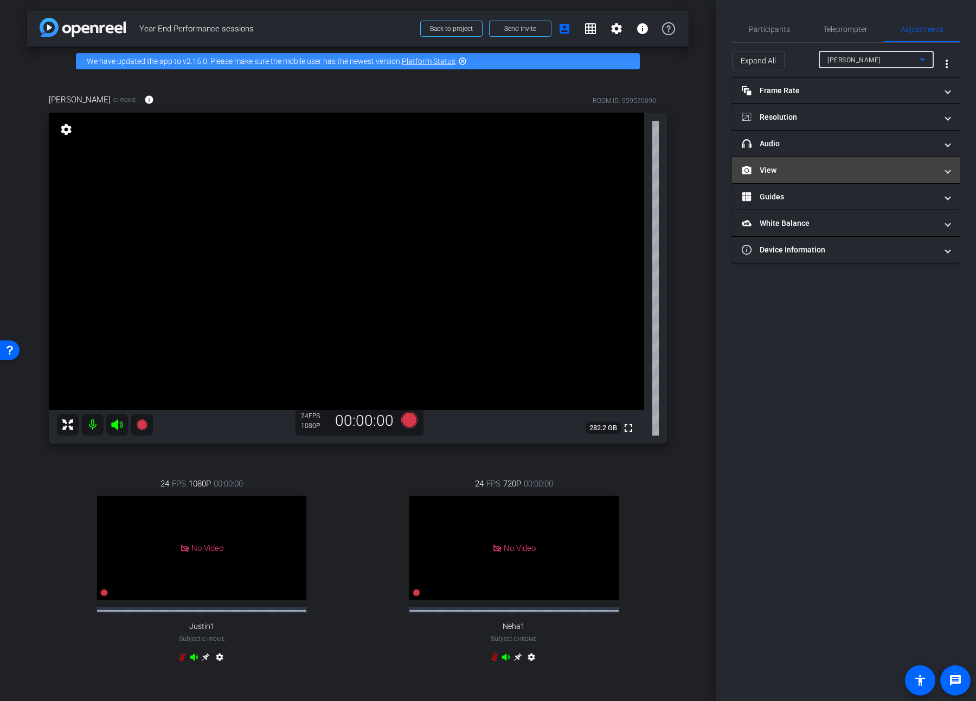
click at [703, 173] on mat-panel-title "View" at bounding box center [839, 170] width 195 height 11
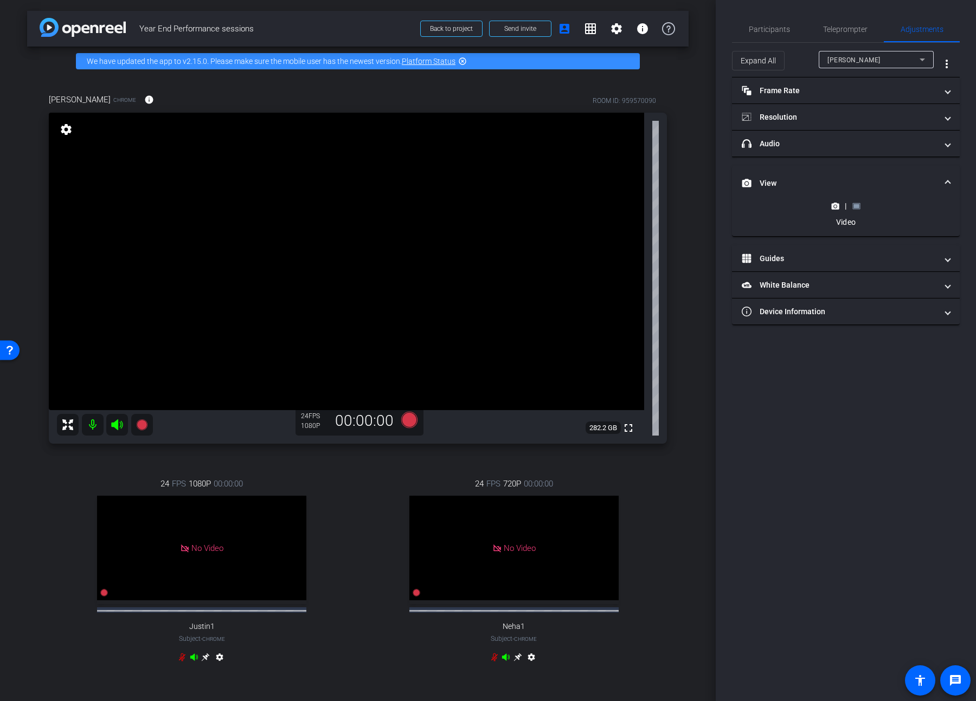
click at [703, 207] on icon at bounding box center [835, 206] width 8 height 8
click at [141, 369] on icon at bounding box center [141, 425] width 11 height 11
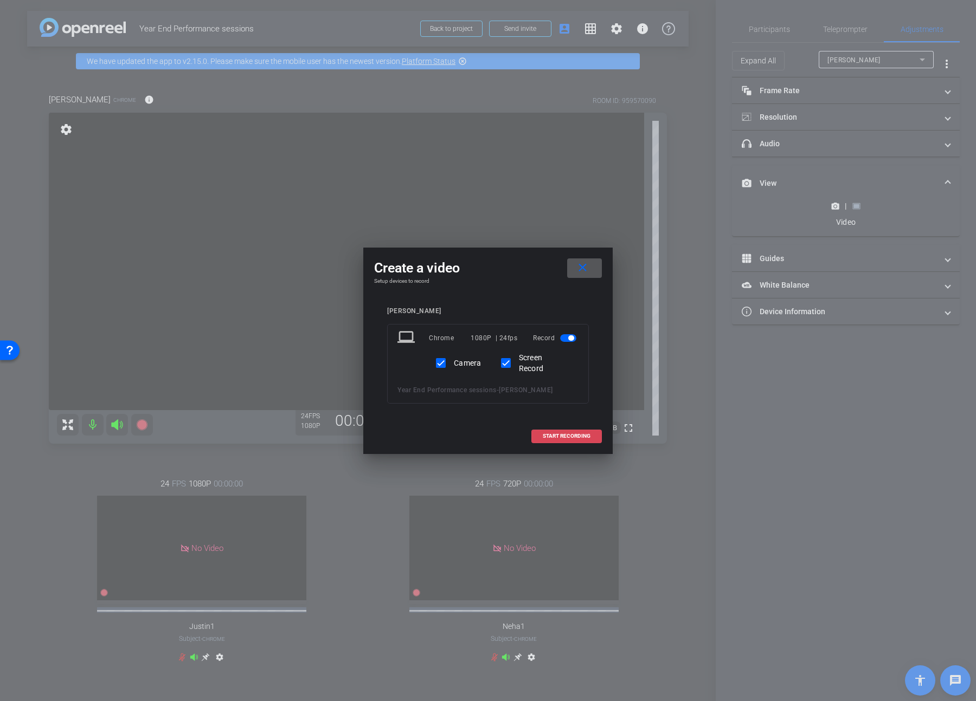
click at [564, 369] on span "START RECORDING" at bounding box center [567, 436] width 48 height 5
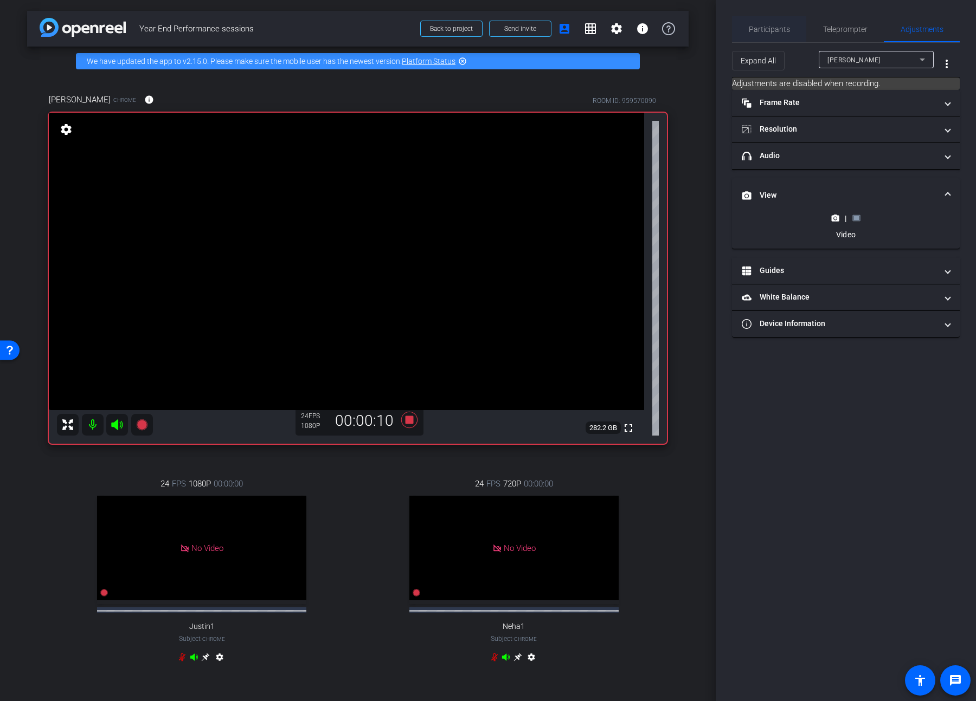
click at [703, 31] on span "Participants" at bounding box center [769, 29] width 41 height 8
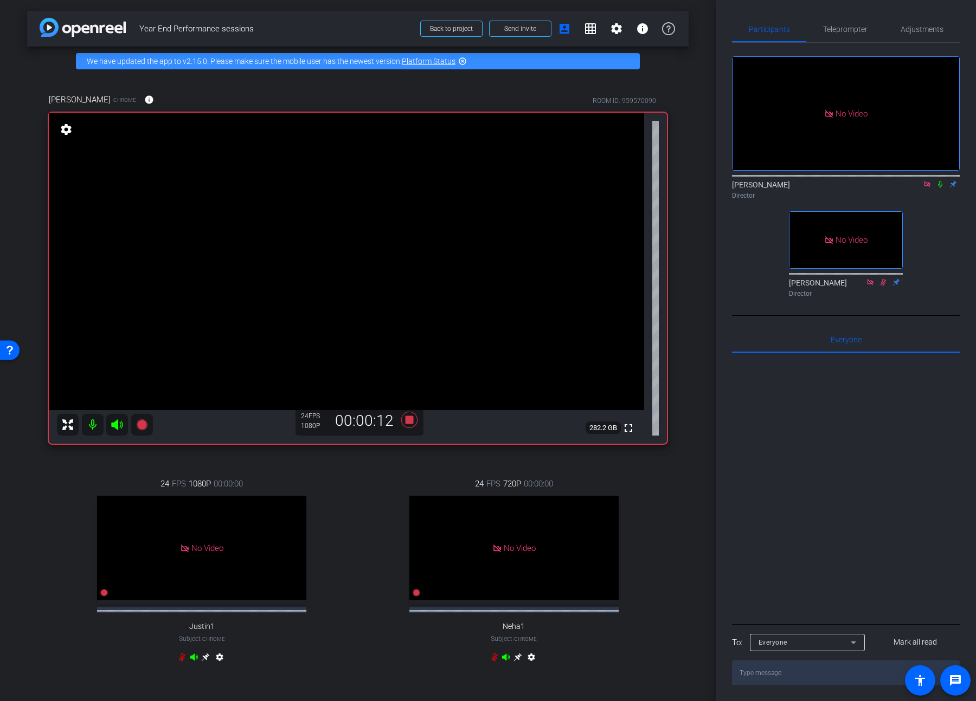
click at [703, 181] on icon at bounding box center [940, 185] width 9 height 8
click at [703, 30] on span "Adjustments" at bounding box center [921, 29] width 43 height 8
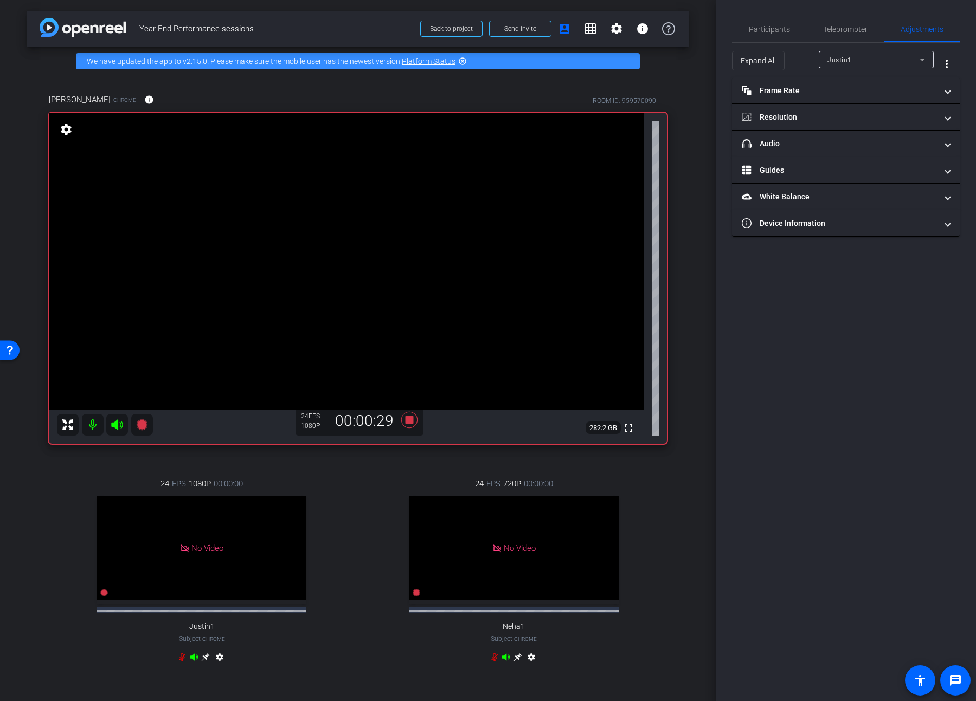
click at [703, 61] on div "Justin1" at bounding box center [873, 60] width 92 height 14
type input "11000"
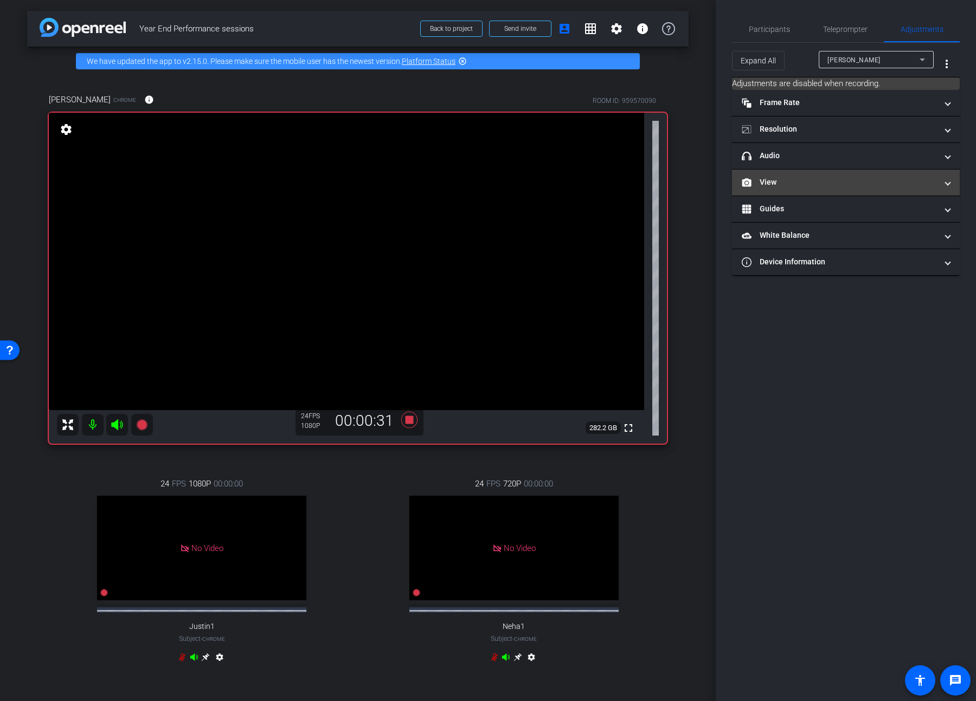
click at [703, 179] on mat-panel-title "View" at bounding box center [839, 182] width 195 height 11
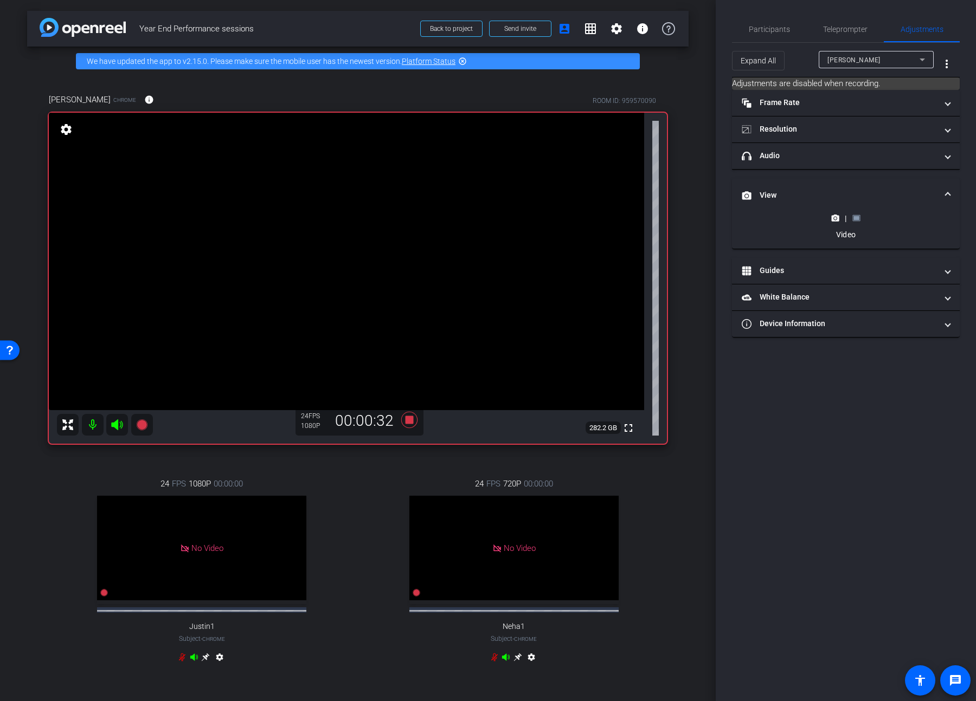
click at [703, 218] on rect at bounding box center [856, 218] width 6 height 4
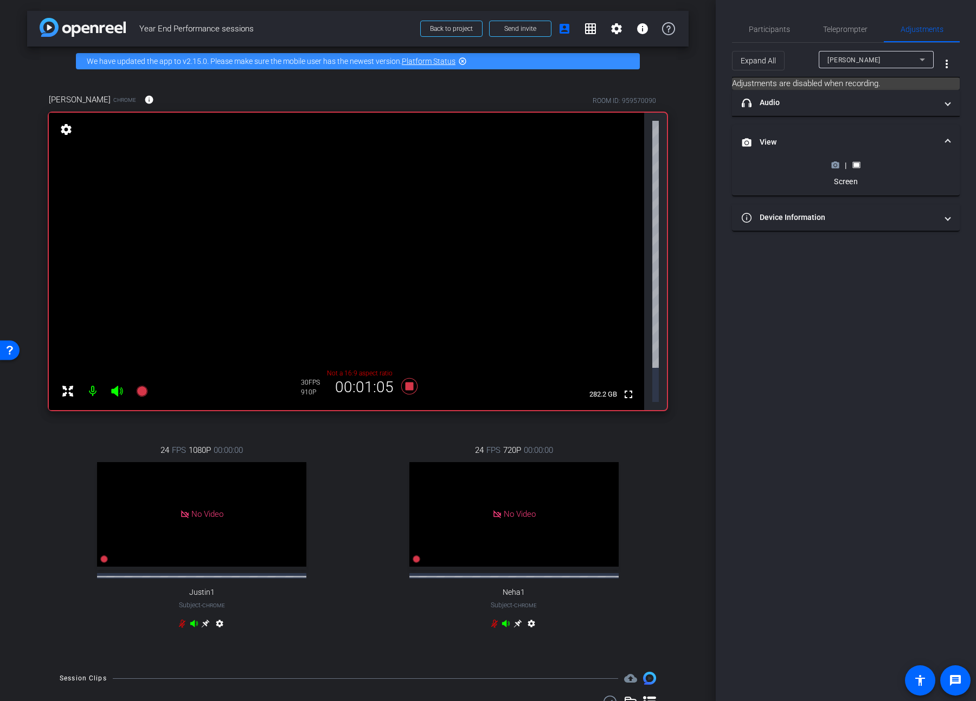
click at [703, 167] on icon at bounding box center [836, 165] width 8 height 6
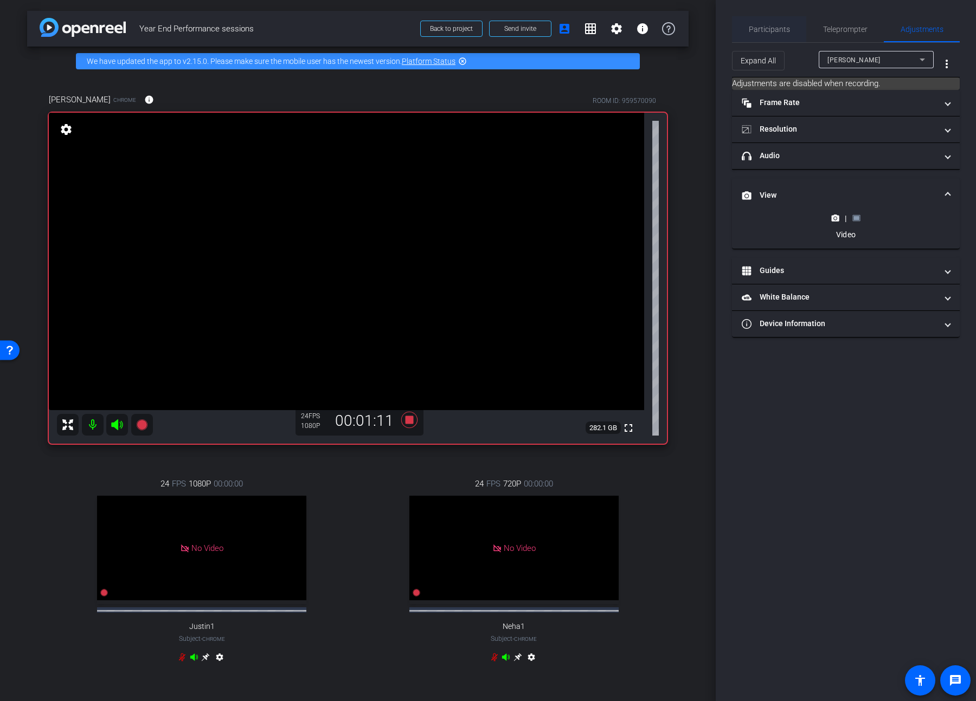
click at [703, 32] on span "Participants" at bounding box center [769, 29] width 41 height 8
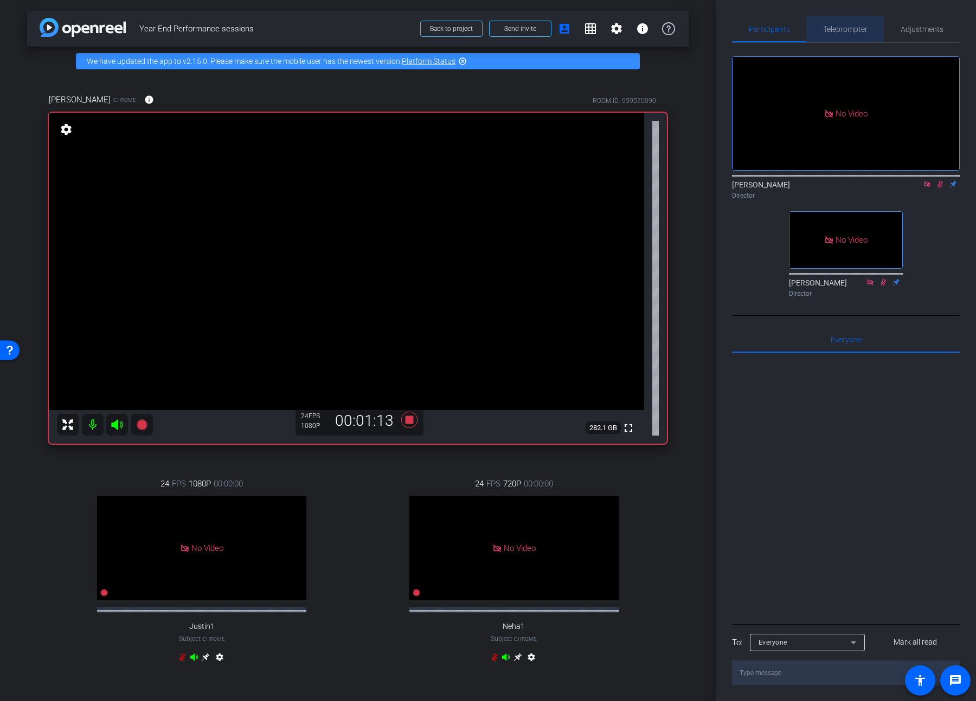
click at [703, 22] on span "Teleprompter" at bounding box center [845, 29] width 44 height 26
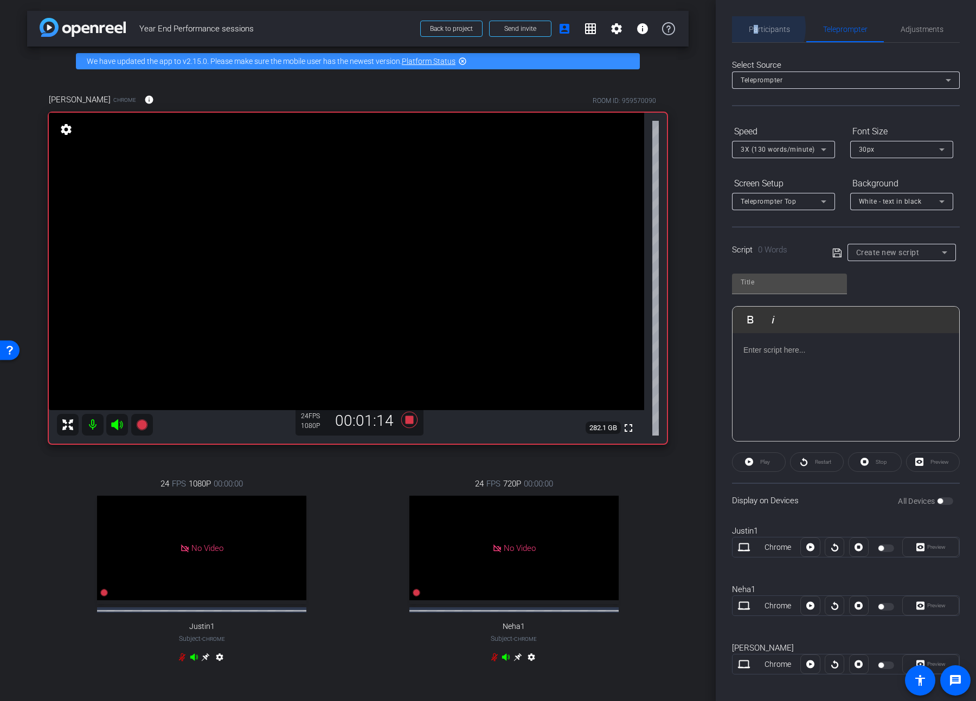
drag, startPoint x: 756, startPoint y: 28, endPoint x: 797, endPoint y: 56, distance: 49.5
click at [703, 28] on span "Participants" at bounding box center [769, 29] width 41 height 8
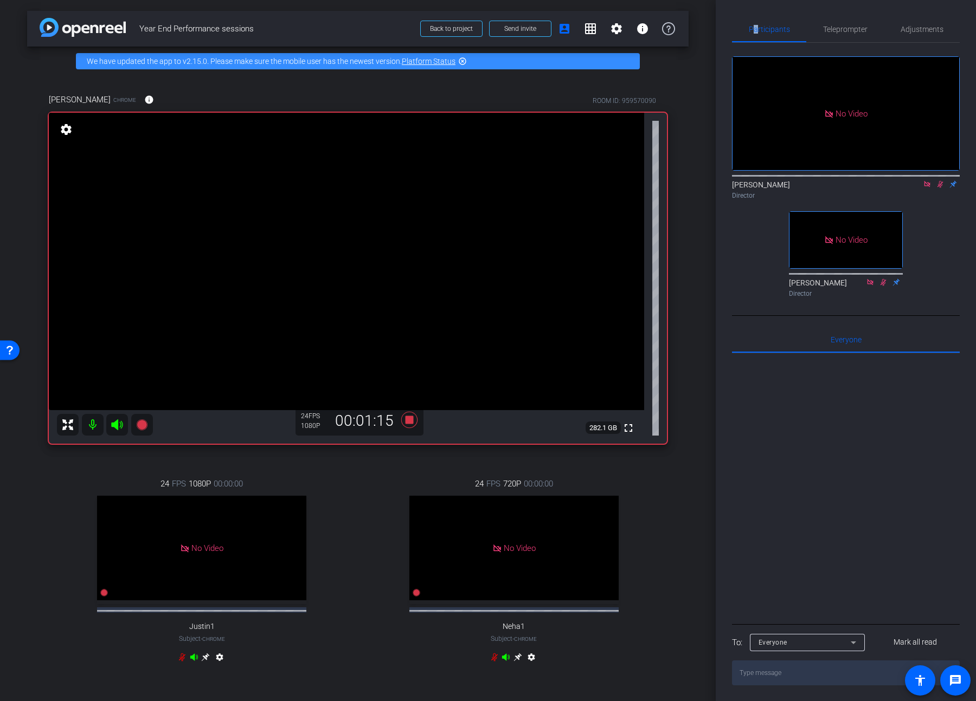
click at [703, 181] on icon at bounding box center [940, 185] width 9 height 8
click at [703, 28] on span "Adjustments" at bounding box center [921, 29] width 43 height 8
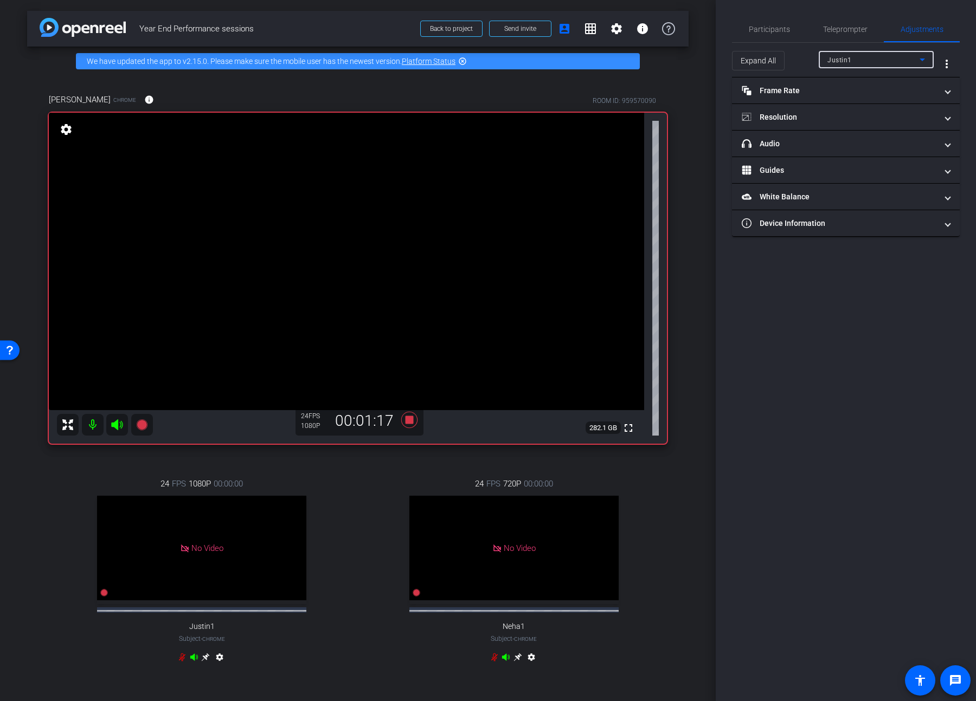
click at [703, 62] on div "Justin1" at bounding box center [873, 60] width 92 height 14
click at [703, 120] on span "[PERSON_NAME]" at bounding box center [854, 115] width 55 height 13
type input "11000"
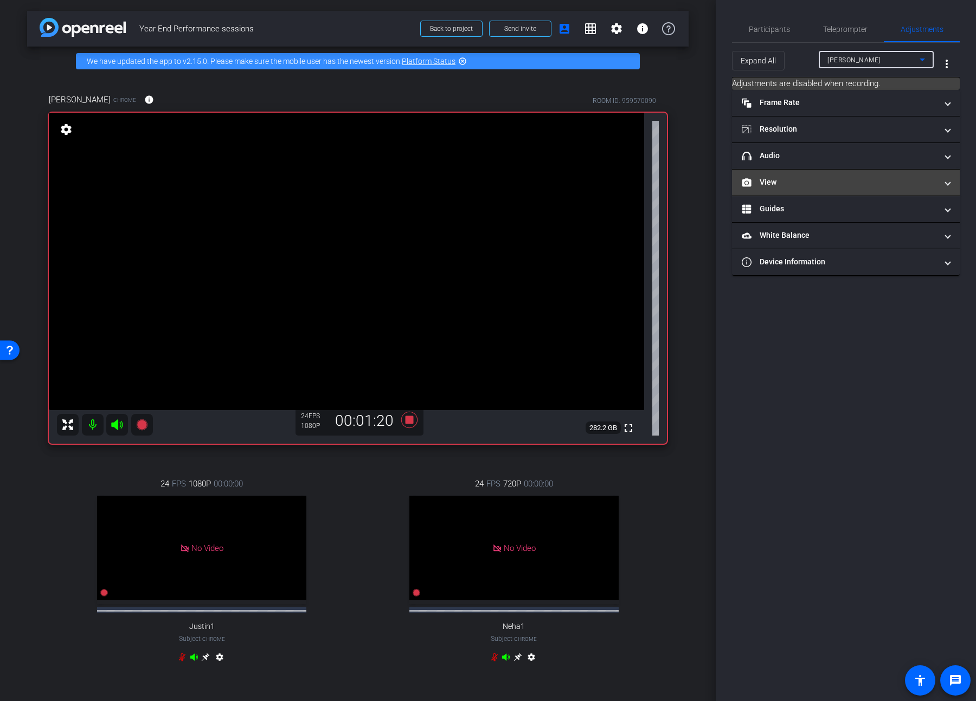
click at [703, 182] on mat-panel-title "View" at bounding box center [839, 182] width 195 height 11
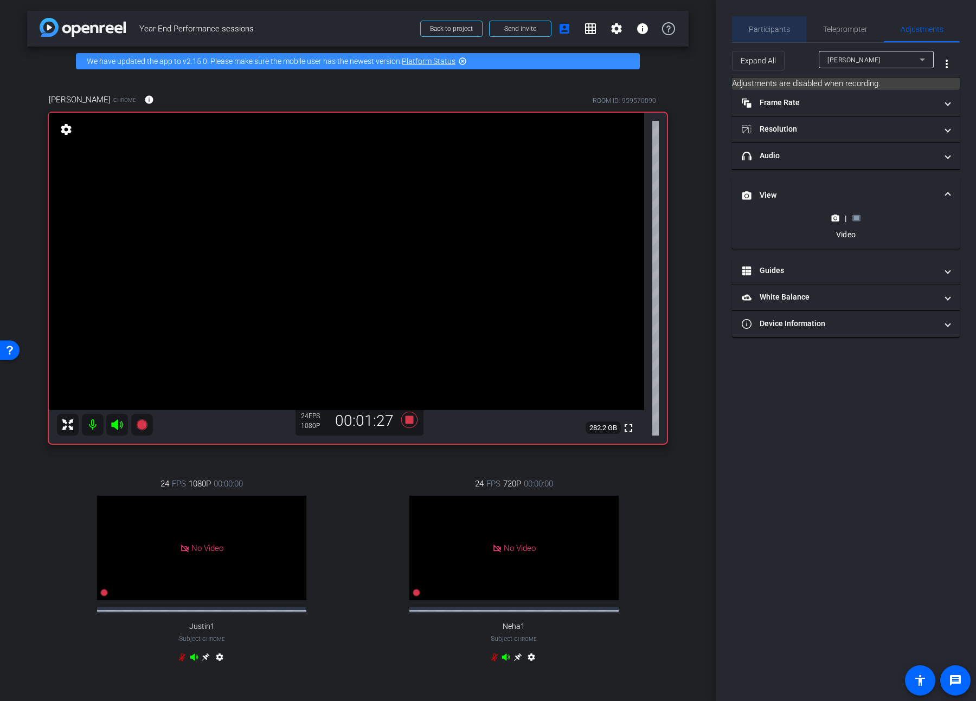
click at [703, 33] on div "Participants" at bounding box center [769, 29] width 74 height 26
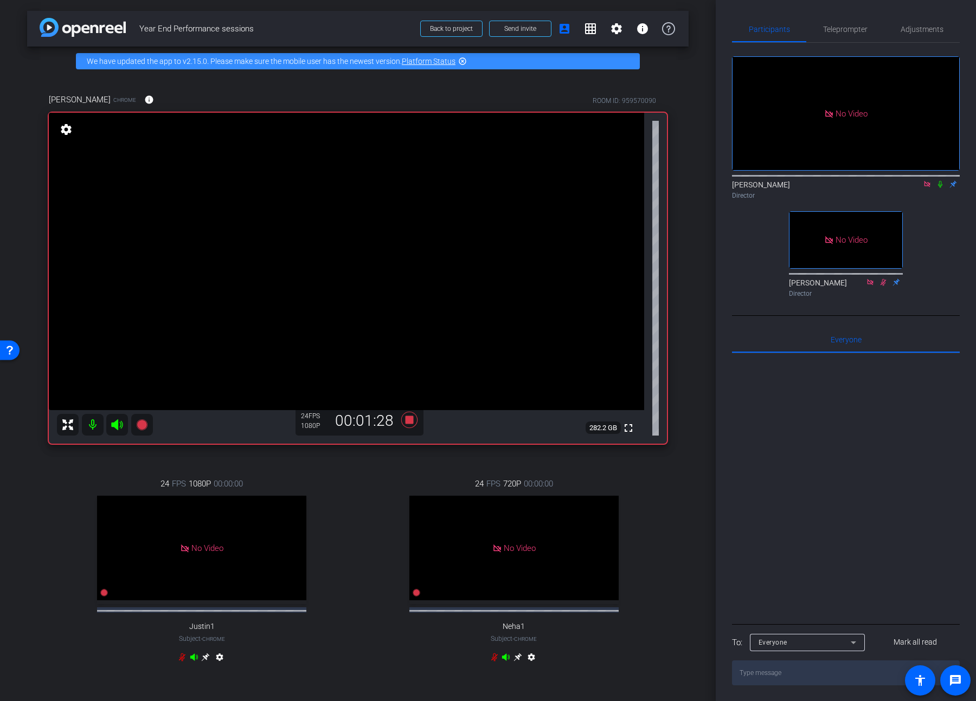
click at [703, 181] on icon at bounding box center [940, 185] width 9 height 8
click at [703, 38] on span "Adjustments" at bounding box center [921, 29] width 43 height 26
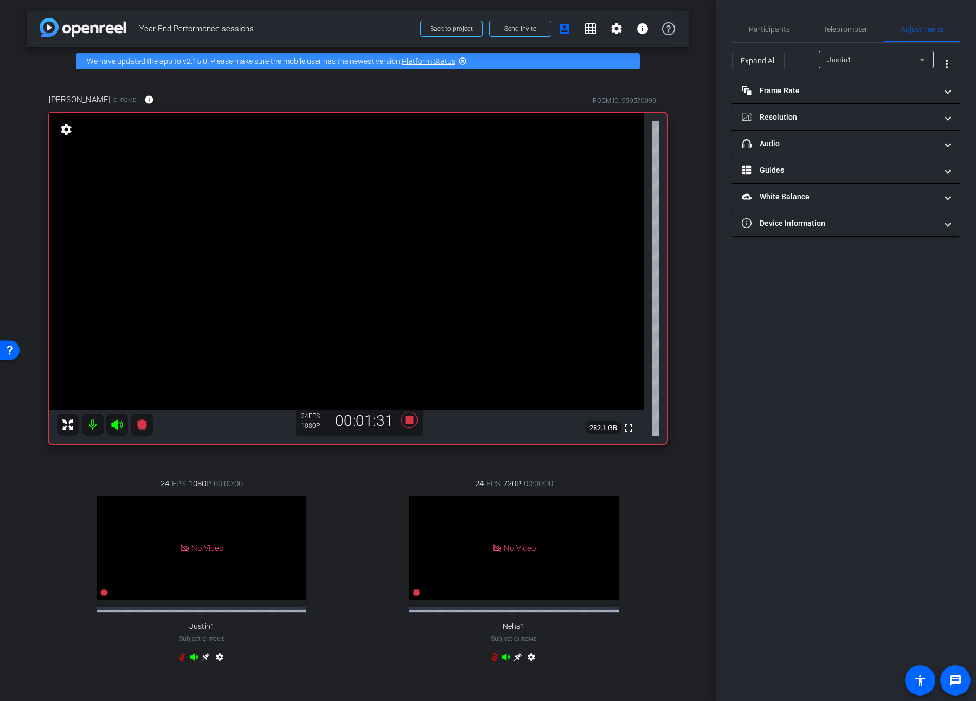
click at [703, 60] on div "Justin1" at bounding box center [873, 60] width 92 height 14
click at [703, 113] on span "[PERSON_NAME]" at bounding box center [854, 115] width 55 height 13
type input "11000"
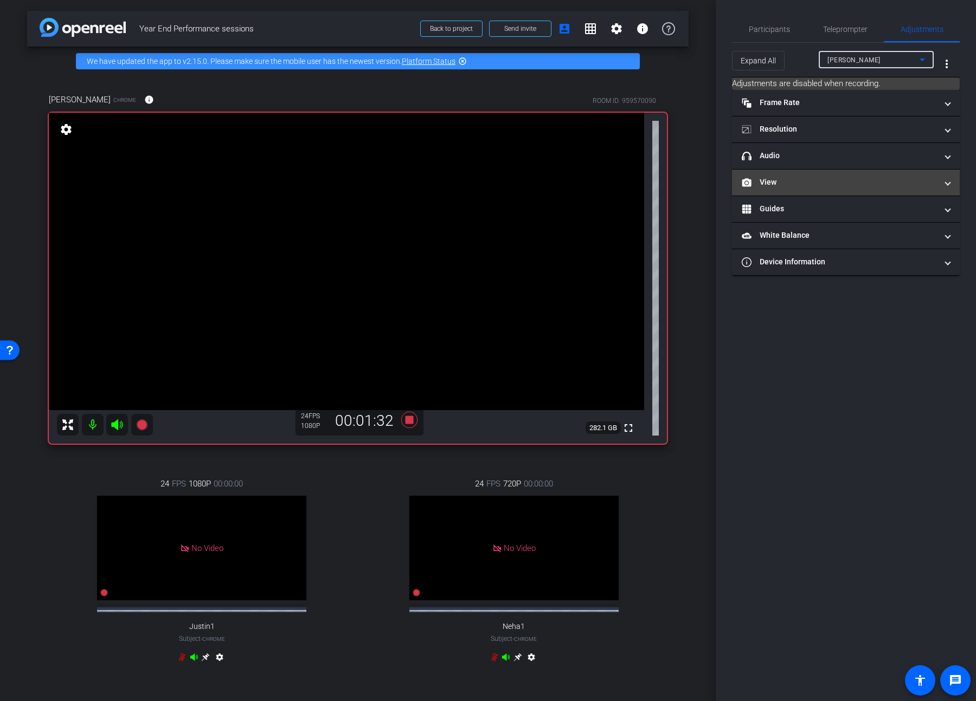
click at [703, 181] on mat-panel-title "View" at bounding box center [839, 182] width 195 height 11
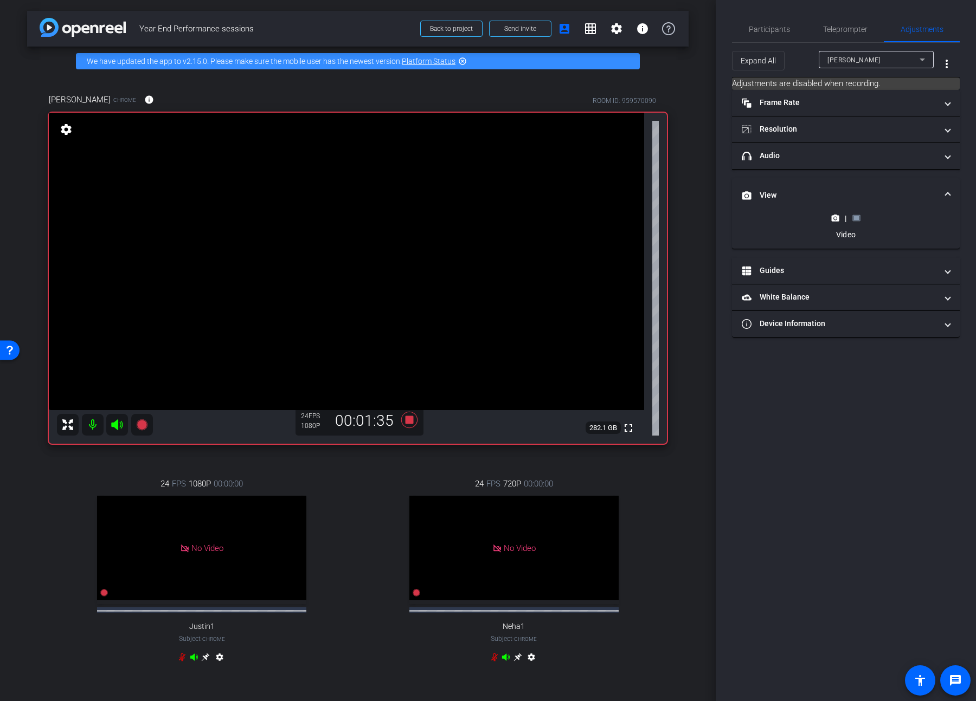
click at [703, 215] on icon at bounding box center [856, 218] width 8 height 8
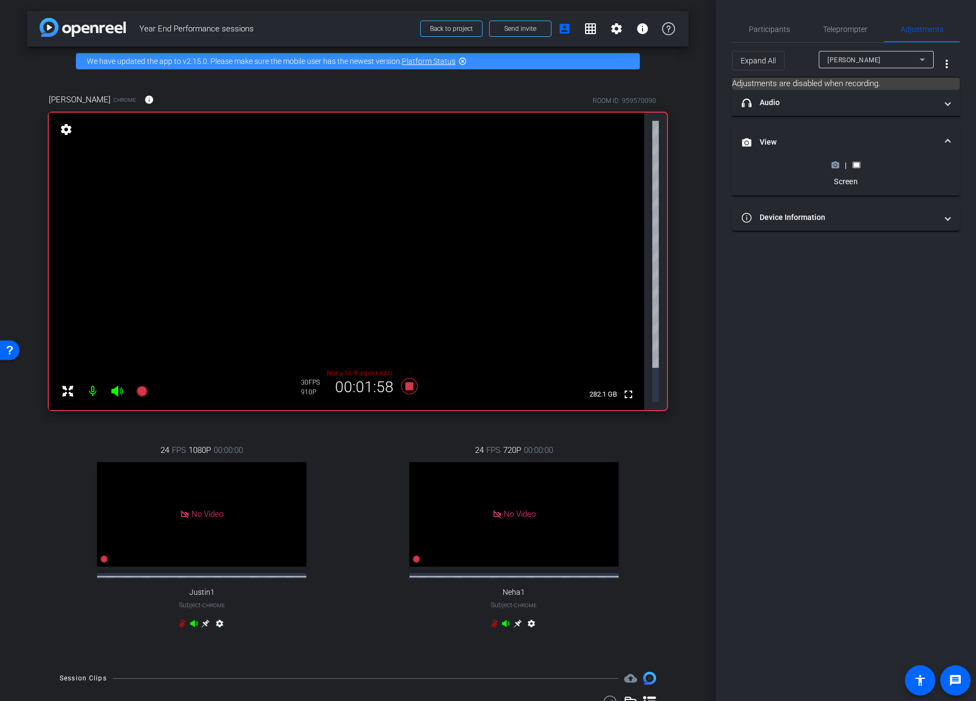
click at [703, 168] on icon at bounding box center [835, 165] width 8 height 8
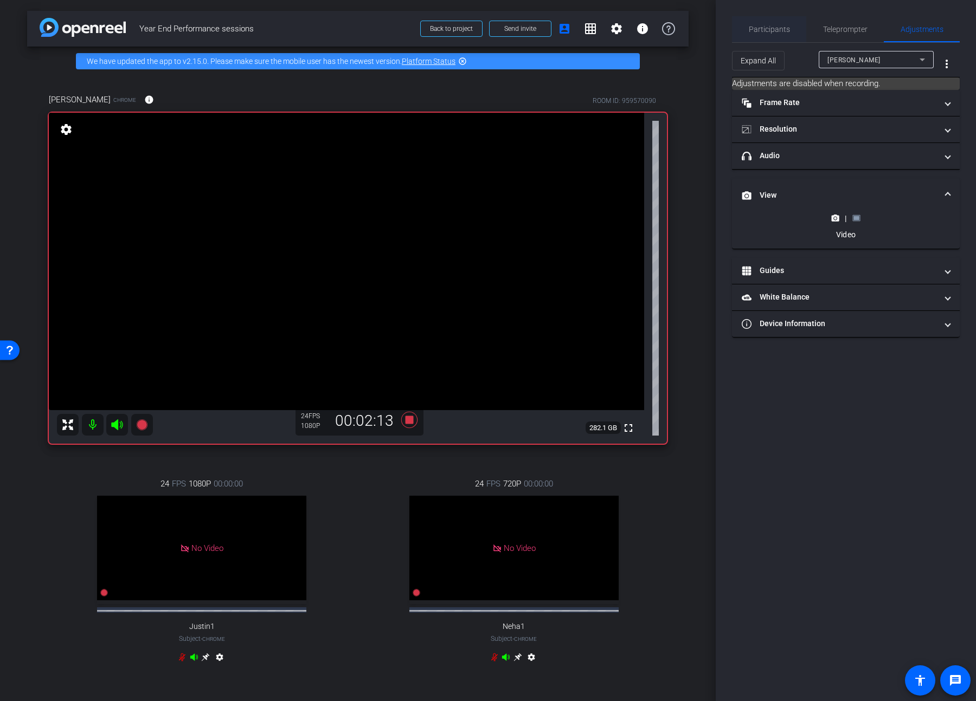
click at [703, 36] on span "Participants" at bounding box center [769, 29] width 41 height 26
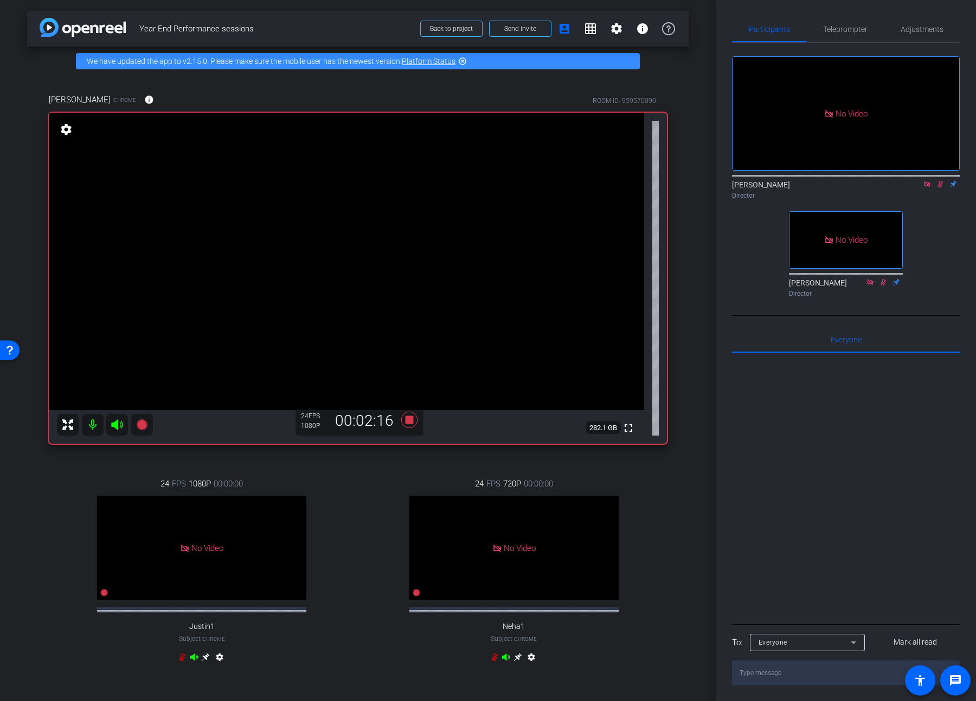
click at [703, 181] on icon at bounding box center [940, 184] width 6 height 7
click at [703, 181] on icon at bounding box center [940, 184] width 4 height 7
click at [703, 30] on span "Adjustments" at bounding box center [921, 29] width 43 height 8
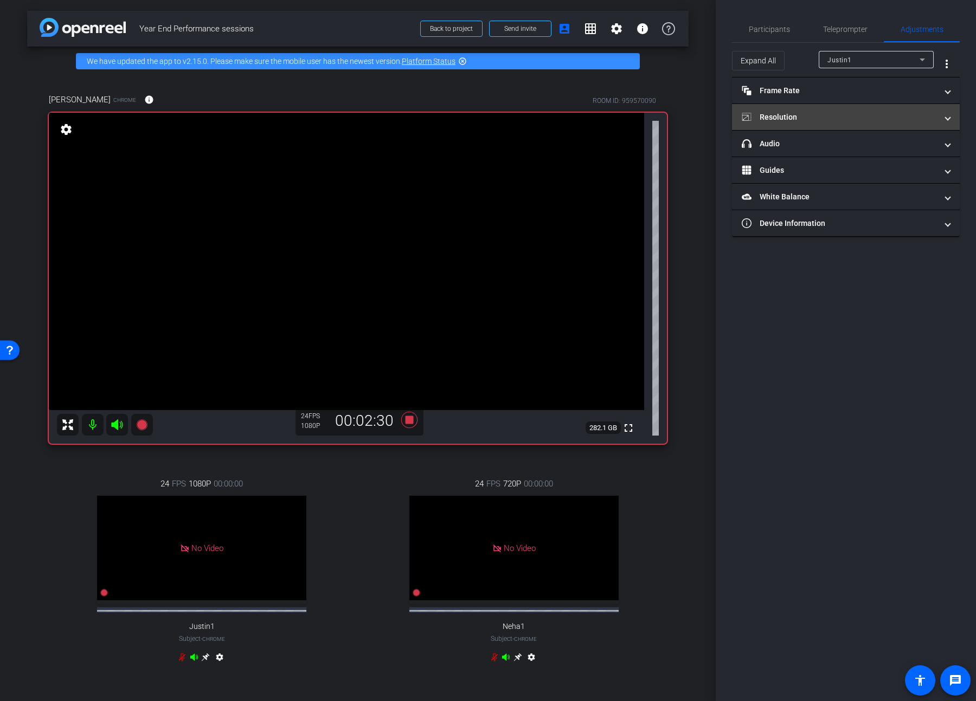
click at [703, 112] on mat-panel-title "Resolution" at bounding box center [839, 117] width 195 height 11
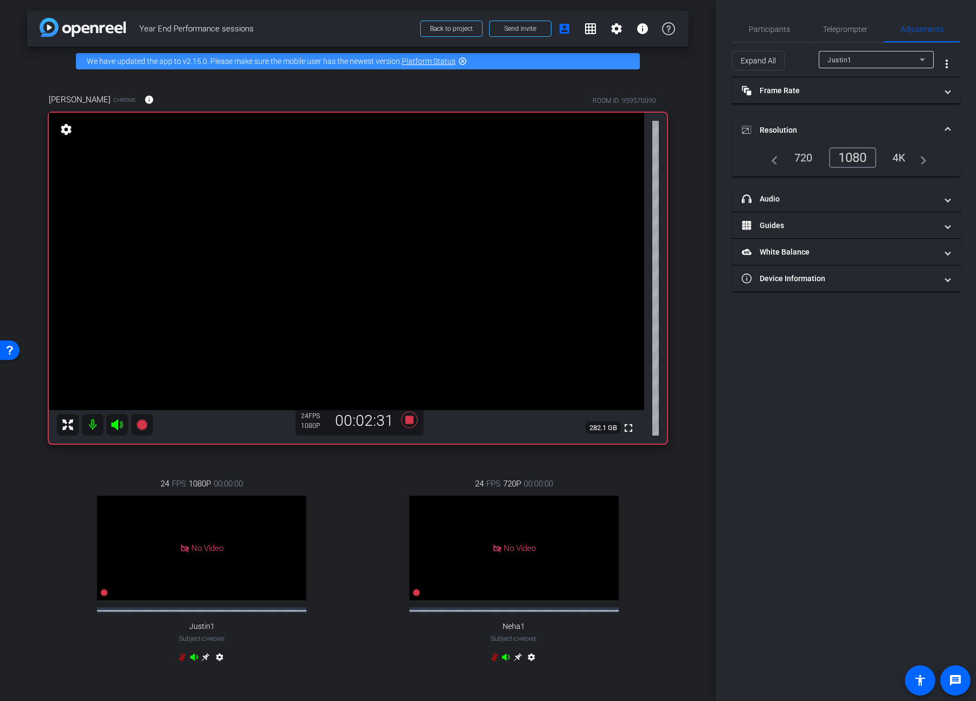
click at [703, 63] on div "Justin1" at bounding box center [873, 60] width 92 height 14
click at [703, 113] on span "[PERSON_NAME]" at bounding box center [854, 115] width 55 height 13
type input "11000"
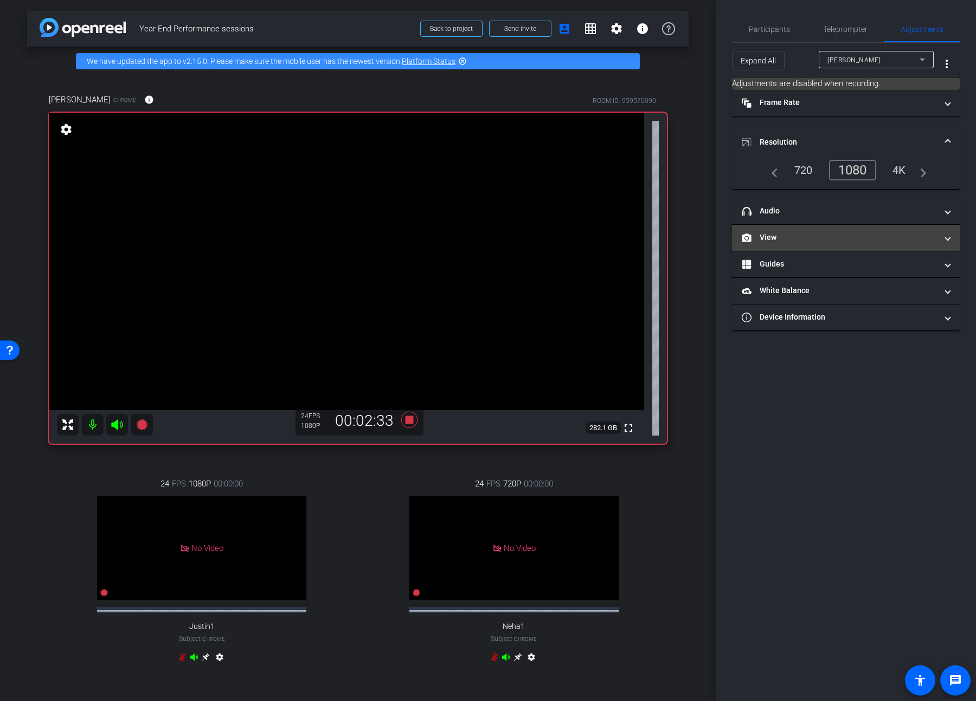
click at [703, 243] on mat-panel-title "View" at bounding box center [839, 237] width 195 height 11
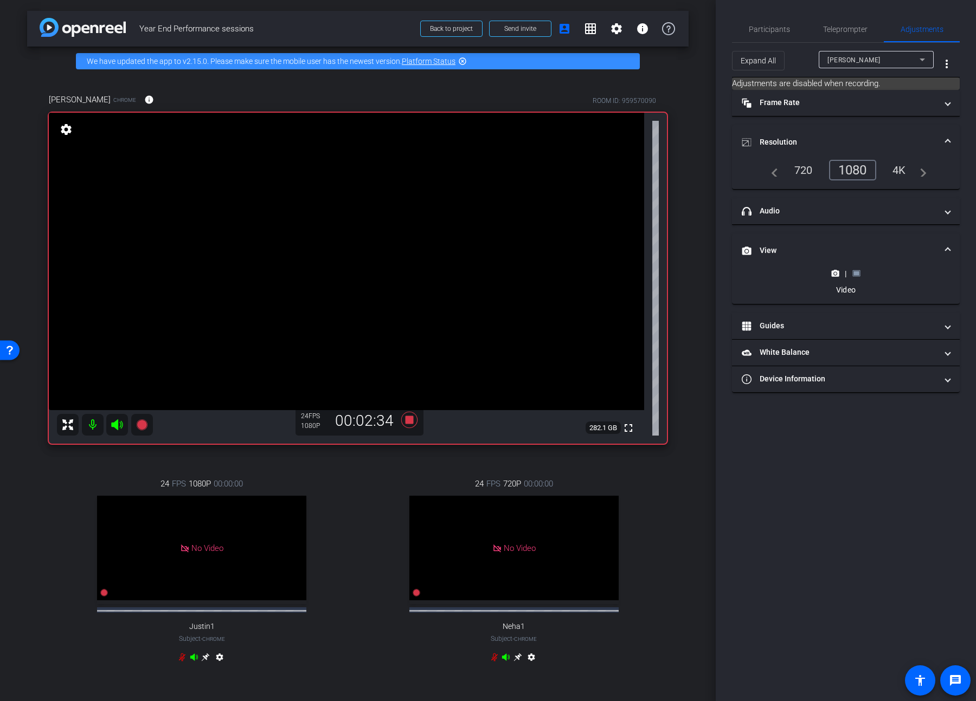
click at [703, 269] on div "|" at bounding box center [846, 273] width 40 height 11
click at [703, 272] on rect at bounding box center [856, 274] width 6 height 4
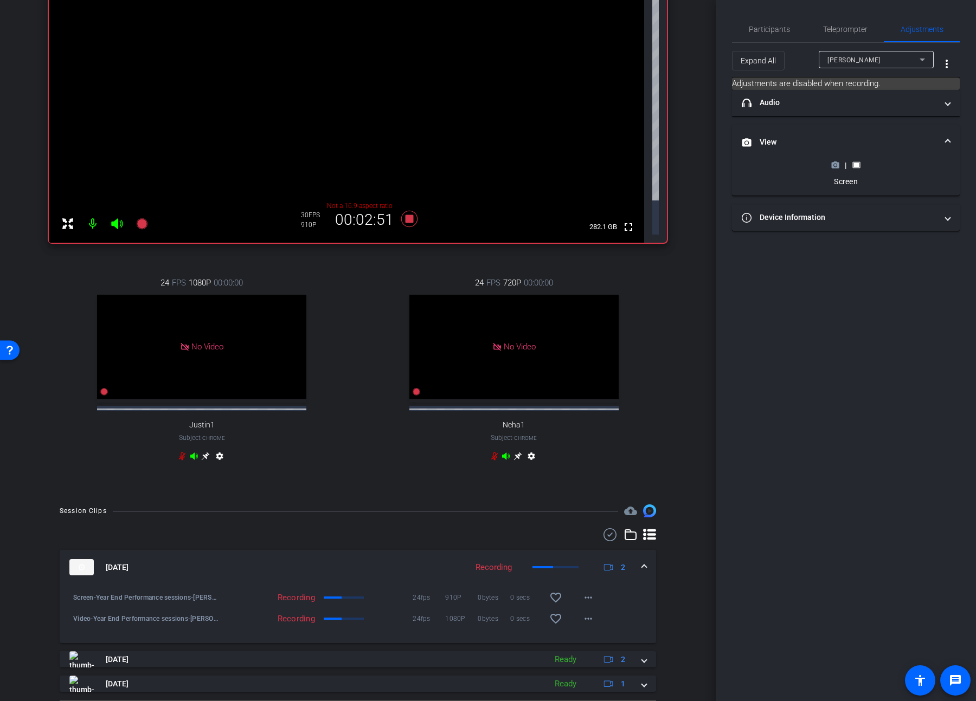
scroll to position [172, 0]
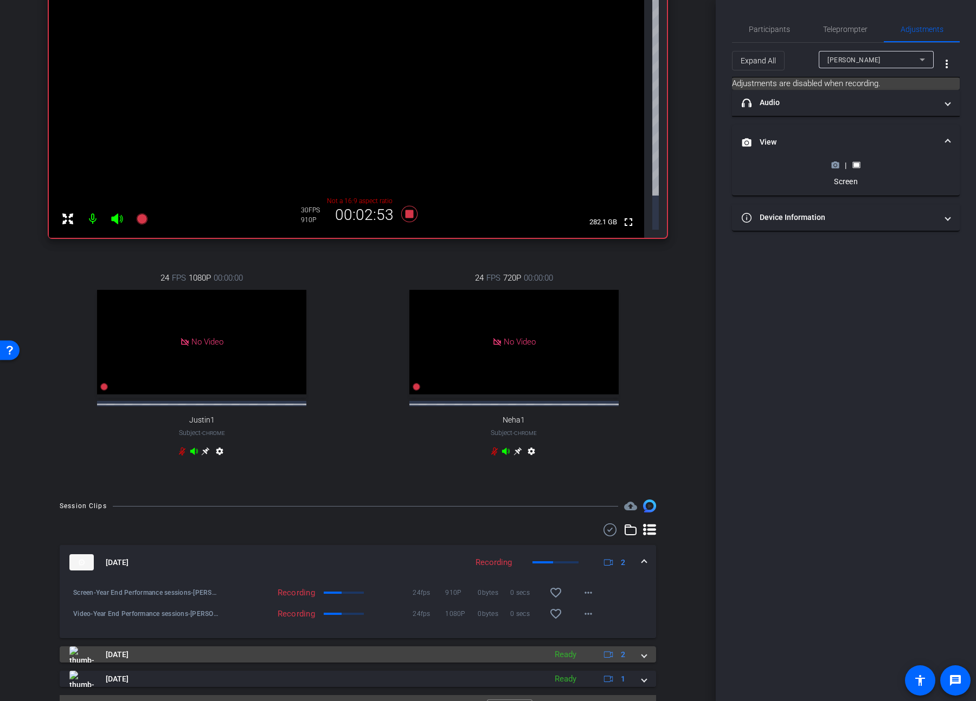
click at [642, 369] on span at bounding box center [644, 654] width 4 height 11
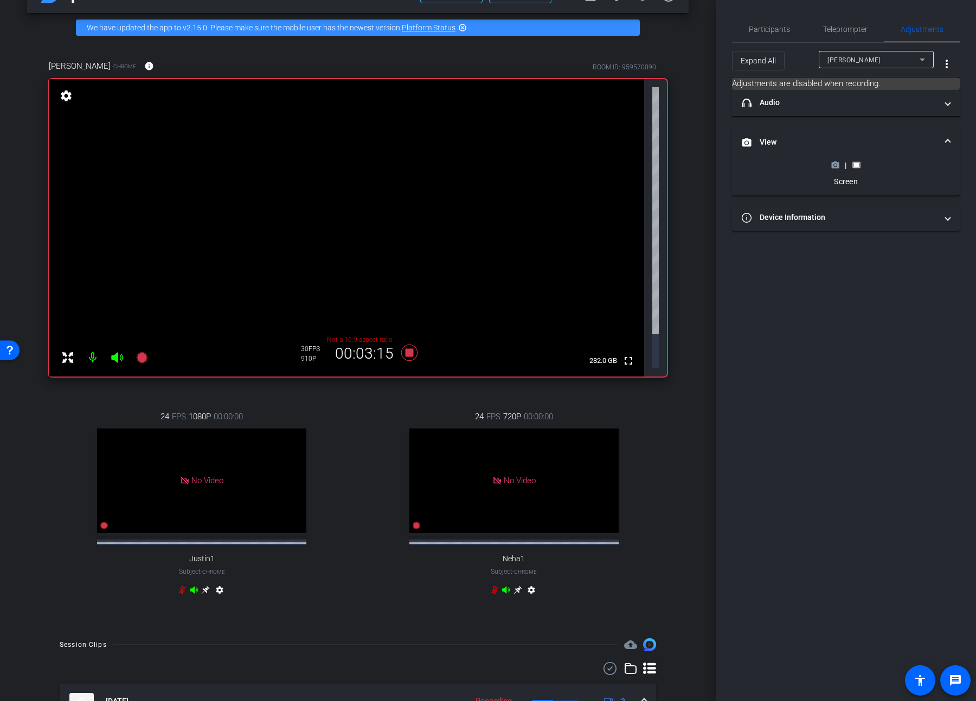
scroll to position [0, 0]
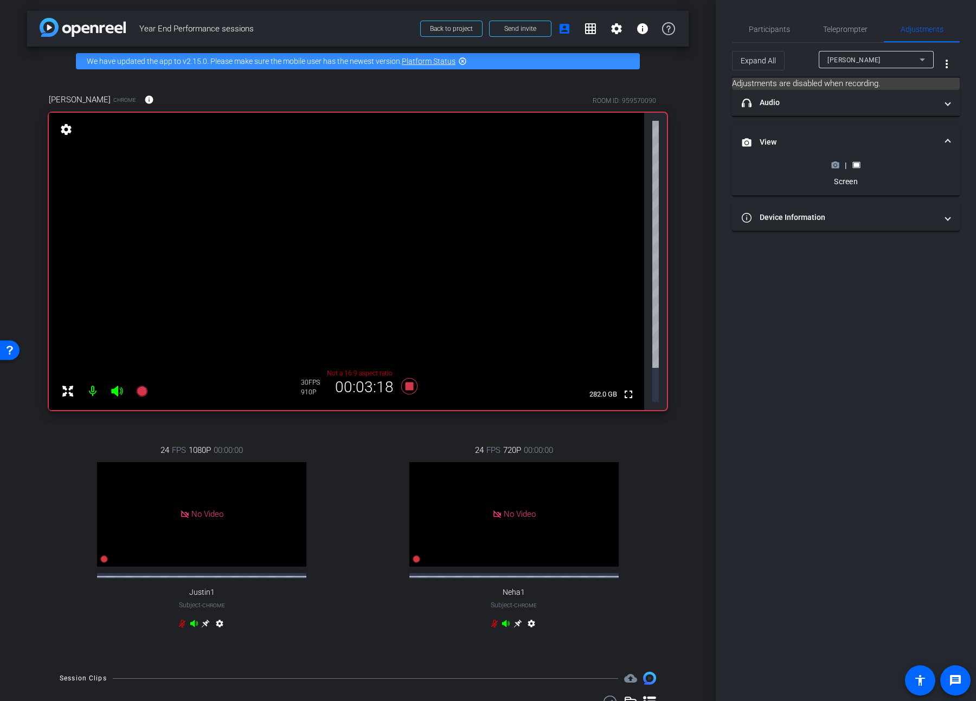
click at [703, 166] on icon at bounding box center [835, 165] width 8 height 8
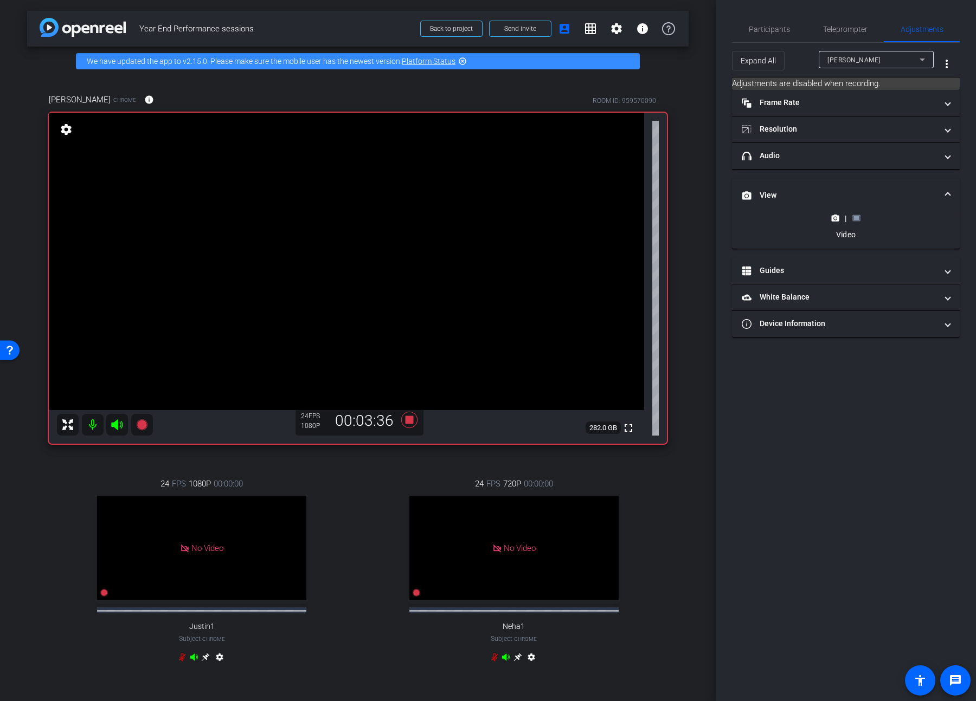
click at [703, 217] on rect at bounding box center [856, 218] width 6 height 4
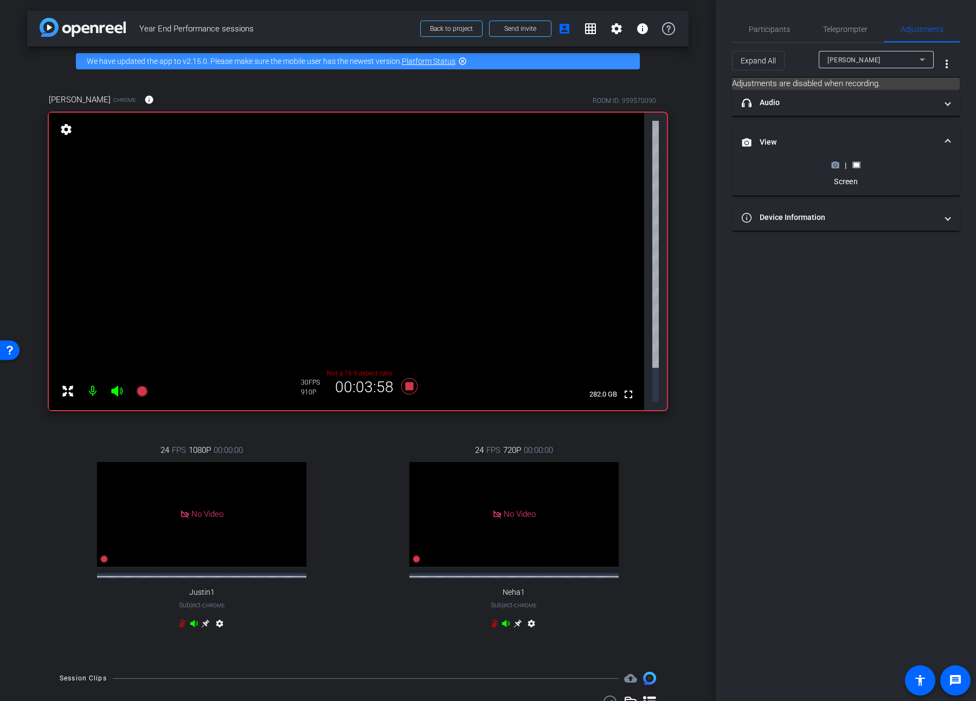
click at [703, 164] on icon at bounding box center [836, 165] width 8 height 6
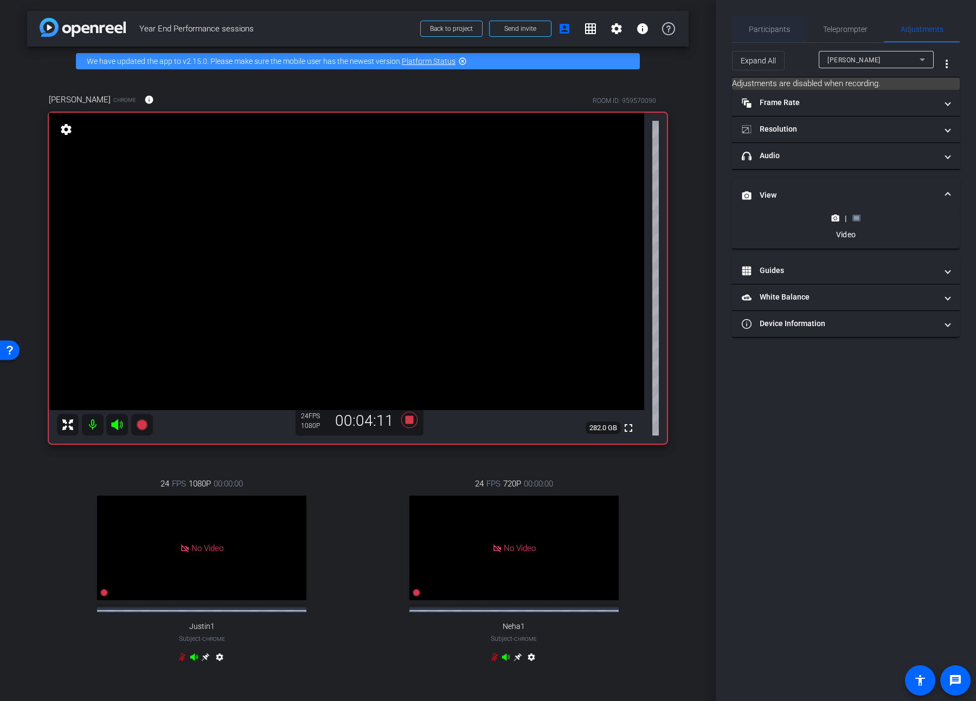
click at [703, 29] on span "Participants" at bounding box center [769, 29] width 41 height 8
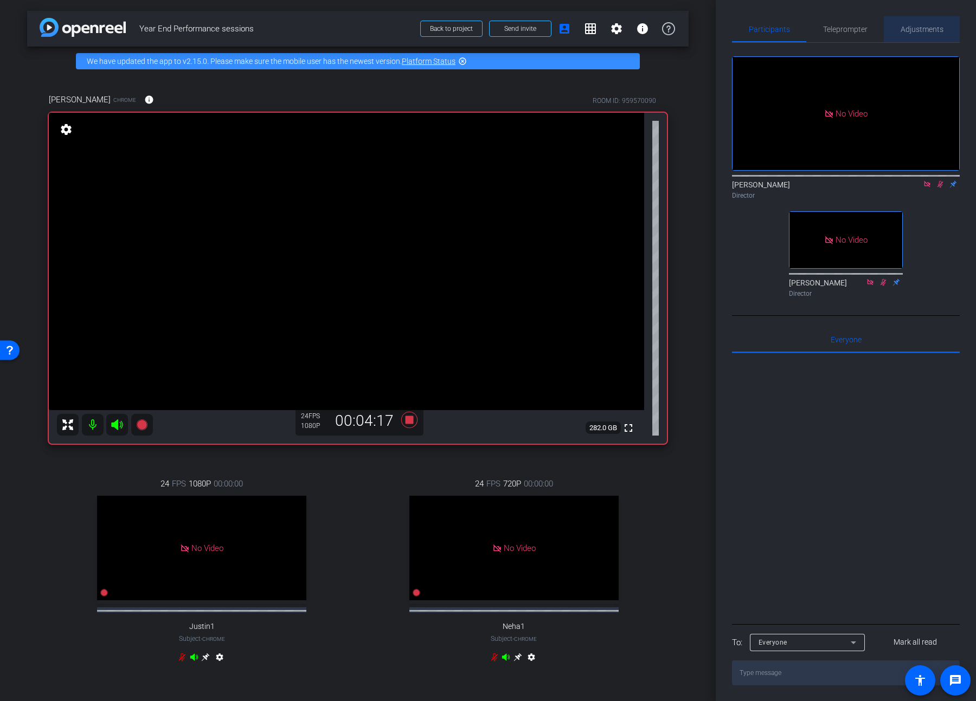
click at [703, 30] on span "Adjustments" at bounding box center [921, 29] width 43 height 8
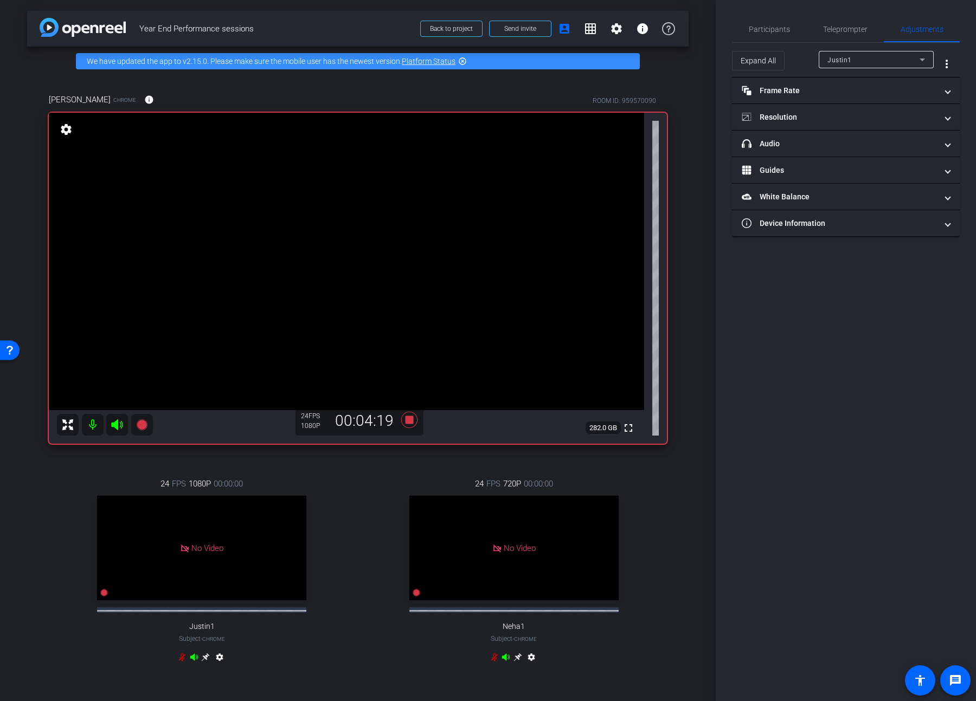
click at [703, 56] on icon at bounding box center [922, 59] width 13 height 13
click at [703, 114] on mat-option "[PERSON_NAME]" at bounding box center [876, 115] width 115 height 17
type input "11000"
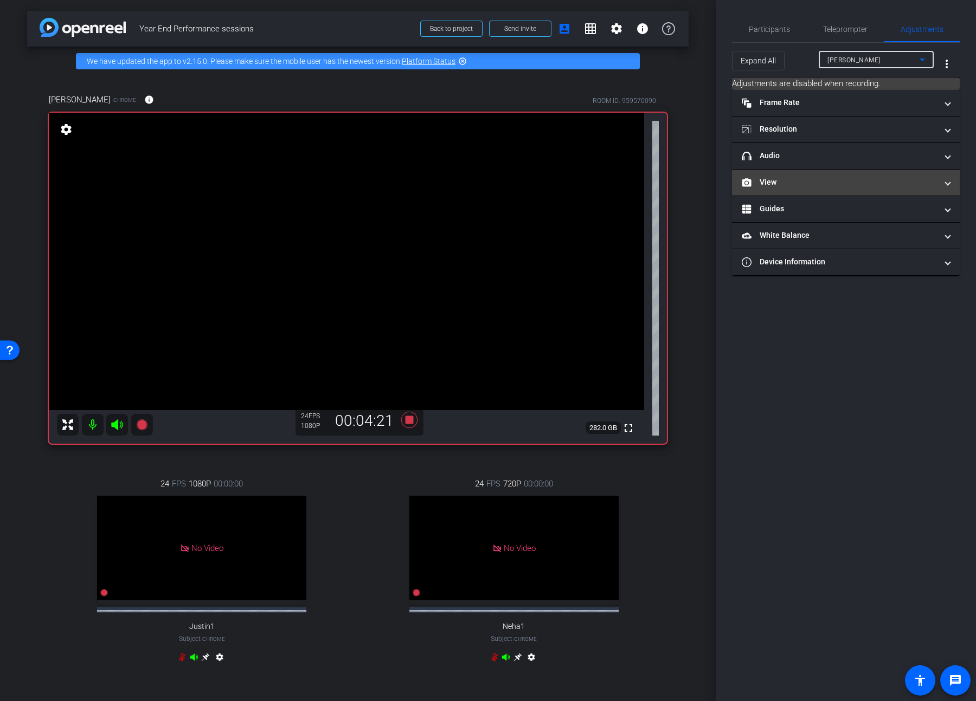
click at [703, 183] on mat-panel-title "View" at bounding box center [839, 182] width 195 height 11
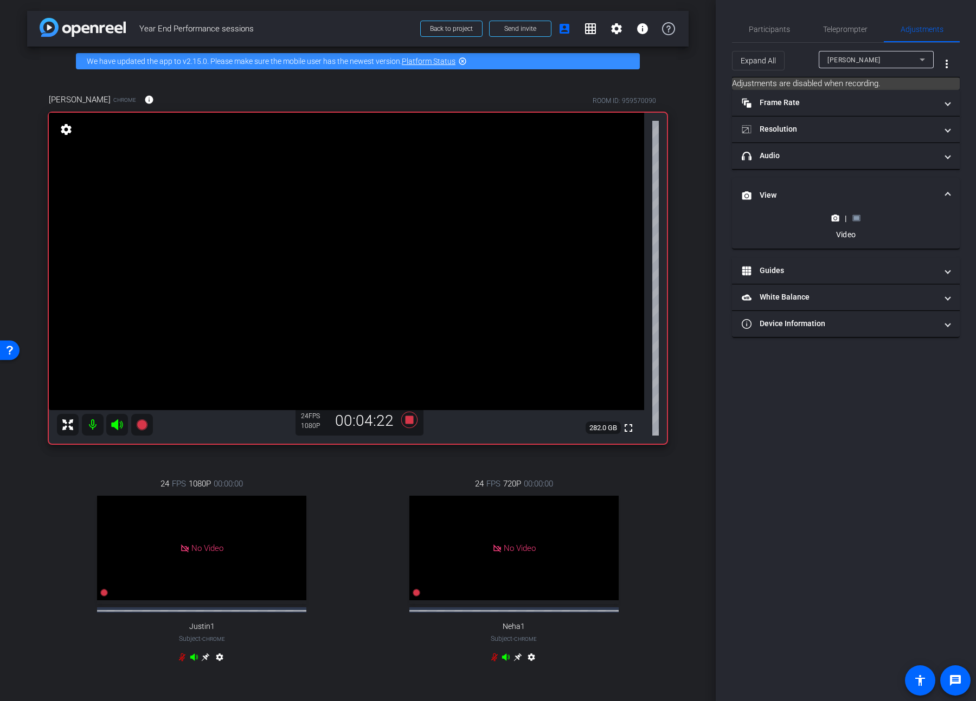
click at [703, 216] on icon at bounding box center [856, 218] width 8 height 8
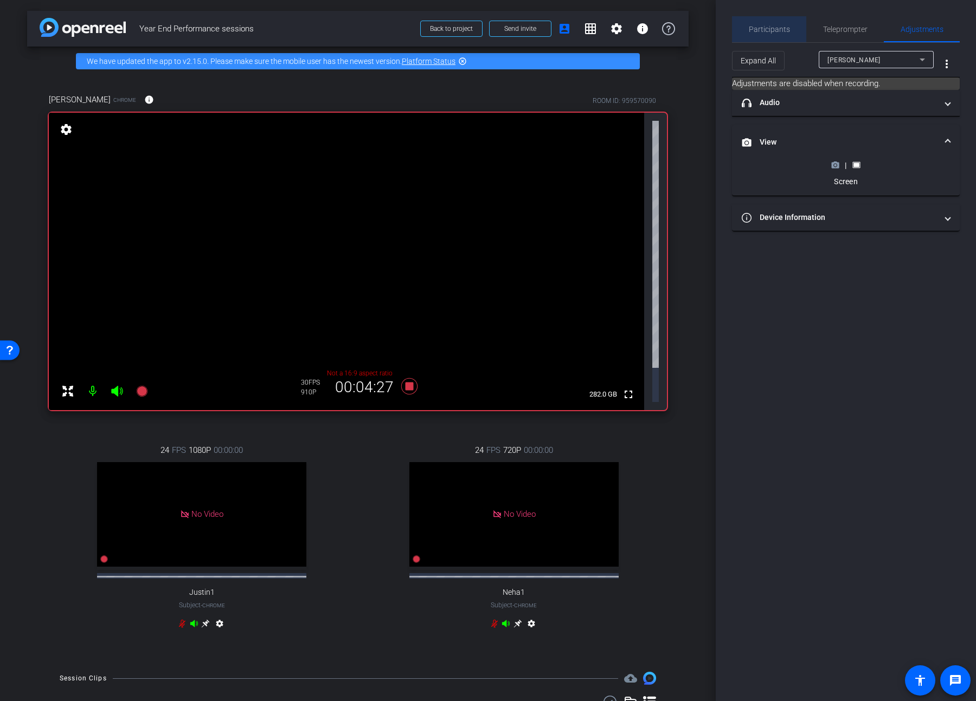
click at [703, 25] on span "Participants" at bounding box center [769, 29] width 41 height 8
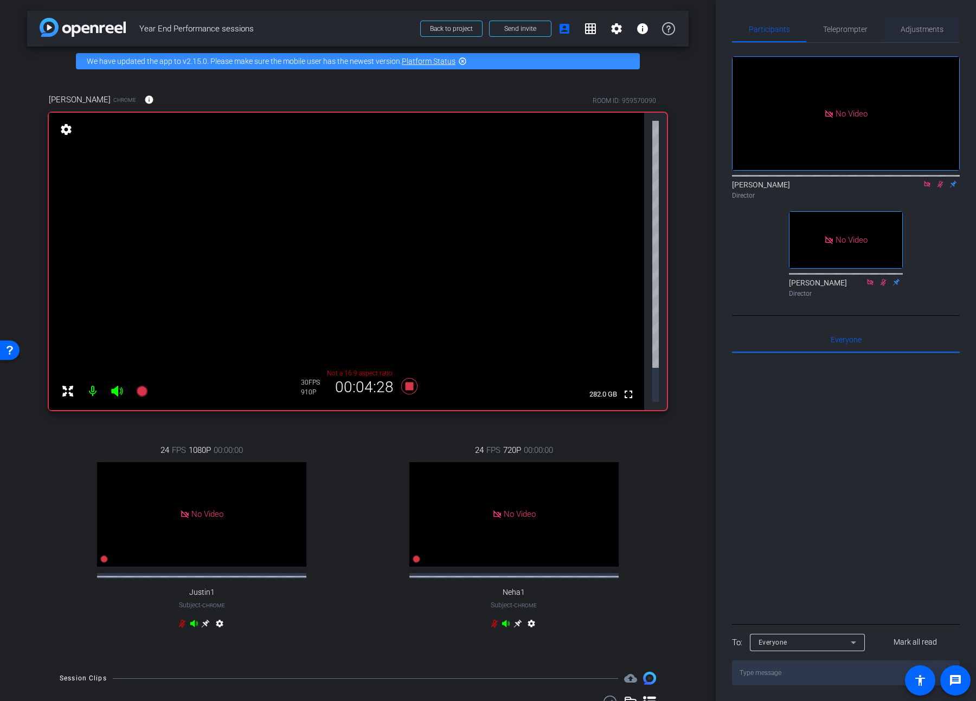
click at [703, 27] on span "Adjustments" at bounding box center [921, 29] width 43 height 8
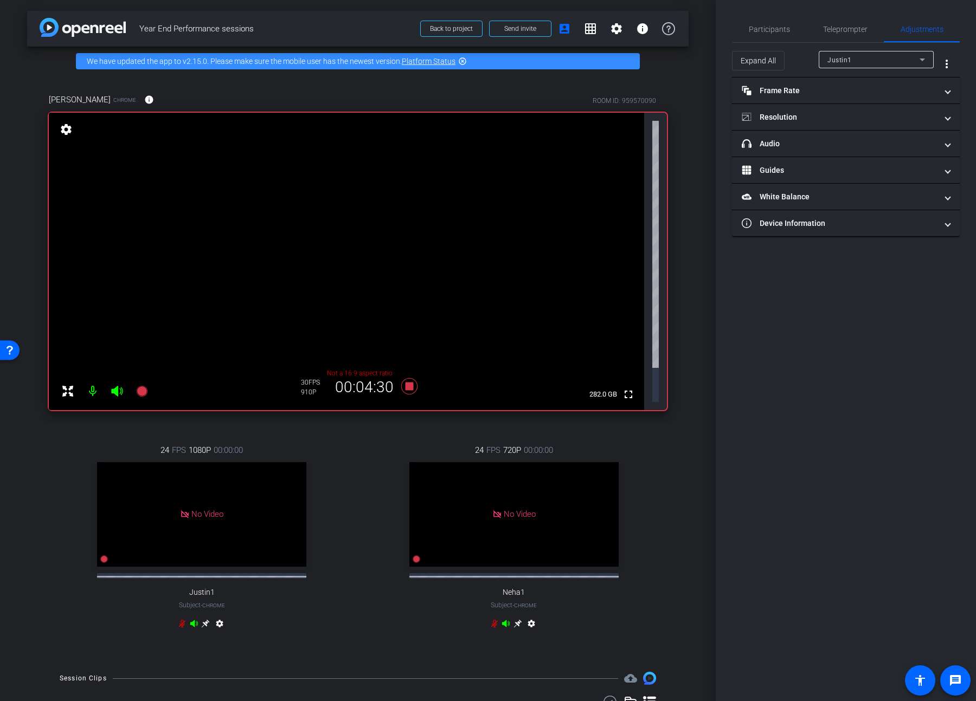
click at [703, 53] on div "Justin1" at bounding box center [873, 60] width 92 height 14
click at [703, 114] on span "[PERSON_NAME]" at bounding box center [854, 115] width 55 height 13
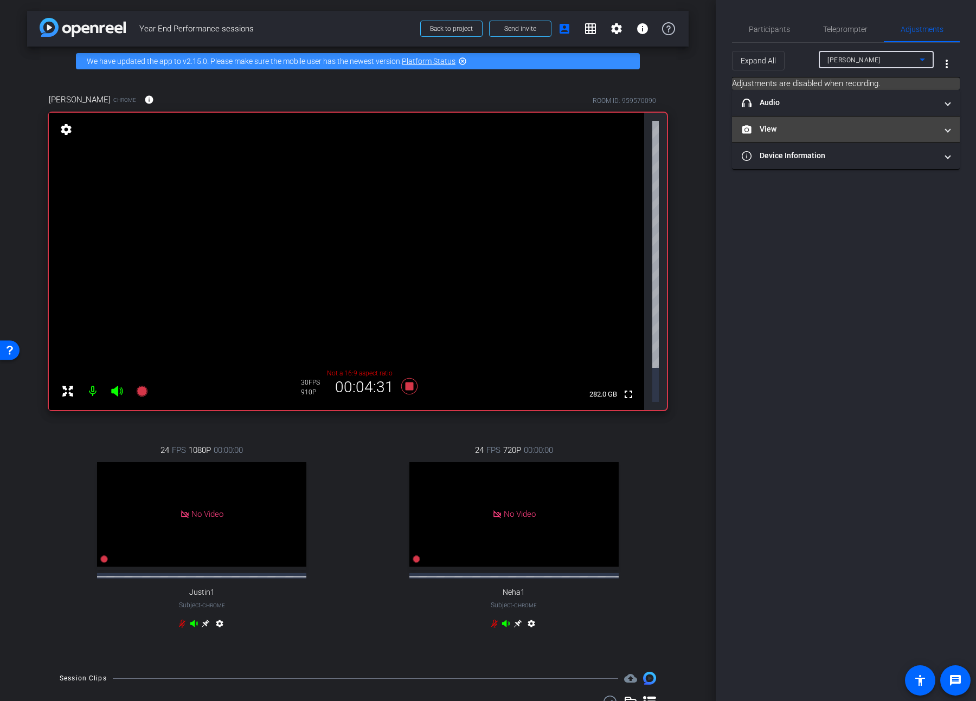
click at [703, 127] on mat-panel-title "View" at bounding box center [839, 129] width 195 height 11
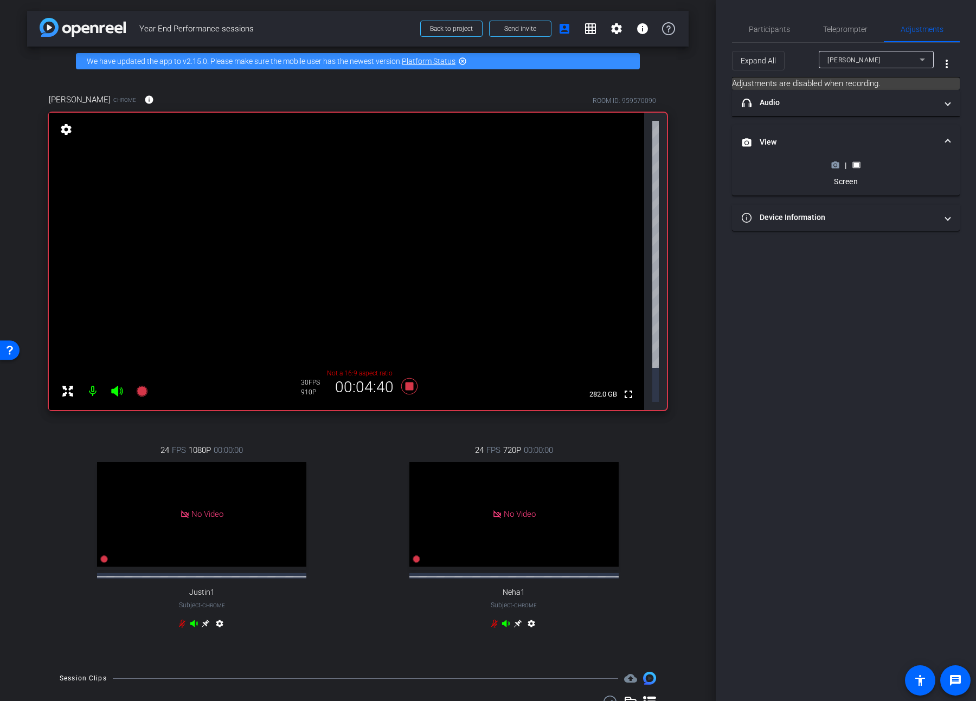
click at [703, 166] on icon at bounding box center [835, 165] width 8 height 8
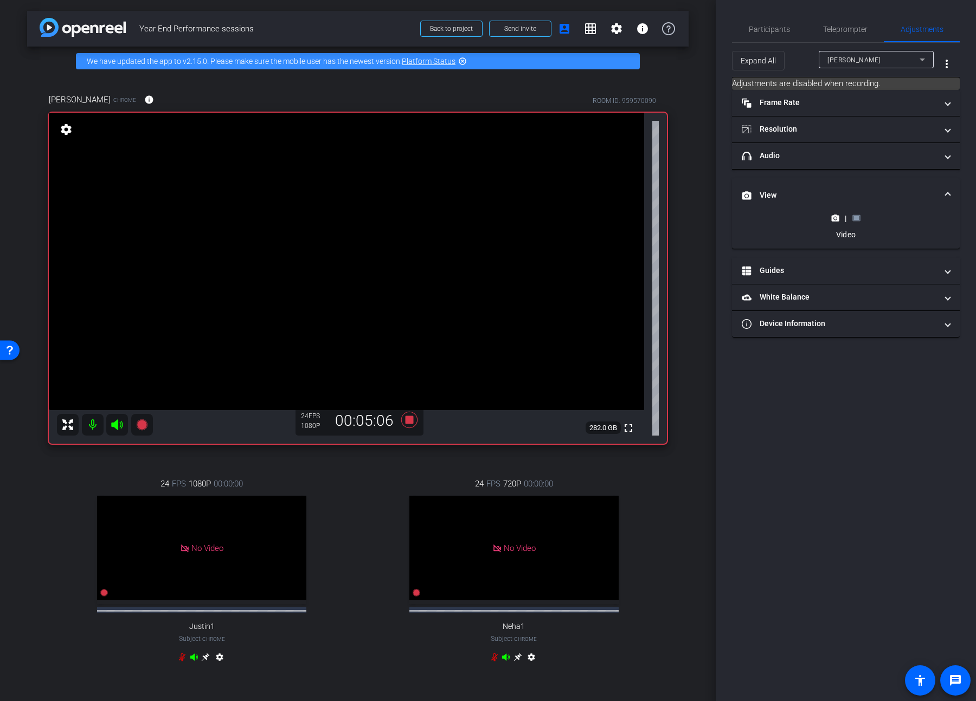
click at [703, 216] on rect at bounding box center [856, 218] width 6 height 4
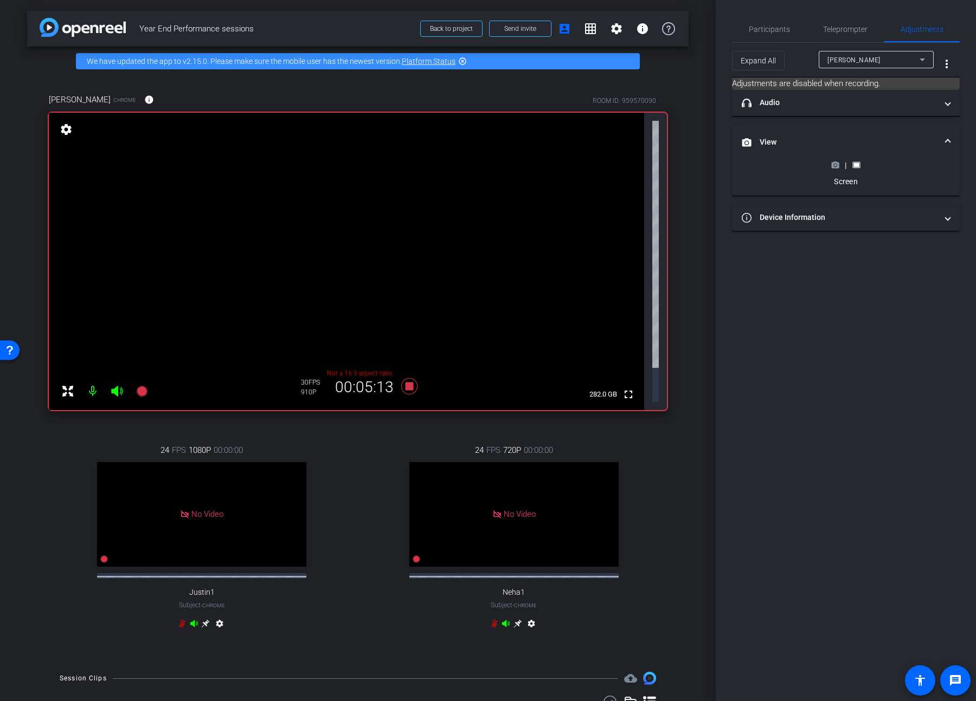
click at [703, 165] on icon at bounding box center [836, 165] width 8 height 6
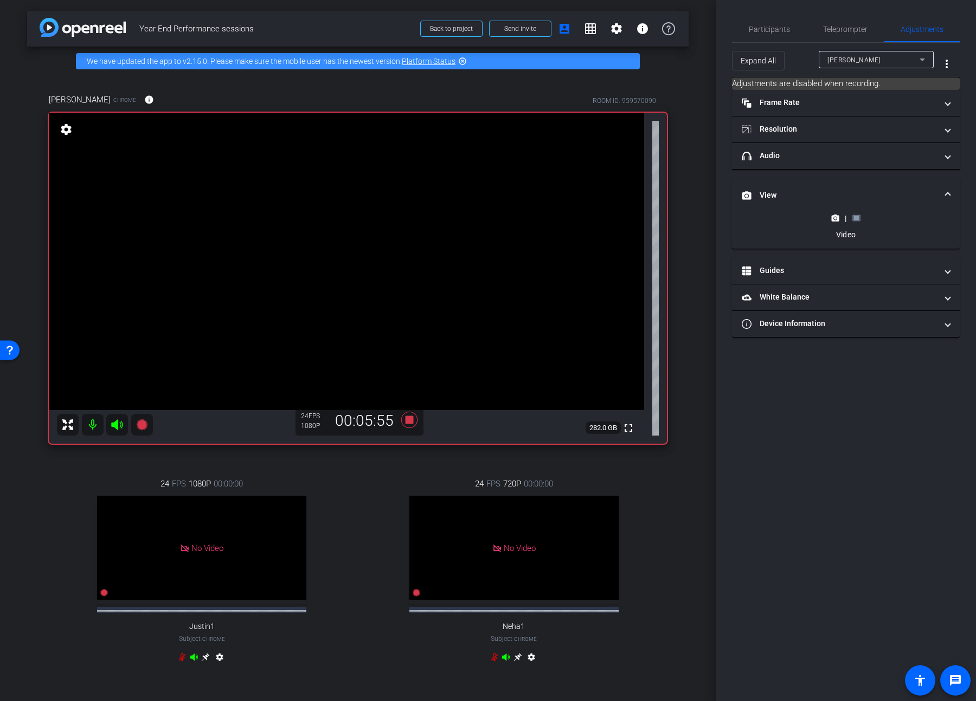
click at [703, 217] on rect at bounding box center [856, 218] width 6 height 4
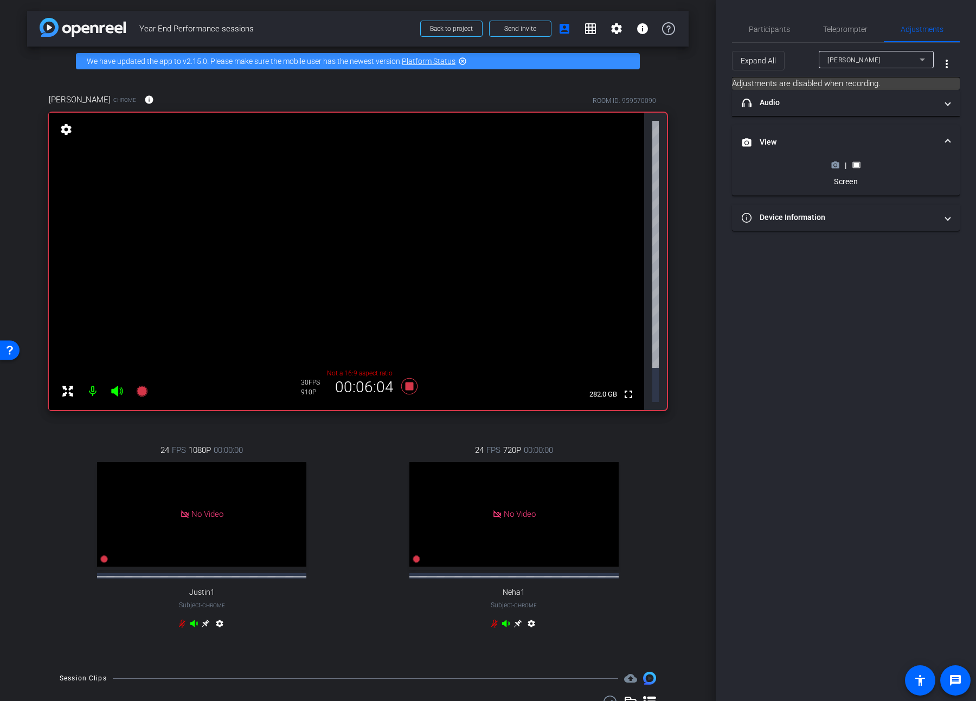
click at [703, 165] on circle at bounding box center [835, 165] width 3 height 3
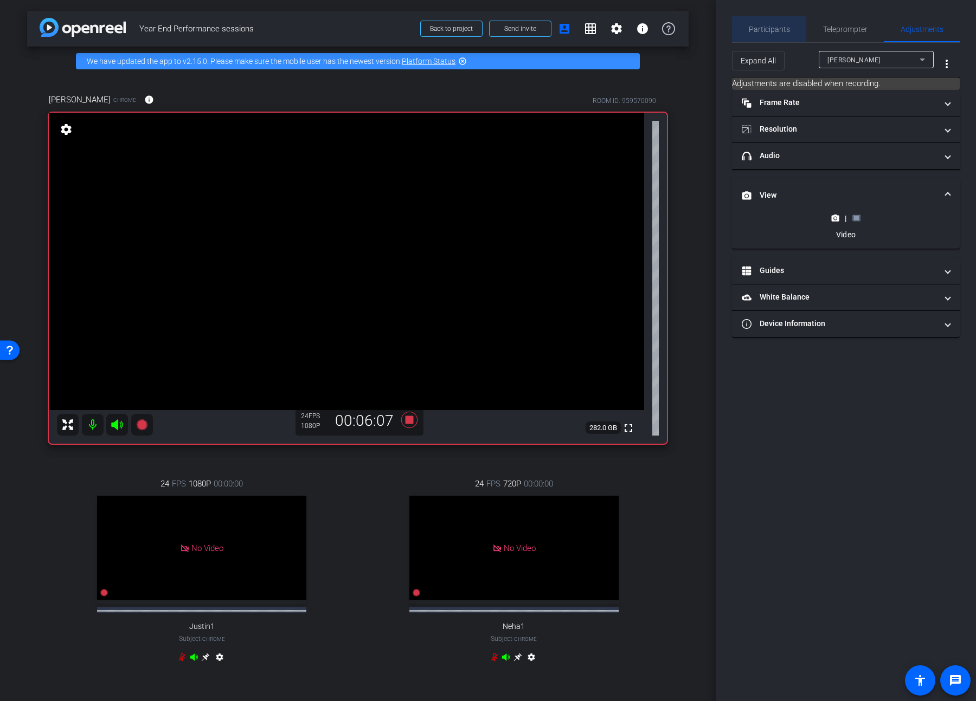
click at [703, 30] on span "Participants" at bounding box center [769, 29] width 41 height 8
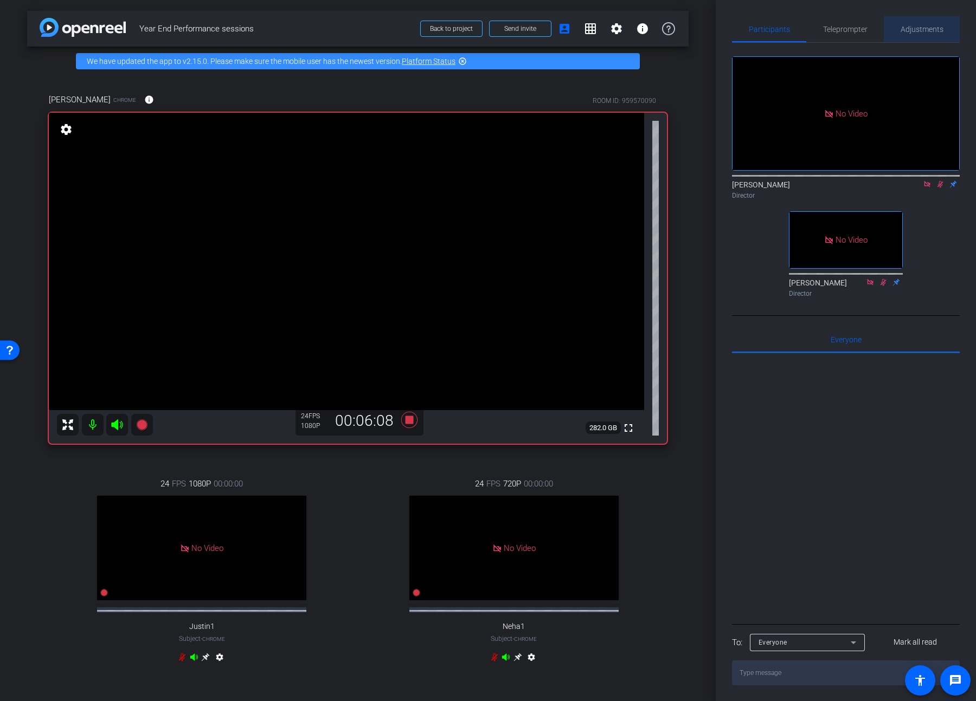
click at [703, 31] on span "Adjustments" at bounding box center [921, 29] width 43 height 8
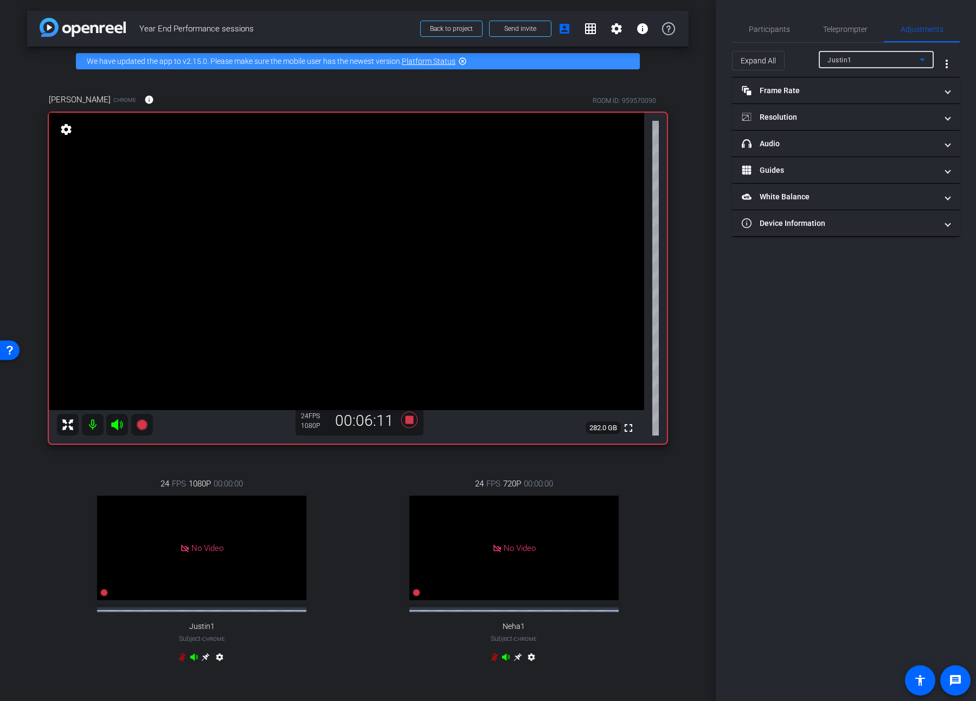
click at [703, 62] on span "Justin1" at bounding box center [839, 60] width 24 height 8
click at [703, 119] on span "[PERSON_NAME]" at bounding box center [854, 115] width 55 height 13
type input "11000"
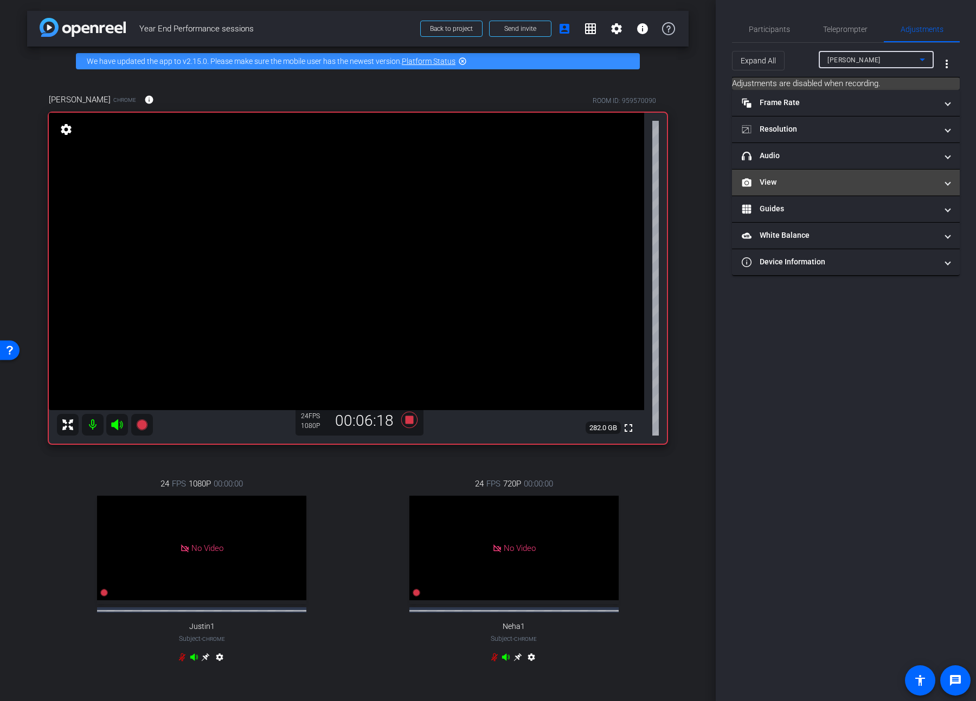
click at [703, 190] on mat-expansion-panel-header "View" at bounding box center [846, 183] width 228 height 26
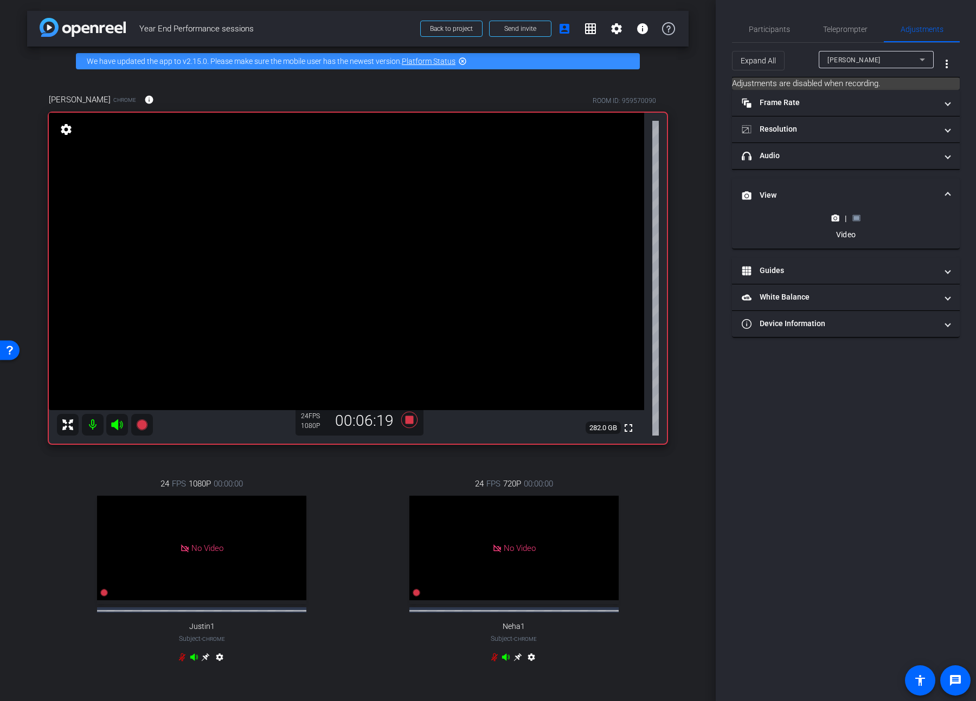
click at [703, 216] on rect at bounding box center [856, 218] width 6 height 4
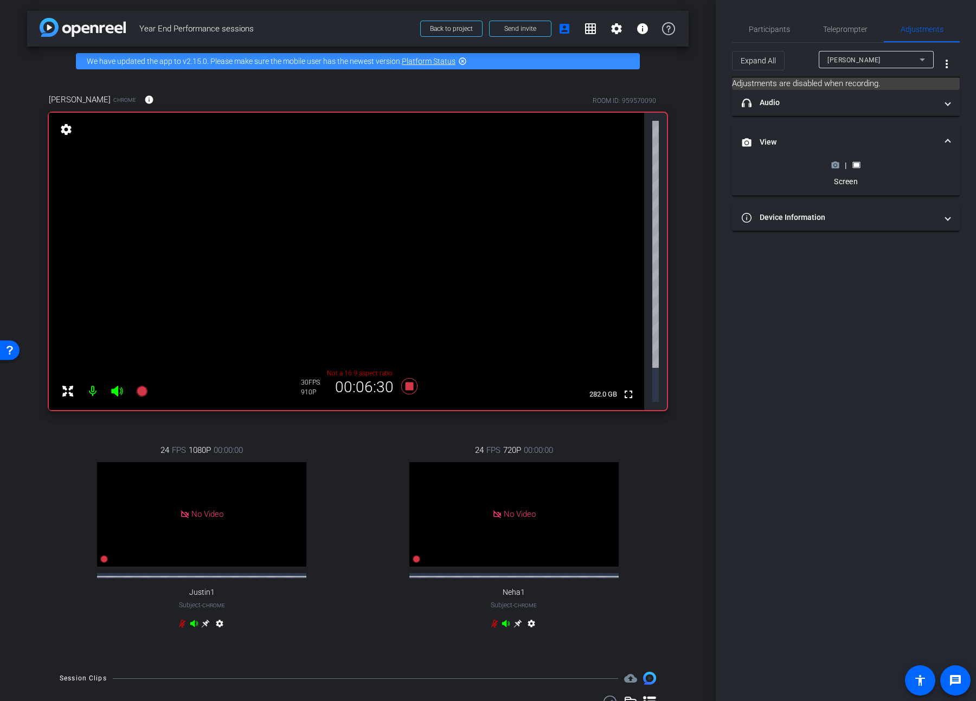
click at [703, 162] on icon at bounding box center [835, 165] width 8 height 8
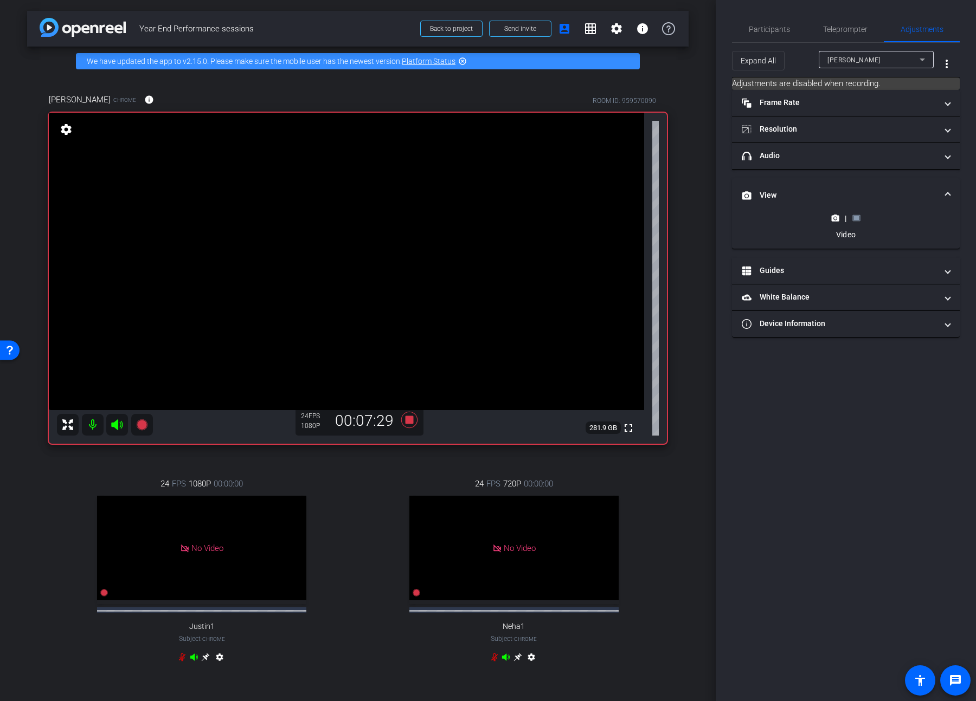
click at [703, 217] on rect at bounding box center [856, 218] width 6 height 4
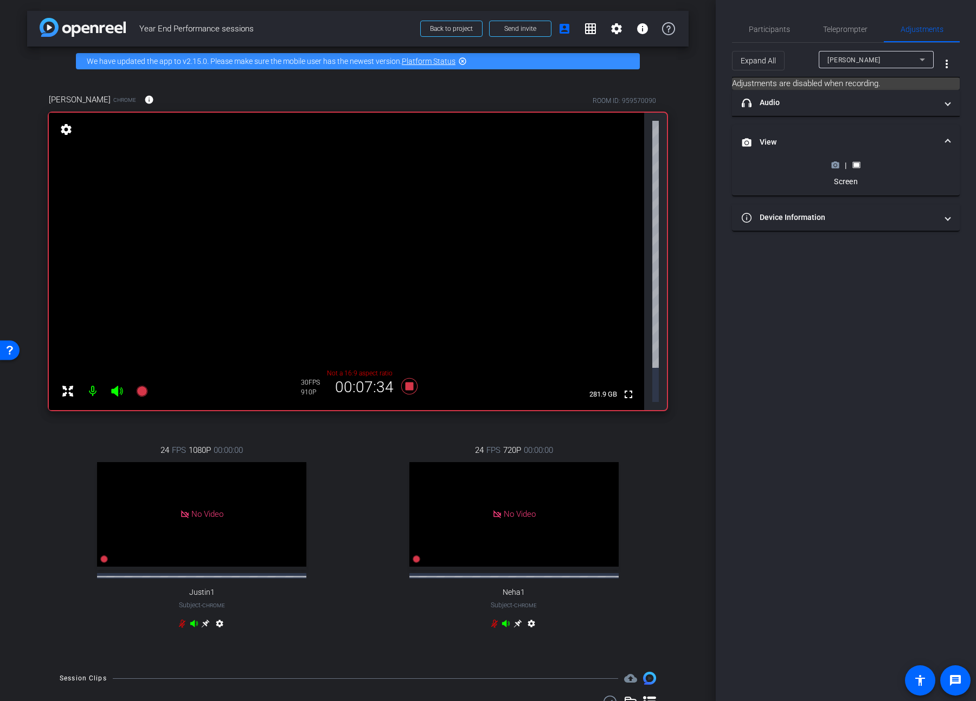
click at [703, 165] on icon at bounding box center [836, 165] width 8 height 6
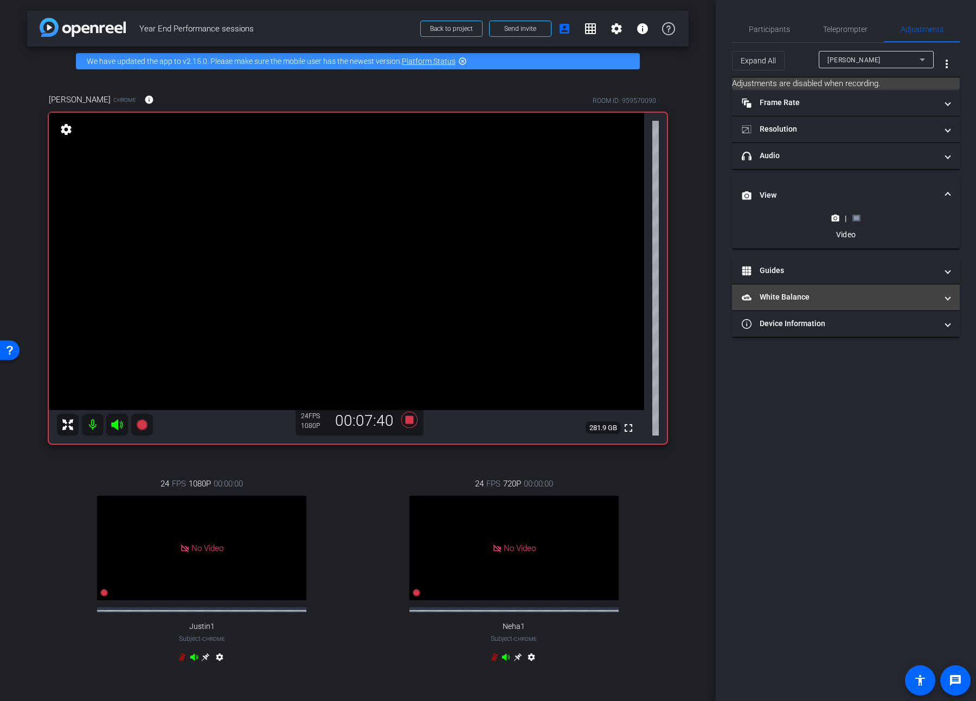
scroll to position [2, 0]
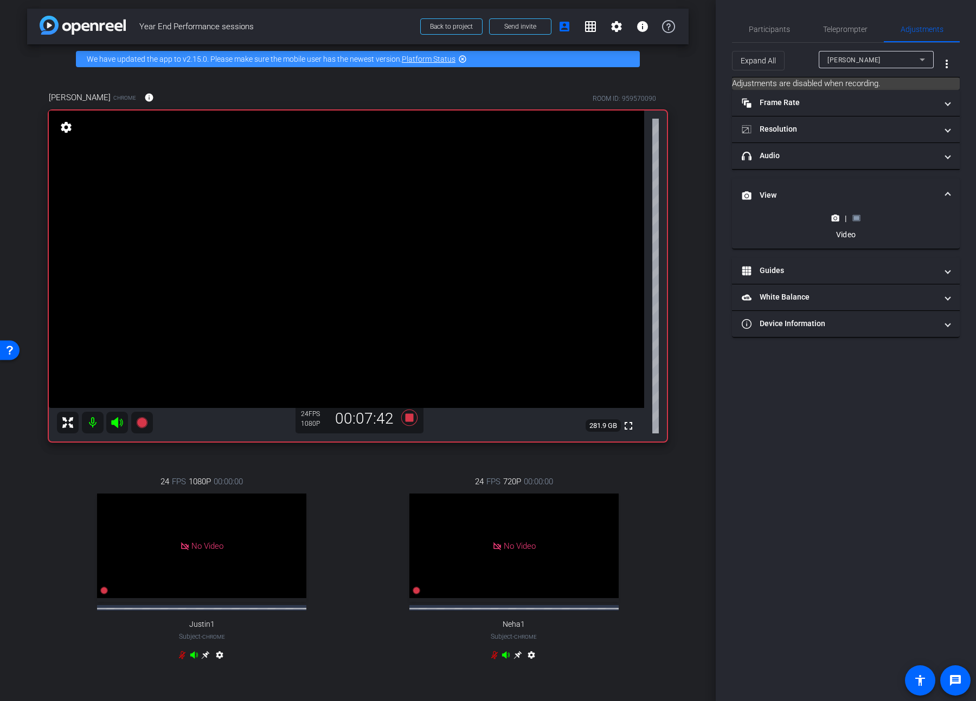
click at [703, 216] on icon at bounding box center [856, 218] width 8 height 8
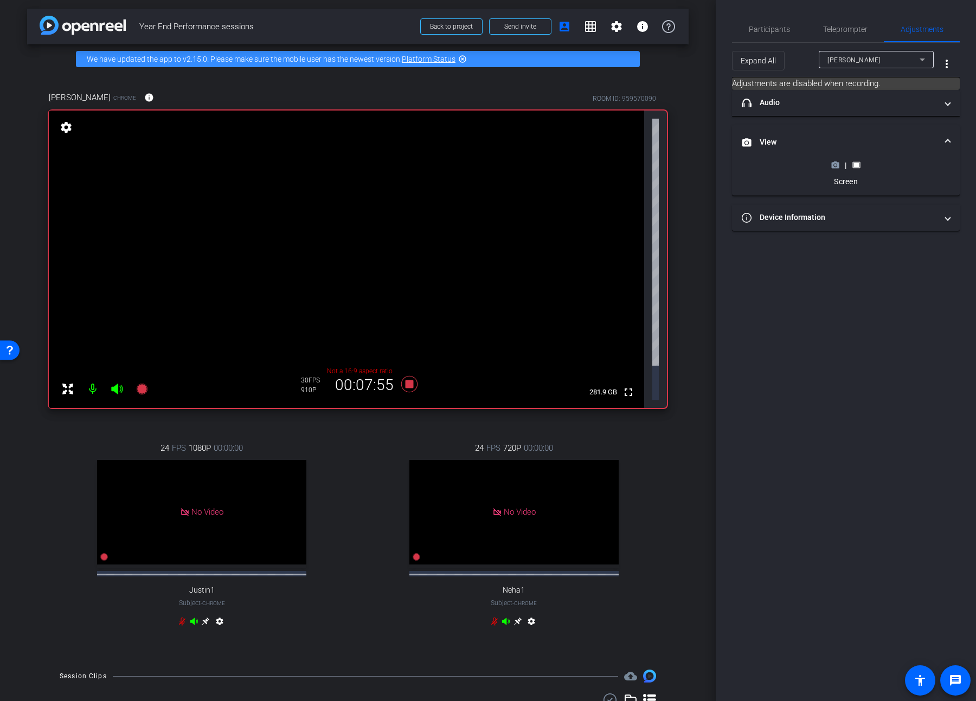
drag, startPoint x: 835, startPoint y: 166, endPoint x: 869, endPoint y: 374, distance: 210.9
click at [703, 369] on div "Participants Teleprompter Adjustments [PERSON_NAME] Director [PERSON_NAME] Dire…" at bounding box center [846, 350] width 260 height 701
click at [703, 164] on icon at bounding box center [836, 165] width 8 height 6
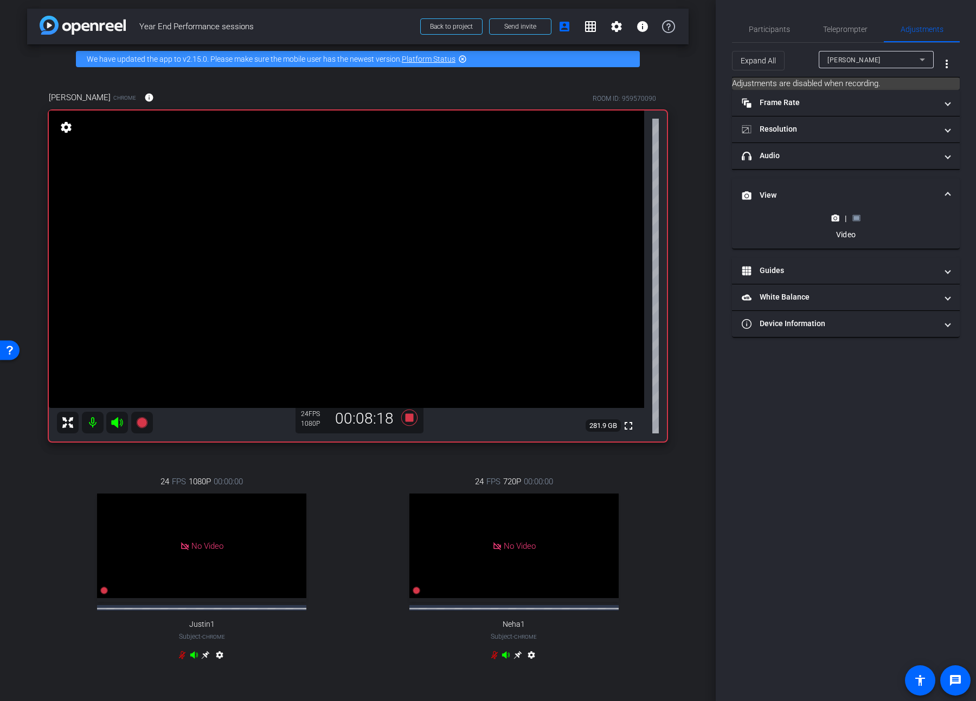
click at [703, 218] on rect at bounding box center [856, 218] width 6 height 4
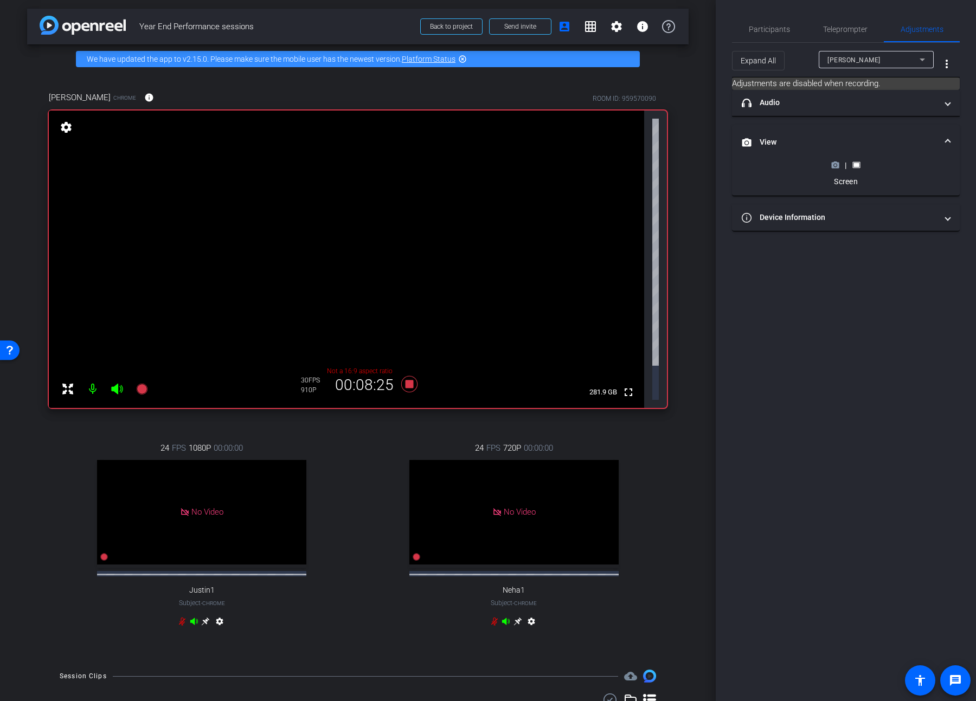
click at [703, 166] on circle at bounding box center [835, 165] width 3 height 3
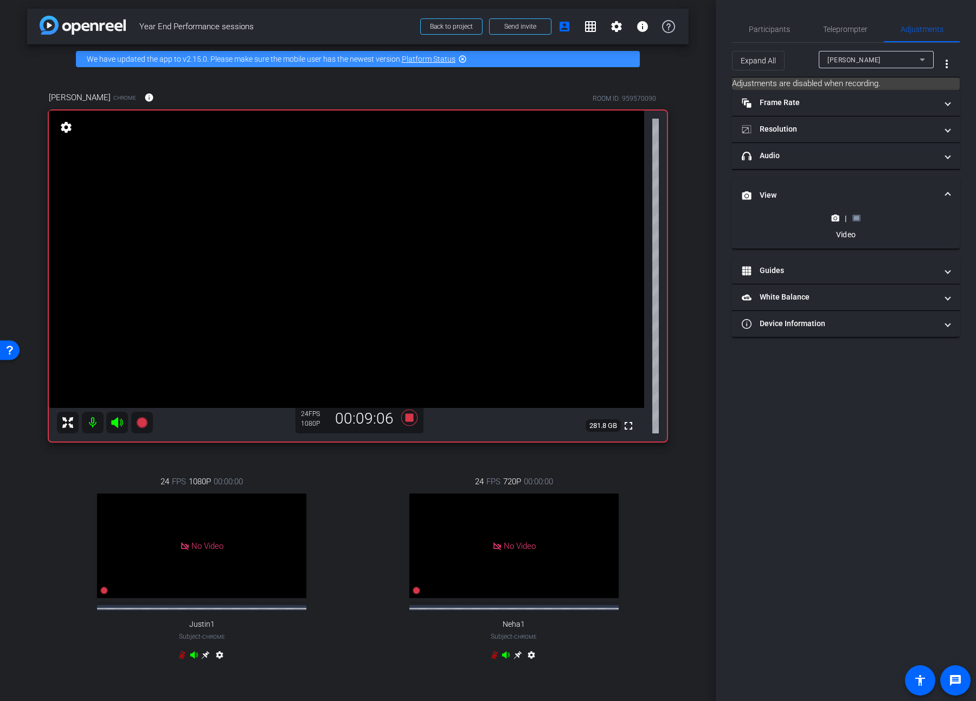
click at [703, 218] on rect at bounding box center [856, 218] width 6 height 4
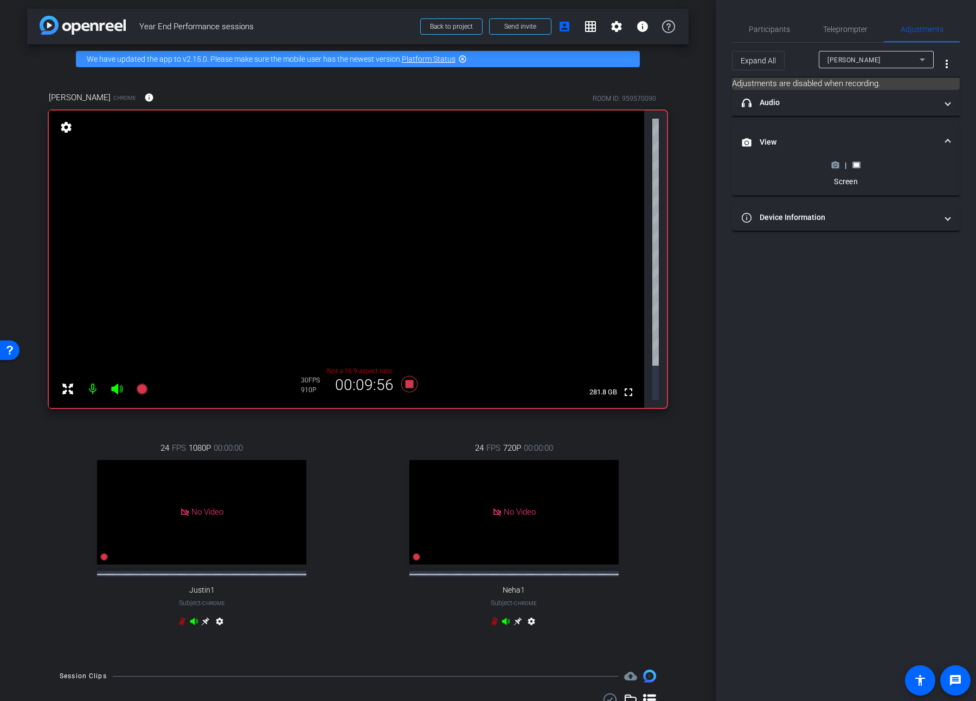
click at [703, 166] on icon at bounding box center [835, 165] width 8 height 8
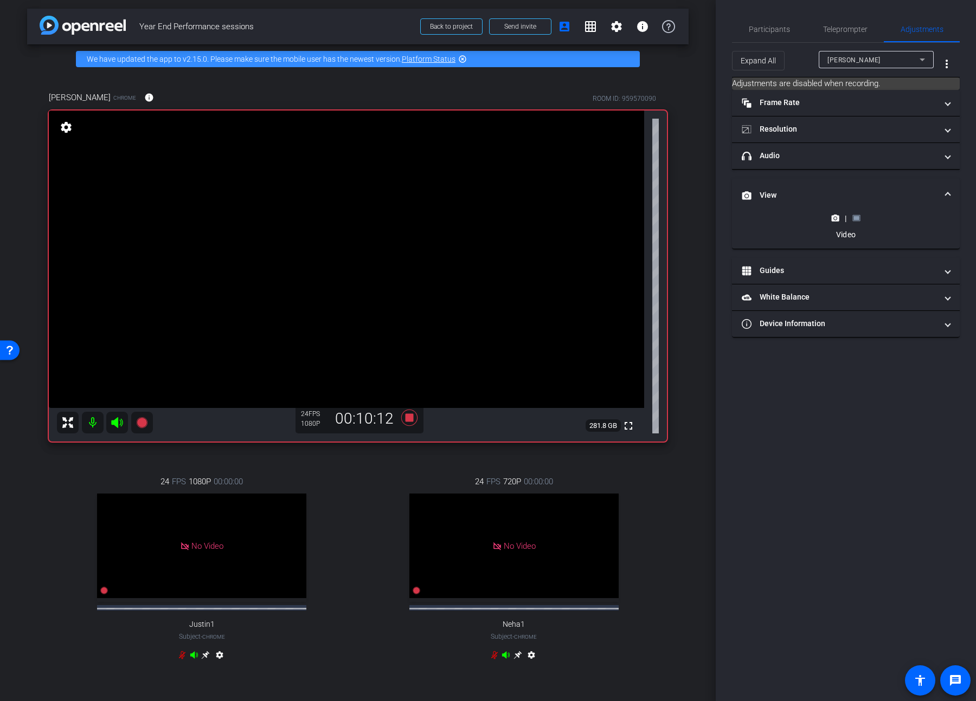
click at [703, 215] on icon at bounding box center [856, 218] width 8 height 8
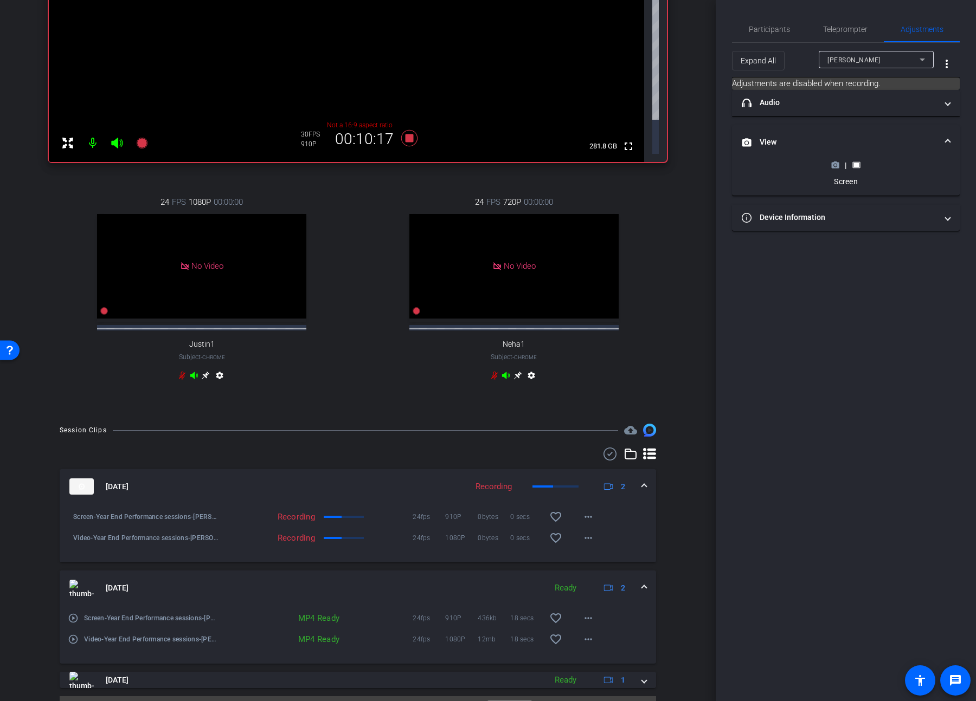
scroll to position [249, 0]
click at [587, 369] on mat-icon "more_horiz" at bounding box center [588, 638] width 13 height 13
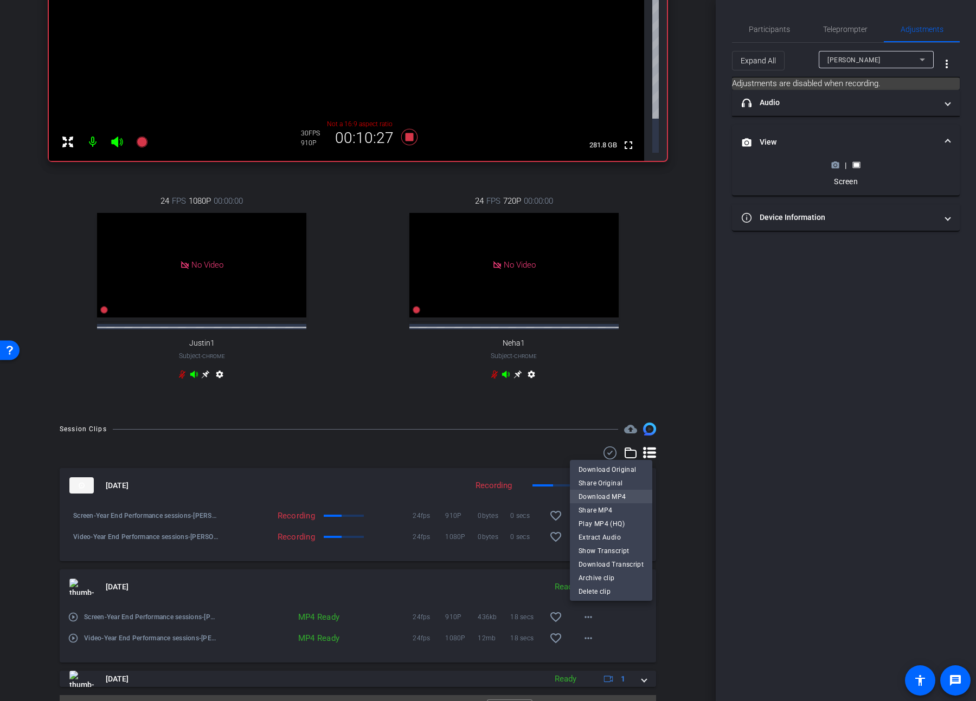
click at [627, 369] on span "Download MP4" at bounding box center [610, 496] width 65 height 13
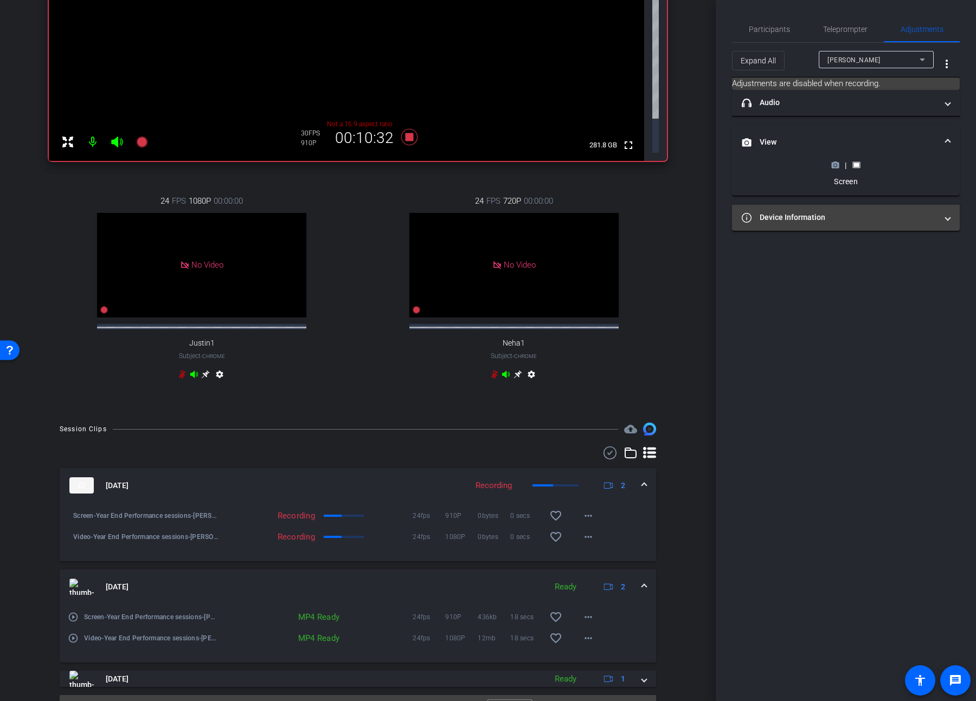
drag, startPoint x: 810, startPoint y: 370, endPoint x: 795, endPoint y: 224, distance: 146.6
click at [703, 369] on div "Participants Teleprompter Adjustments [PERSON_NAME] Director [PERSON_NAME] Dire…" at bounding box center [846, 350] width 260 height 701
click at [703, 33] on span "Participants" at bounding box center [769, 29] width 41 height 8
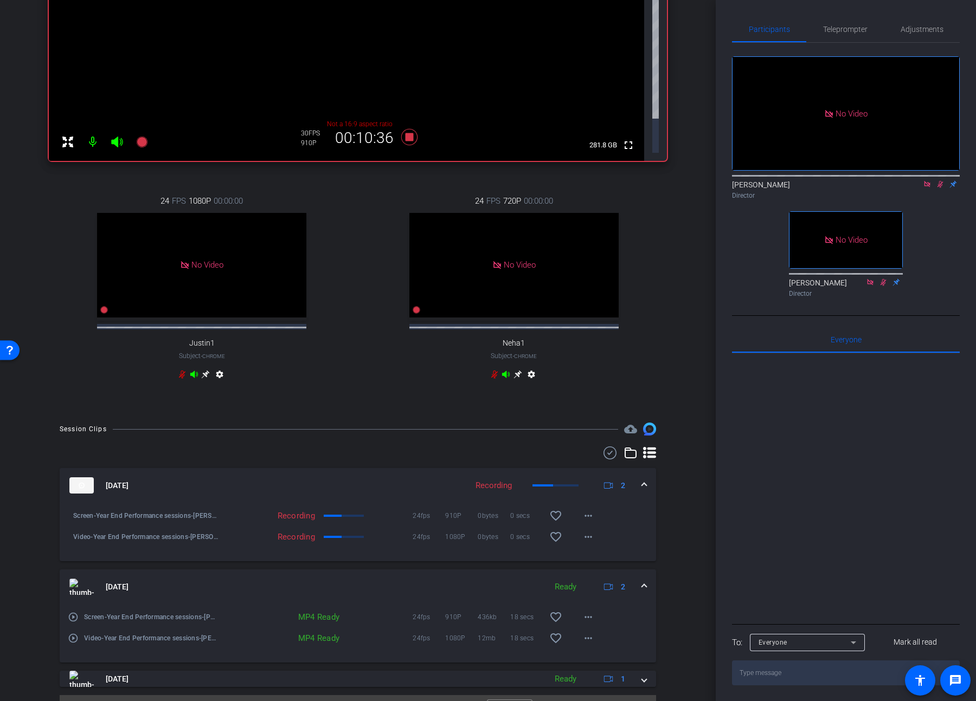
scroll to position [0, 0]
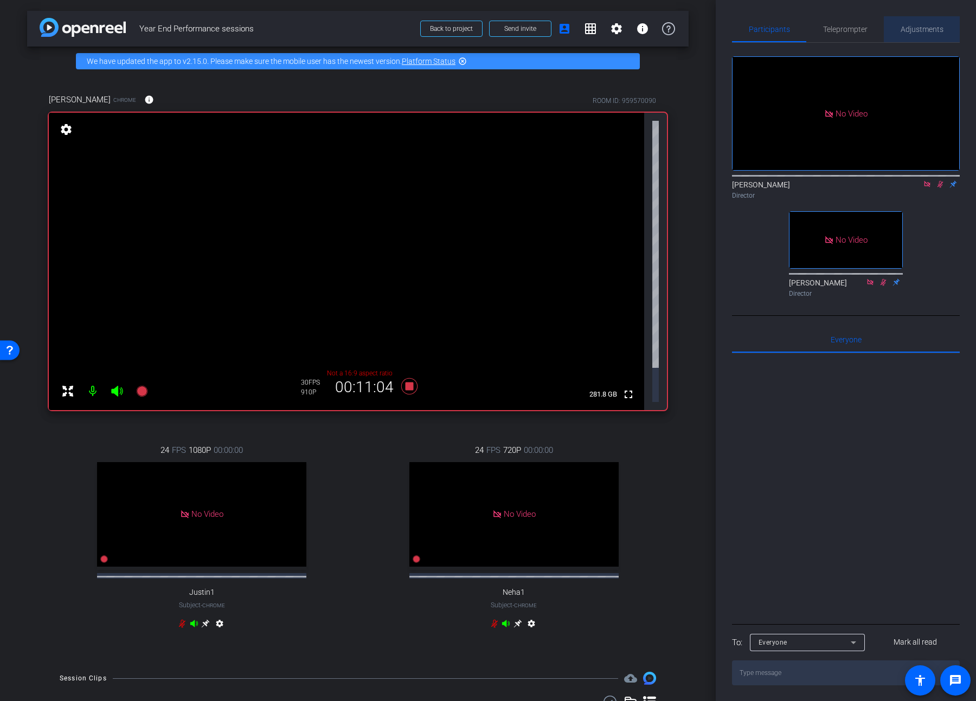
click at [703, 25] on span "Adjustments" at bounding box center [921, 29] width 43 height 8
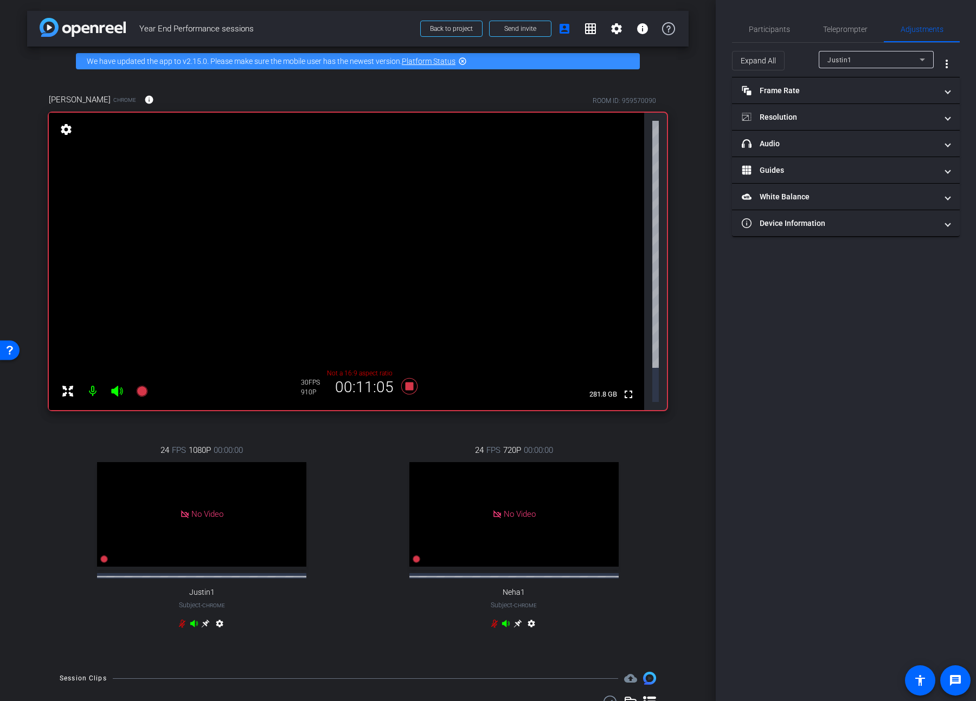
click at [703, 66] on div "Justin1" at bounding box center [873, 60] width 92 height 14
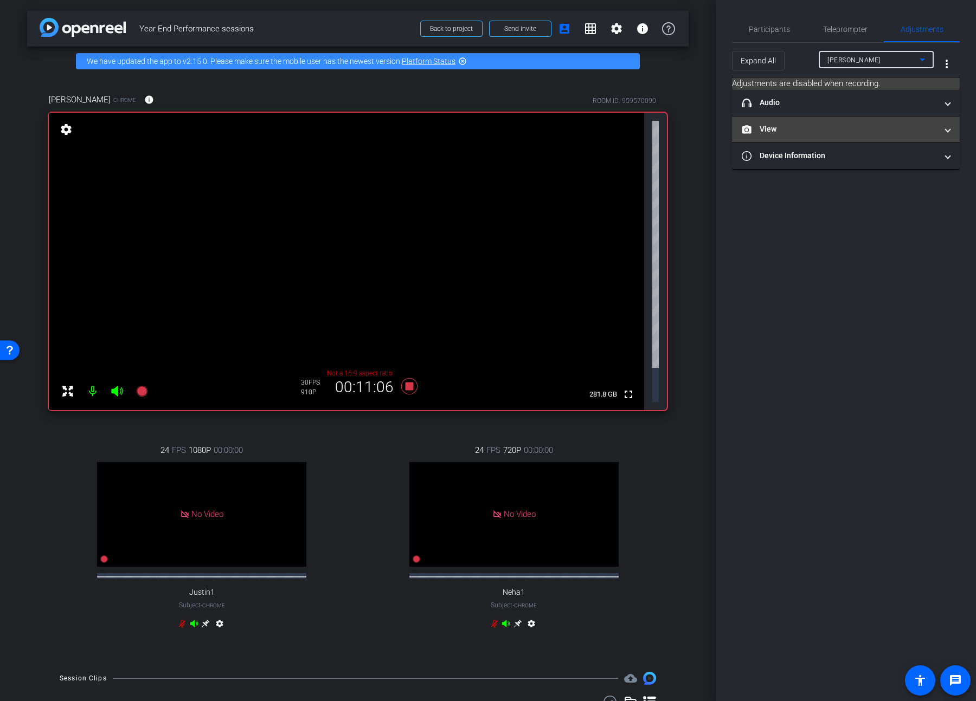
click at [703, 129] on mat-panel-title "View" at bounding box center [839, 129] width 195 height 11
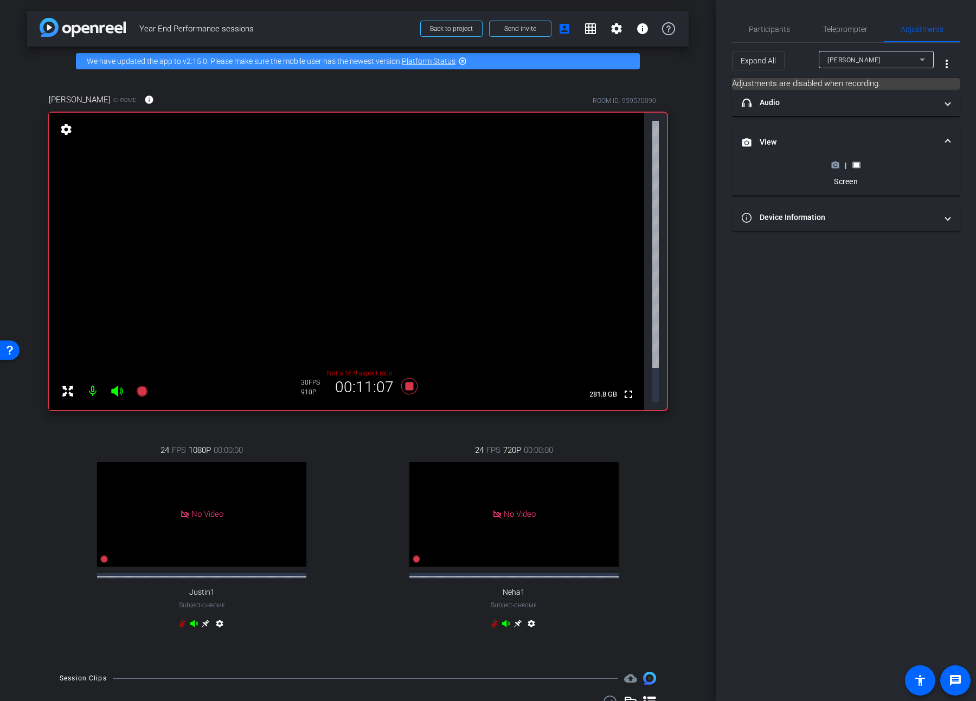
click at [703, 167] on icon at bounding box center [836, 165] width 8 height 6
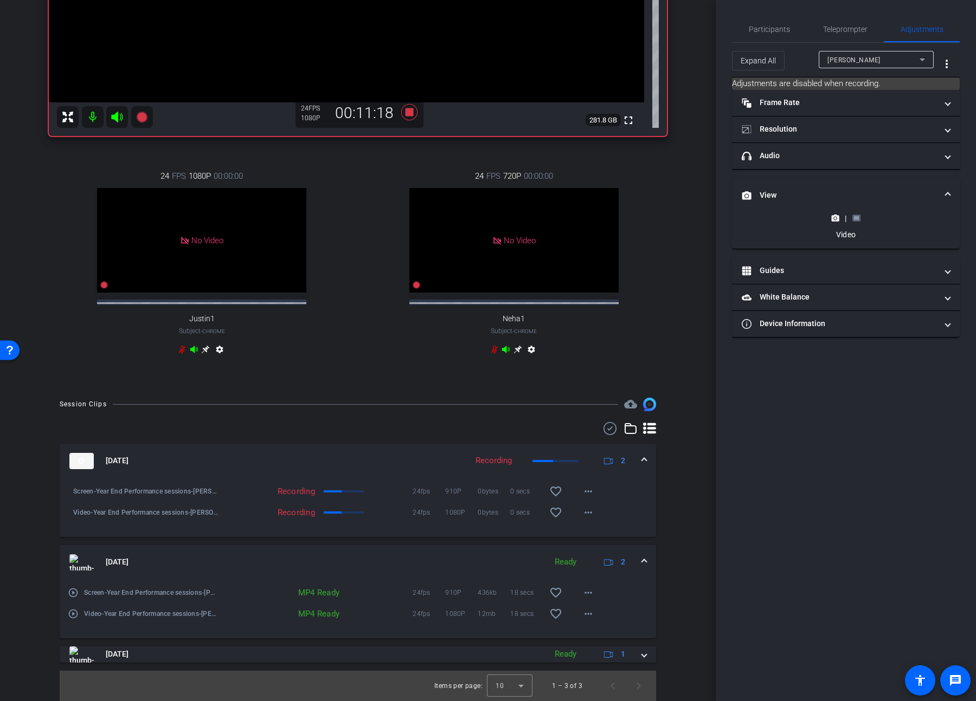
scroll to position [295, 0]
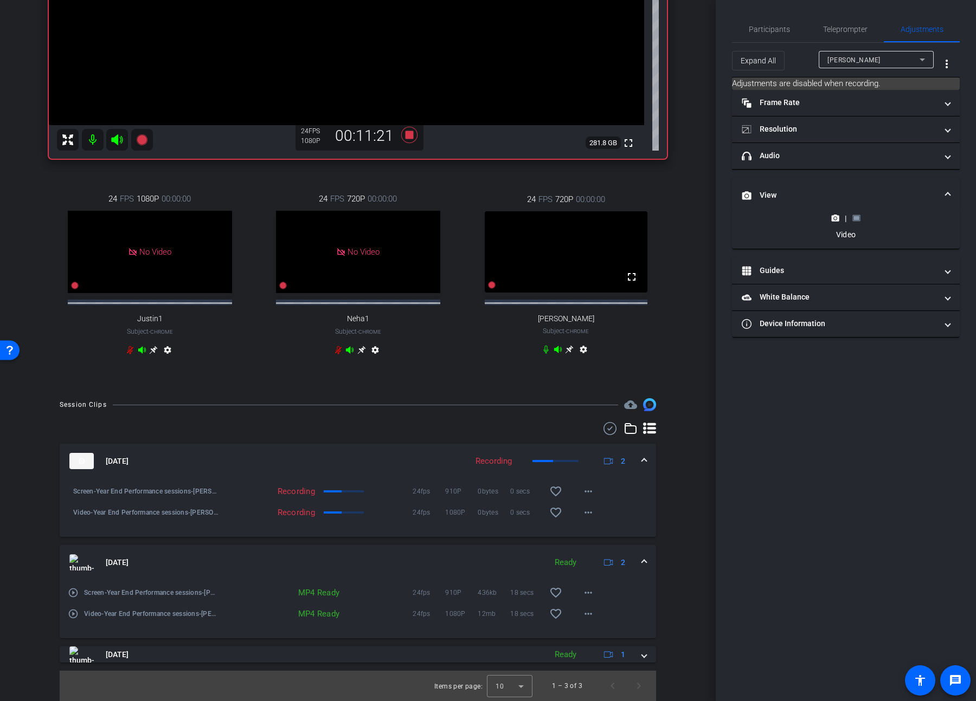
click at [542, 345] on icon at bounding box center [546, 349] width 9 height 9
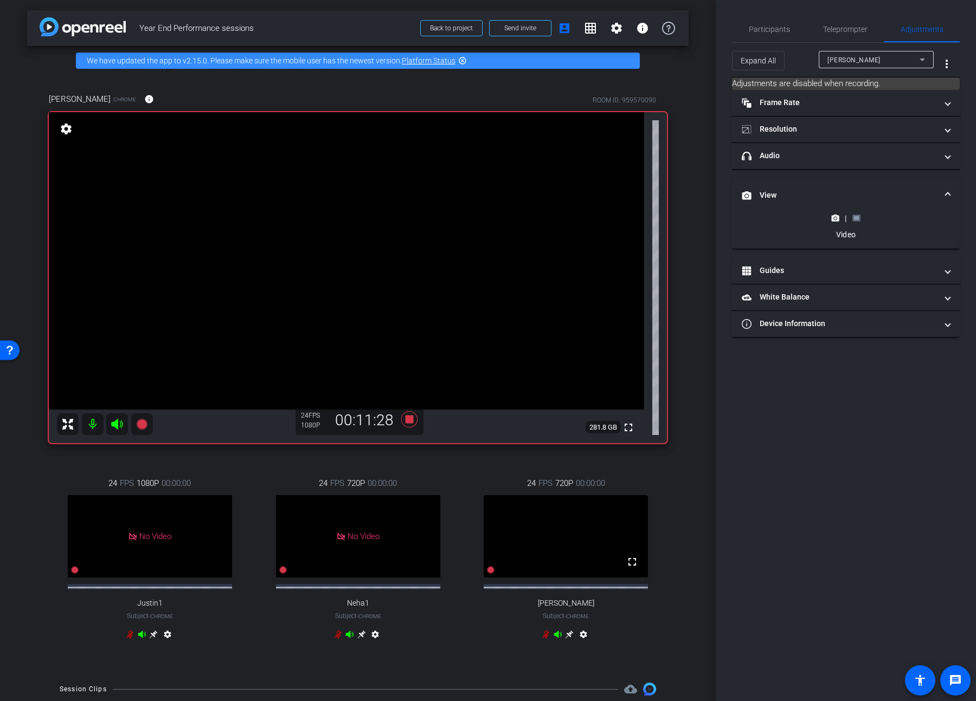
scroll to position [0, 0]
click at [703, 216] on rect at bounding box center [856, 218] width 6 height 4
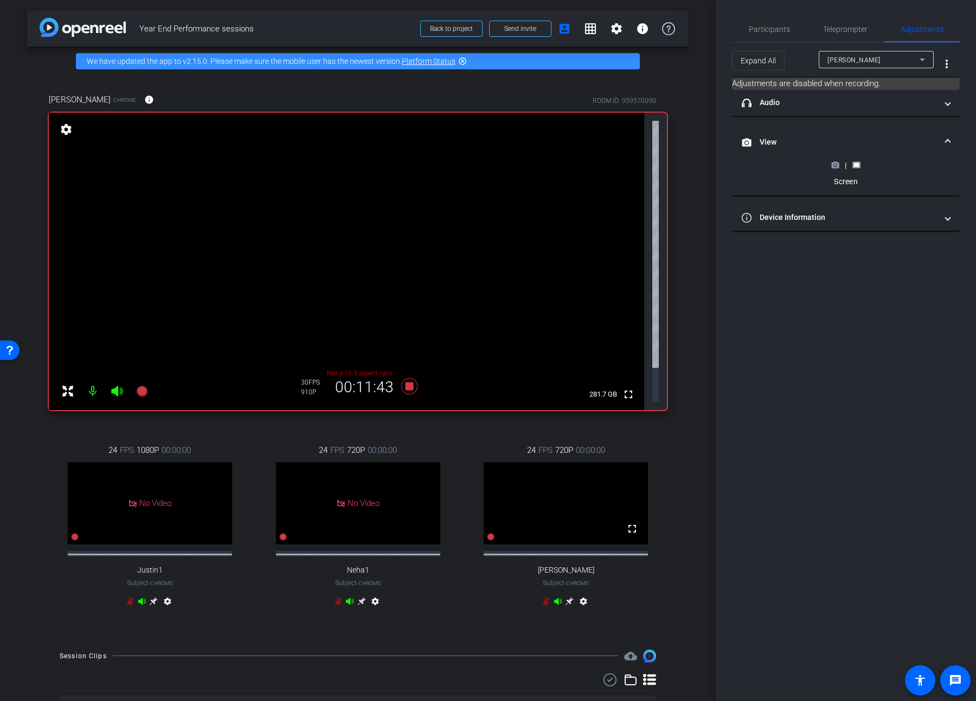
click at [703, 164] on circle at bounding box center [835, 165] width 3 height 3
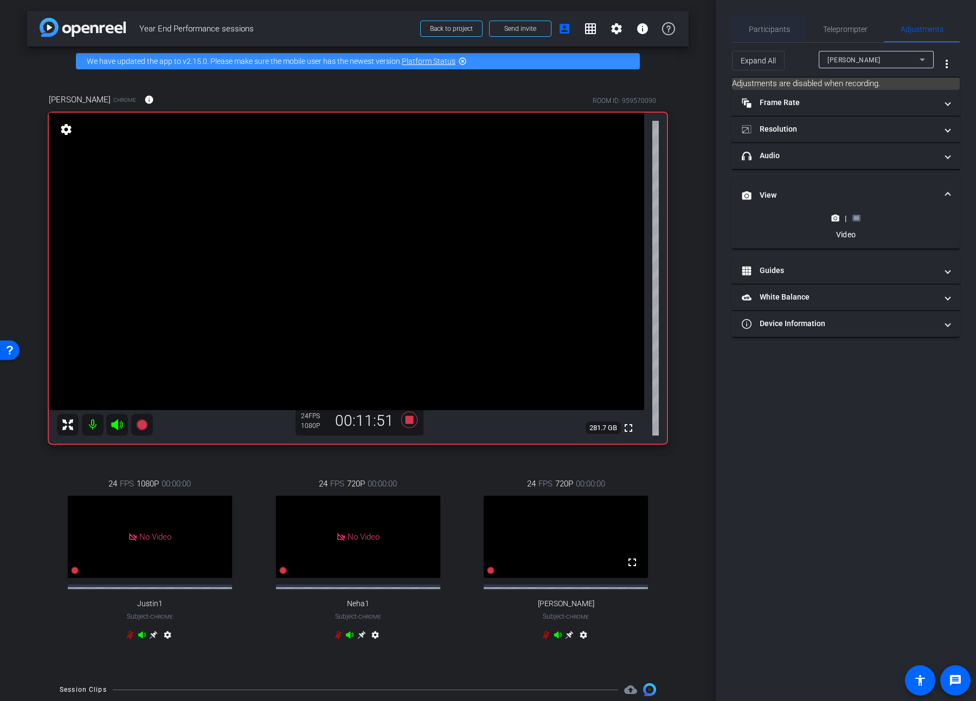
click at [703, 37] on span "Participants" at bounding box center [769, 29] width 41 height 26
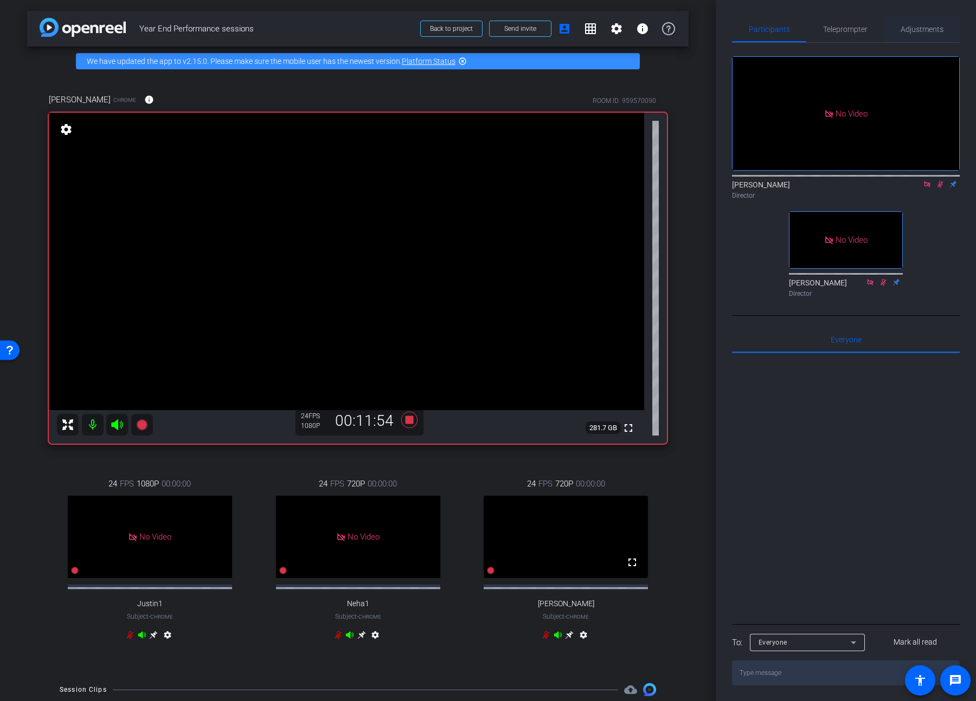
click at [703, 34] on div "Adjustments" at bounding box center [922, 29] width 76 height 26
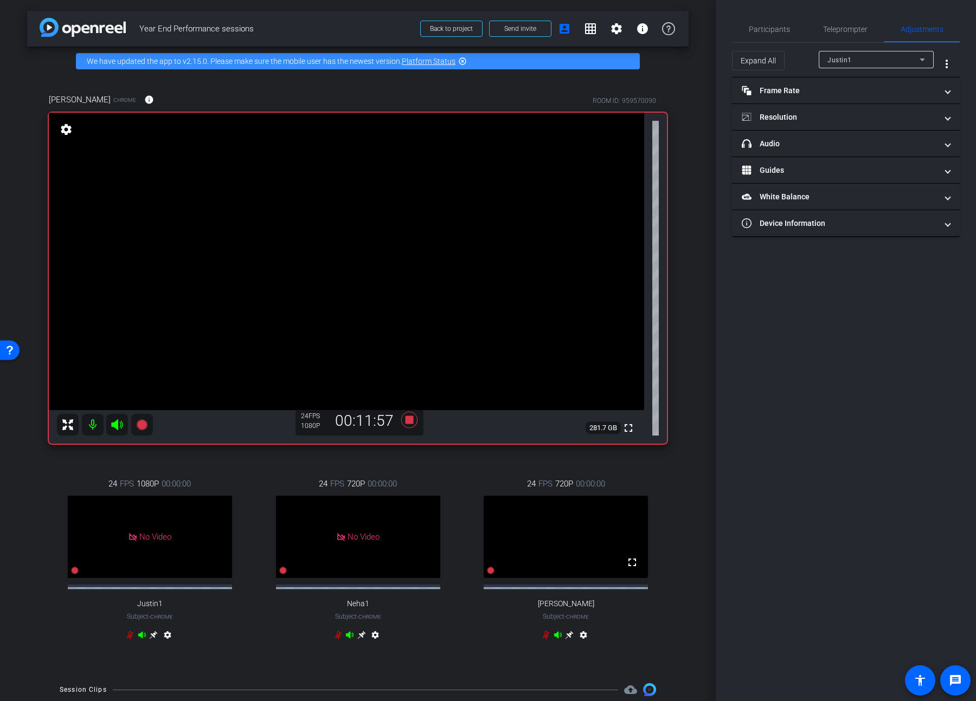
click at [703, 56] on div "Justin1" at bounding box center [873, 60] width 92 height 14
click at [703, 123] on mat-option "[PERSON_NAME]" at bounding box center [876, 115] width 115 height 17
type input "11000"
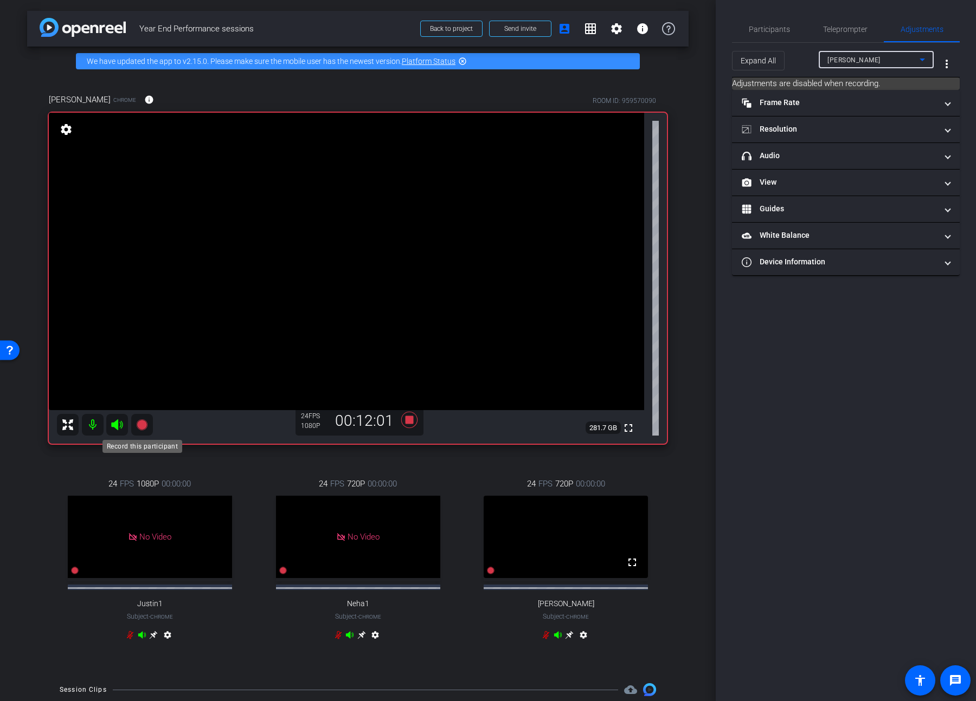
click at [143, 369] on icon at bounding box center [141, 425] width 11 height 11
click at [139, 369] on icon at bounding box center [141, 425] width 11 height 11
click at [407, 369] on icon at bounding box center [409, 420] width 16 height 16
click at [703, 33] on span "Participants" at bounding box center [769, 29] width 41 height 8
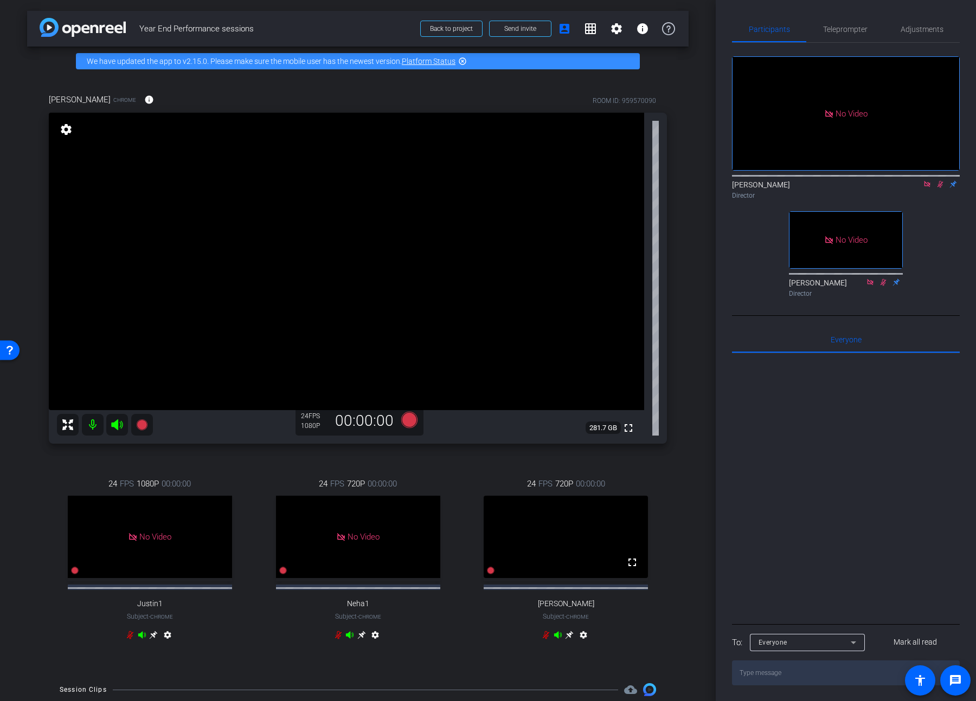
click at [703, 181] on icon at bounding box center [940, 185] width 9 height 8
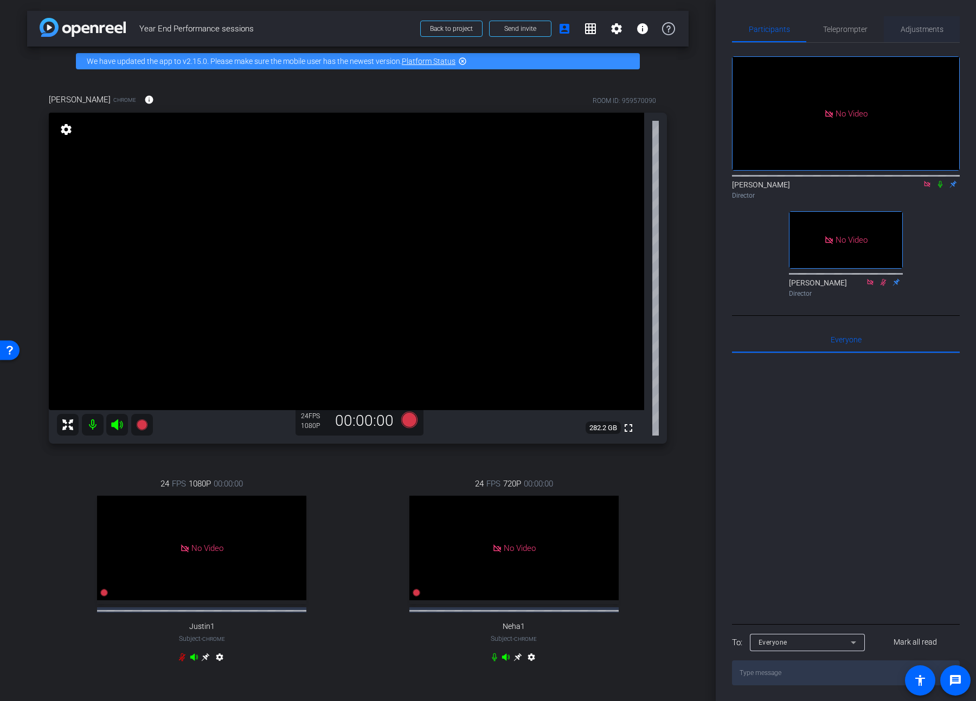
click at [703, 31] on span "Adjustments" at bounding box center [921, 29] width 43 height 8
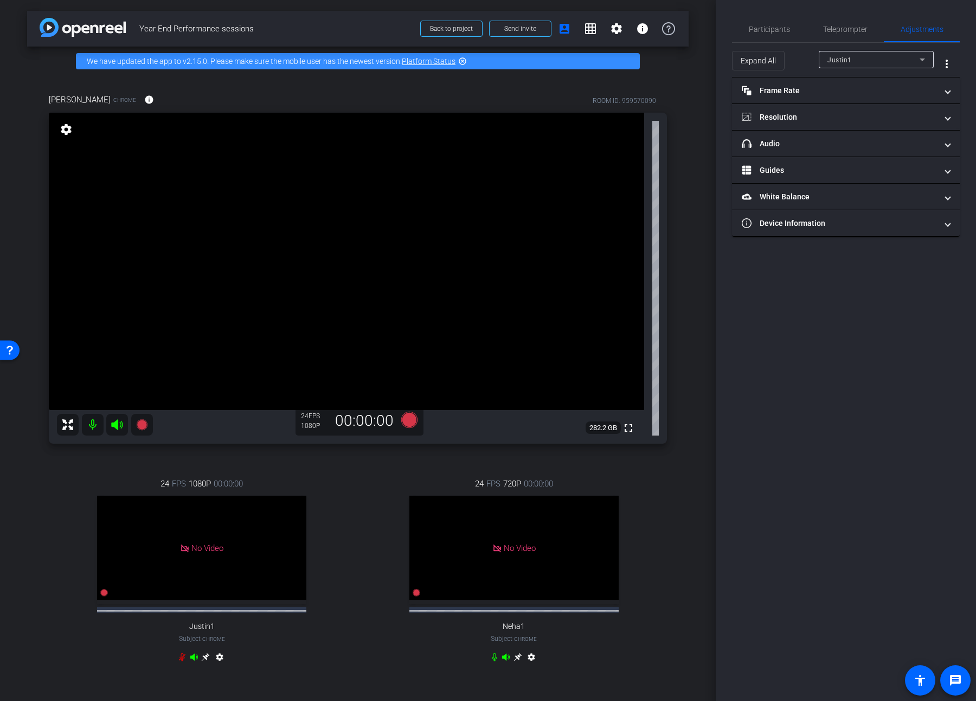
click at [703, 57] on div "Justin1" at bounding box center [873, 60] width 92 height 14
type input "11000"
click at [703, 34] on span "Participants" at bounding box center [769, 29] width 41 height 26
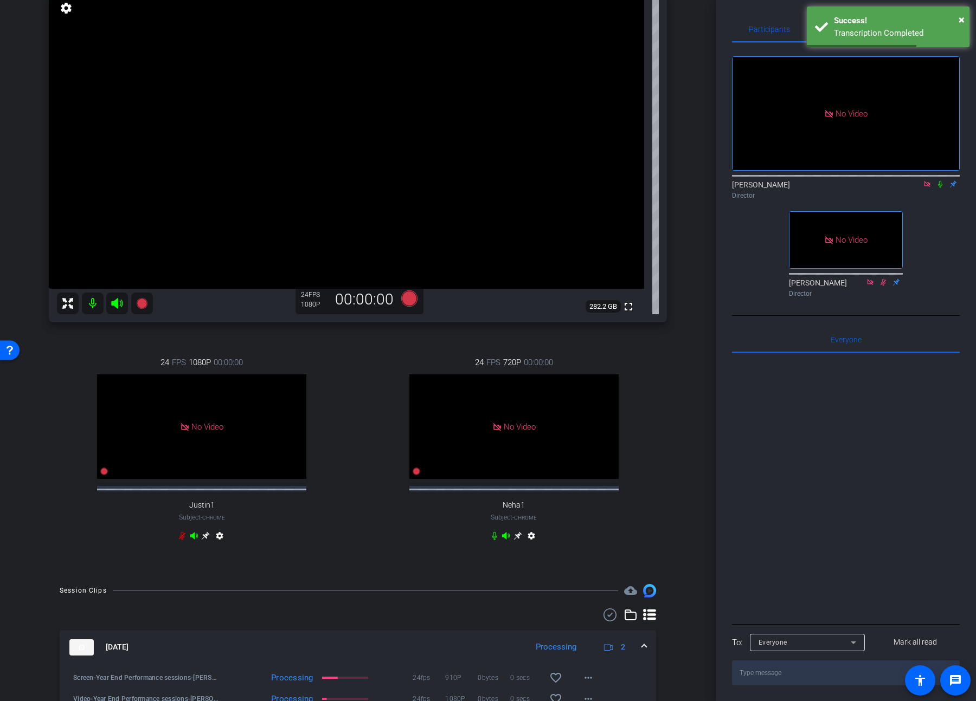
scroll to position [116, 0]
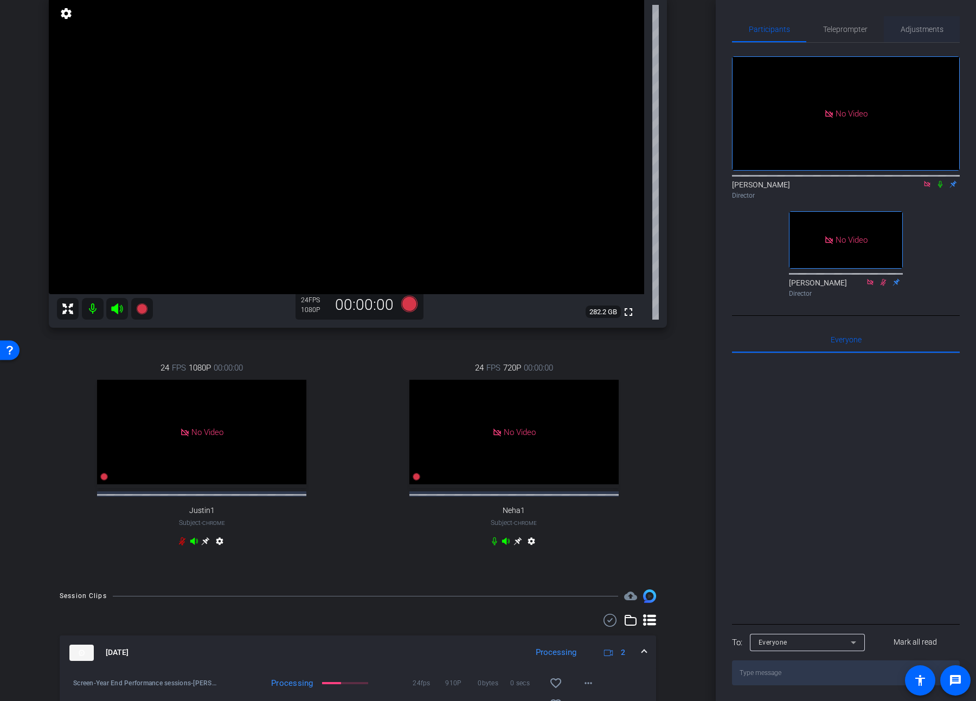
click at [703, 33] on span "Adjustments" at bounding box center [921, 29] width 43 height 8
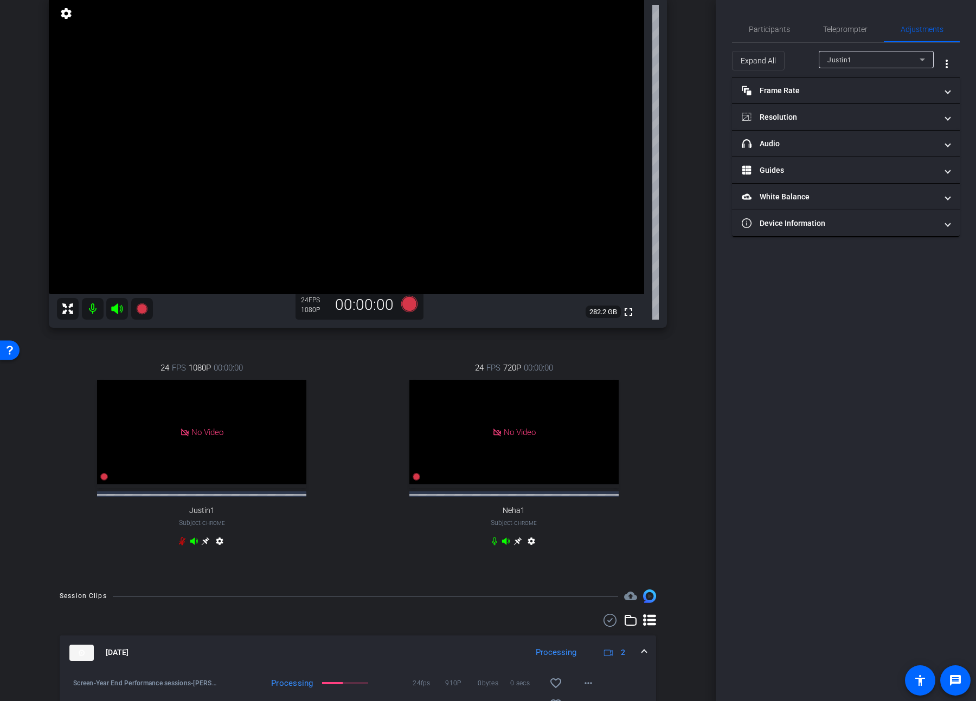
click at [703, 65] on div "Justin1" at bounding box center [873, 60] width 92 height 14
click at [703, 116] on span "[PERSON_NAME]" at bounding box center [854, 115] width 55 height 13
type input "11000"
click at [703, 30] on span "Participants" at bounding box center [769, 29] width 41 height 8
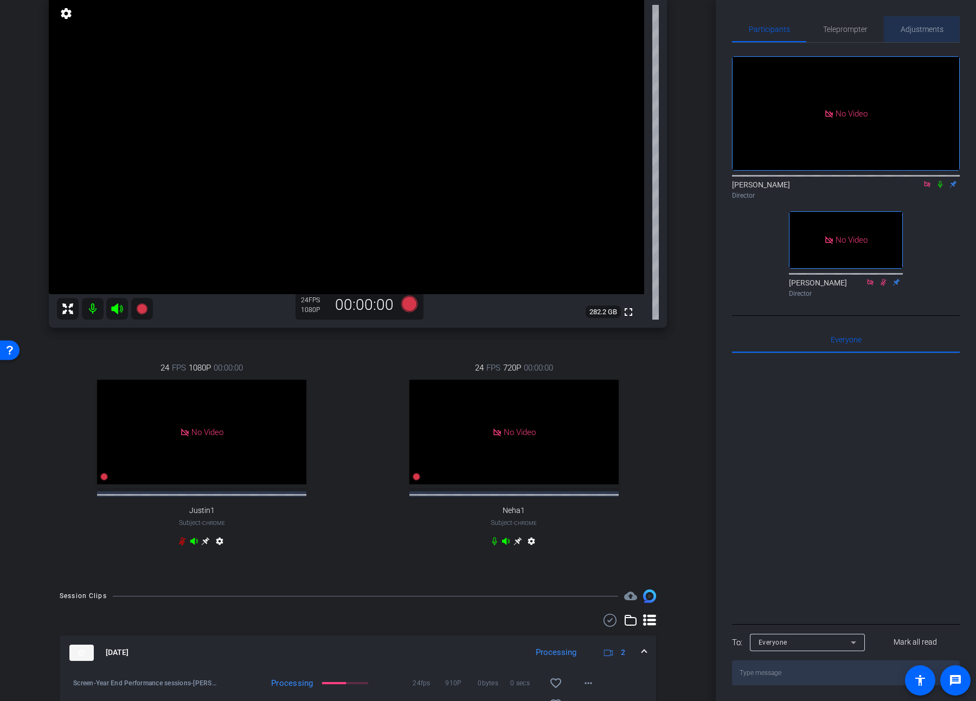
click at [703, 23] on span "Adjustments" at bounding box center [921, 29] width 43 height 26
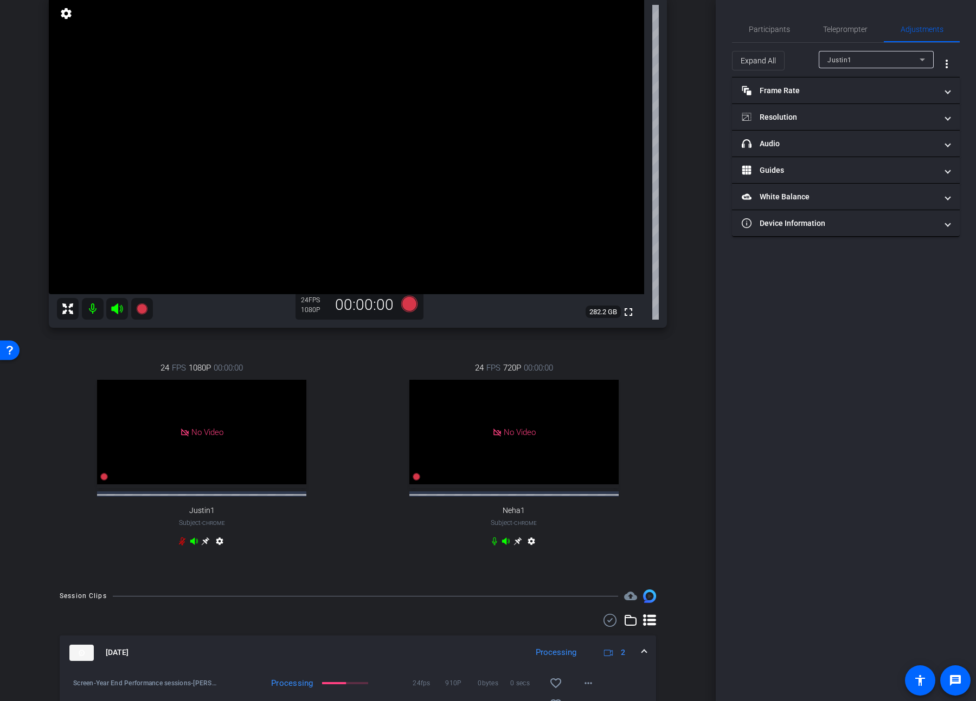
click at [703, 69] on div at bounding box center [876, 74] width 115 height 12
click at [703, 63] on div "Justin1" at bounding box center [873, 60] width 92 height 14
click at [703, 117] on span "[PERSON_NAME]" at bounding box center [854, 115] width 55 height 13
type input "11000"
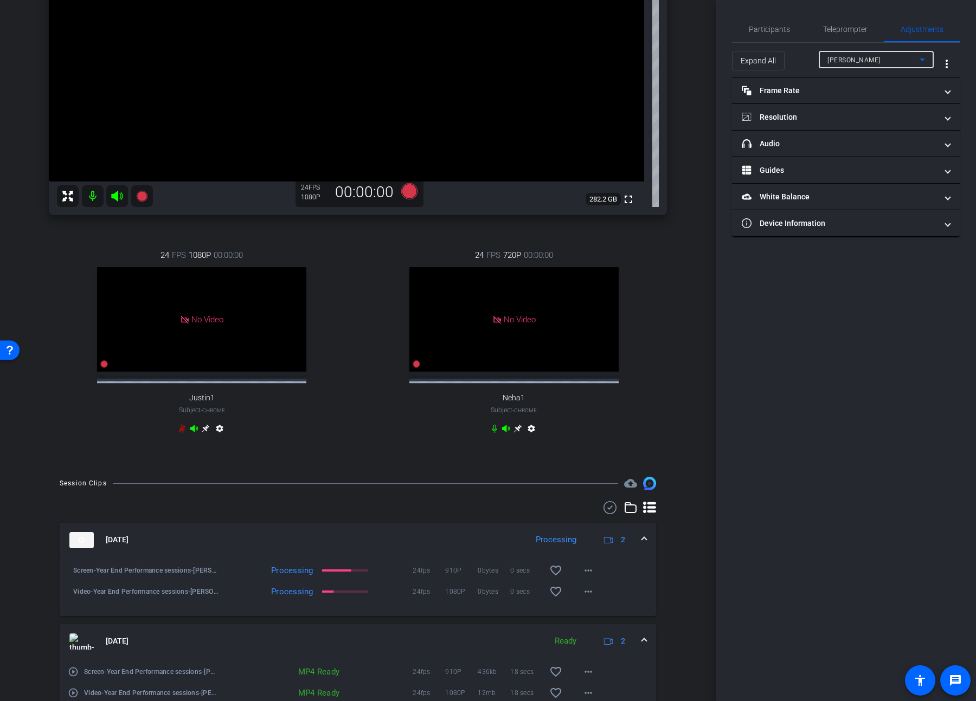
scroll to position [238, 0]
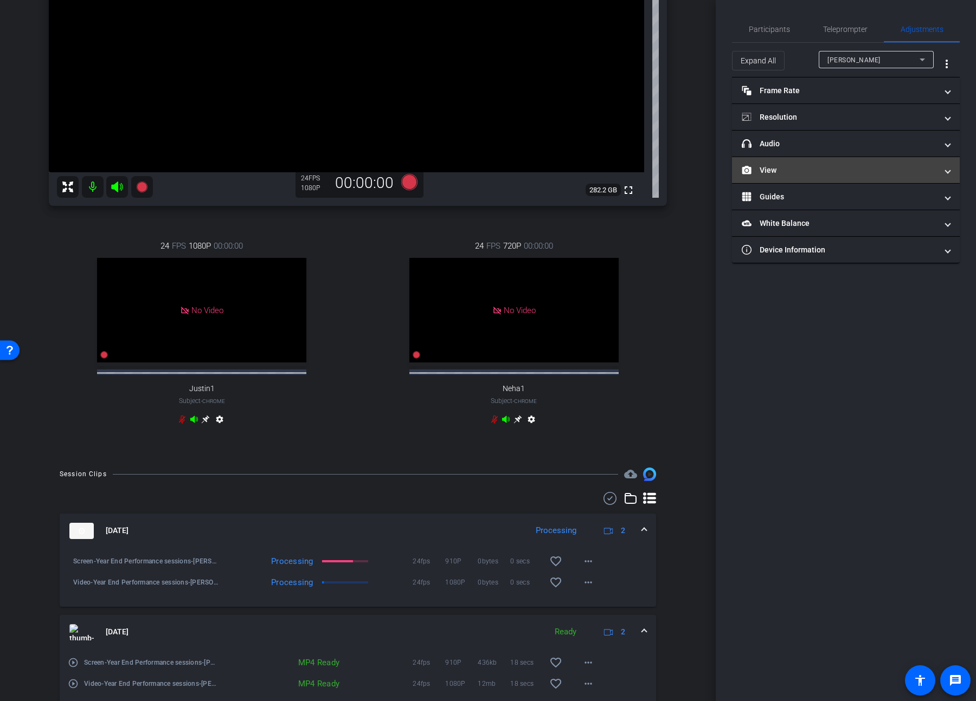
click at [703, 167] on mat-panel-title "View" at bounding box center [839, 170] width 195 height 11
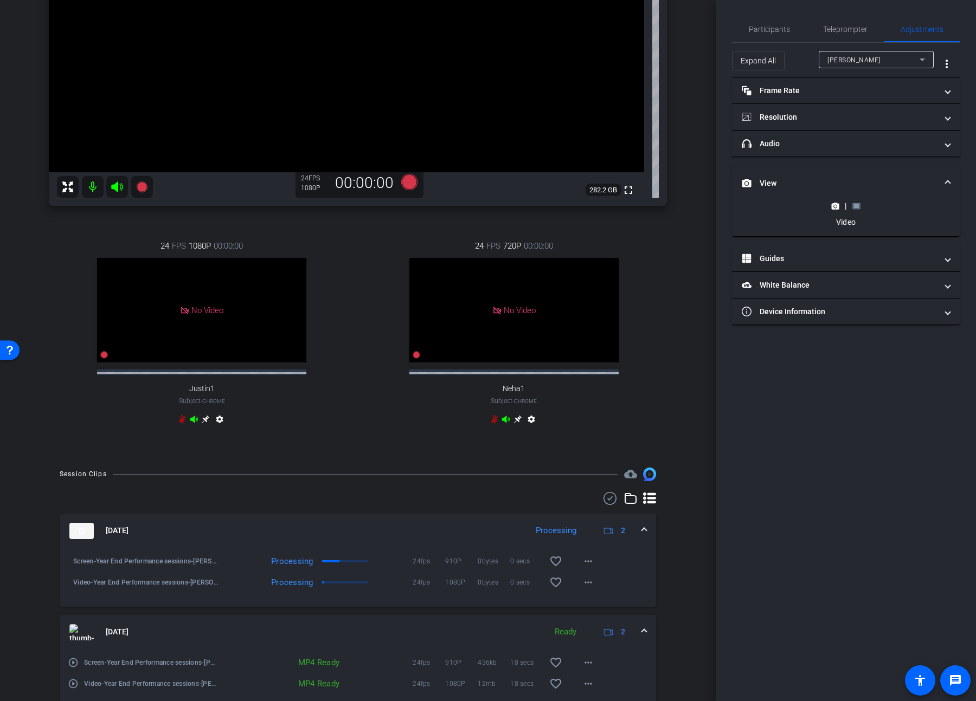
click at [703, 205] on rect at bounding box center [856, 206] width 6 height 4
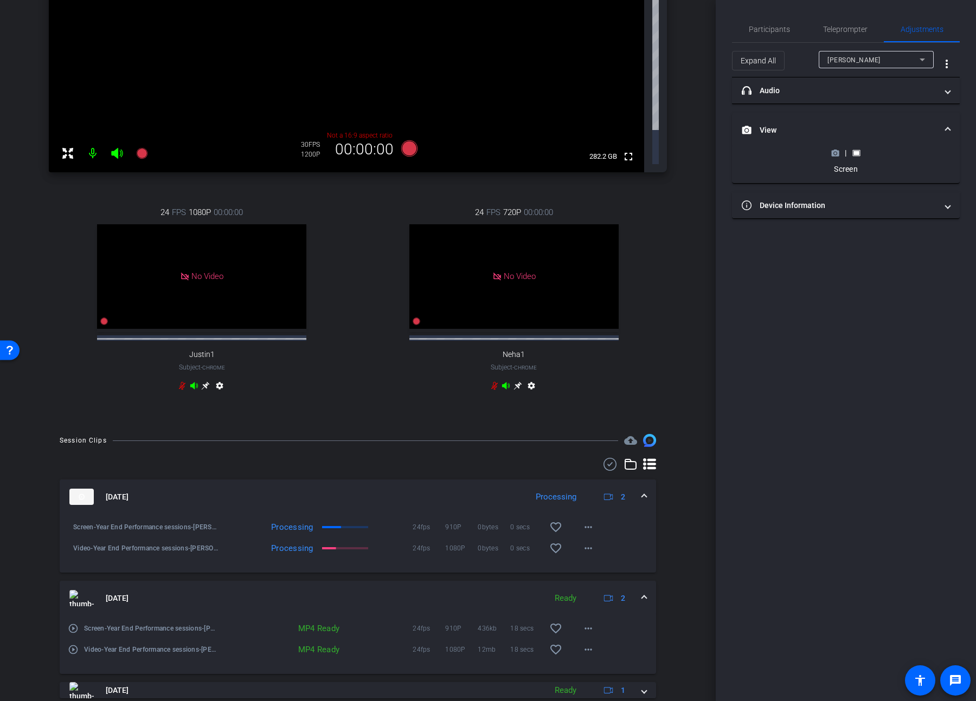
click at [703, 152] on icon at bounding box center [835, 153] width 8 height 8
click at [703, 156] on icon at bounding box center [856, 153] width 8 height 6
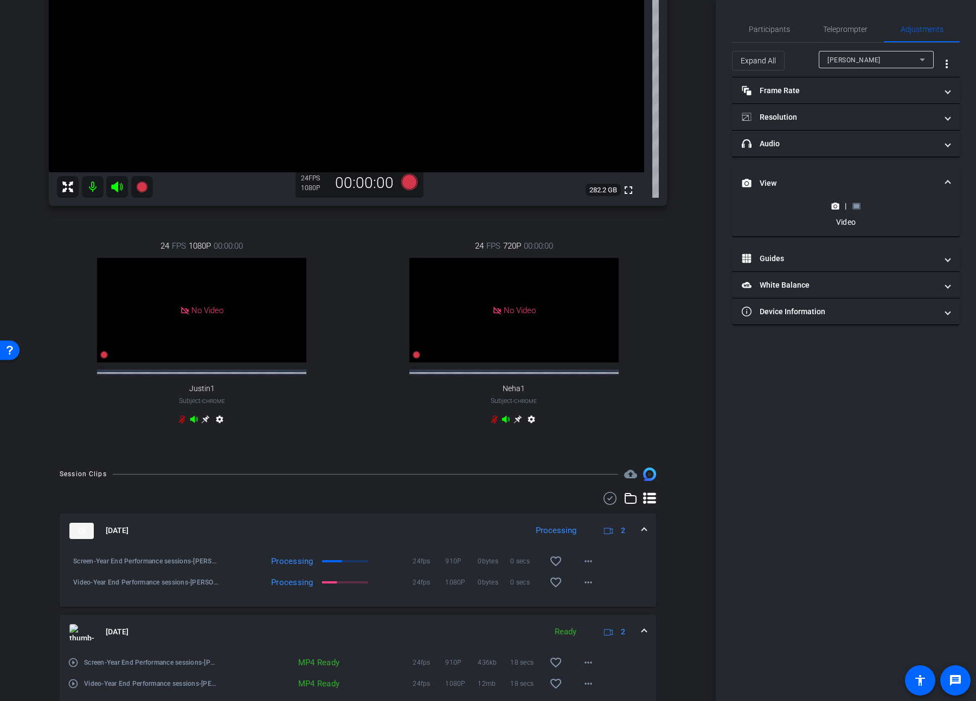
click at [703, 206] on rect at bounding box center [856, 206] width 6 height 4
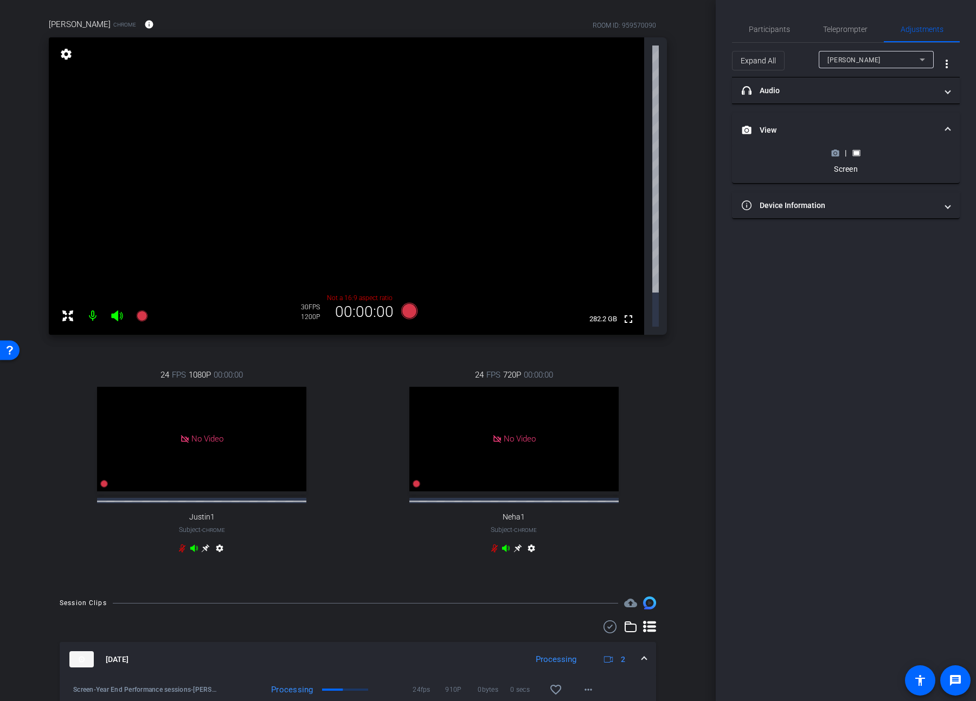
scroll to position [0, 0]
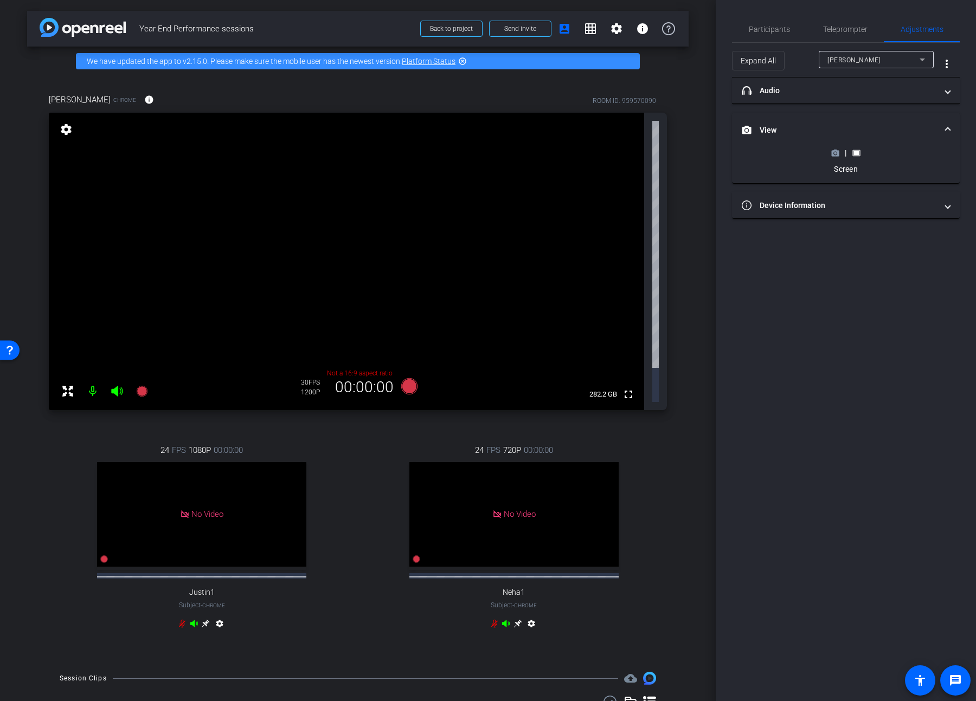
click at [703, 152] on icon at bounding box center [835, 153] width 8 height 8
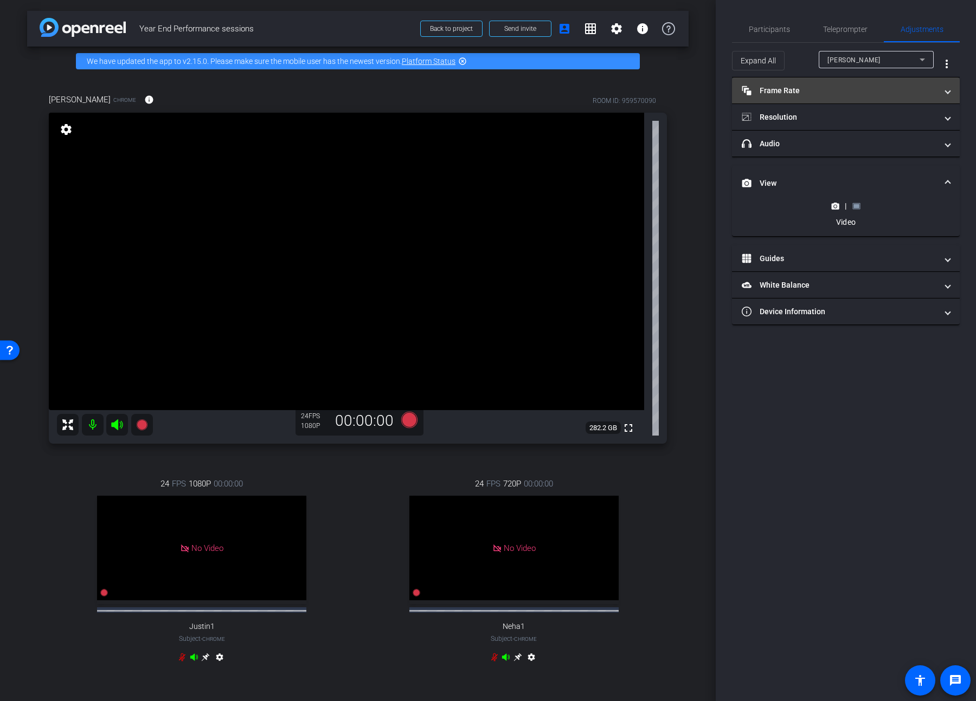
click at [703, 90] on mat-panel-title "Frame Rate Frame Rate" at bounding box center [839, 90] width 195 height 11
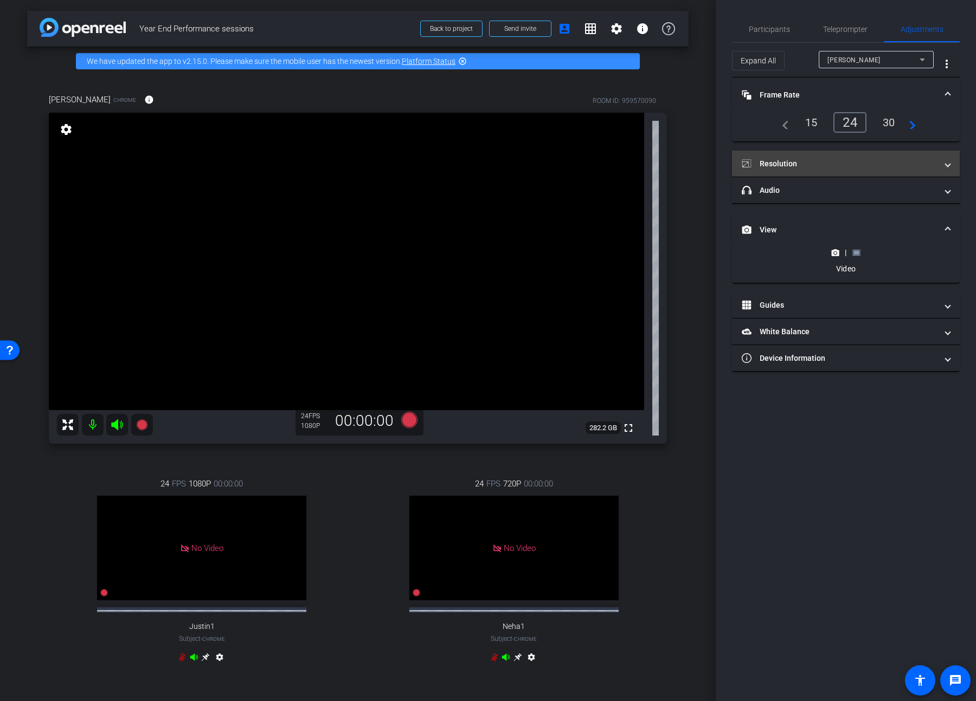
click at [703, 167] on mat-panel-title "Resolution" at bounding box center [839, 163] width 195 height 11
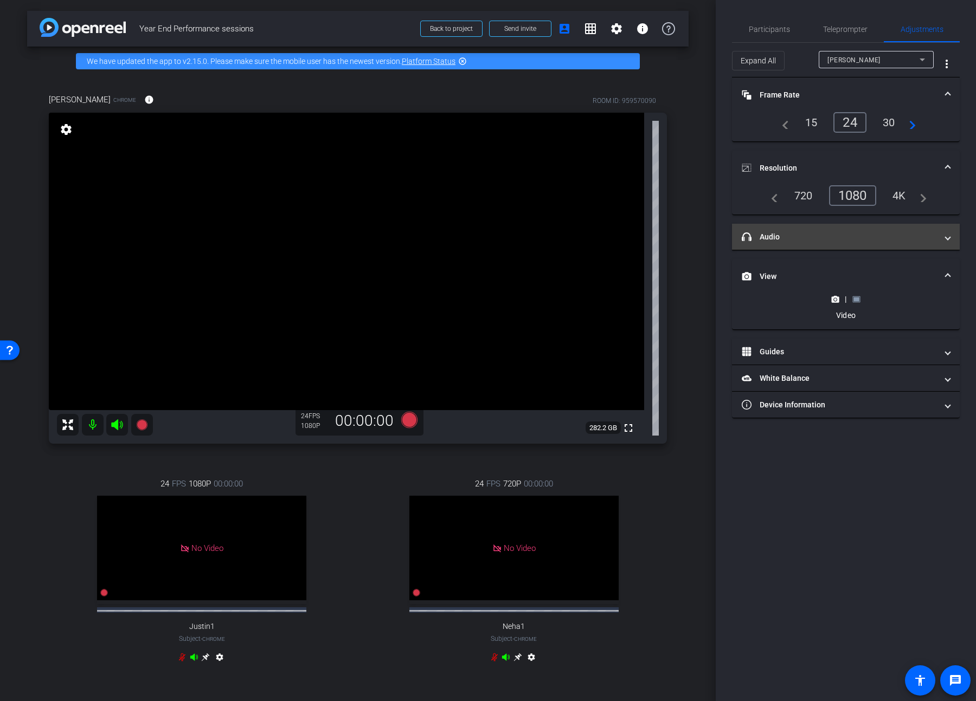
click at [703, 241] on mat-panel-title "headphone icon Audio" at bounding box center [839, 236] width 195 height 11
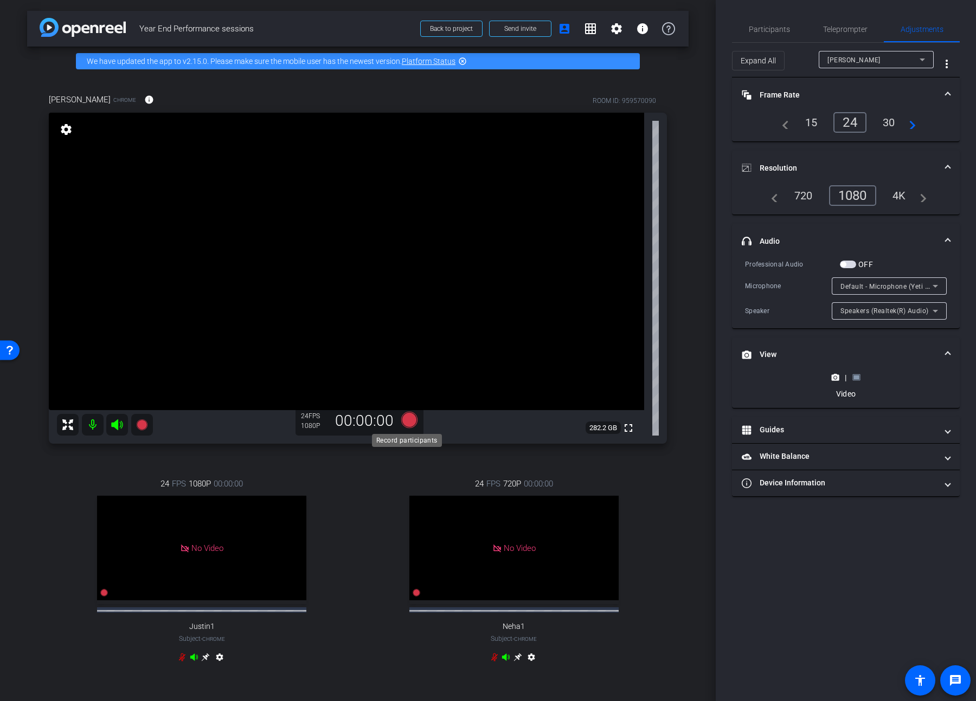
click at [401, 369] on icon at bounding box center [409, 420] width 16 height 16
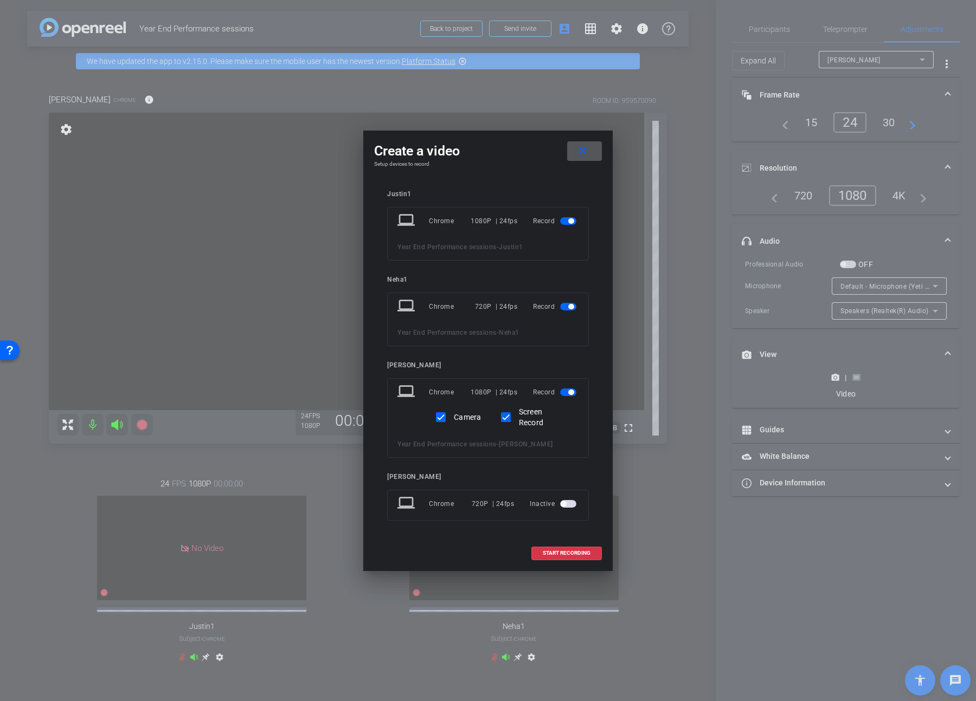
click at [566, 307] on span "button" at bounding box center [568, 307] width 16 height 8
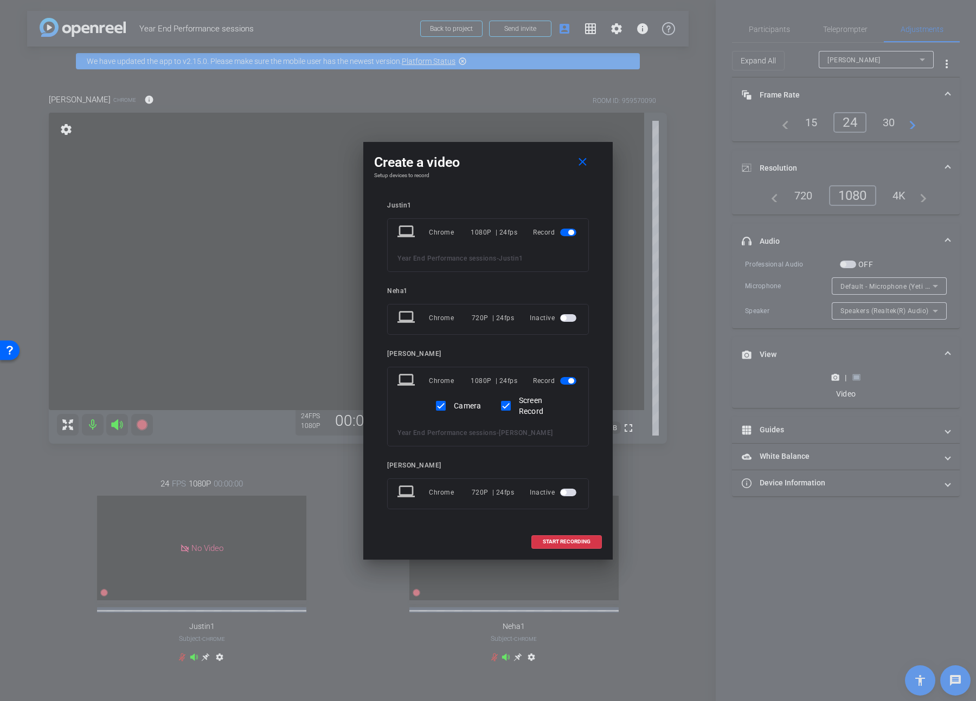
click at [574, 232] on span "button" at bounding box center [568, 233] width 16 height 8
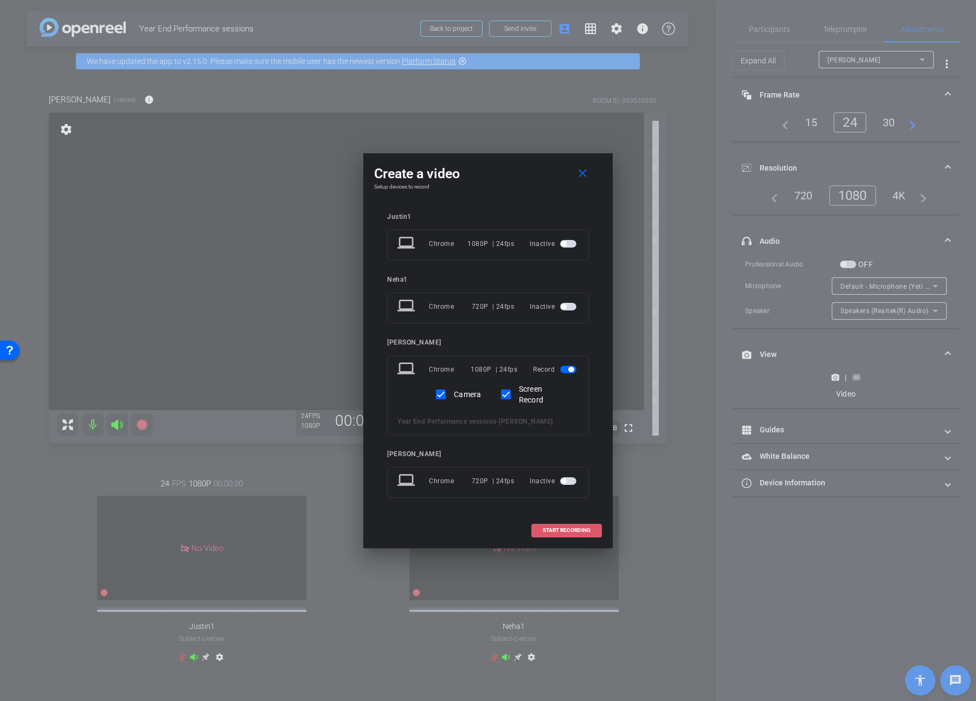
click at [580, 369] on span at bounding box center [566, 531] width 69 height 26
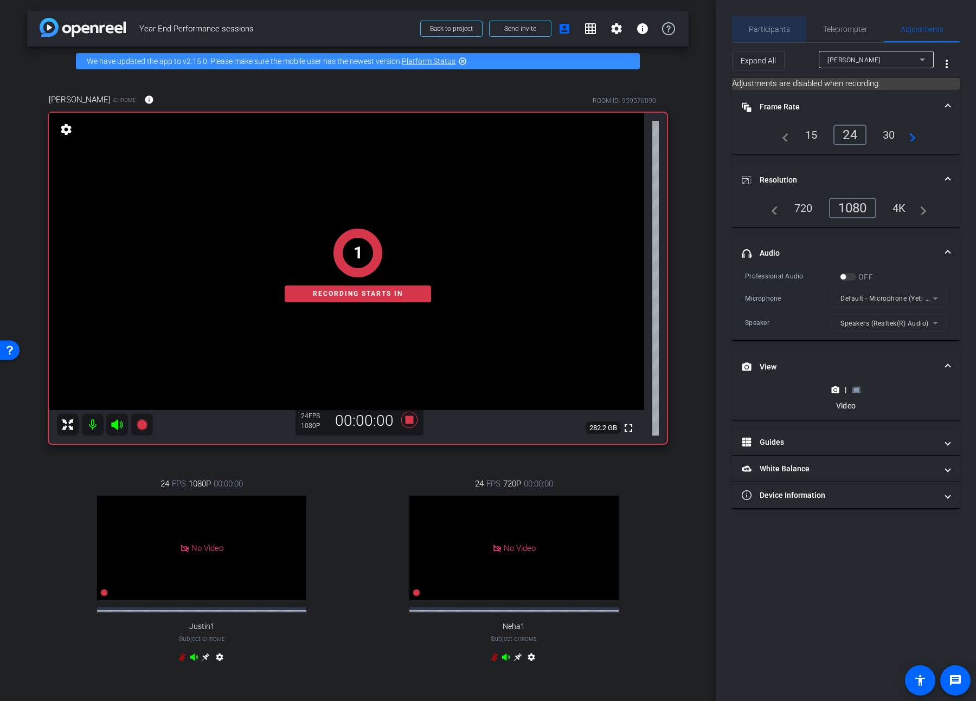
click at [703, 34] on span "Participants" at bounding box center [769, 29] width 41 height 26
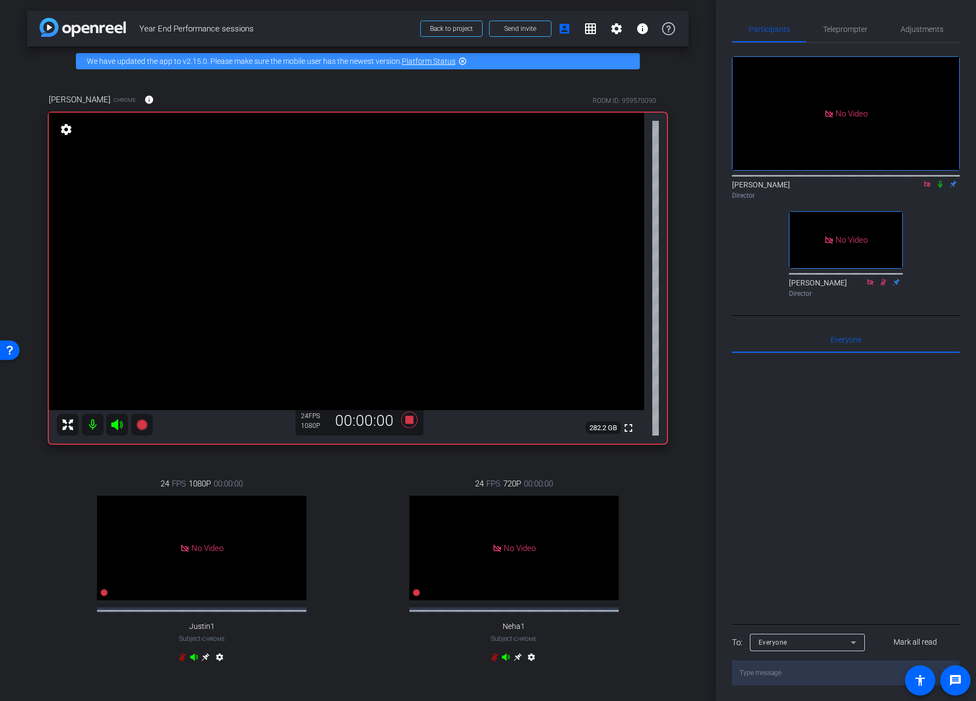
click at [703, 181] on icon at bounding box center [940, 185] width 9 height 8
click at [703, 25] on span "Adjustments" at bounding box center [921, 29] width 43 height 8
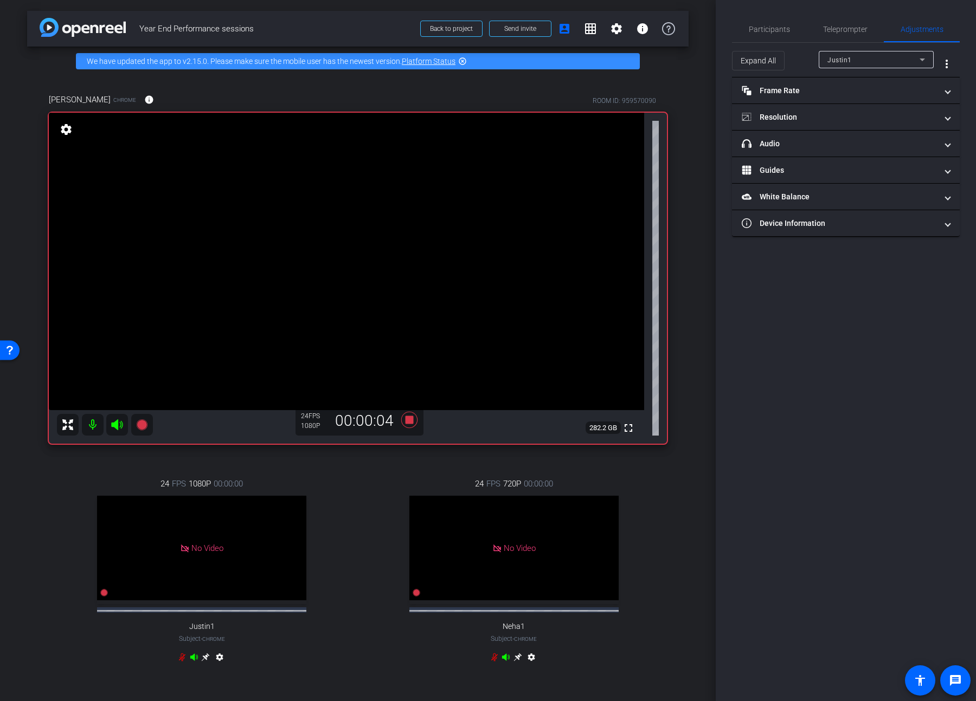
click at [703, 74] on div at bounding box center [876, 74] width 115 height 12
click at [703, 65] on div "Justin1" at bounding box center [873, 60] width 92 height 14
type input "11000"
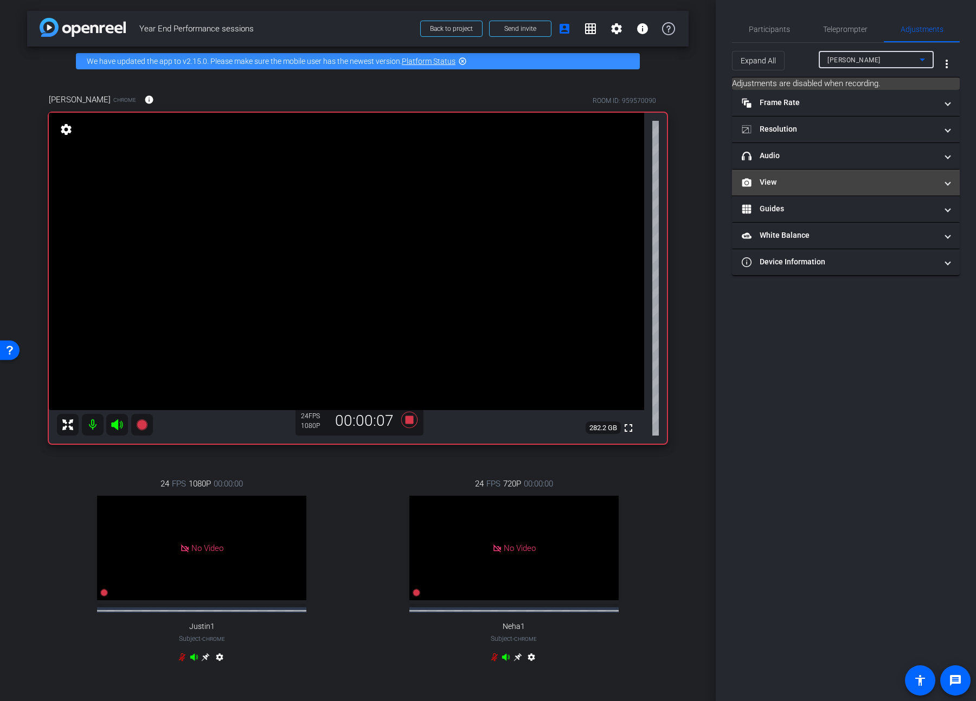
click at [703, 183] on mat-panel-title "View" at bounding box center [839, 182] width 195 height 11
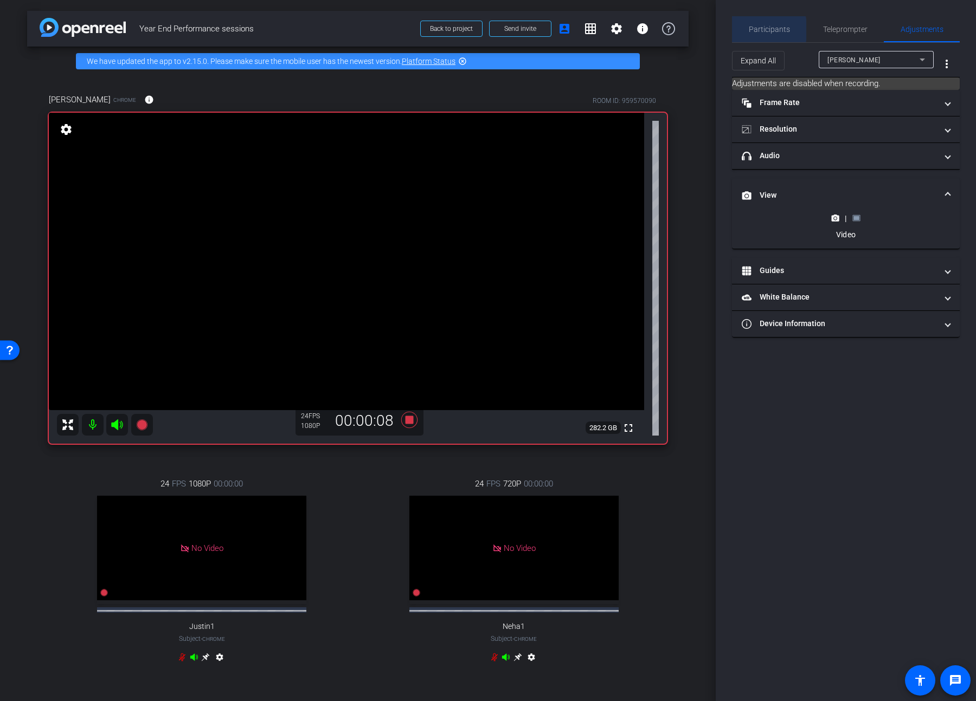
click at [703, 30] on span "Participants" at bounding box center [769, 29] width 41 height 8
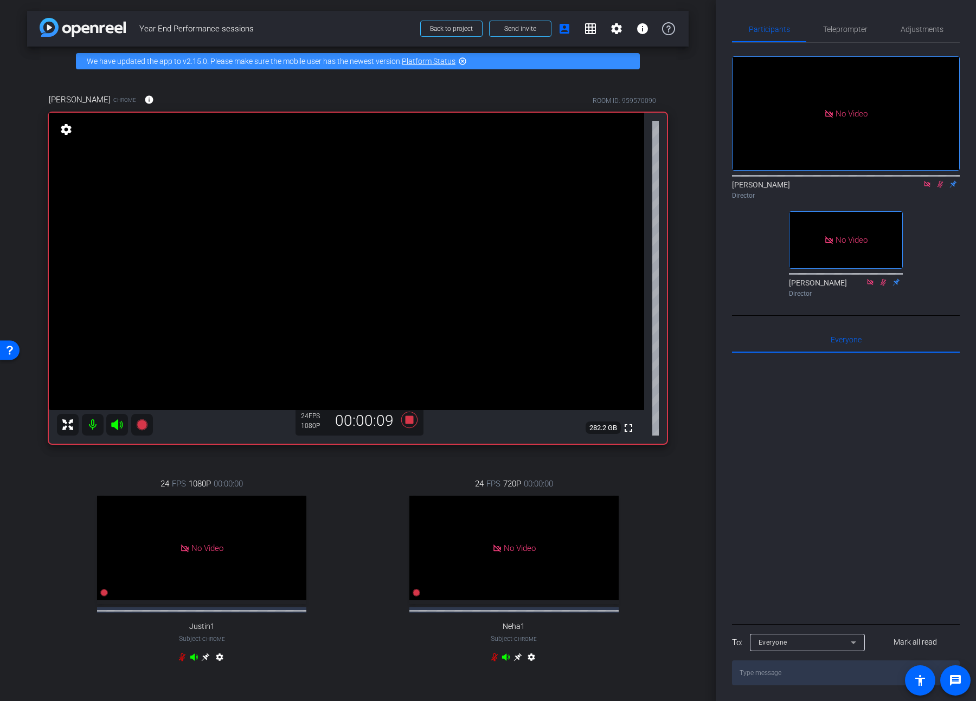
click at [703, 181] on icon at bounding box center [940, 185] width 9 height 8
click at [413, 369] on icon at bounding box center [409, 420] width 26 height 20
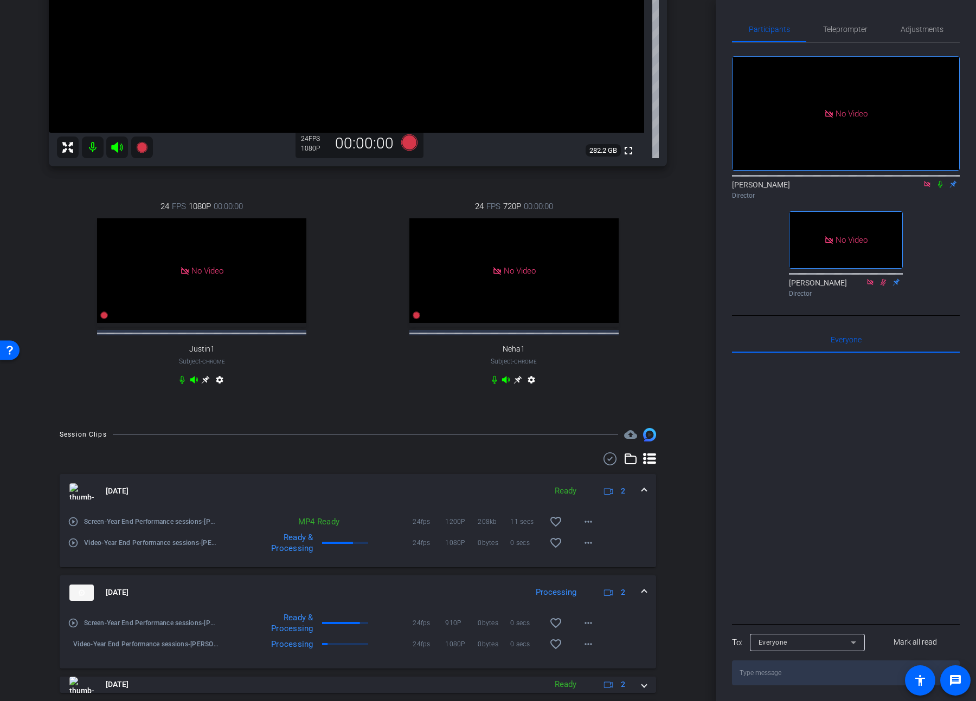
scroll to position [342, 0]
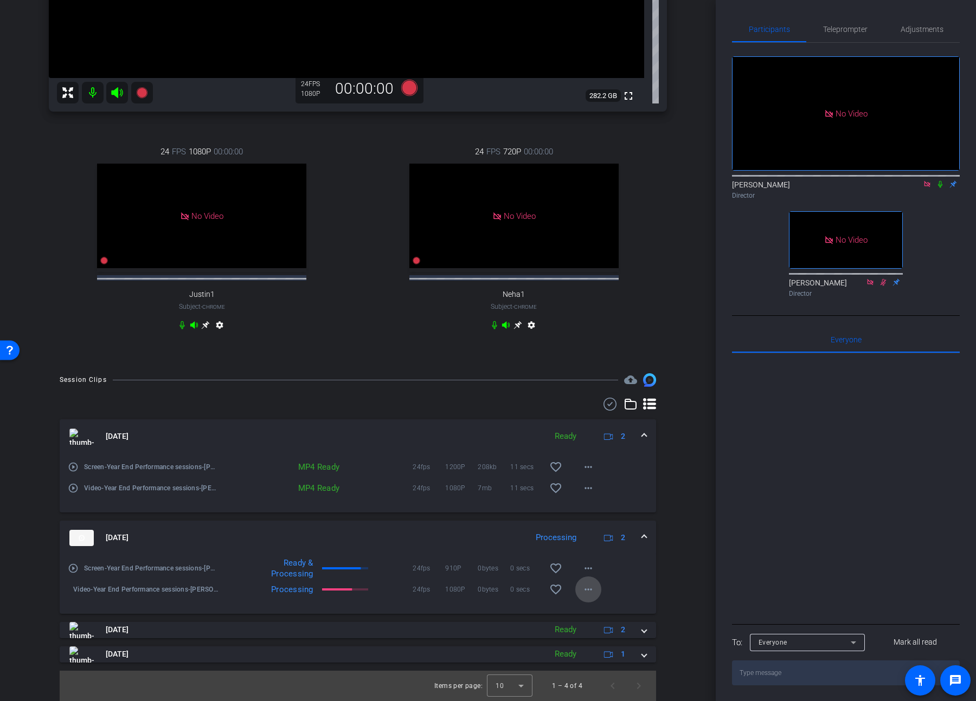
click at [582, 369] on mat-icon "more_horiz" at bounding box center [588, 589] width 13 height 13
click at [686, 369] on div at bounding box center [488, 350] width 976 height 701
click at [582, 369] on mat-icon "more_horiz" at bounding box center [588, 589] width 13 height 13
click at [677, 369] on div at bounding box center [488, 350] width 976 height 701
click at [703, 181] on icon at bounding box center [940, 184] width 4 height 7
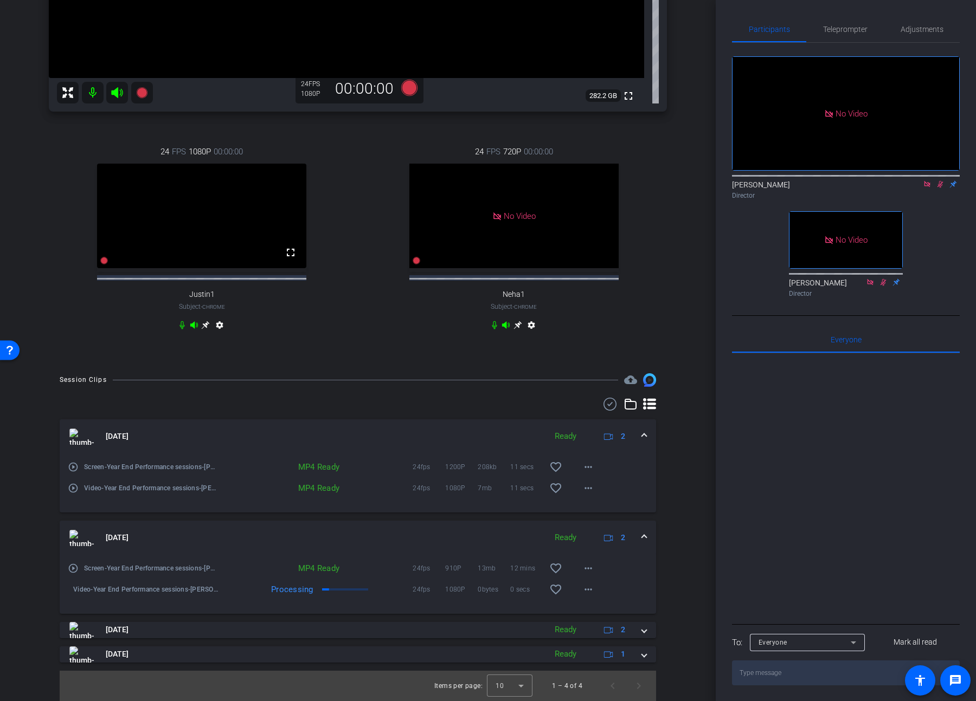
drag, startPoint x: 940, startPoint y: 154, endPoint x: 884, endPoint y: 463, distance: 314.6
click at [703, 369] on div "No Video [PERSON_NAME] Director No Video [PERSON_NAME] Director Everyone 0 Mark…" at bounding box center [846, 364] width 228 height 643
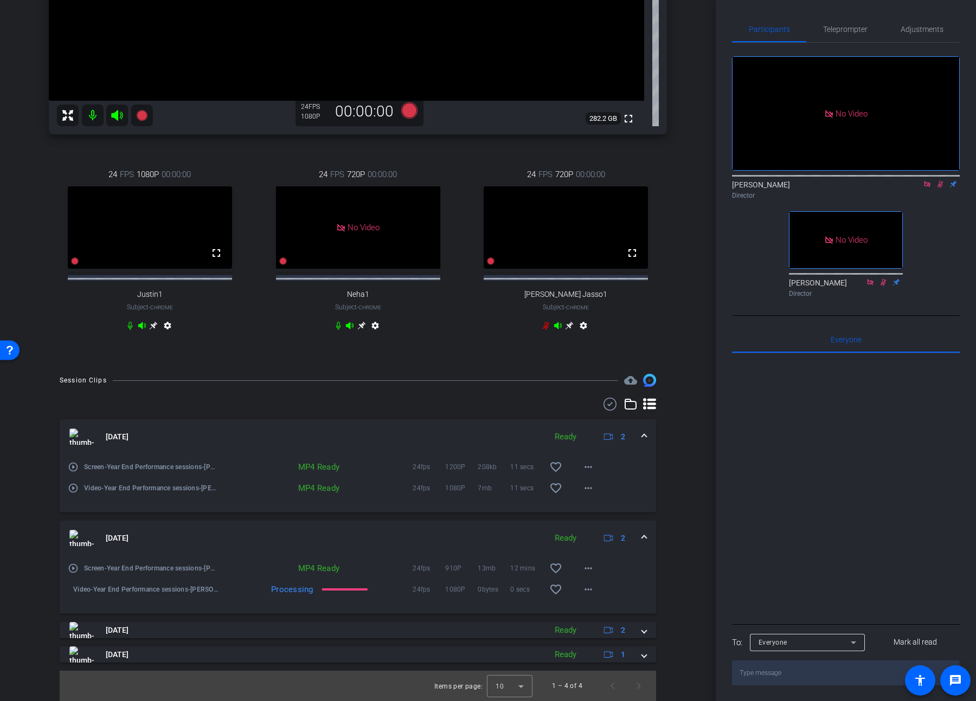
click at [703, 181] on icon at bounding box center [940, 185] width 9 height 8
click at [703, 181] on icon at bounding box center [940, 184] width 6 height 7
click at [585, 369] on mat-icon "more_horiz" at bounding box center [588, 589] width 13 height 13
click at [678, 369] on div at bounding box center [488, 350] width 976 height 701
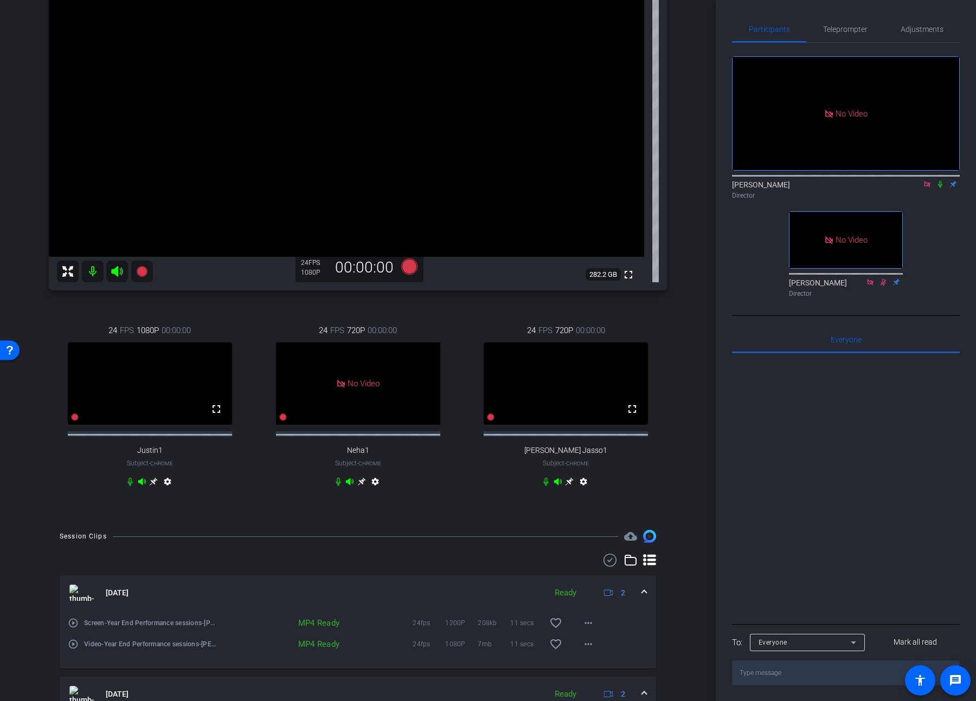
scroll to position [0, 0]
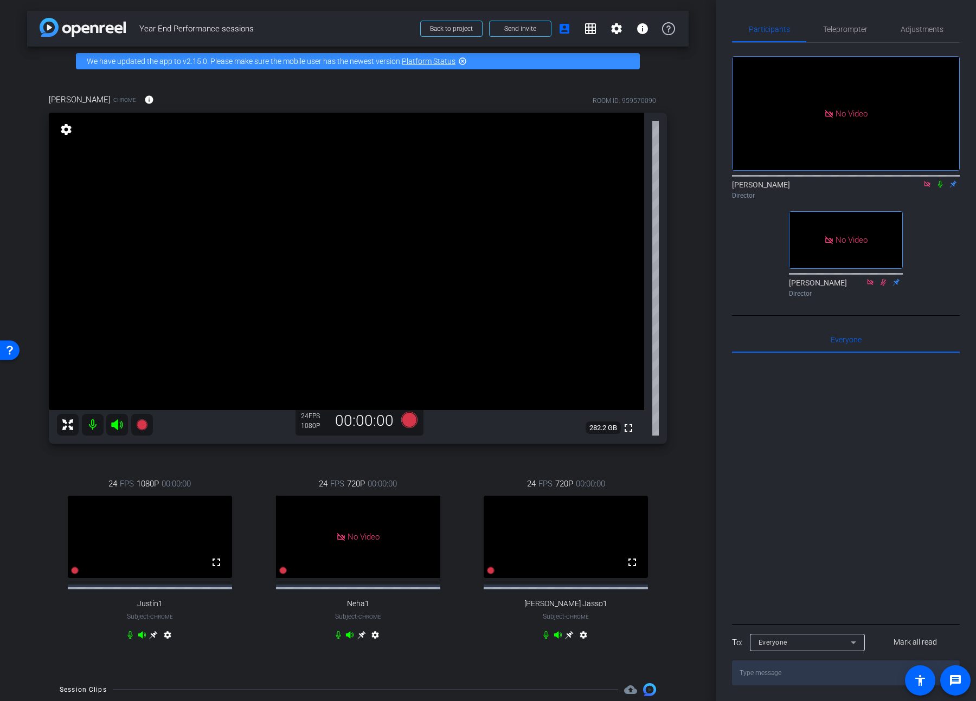
click at [703, 181] on icon at bounding box center [940, 185] width 9 height 8
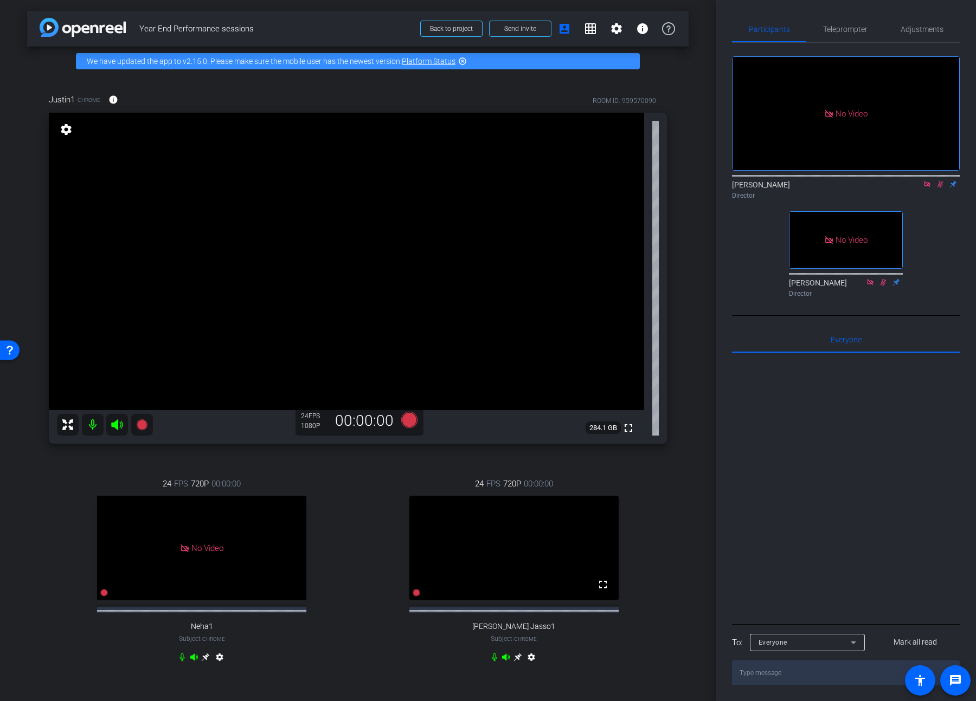
click at [513, 369] on icon at bounding box center [517, 657] width 9 height 9
click at [703, 181] on icon at bounding box center [940, 185] width 9 height 8
click at [703, 33] on span "Adjustments" at bounding box center [921, 29] width 43 height 8
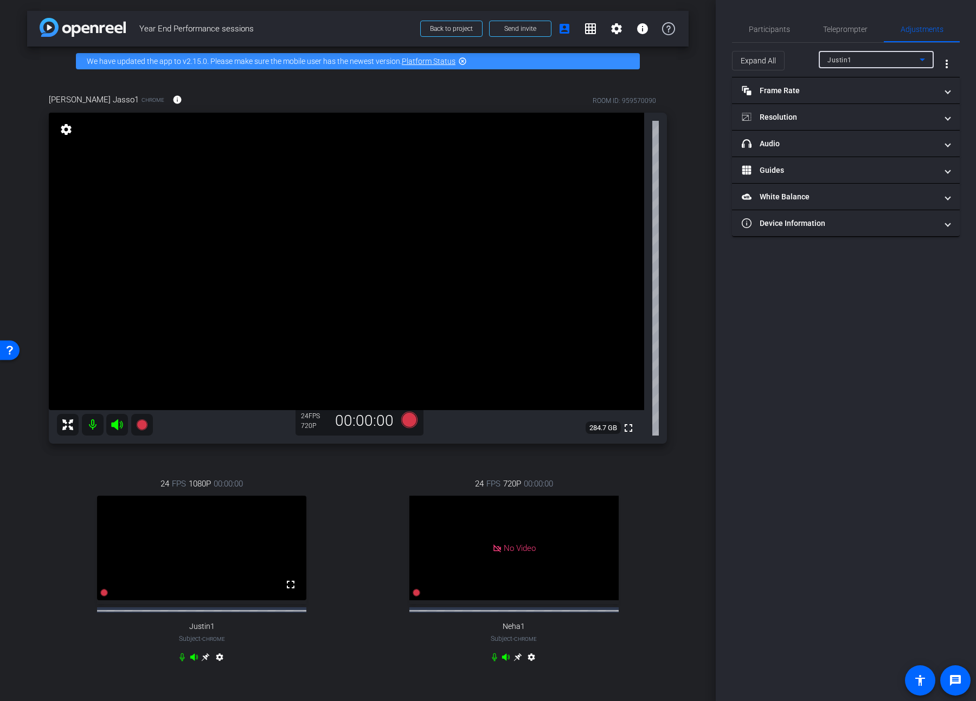
click at [703, 58] on div "Justin1" at bounding box center [873, 60] width 92 height 14
click at [703, 120] on mat-option "[PERSON_NAME] Jasso1" at bounding box center [876, 115] width 115 height 17
type input "11000"
click at [703, 145] on mat-panel-title "headphone icon Audio" at bounding box center [839, 143] width 195 height 11
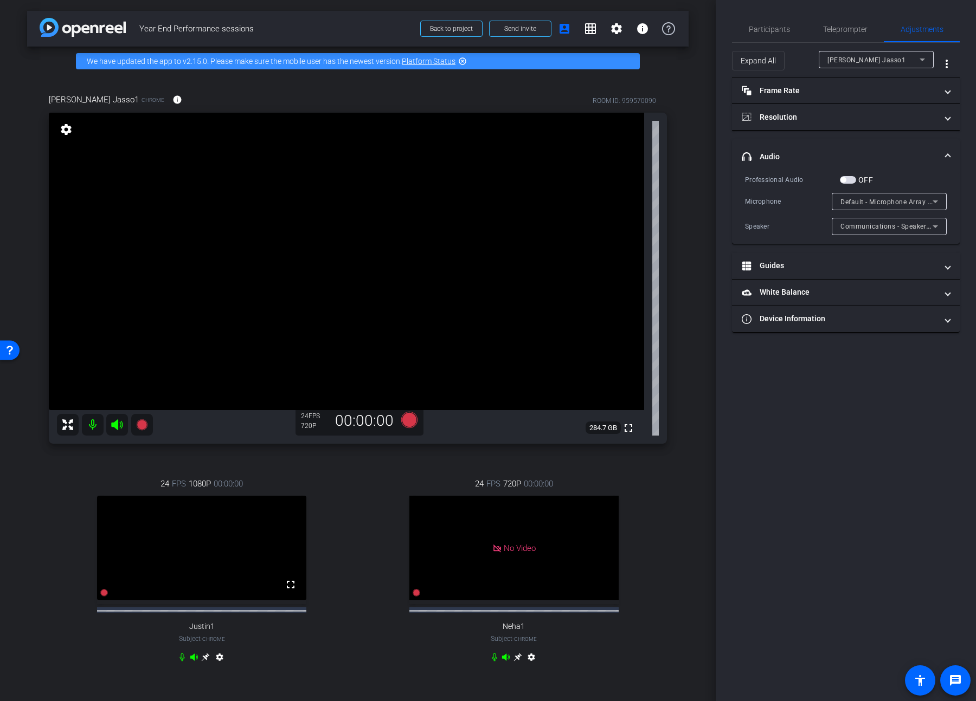
click at [703, 227] on span "Communications - Speakers (Realtek(R) Audio)" at bounding box center [914, 226] width 149 height 9
click at [703, 285] on span "Speakers (Realtek(R) Audio)" at bounding box center [886, 282] width 93 height 13
click at [703, 207] on div "Default - Microphone Array (Intel® Smart Sound Technology for Digital Microphon…" at bounding box center [886, 202] width 92 height 14
click at [703, 244] on span "Communications - Microphone Array (Intel® Smart Sound Technology for Digital Mi…" at bounding box center [889, 240] width 98 height 13
click at [703, 31] on span "Participants" at bounding box center [769, 29] width 41 height 8
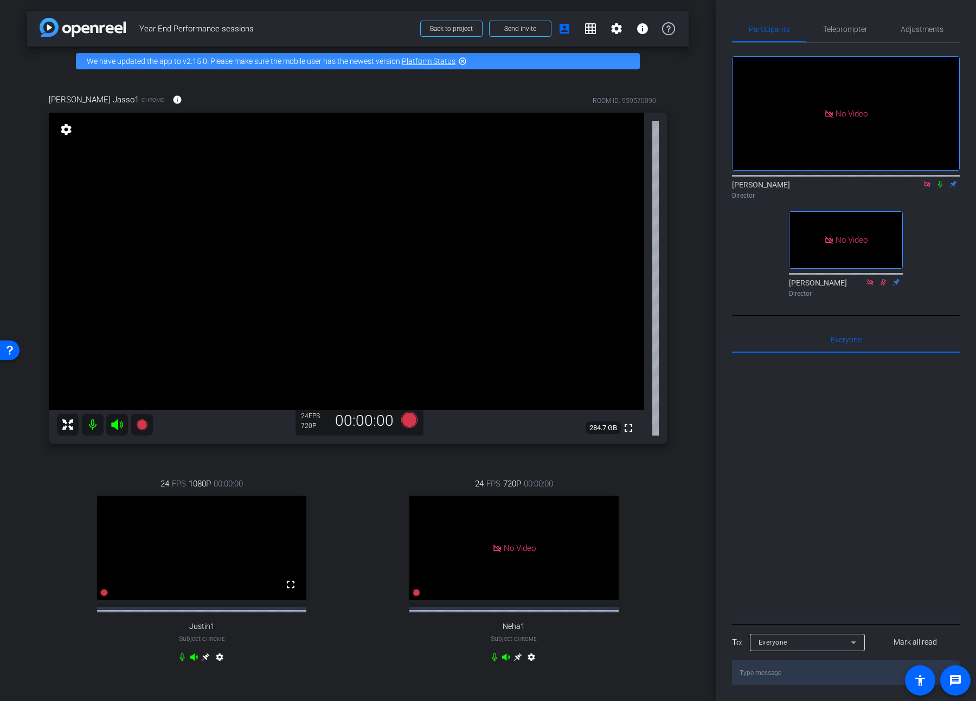
click at [703, 181] on icon at bounding box center [940, 184] width 4 height 7
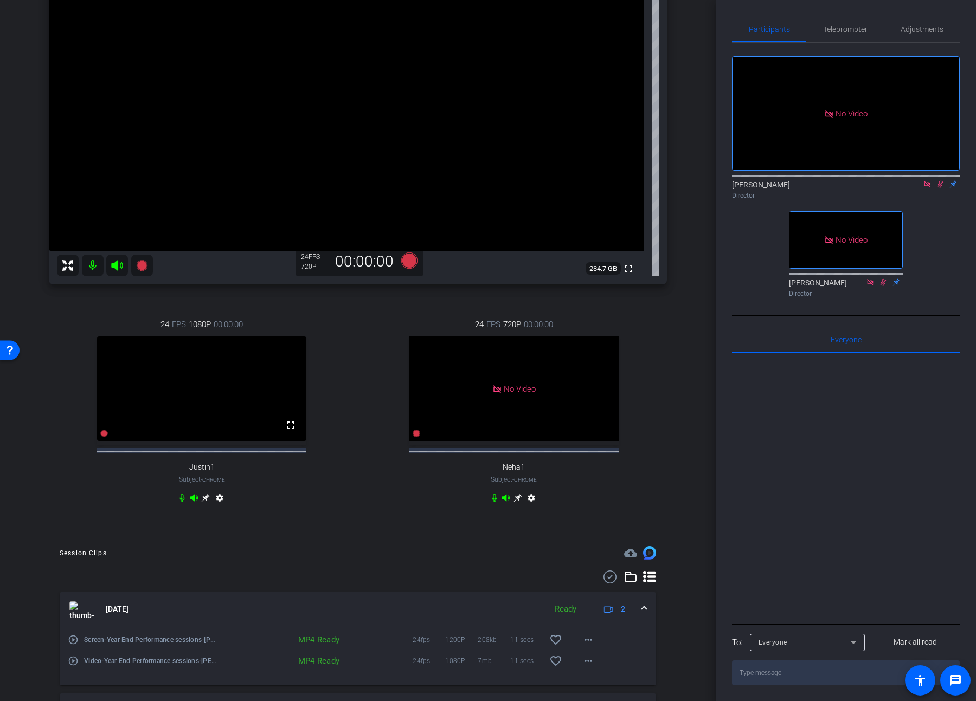
scroll to position [342, 0]
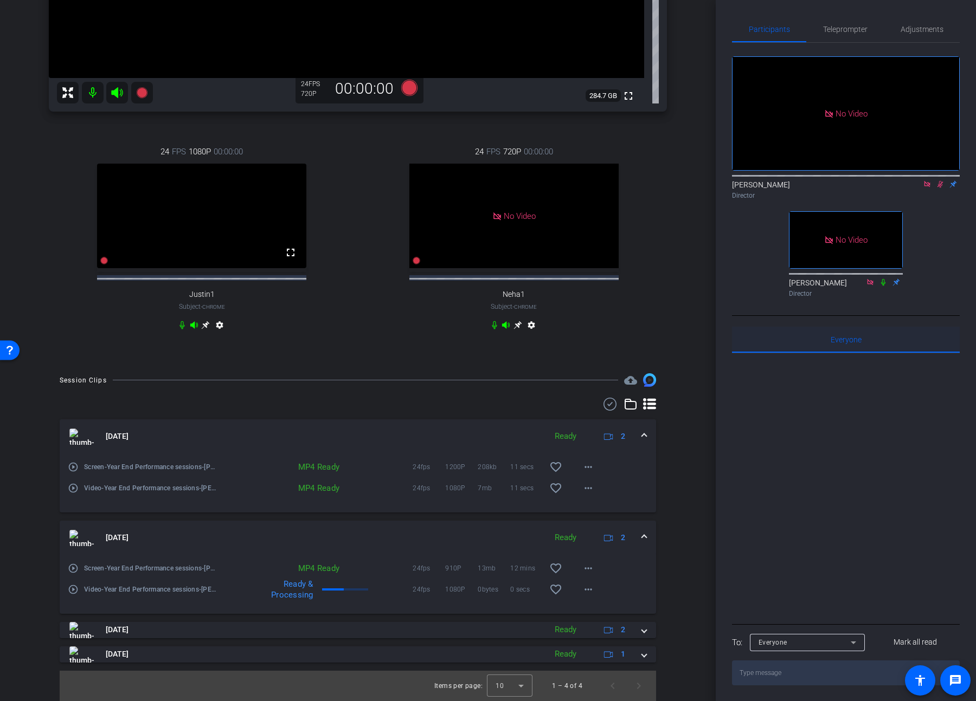
drag, startPoint x: 939, startPoint y: 155, endPoint x: 931, endPoint y: 344, distance: 189.4
click at [703, 366] on div "No Video [PERSON_NAME] Director No Video [PERSON_NAME] Director Everyone 0 Mark…" at bounding box center [846, 364] width 228 height 643
click at [585, 369] on mat-icon "more_horiz" at bounding box center [588, 589] width 13 height 13
click at [629, 369] on span "Download Original" at bounding box center [610, 486] width 65 height 13
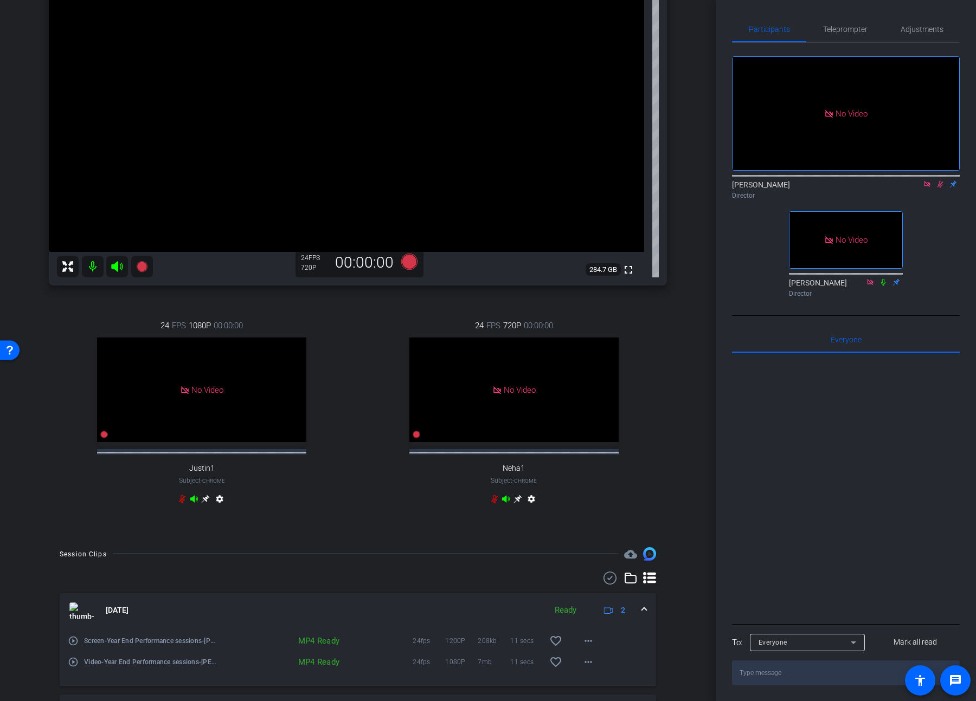
scroll to position [126, 0]
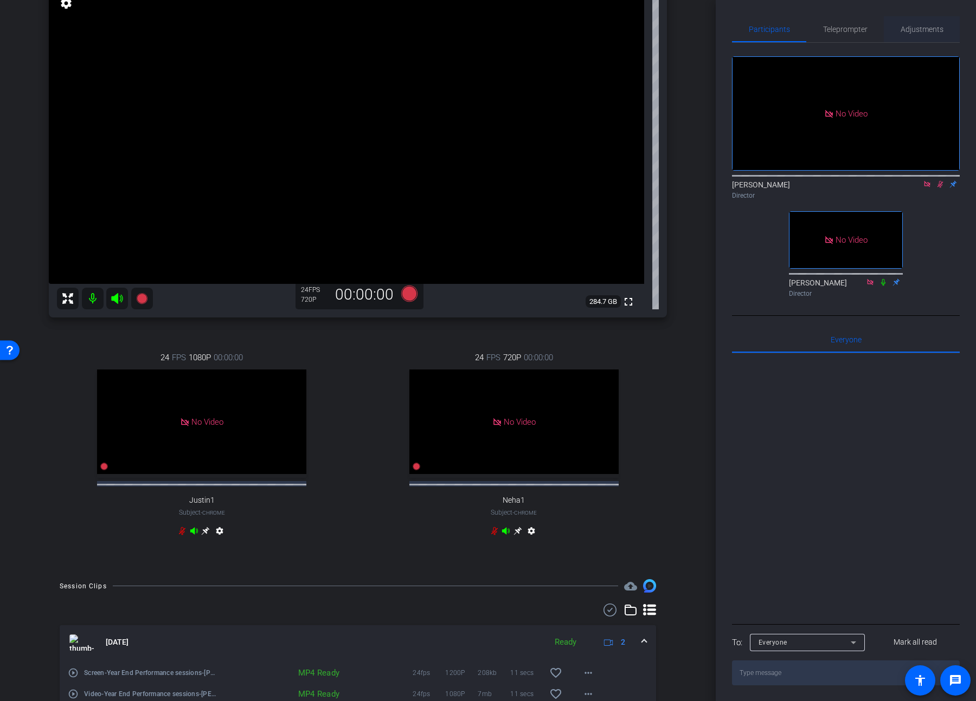
click at [703, 27] on span "Adjustments" at bounding box center [921, 29] width 43 height 8
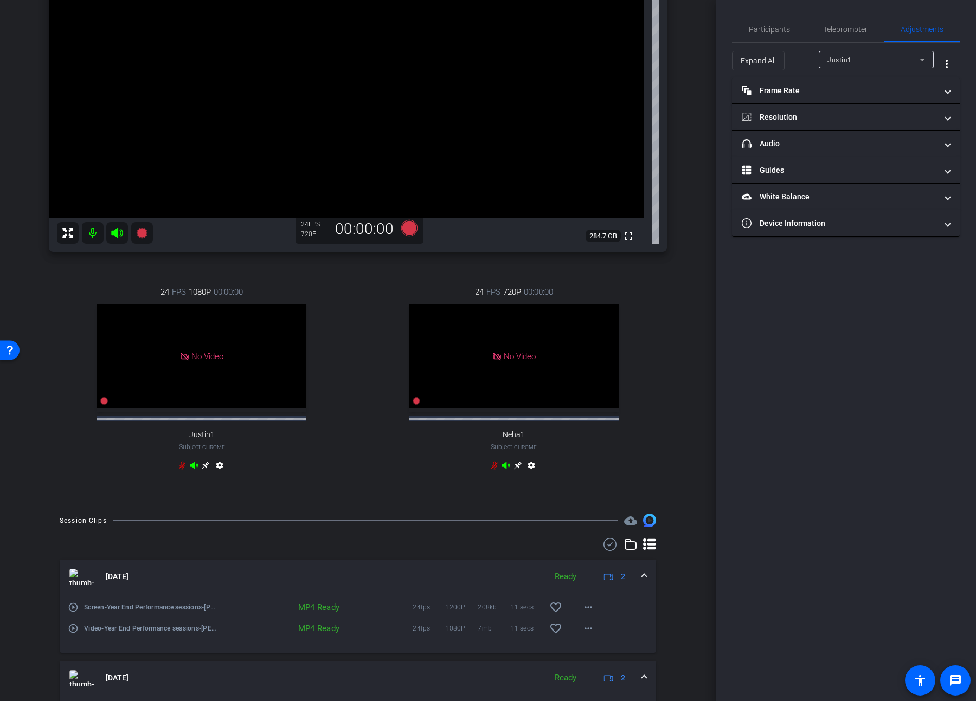
scroll to position [342, 0]
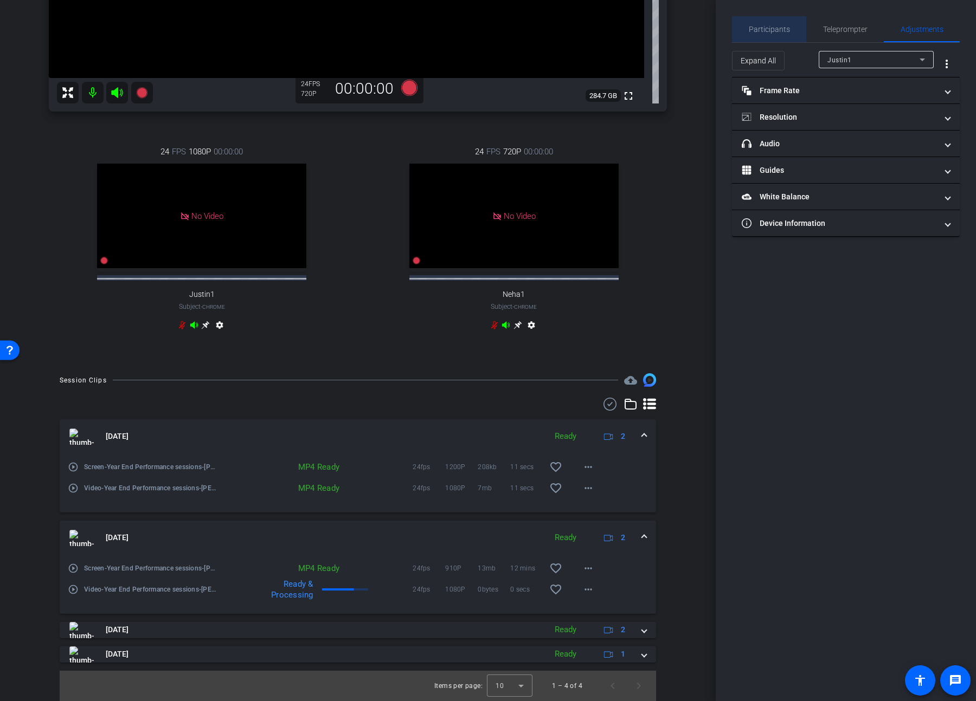
click at [703, 33] on span "Participants" at bounding box center [769, 29] width 41 height 8
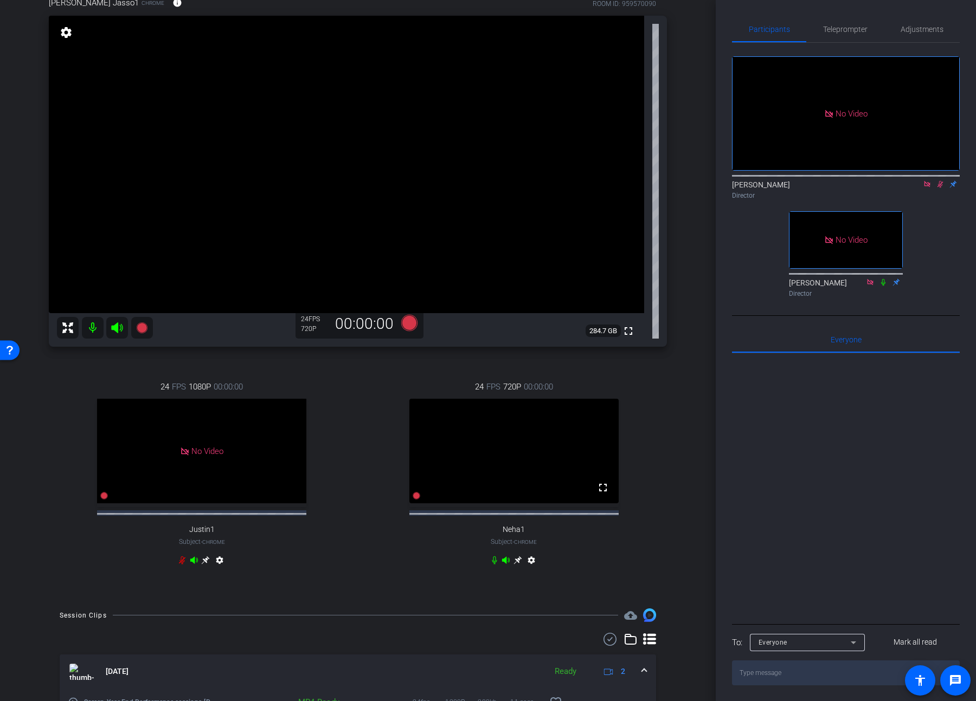
scroll to position [0, 0]
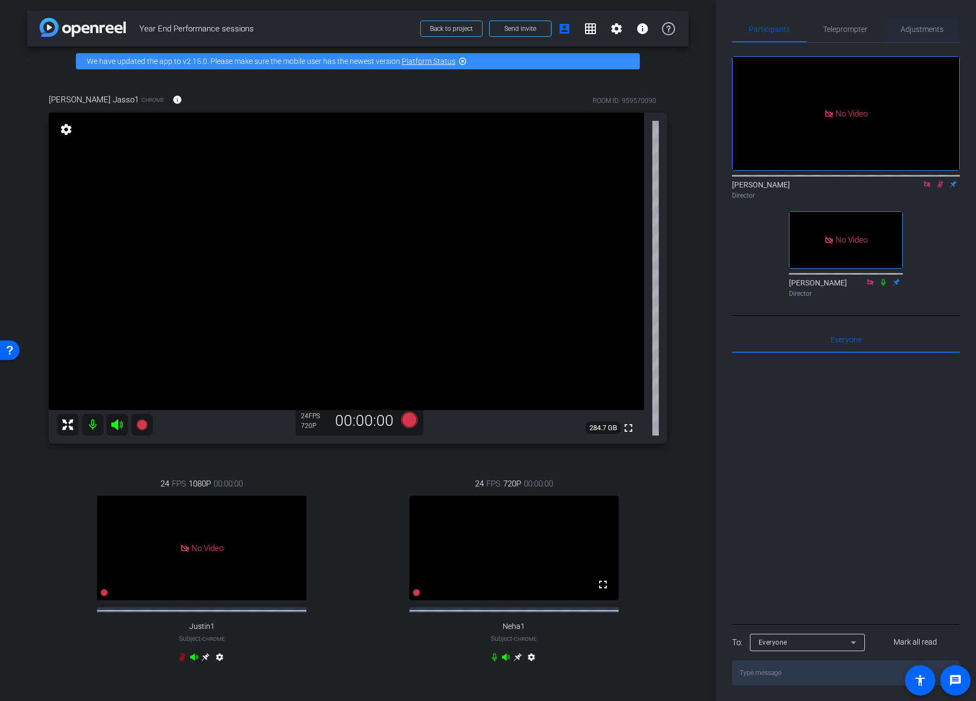
click at [703, 25] on span "Adjustments" at bounding box center [921, 29] width 43 height 8
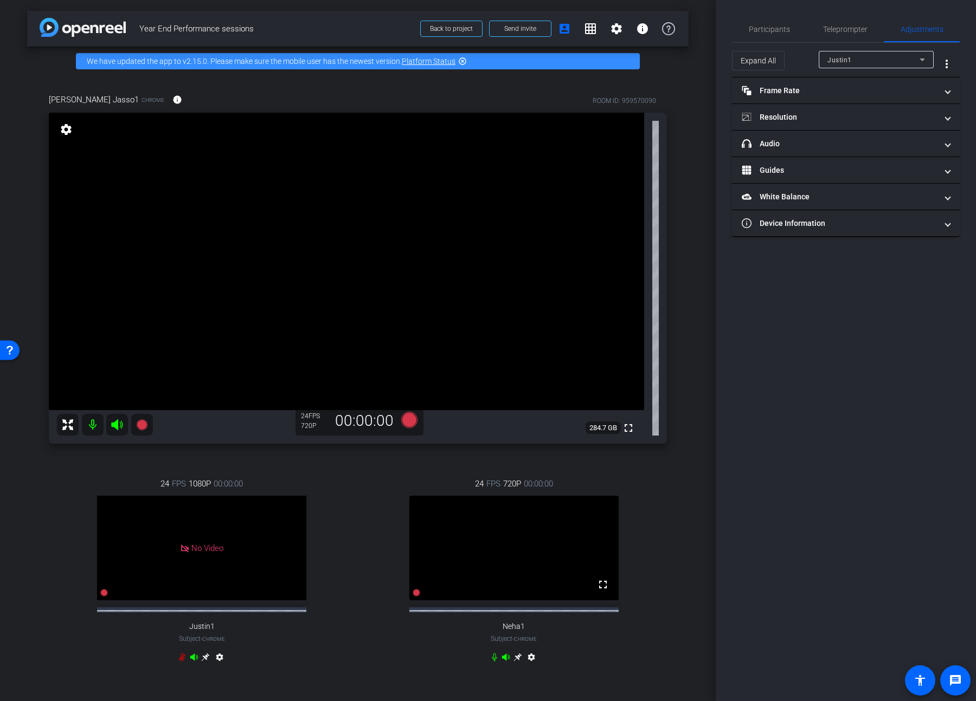
click at [703, 63] on div "Justin1" at bounding box center [873, 60] width 92 height 14
type input "11000"
click at [703, 166] on mat-panel-title "View" at bounding box center [839, 170] width 195 height 11
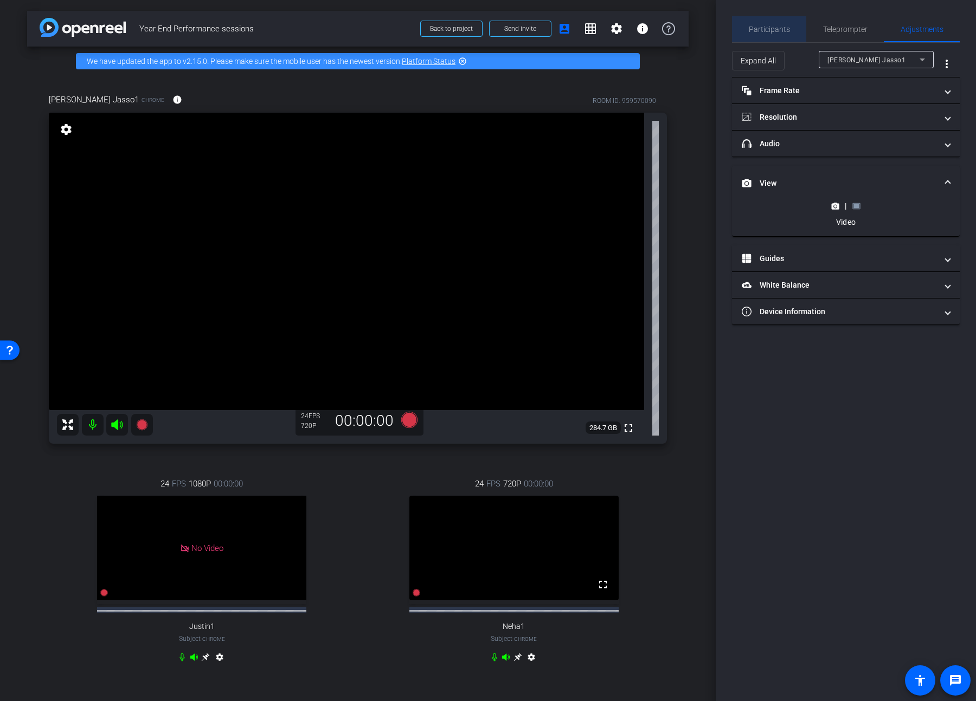
click at [703, 20] on div "Participants" at bounding box center [769, 29] width 74 height 26
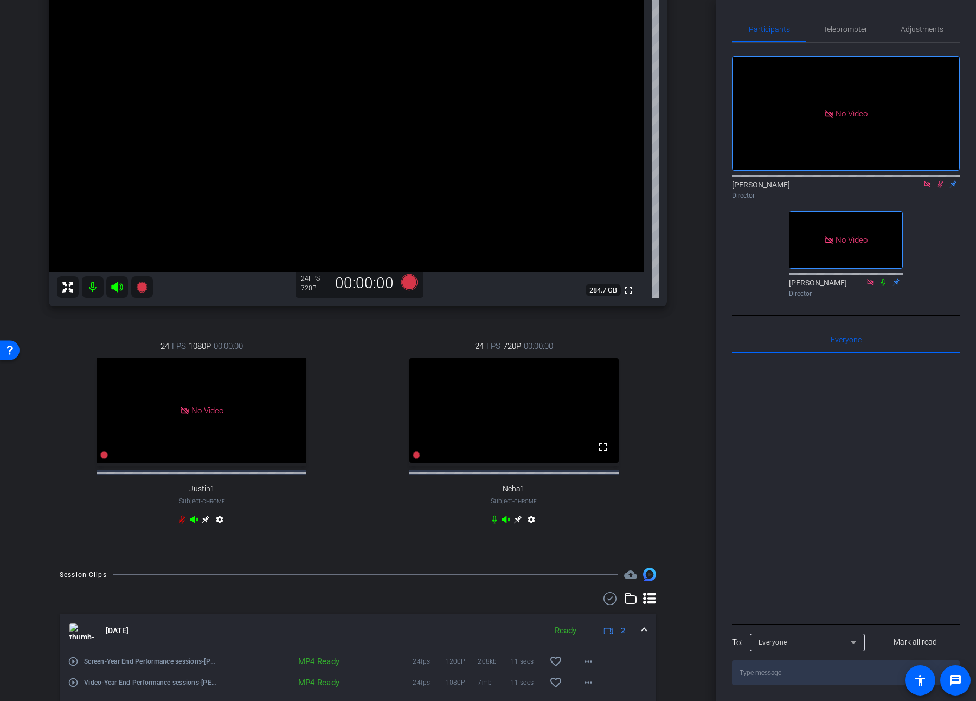
scroll to position [342, 0]
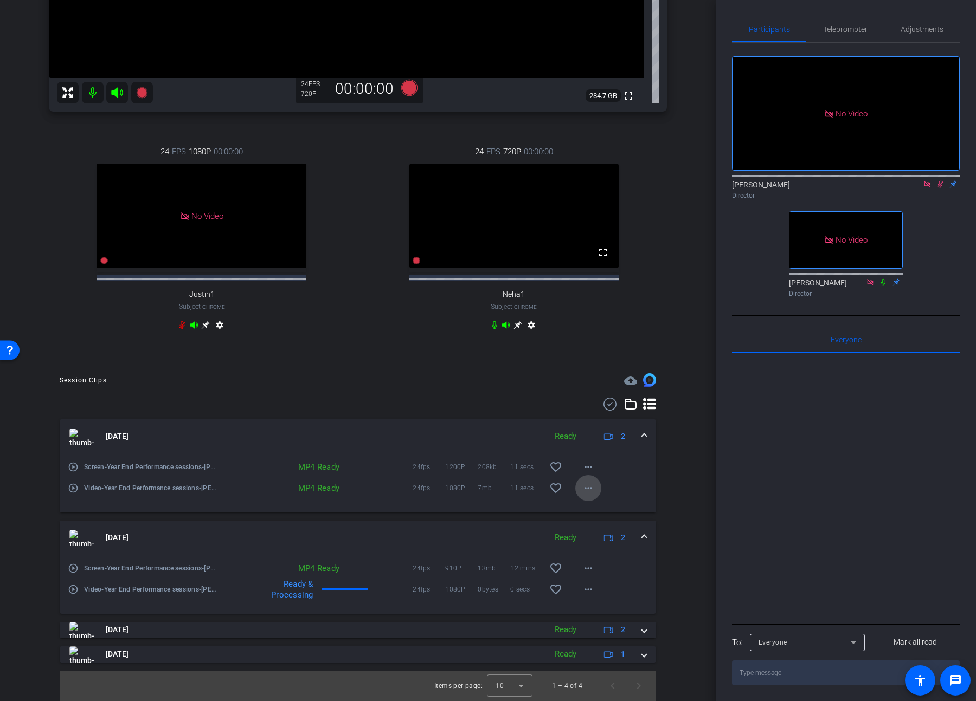
click at [583, 369] on mat-icon "more_horiz" at bounding box center [588, 488] width 13 height 13
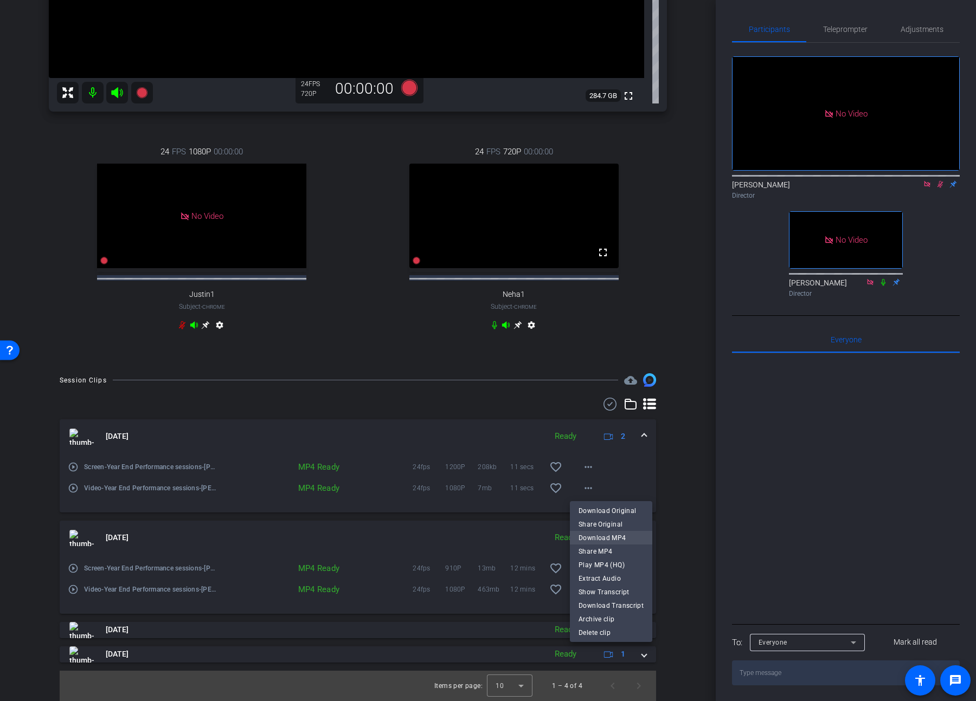
click at [629, 369] on span "Download MP4" at bounding box center [610, 538] width 65 height 13
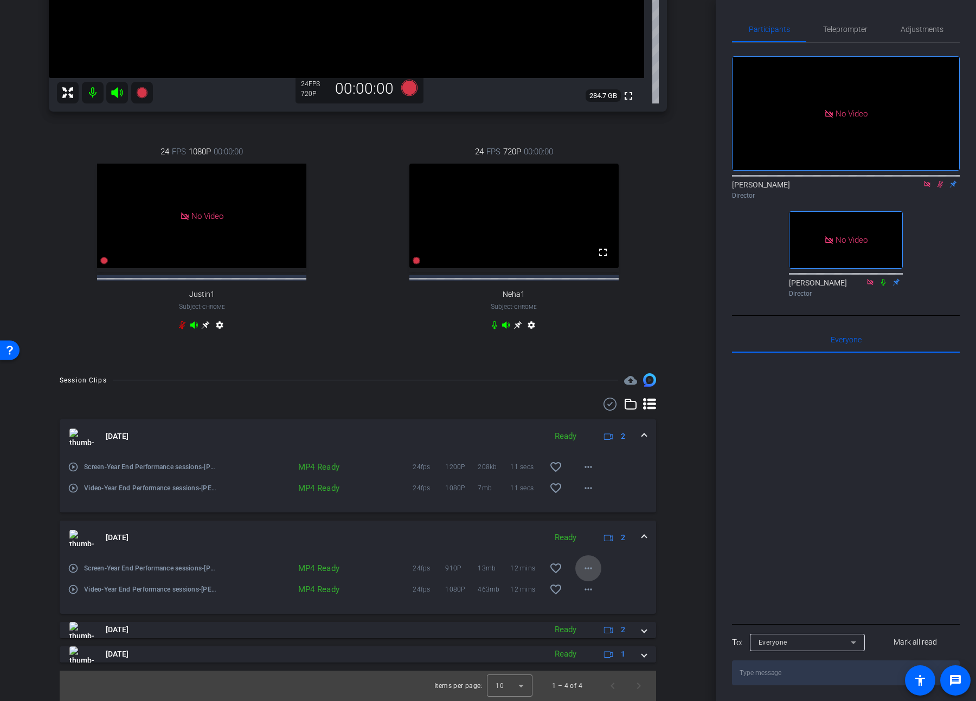
click at [587, 369] on mat-icon "more_horiz" at bounding box center [588, 568] width 13 height 13
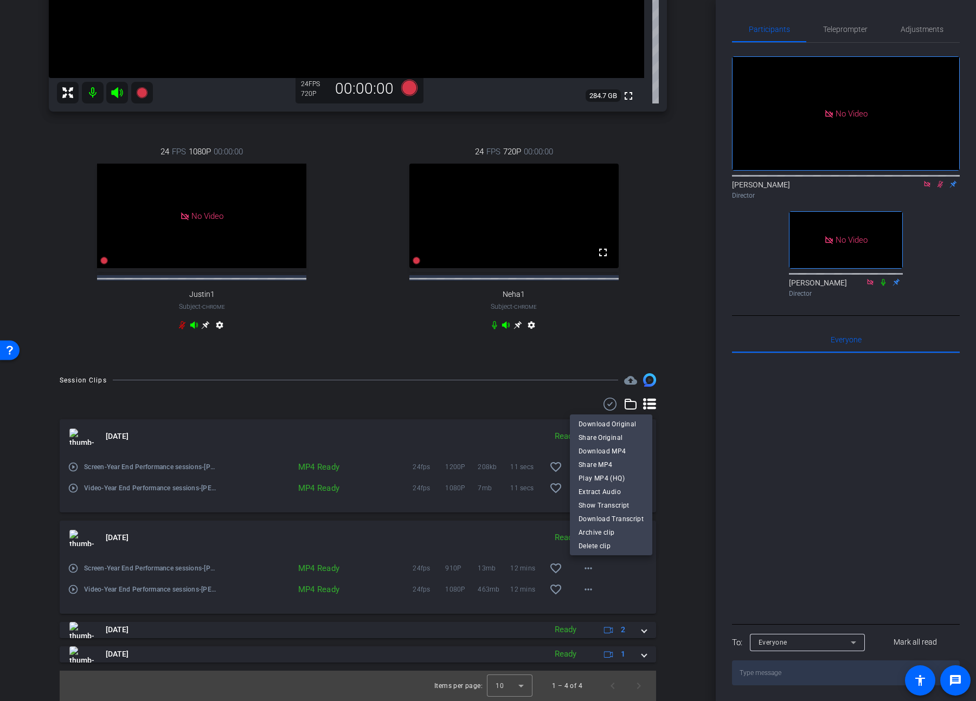
click at [512, 369] on div at bounding box center [488, 350] width 976 height 701
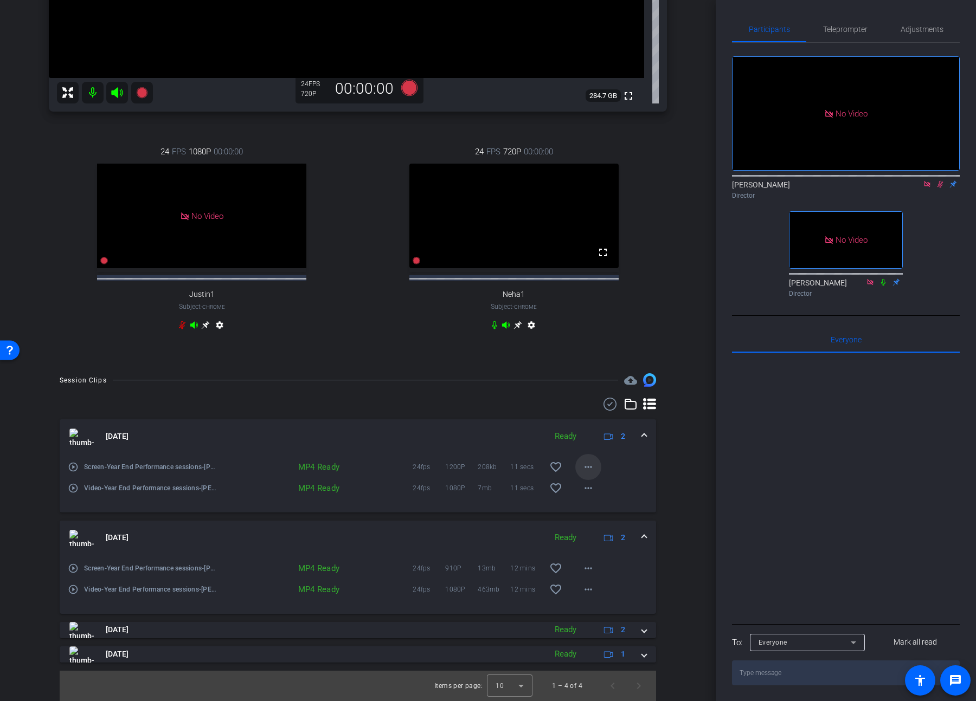
click at [582, 369] on mat-icon "more_horiz" at bounding box center [588, 467] width 13 height 13
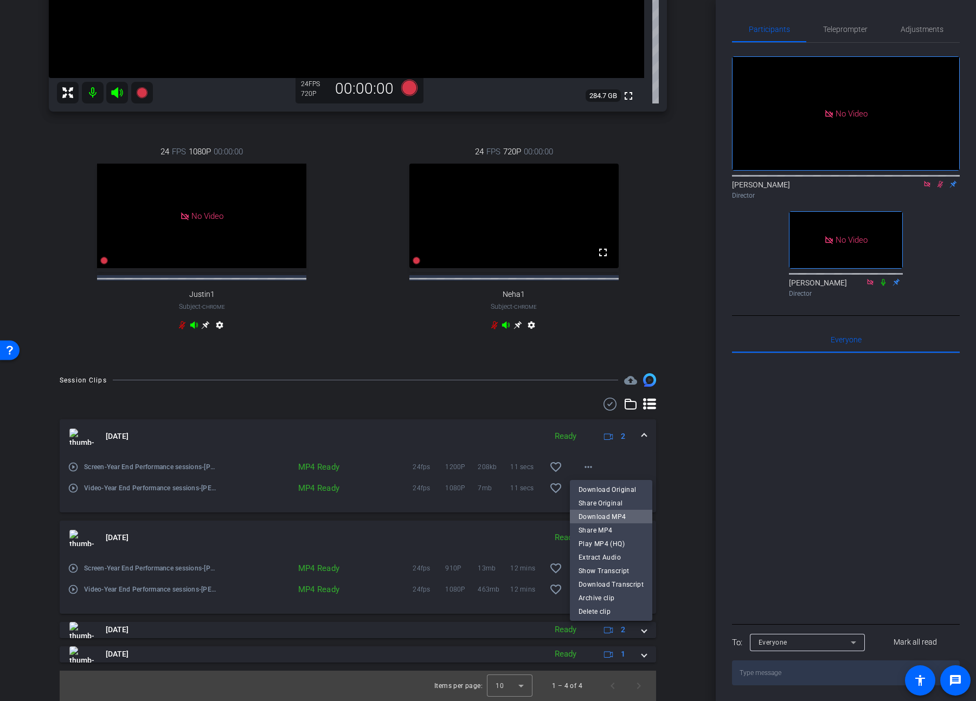
click at [620, 369] on span "Download MP4" at bounding box center [610, 517] width 65 height 13
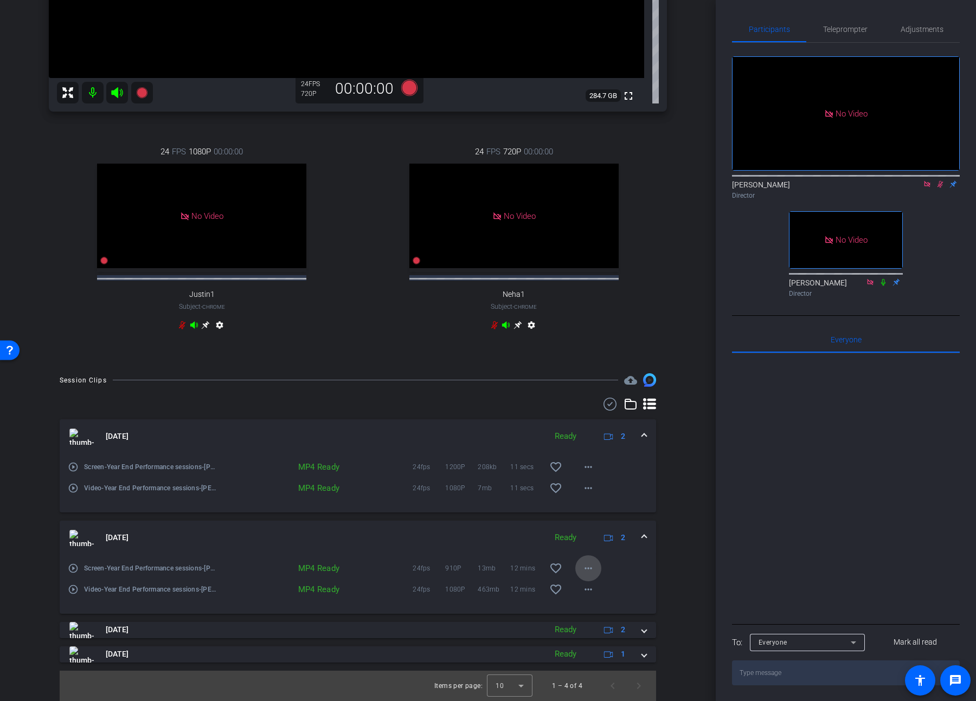
click at [582, 369] on mat-icon "more_horiz" at bounding box center [588, 568] width 13 height 13
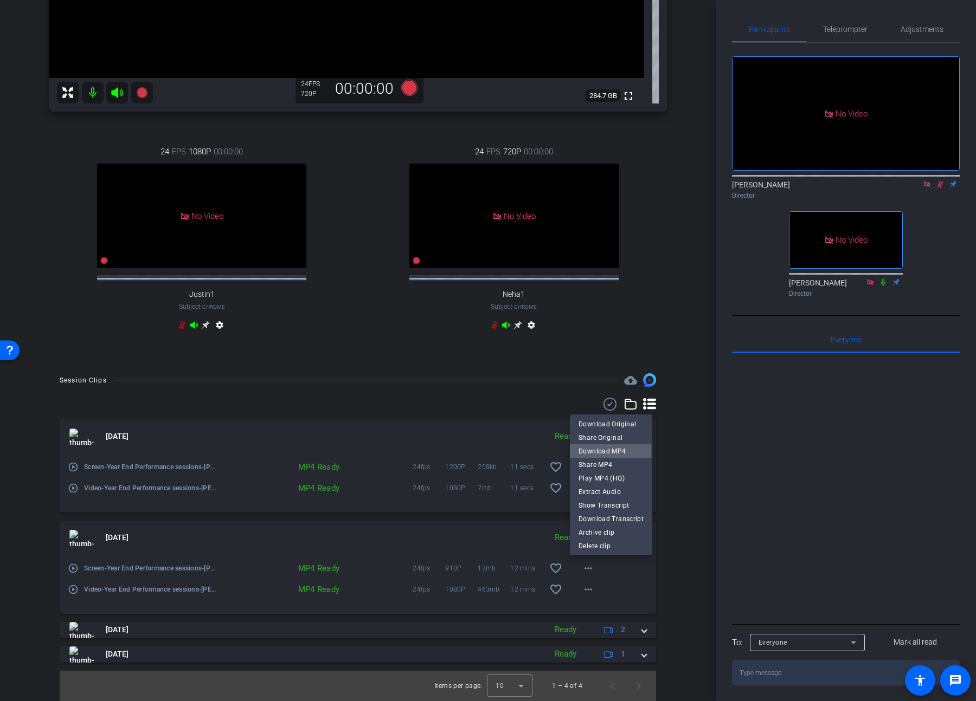
click at [610, 369] on span "Download MP4" at bounding box center [610, 451] width 65 height 13
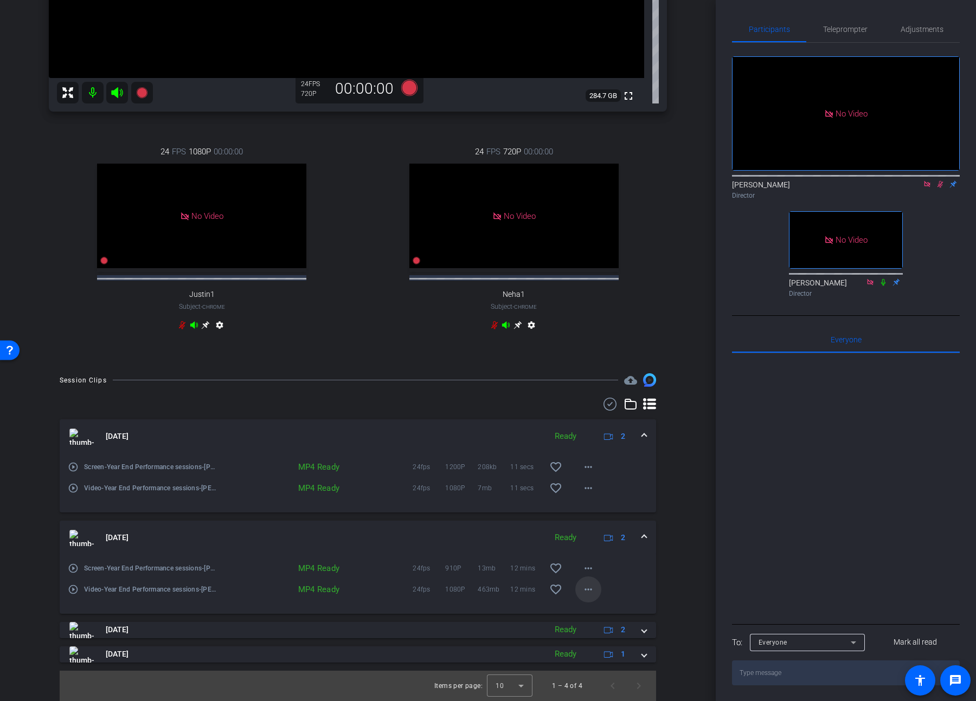
click at [585, 369] on mat-icon "more_horiz" at bounding box center [588, 589] width 13 height 13
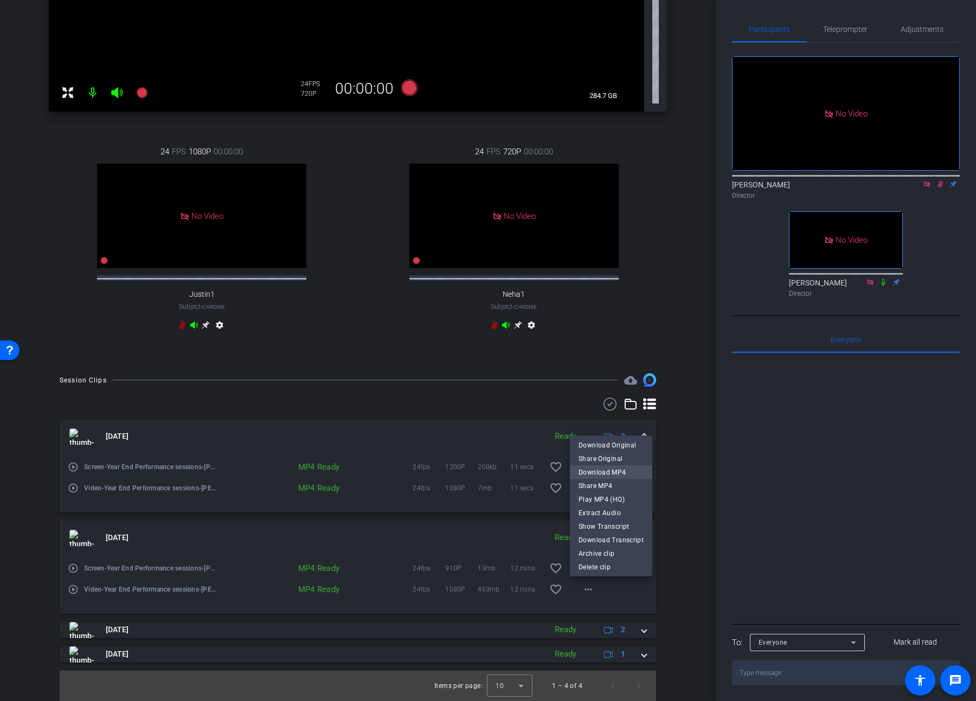
click at [609, 369] on span "Download MP4" at bounding box center [610, 472] width 65 height 13
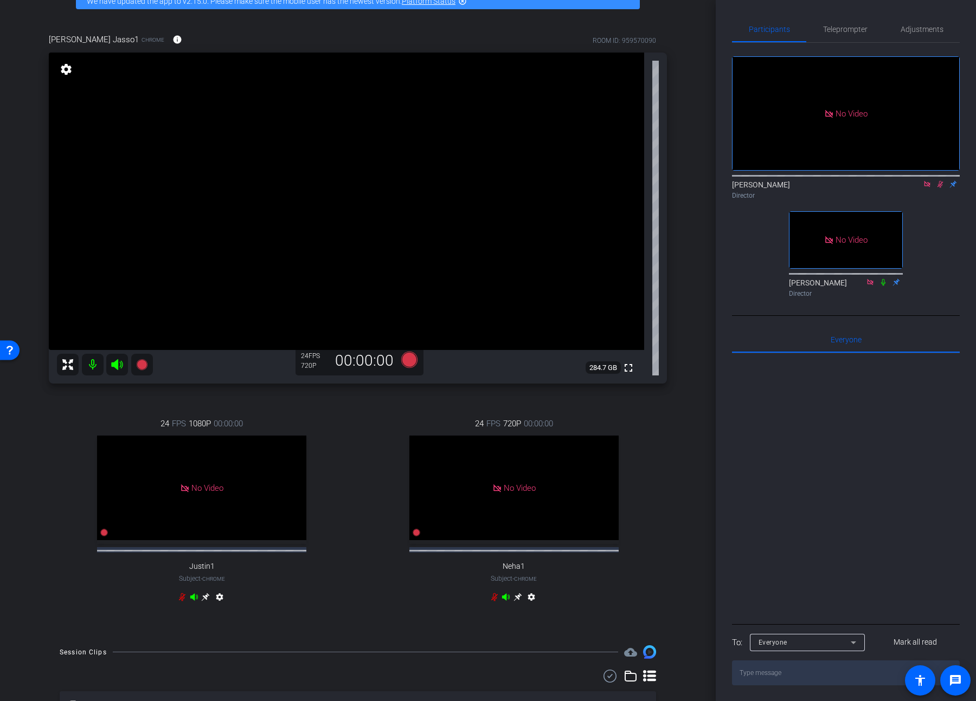
scroll to position [0, 0]
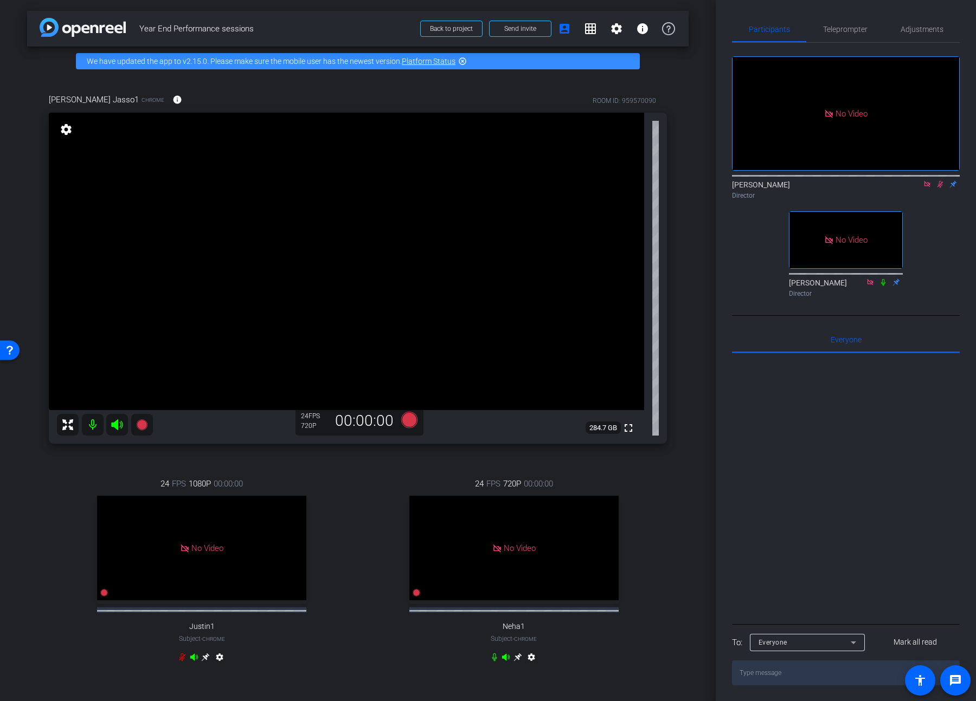
click at [646, 369] on div "24 FPS 720P 00:00:00 No Video Neha1 Subject - Chrome settings" at bounding box center [514, 572] width 306 height 224
click at [703, 21] on span "Adjustments" at bounding box center [921, 29] width 43 height 26
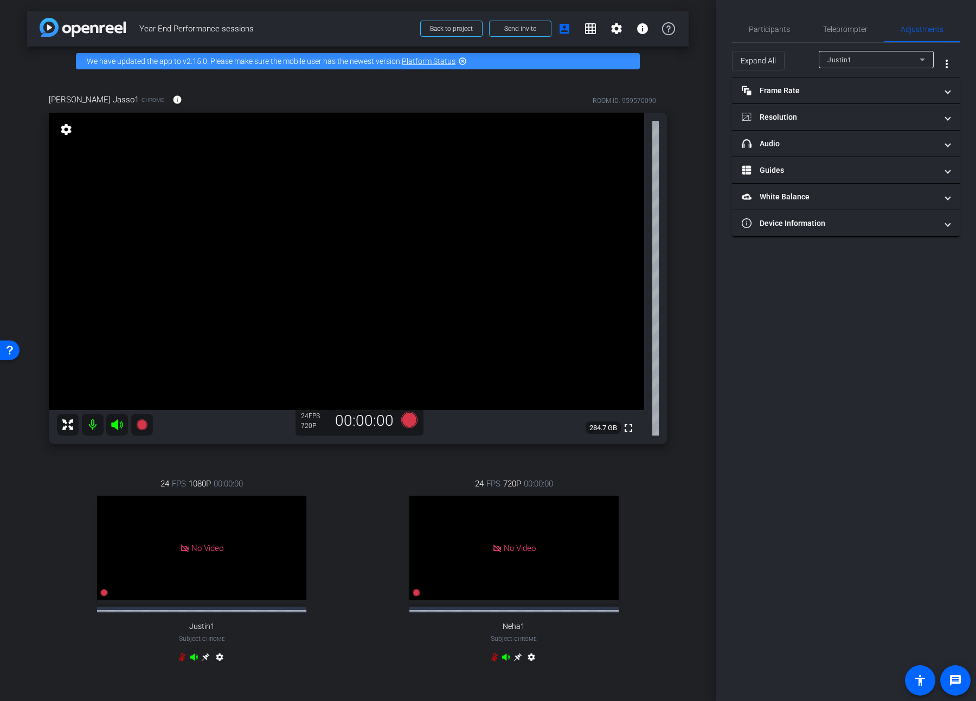
click at [703, 49] on div "Expand All Justin1 more_vert" at bounding box center [846, 60] width 228 height 35
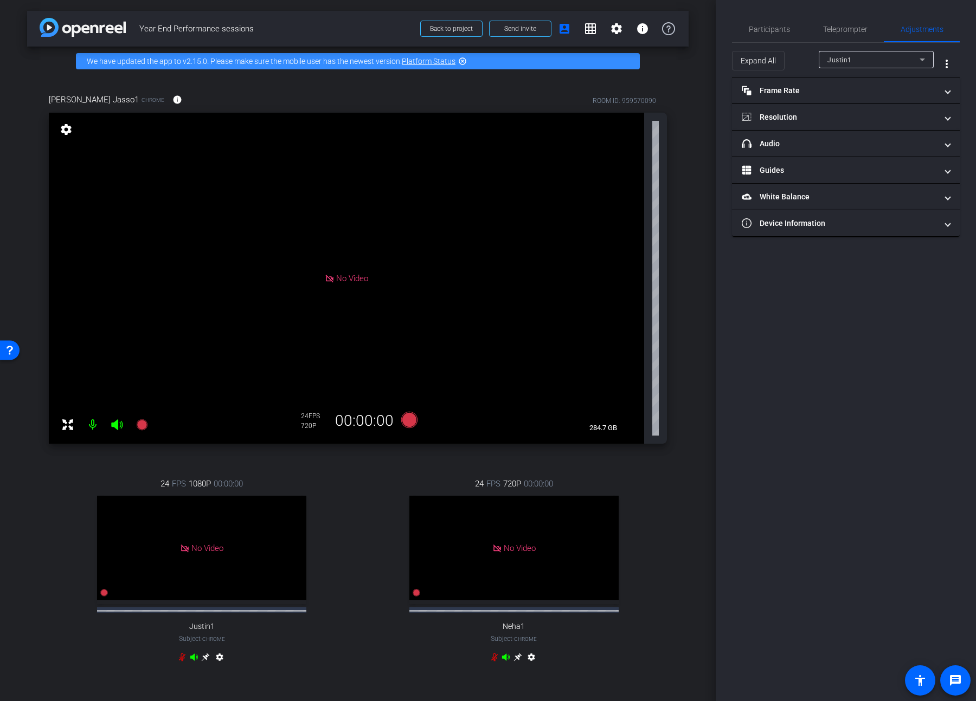
click at [703, 64] on div "Justin1" at bounding box center [873, 60] width 92 height 14
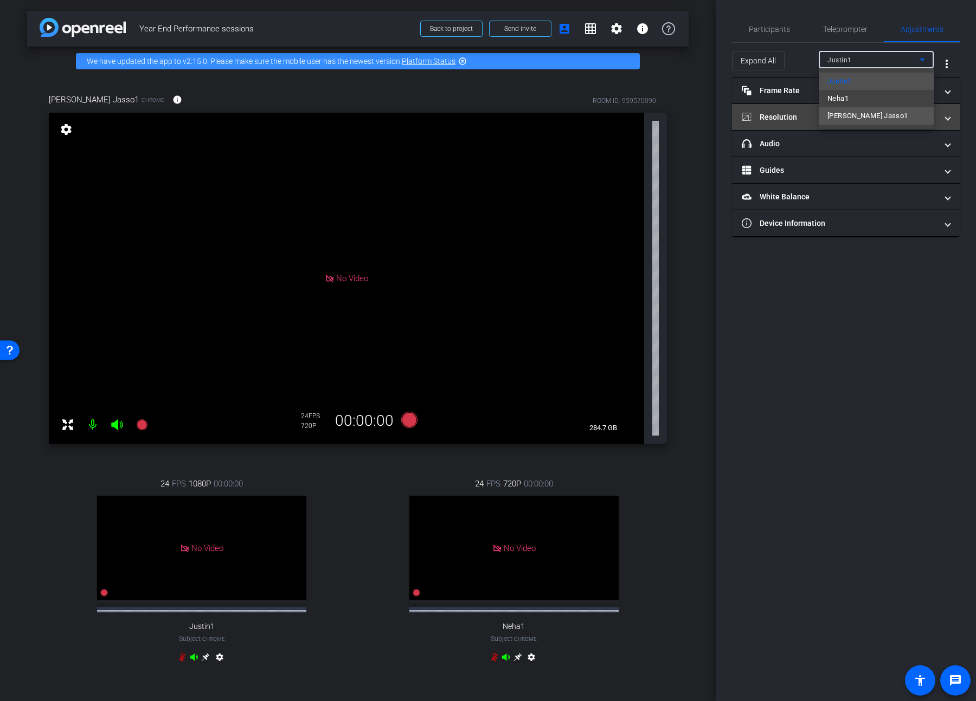
click at [703, 118] on span "[PERSON_NAME] Jasso1" at bounding box center [867, 115] width 81 height 13
type input "11000"
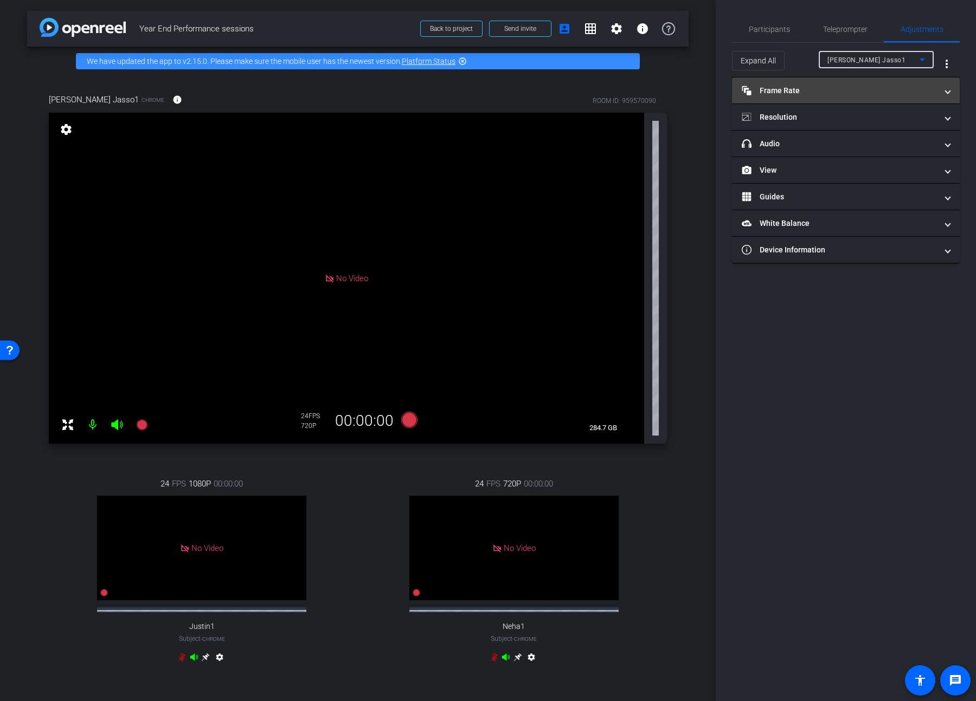
click at [703, 89] on mat-panel-title "Frame Rate Frame Rate" at bounding box center [839, 90] width 195 height 11
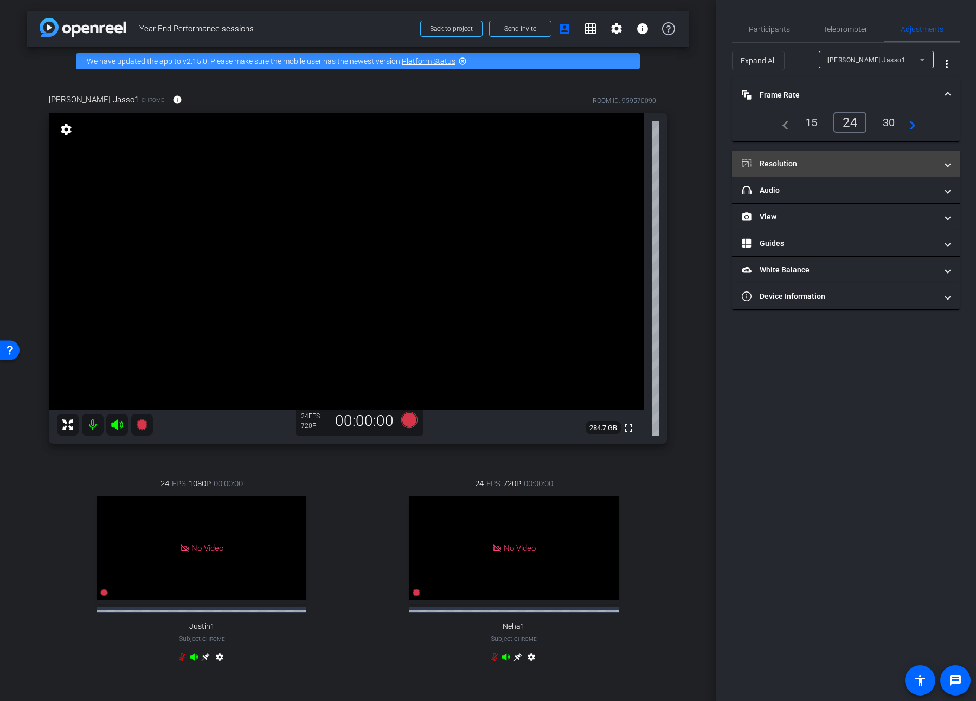
click at [703, 169] on mat-panel-title "Resolution" at bounding box center [839, 163] width 195 height 11
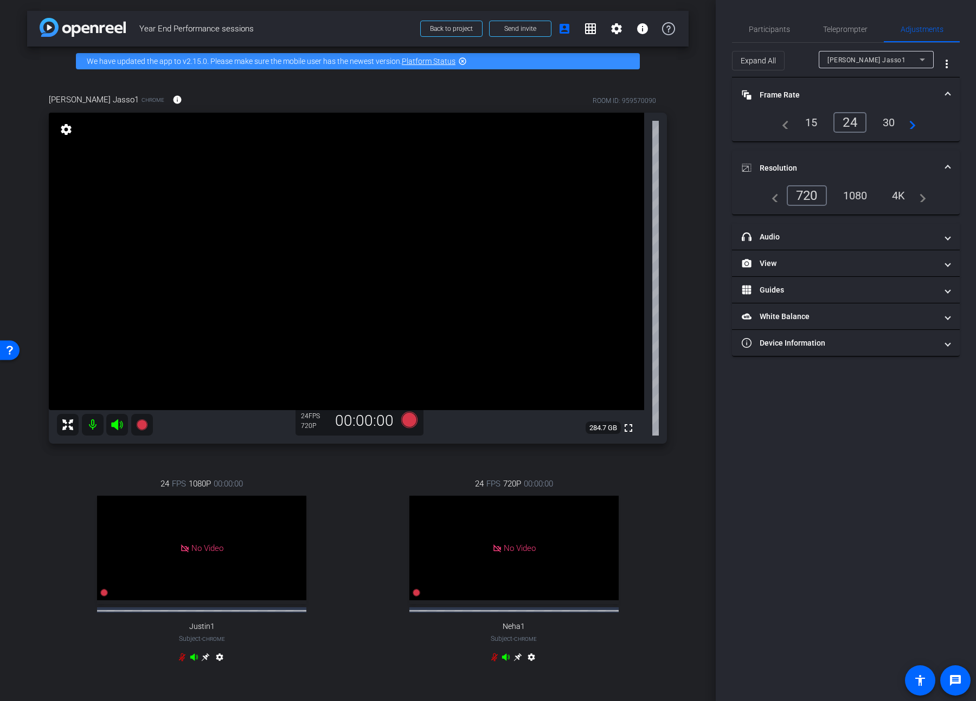
click at [703, 194] on div "1080" at bounding box center [855, 195] width 41 height 18
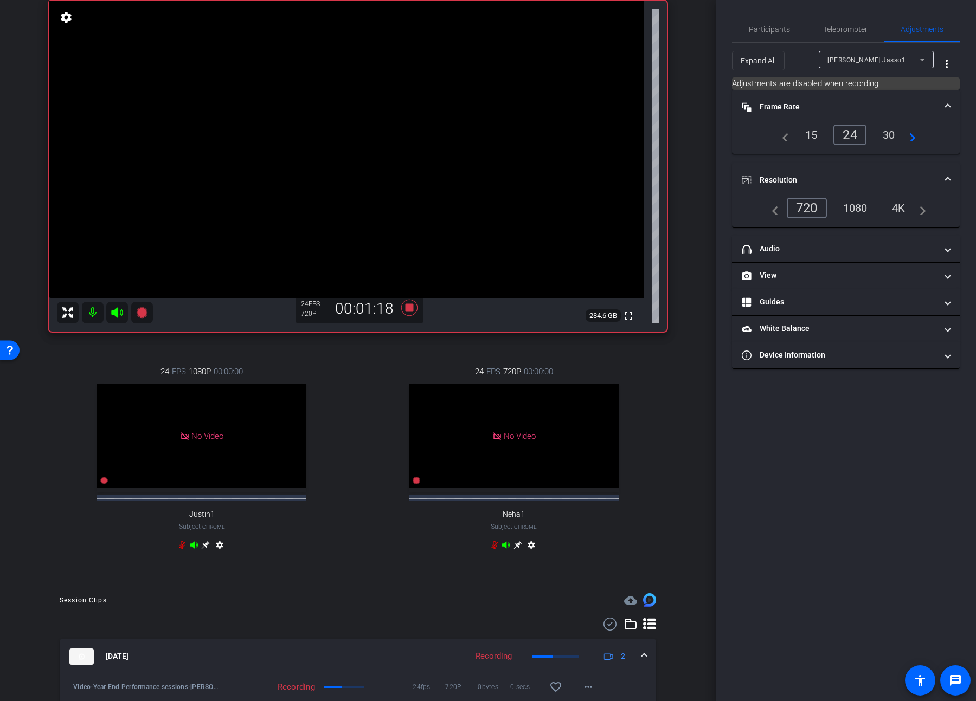
scroll to position [82, 0]
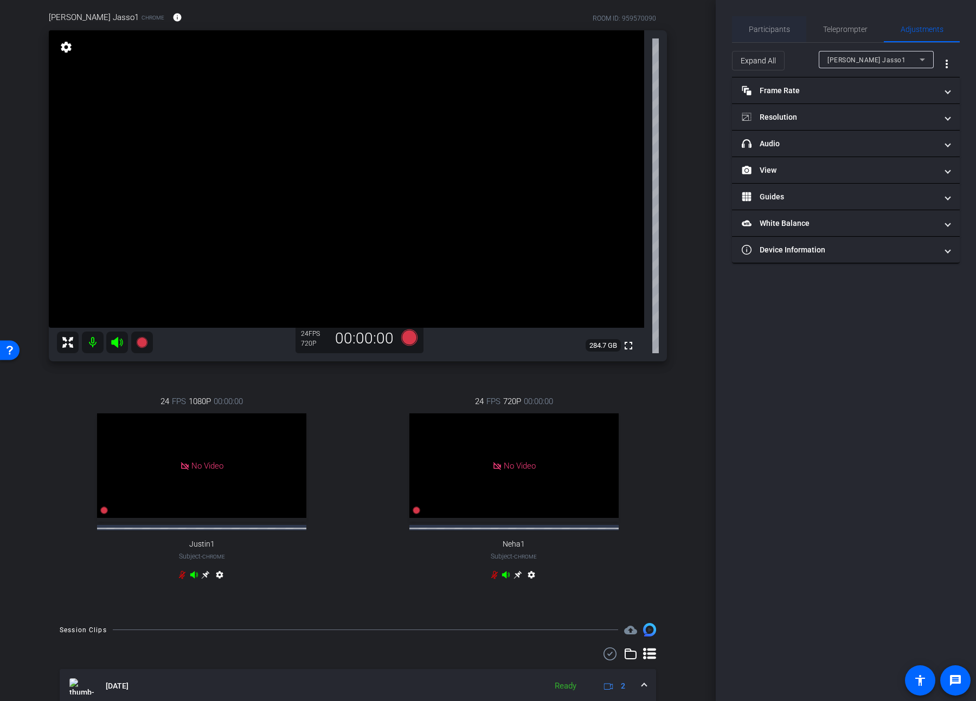
click at [703, 32] on span "Participants" at bounding box center [769, 29] width 41 height 8
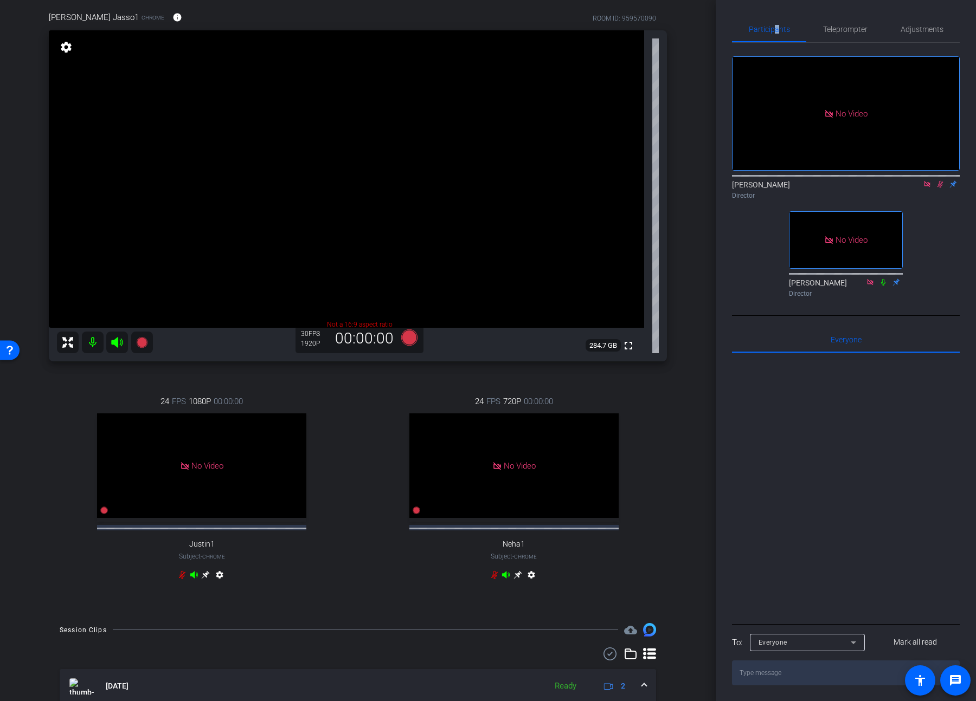
click at [703, 181] on icon at bounding box center [940, 185] width 9 height 8
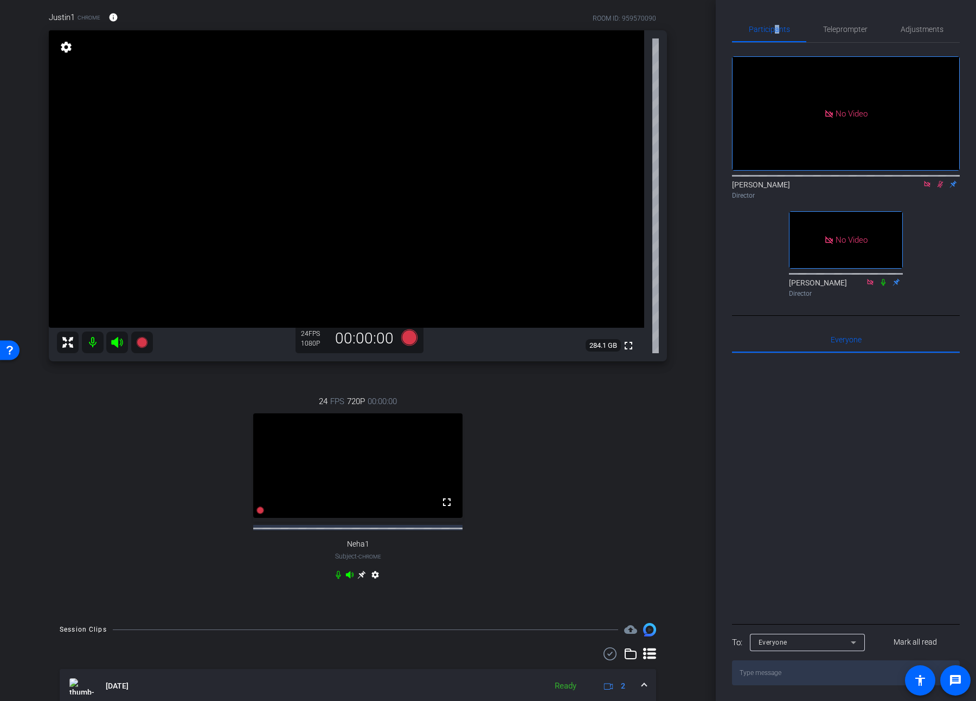
click at [703, 279] on icon at bounding box center [883, 282] width 4 height 7
click at [703, 279] on icon at bounding box center [883, 283] width 9 height 8
click at [703, 279] on icon at bounding box center [883, 282] width 6 height 7
click at [703, 279] on icon at bounding box center [883, 283] width 9 height 8
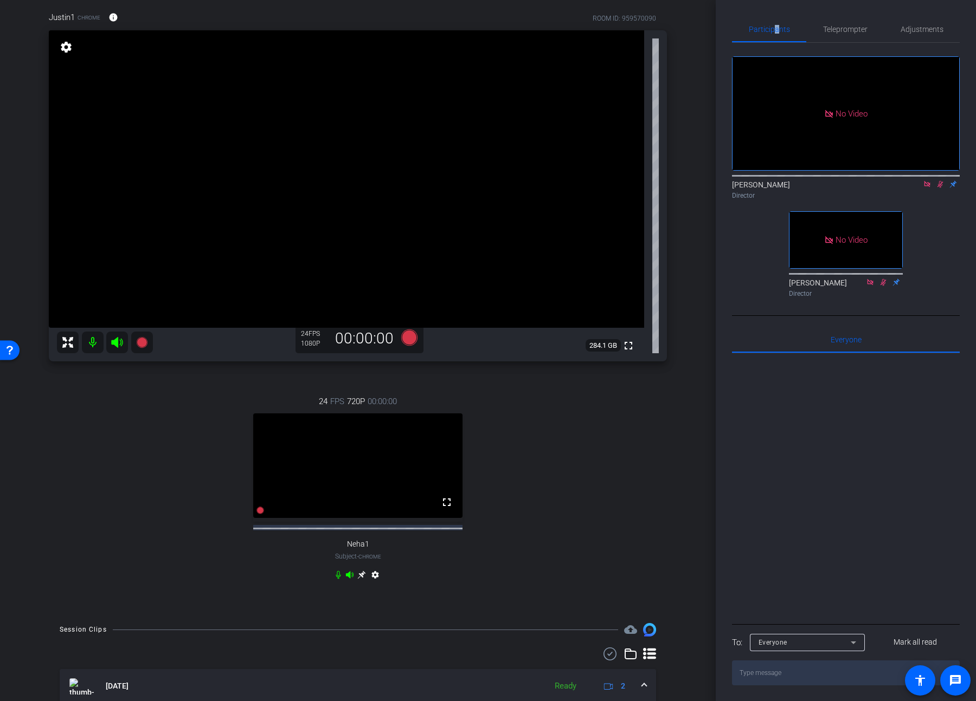
click at [703, 181] on icon at bounding box center [940, 185] width 9 height 8
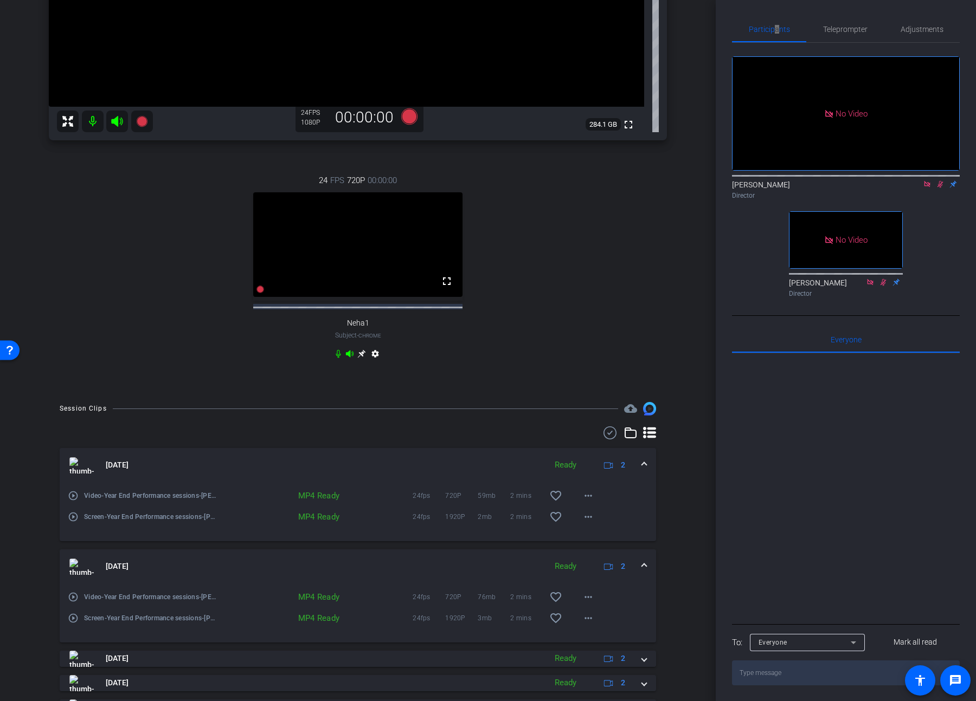
scroll to position [60, 0]
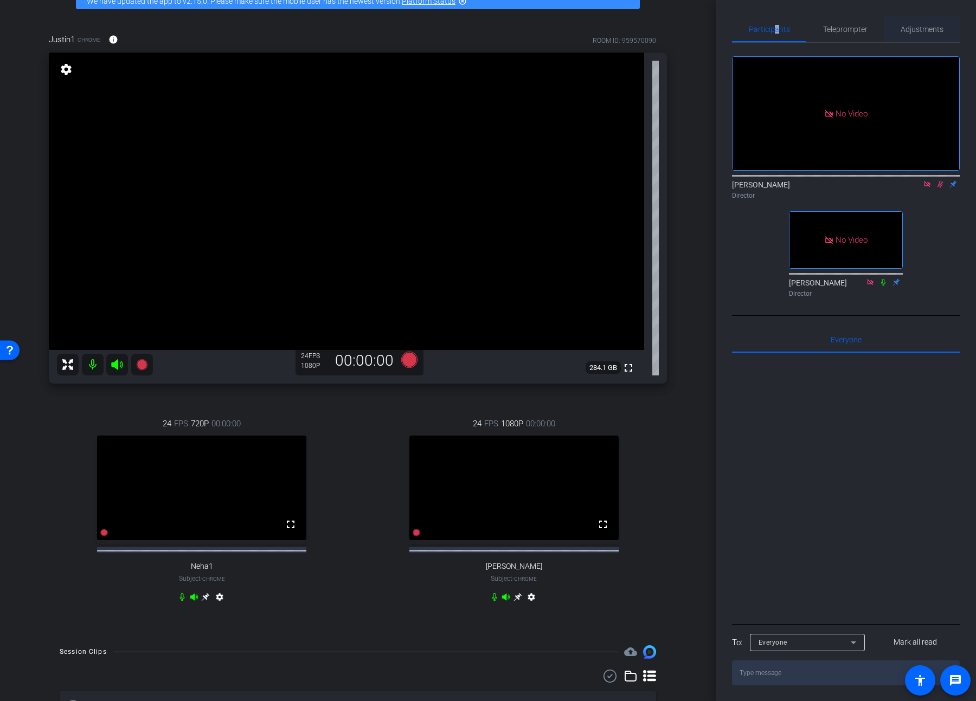
click at [703, 28] on span "Adjustments" at bounding box center [921, 29] width 43 height 8
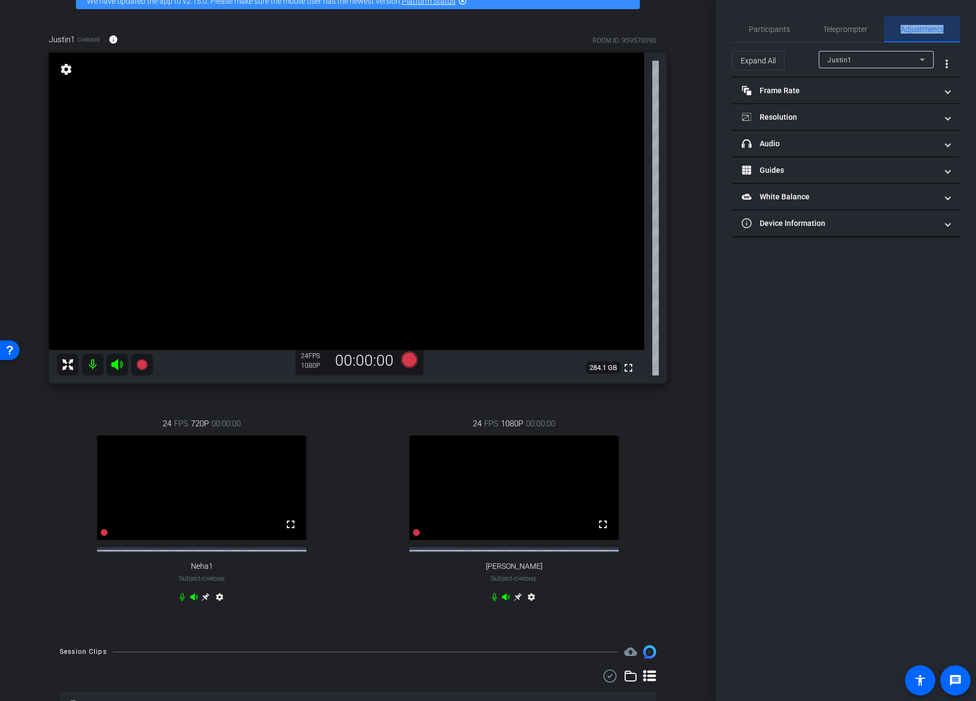
click at [703, 28] on span "Adjustments" at bounding box center [921, 29] width 43 height 8
click at [703, 67] on div "Justin1" at bounding box center [876, 59] width 98 height 17
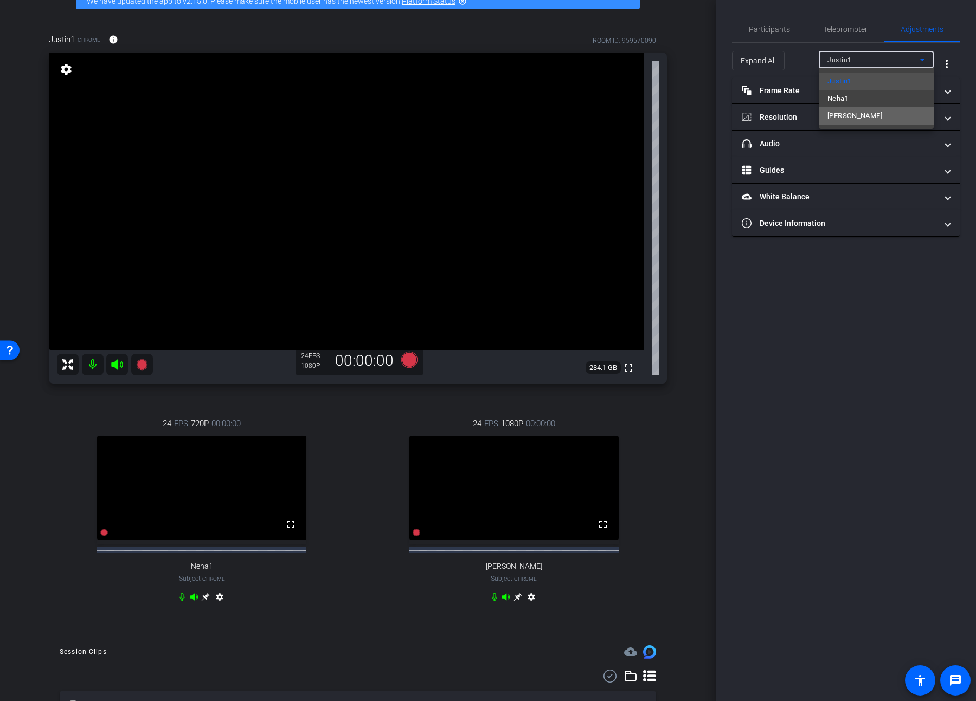
click at [703, 124] on mat-option "[PERSON_NAME]" at bounding box center [876, 115] width 115 height 17
type input "11000"
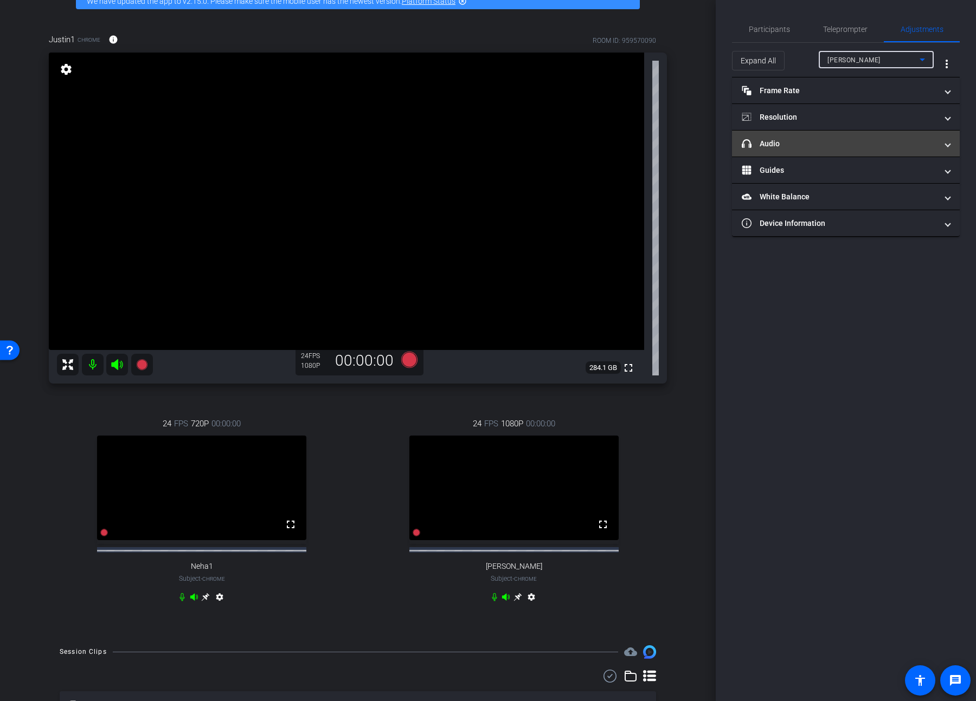
click at [703, 151] on mat-expansion-panel-header "headphone icon Audio" at bounding box center [846, 144] width 228 height 26
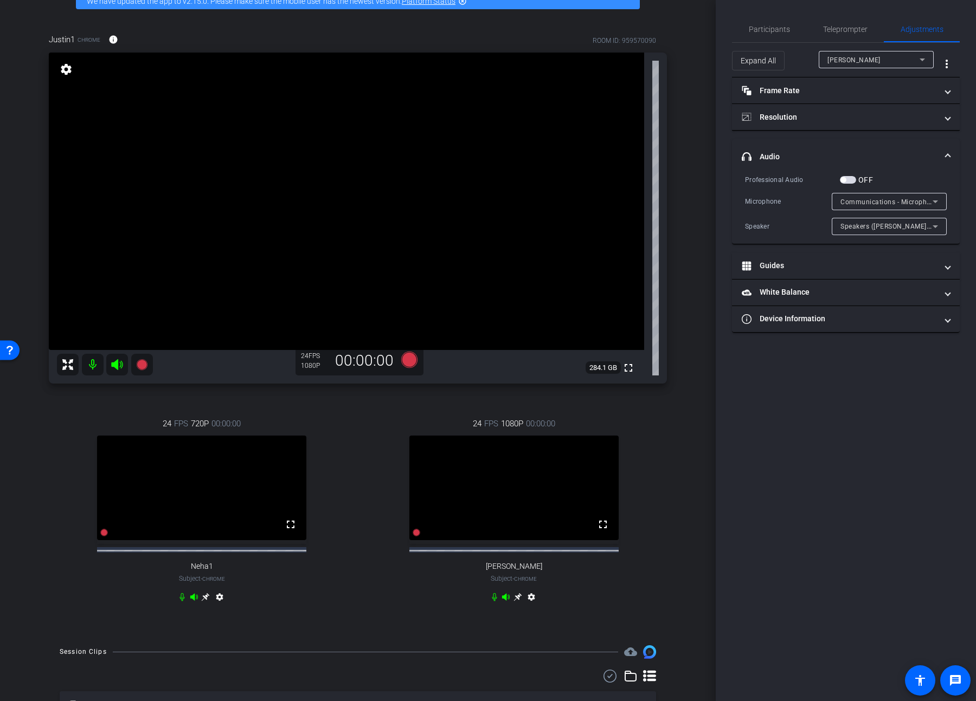
click at [703, 208] on icon at bounding box center [935, 201] width 13 height 13
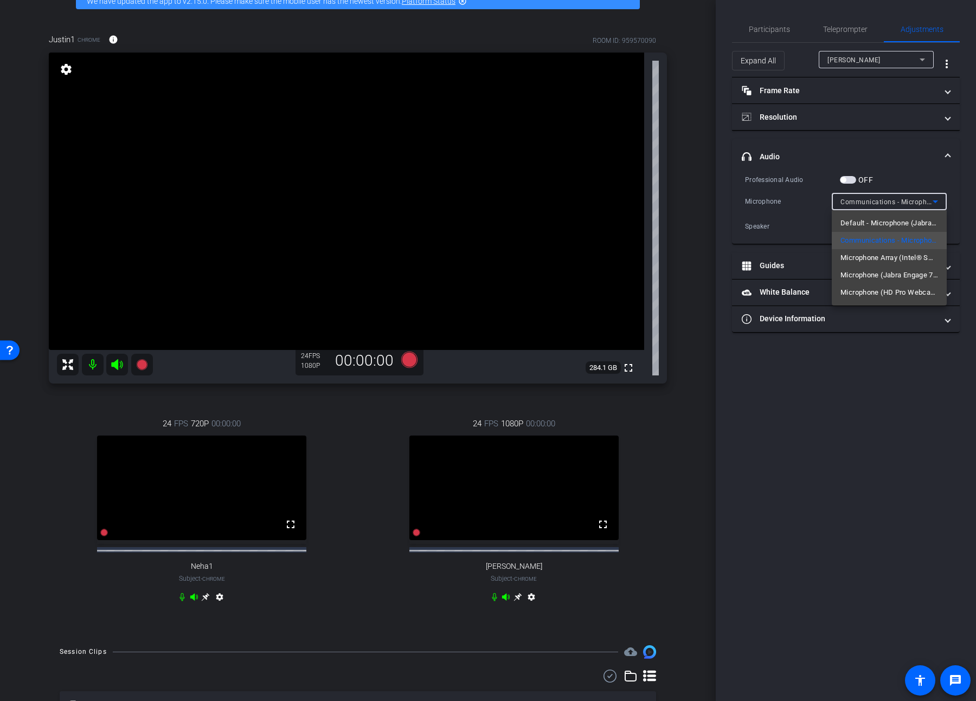
click at [703, 369] on div at bounding box center [488, 350] width 976 height 701
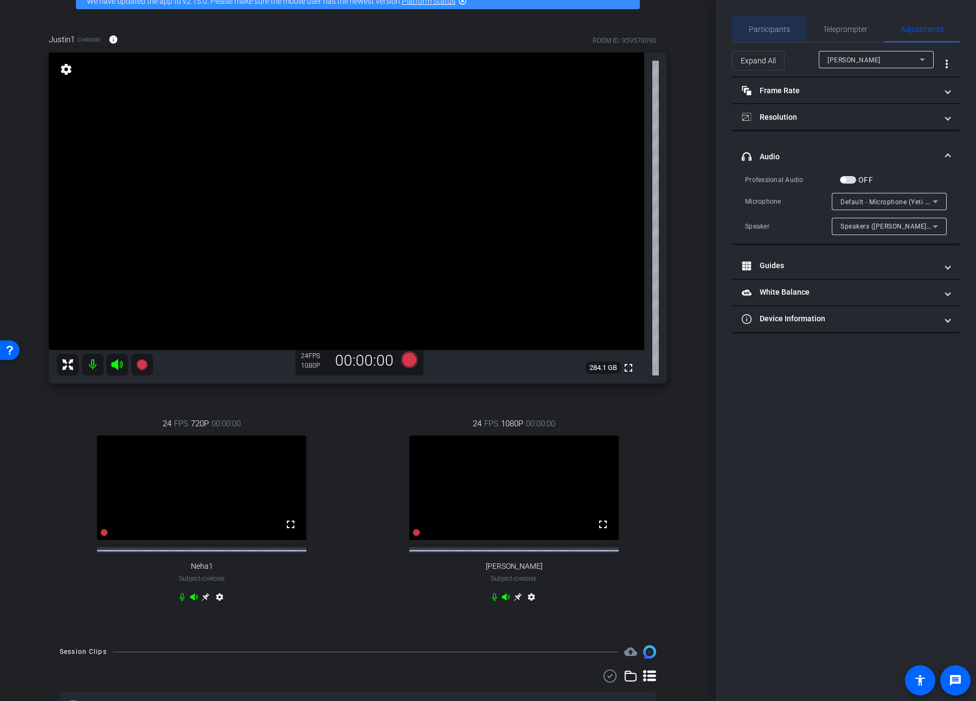
click at [703, 35] on span "Participants" at bounding box center [769, 29] width 41 height 26
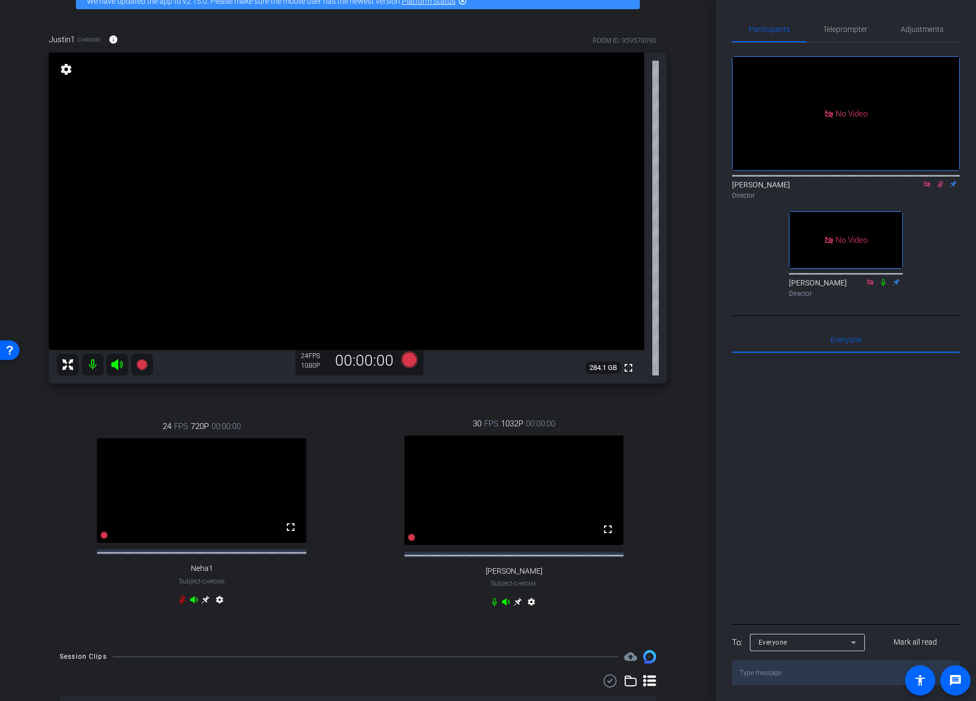
click at [513, 369] on icon at bounding box center [517, 602] width 9 height 9
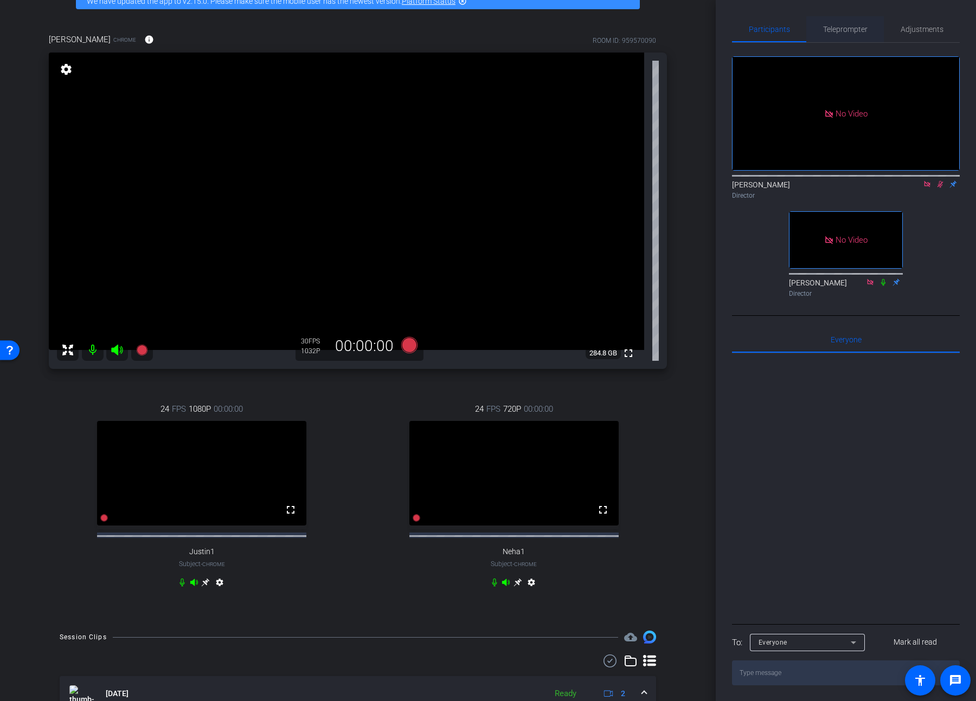
click at [703, 34] on span "Teleprompter" at bounding box center [845, 29] width 44 height 26
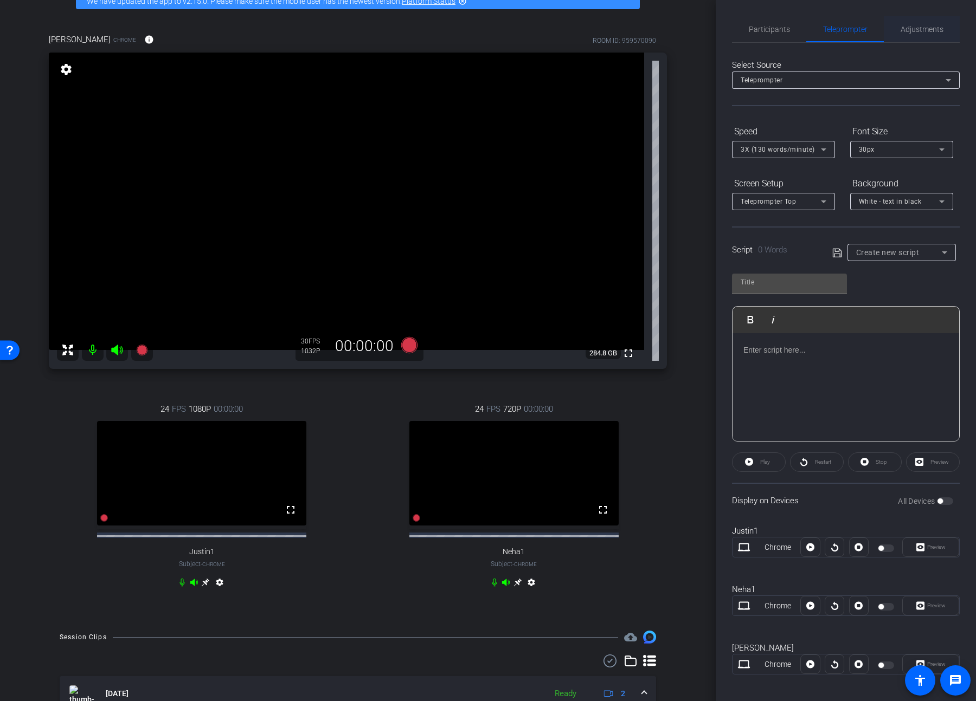
click at [703, 30] on span "Adjustments" at bounding box center [921, 29] width 43 height 8
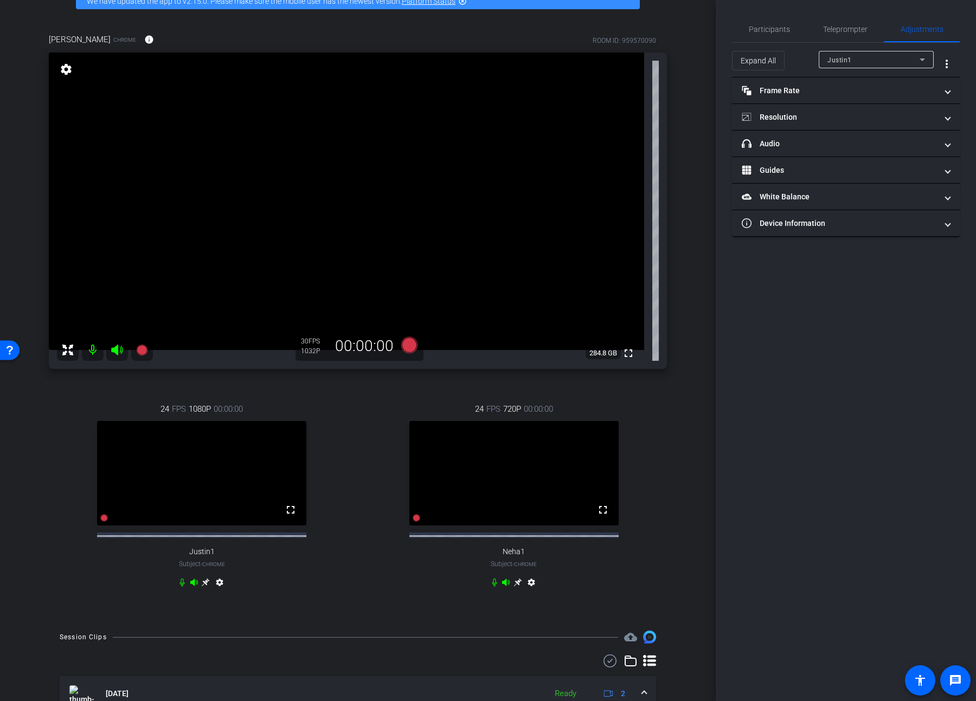
click at [703, 67] on div "Justin1" at bounding box center [876, 59] width 98 height 17
click at [703, 120] on mat-option "[PERSON_NAME]" at bounding box center [876, 115] width 115 height 17
